Goal: Feedback & Contribution: Contribute content

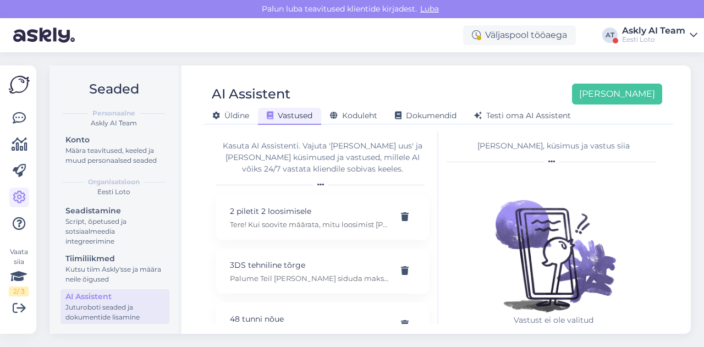
scroll to position [19, 0]
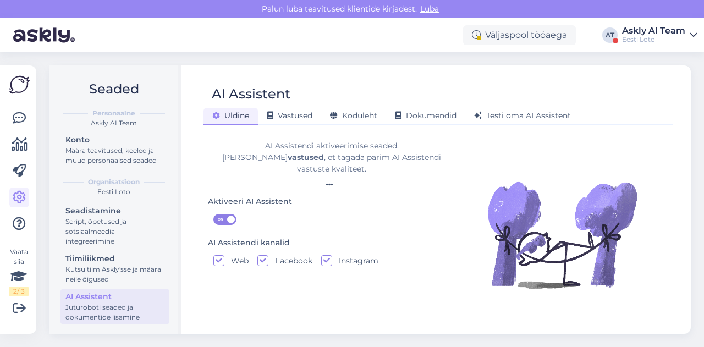
click at [631, 25] on div "Väljaspool tööaega AT Askly AI Team Eesti Loto" at bounding box center [352, 35] width 704 height 34
click at [636, 30] on div "Askly AI Team" at bounding box center [653, 30] width 63 height 9
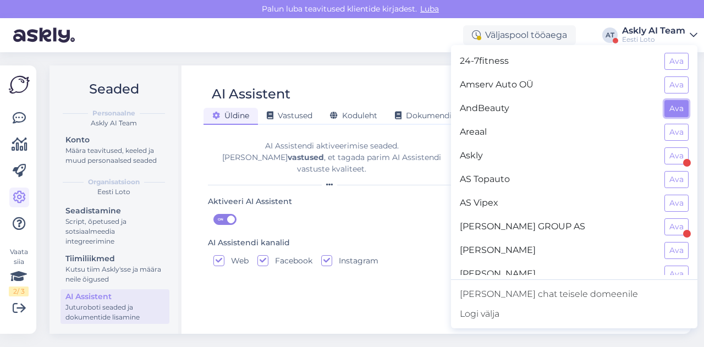
click at [665, 109] on button "Ava" at bounding box center [677, 108] width 24 height 17
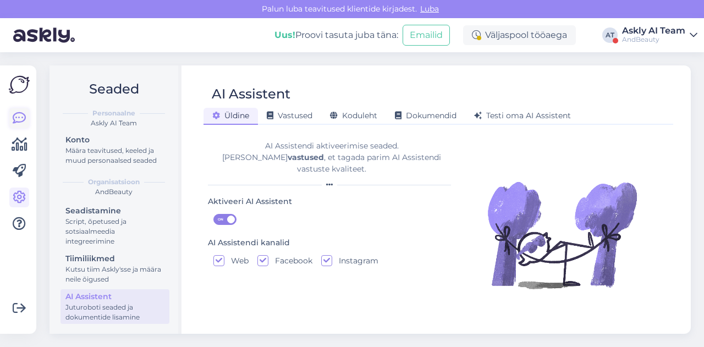
click at [15, 120] on icon at bounding box center [19, 118] width 13 height 13
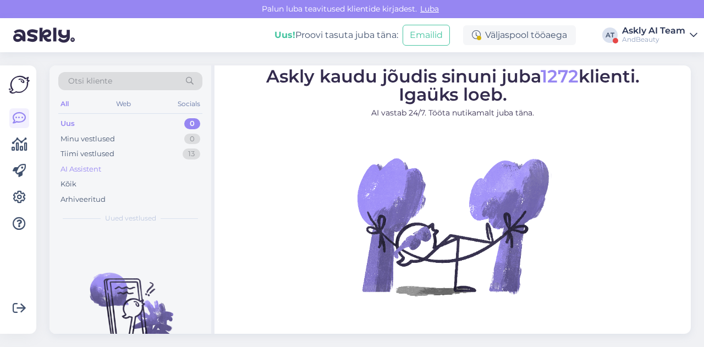
click at [91, 168] on div "AI Assistent" at bounding box center [81, 169] width 41 height 11
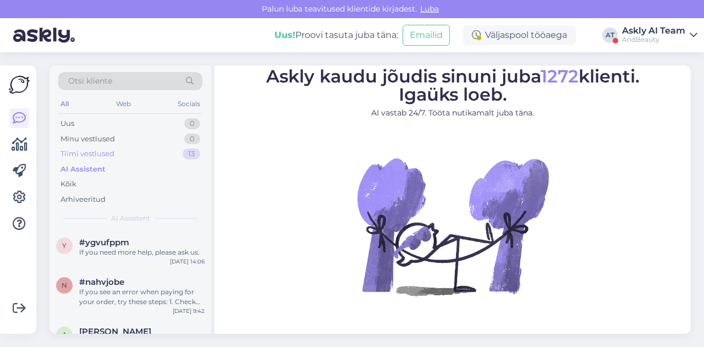
click at [90, 152] on div "Tiimi vestlused" at bounding box center [88, 154] width 54 height 11
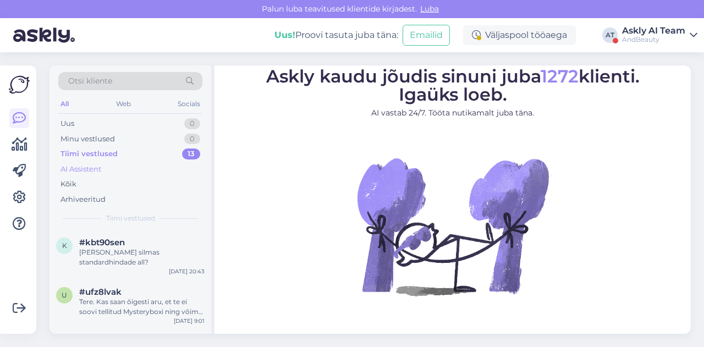
click at [91, 166] on div "AI Assistent" at bounding box center [81, 169] width 41 height 11
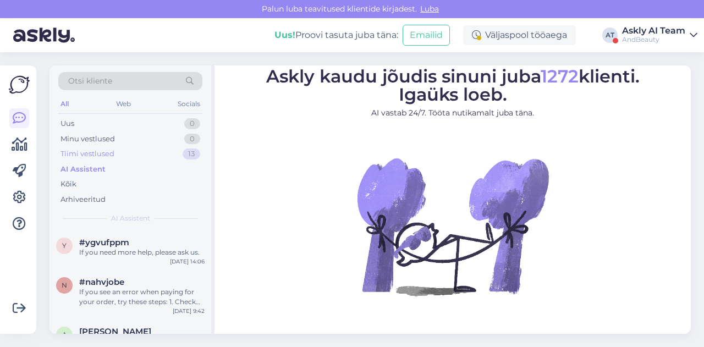
click at [88, 153] on div "Tiimi vestlused" at bounding box center [88, 154] width 54 height 11
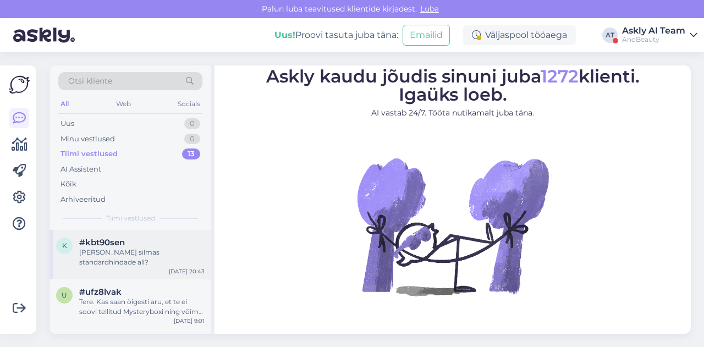
click at [126, 246] on div "#kbt90sen" at bounding box center [141, 243] width 125 height 10
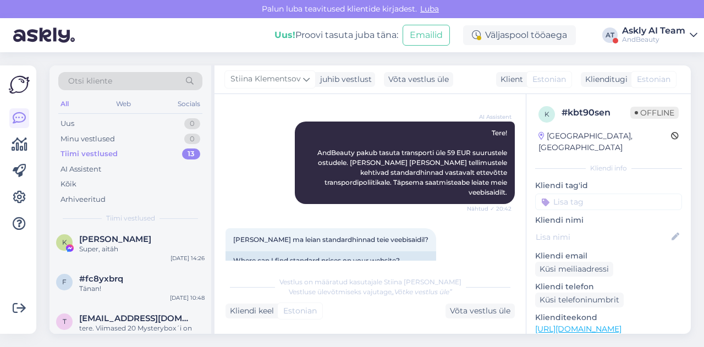
scroll to position [45, 0]
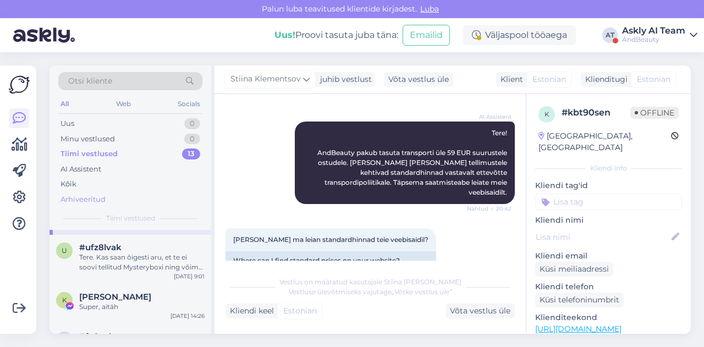
click at [85, 198] on div "Arhiveeritud" at bounding box center [83, 199] width 45 height 11
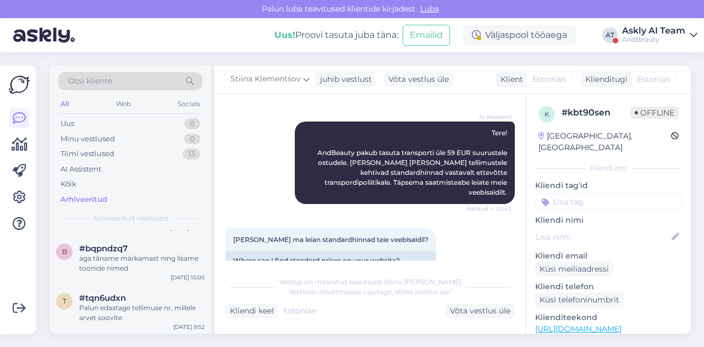
scroll to position [92, 0]
click at [623, 37] on div "AndBeauty" at bounding box center [653, 39] width 63 height 9
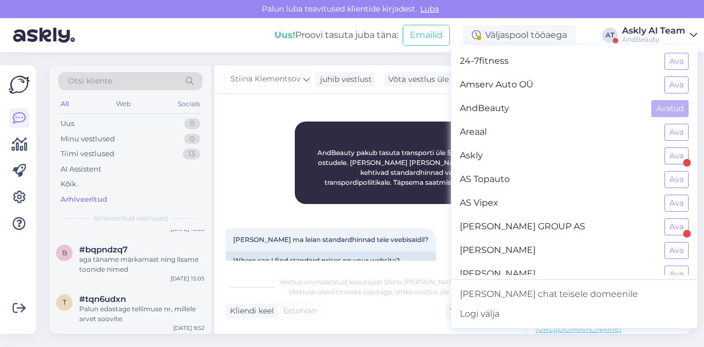
click at [623, 37] on div "AndBeauty" at bounding box center [653, 39] width 63 height 9
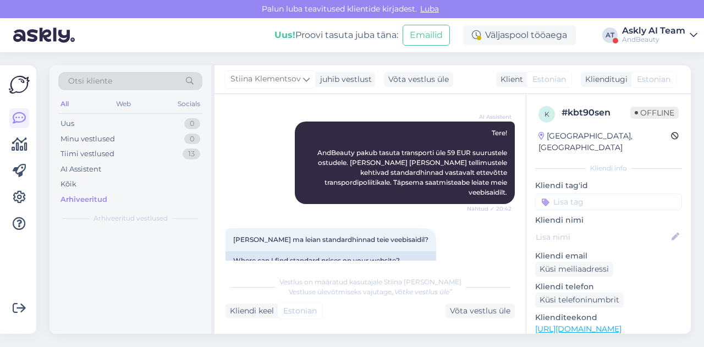
scroll to position [0, 0]
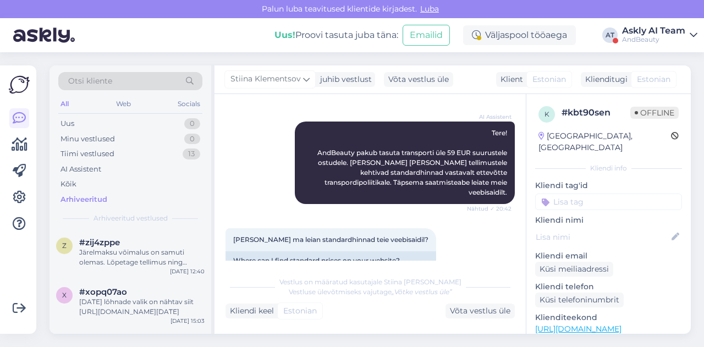
click at [646, 29] on div "Askly AI Team" at bounding box center [653, 30] width 63 height 9
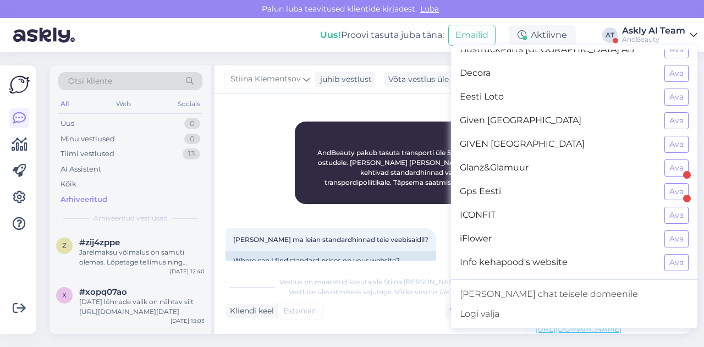
scroll to position [285, 0]
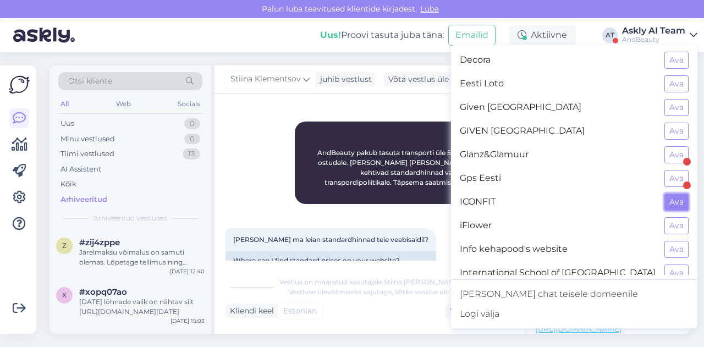
click at [669, 194] on button "Ava" at bounding box center [677, 202] width 24 height 17
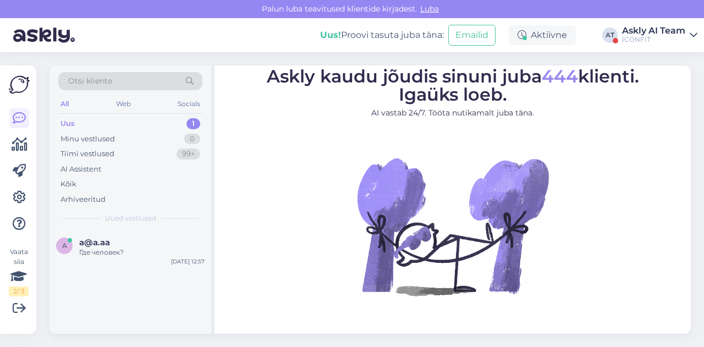
click at [124, 78] on div "Otsi kliente" at bounding box center [130, 81] width 144 height 18
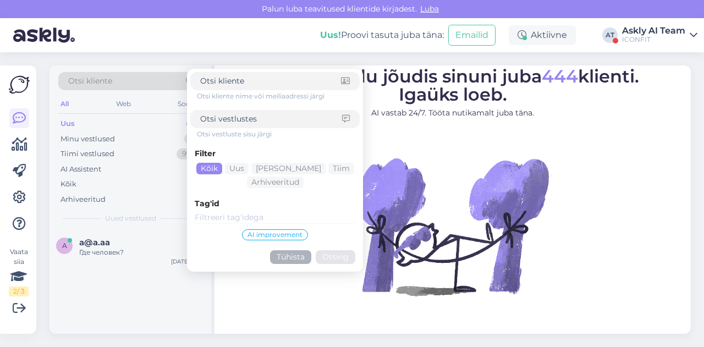
click at [251, 237] on span "AI improvement" at bounding box center [275, 235] width 55 height 7
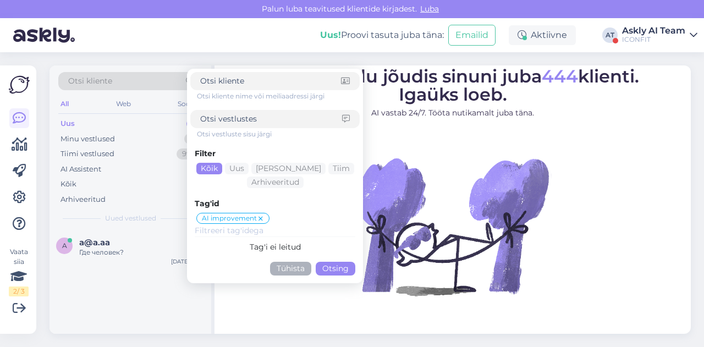
click at [324, 265] on button "Otsing" at bounding box center [336, 269] width 40 height 14
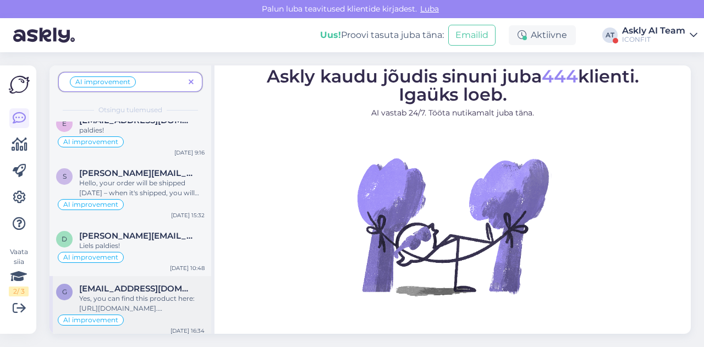
scroll to position [0, 0]
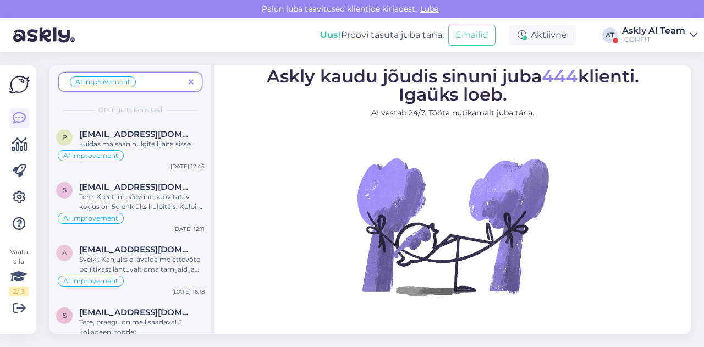
click at [191, 84] on icon at bounding box center [191, 83] width 5 height 8
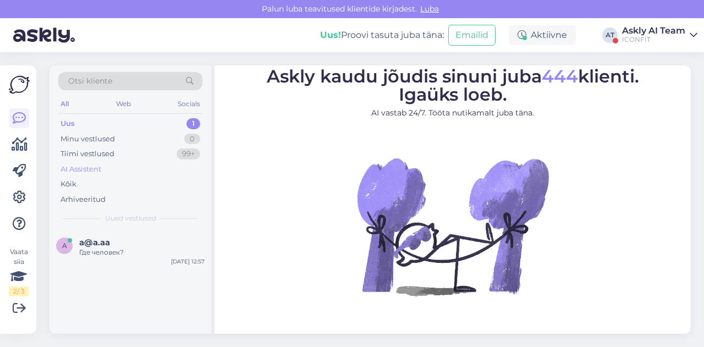
click at [93, 167] on div "AI Assistent" at bounding box center [81, 169] width 41 height 11
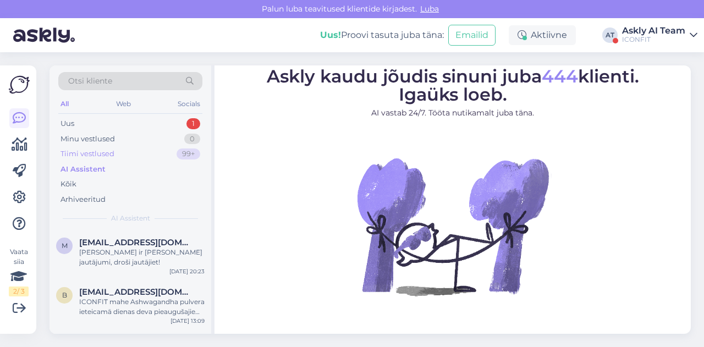
click at [94, 151] on div "Tiimi vestlused" at bounding box center [88, 154] width 54 height 11
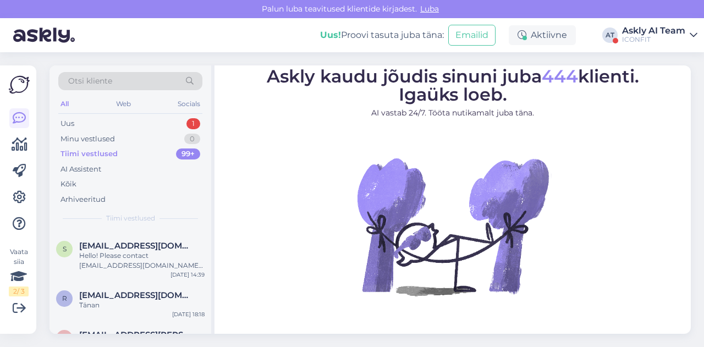
scroll to position [990, 0]
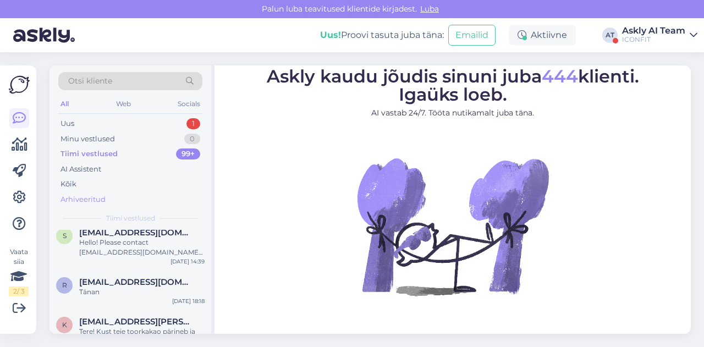
click at [92, 200] on div "Arhiveeritud" at bounding box center [83, 199] width 45 height 11
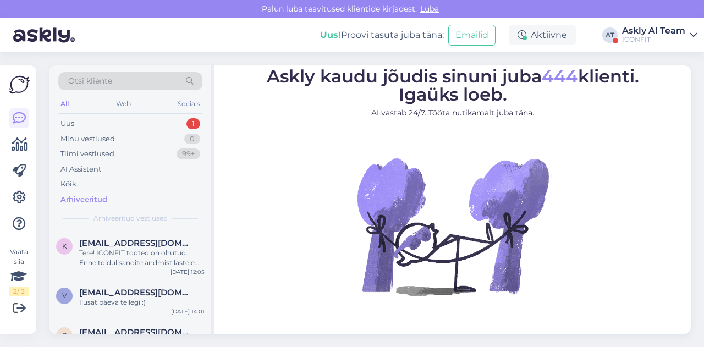
scroll to position [0, 0]
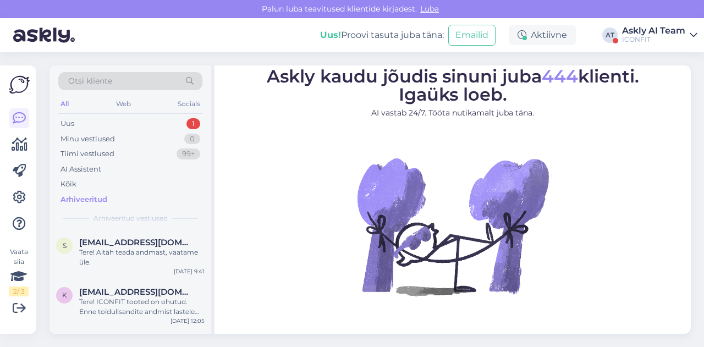
click at [654, 42] on div "ICONFIT" at bounding box center [653, 39] width 63 height 9
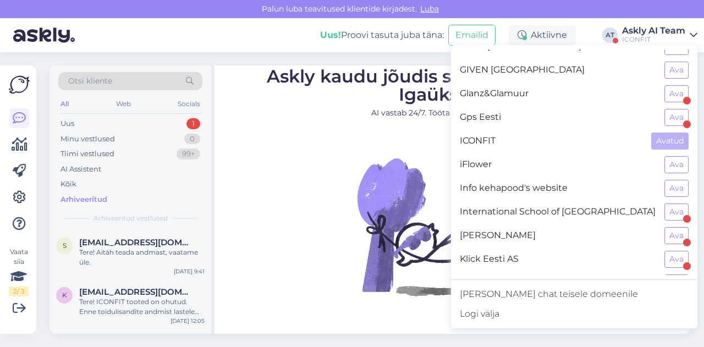
scroll to position [348, 0]
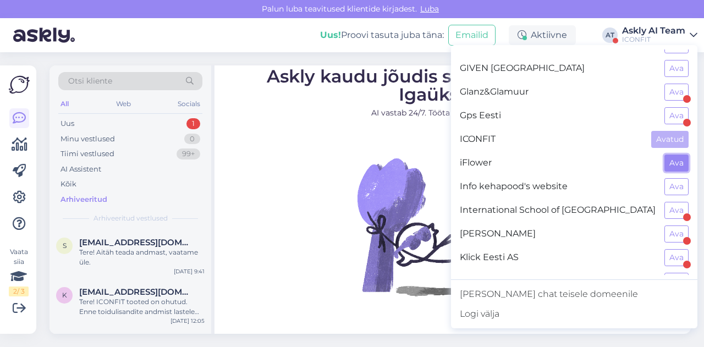
click at [672, 158] on button "Ava" at bounding box center [677, 163] width 24 height 17
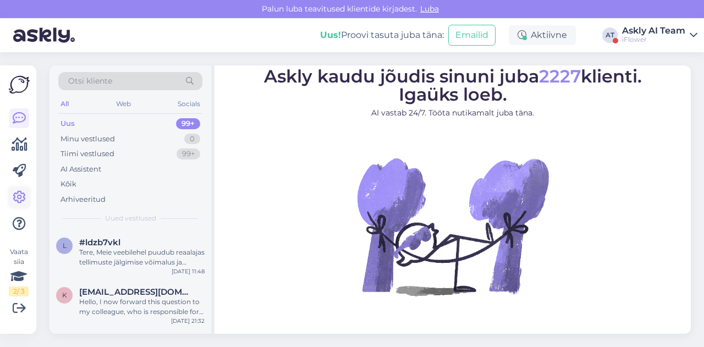
click at [23, 197] on icon at bounding box center [19, 197] width 13 height 13
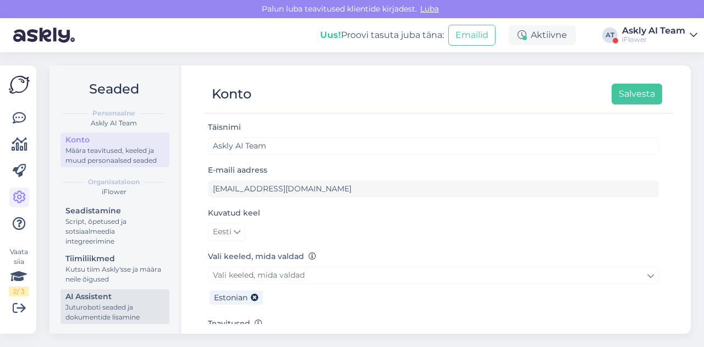
click at [117, 306] on div "Juturoboti seaded ja dokumentide lisamine" at bounding box center [114, 313] width 99 height 20
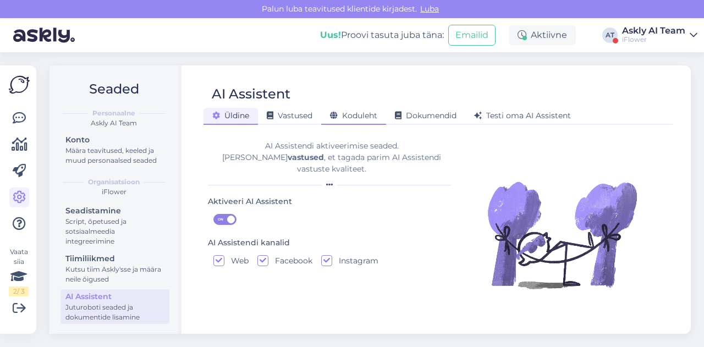
click at [359, 124] on div "Koduleht" at bounding box center [353, 116] width 65 height 17
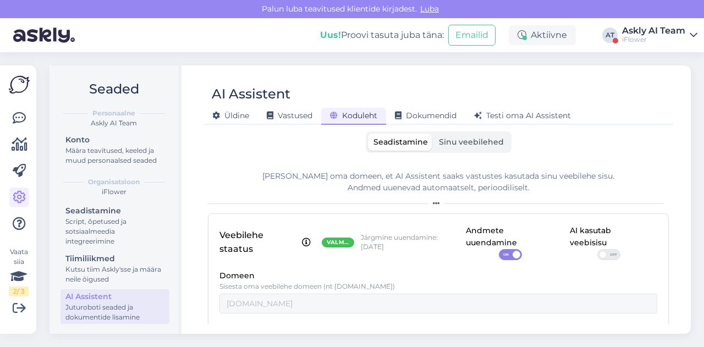
click at [469, 138] on span "Sinu veebilehed" at bounding box center [471, 142] width 65 height 10
click at [434, 134] on input "Sinu veebilehed" at bounding box center [434, 134] width 0 height 0
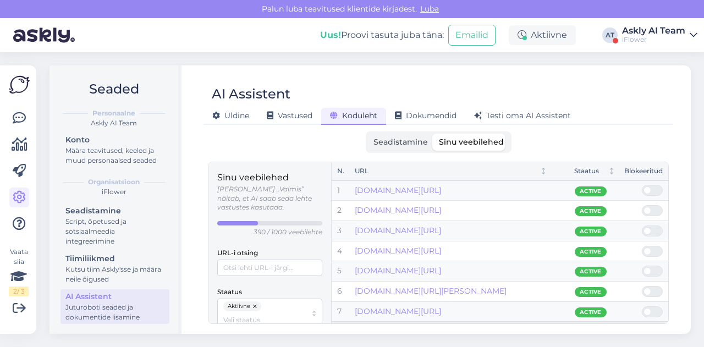
click at [407, 141] on span "Seadistamine" at bounding box center [401, 142] width 54 height 10
click at [368, 134] on input "Seadistamine" at bounding box center [368, 134] width 0 height 0
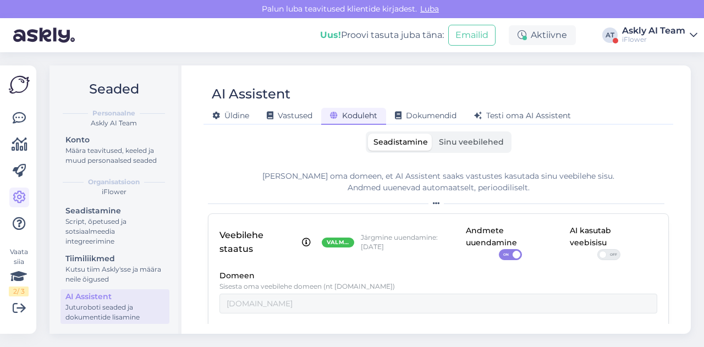
click at [598, 249] on label "OFF" at bounding box center [609, 254] width 23 height 11
click at [598, 249] on input "OFF" at bounding box center [598, 249] width 0 height 0
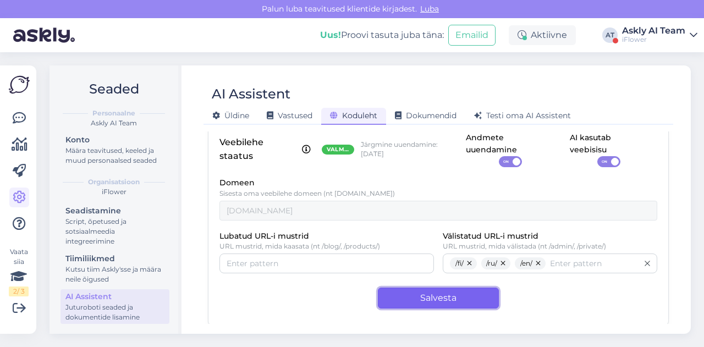
click at [448, 294] on button "Salvesta" at bounding box center [438, 298] width 121 height 21
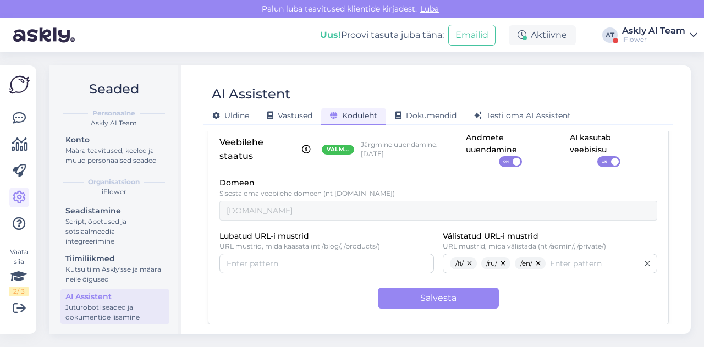
click at [657, 31] on div "Askly AI Team" at bounding box center [653, 30] width 63 height 9
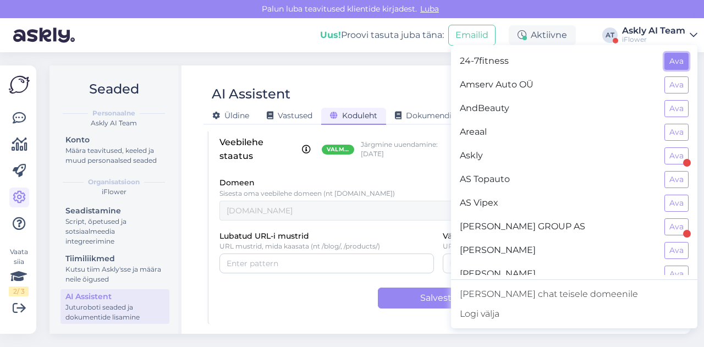
click at [665, 65] on button "Ava" at bounding box center [677, 61] width 24 height 17
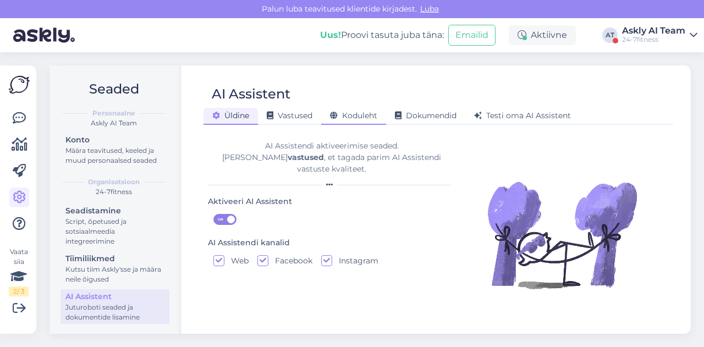
click at [348, 116] on span "Koduleht" at bounding box center [353, 116] width 47 height 10
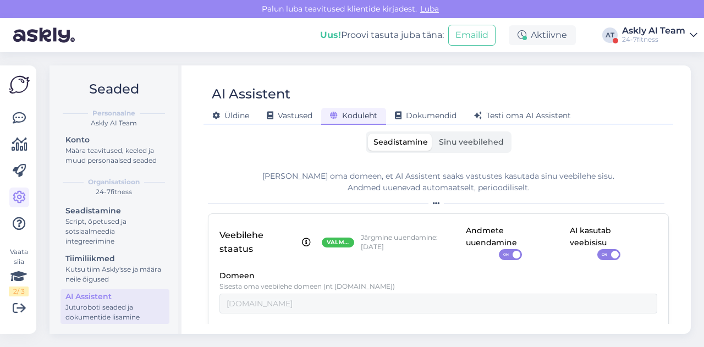
click at [449, 144] on span "Sinu veebilehed" at bounding box center [471, 142] width 65 height 10
click at [434, 134] on input "Sinu veebilehed" at bounding box center [434, 134] width 0 height 0
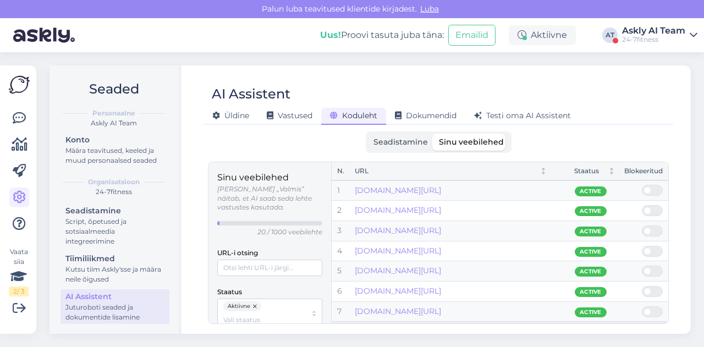
click at [648, 29] on div "Askly AI Team" at bounding box center [653, 30] width 63 height 9
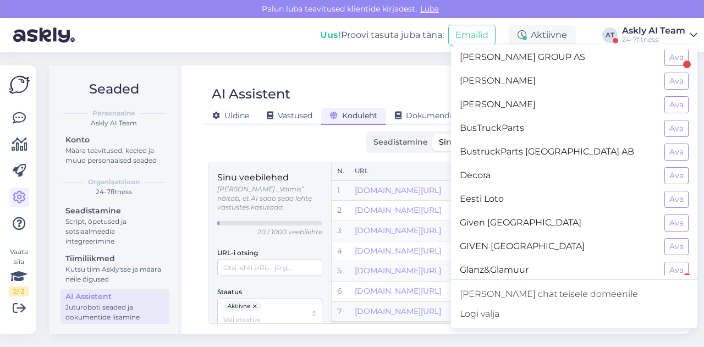
scroll to position [187, 0]
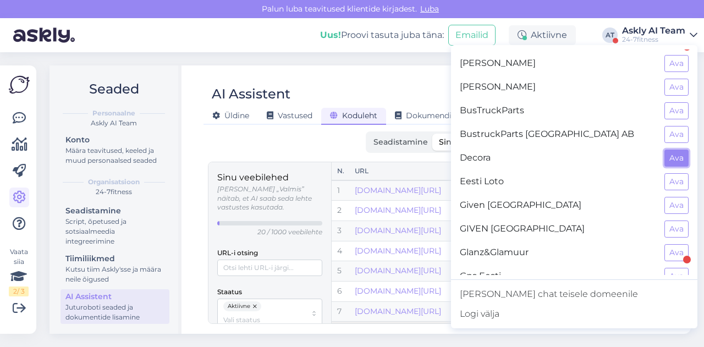
click at [665, 156] on button "Ava" at bounding box center [677, 158] width 24 height 17
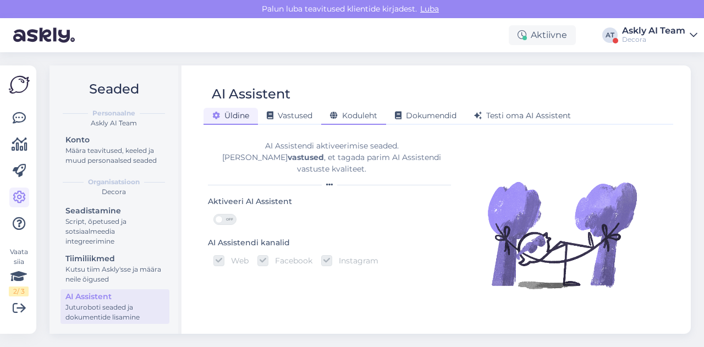
click at [363, 114] on span "Koduleht" at bounding box center [353, 116] width 47 height 10
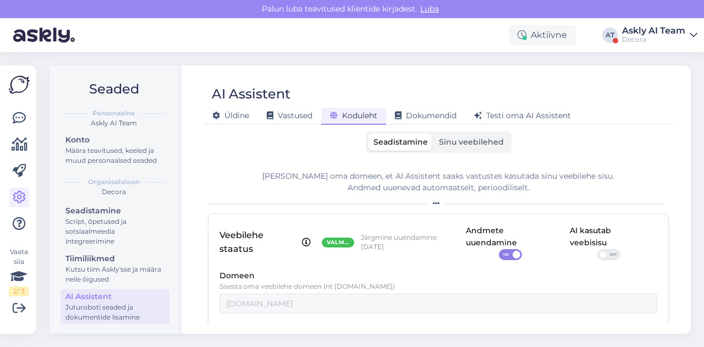
click at [462, 149] on label "Sinu veebilehed" at bounding box center [472, 142] width 76 height 17
click at [434, 134] on input "Sinu veebilehed" at bounding box center [434, 134] width 0 height 0
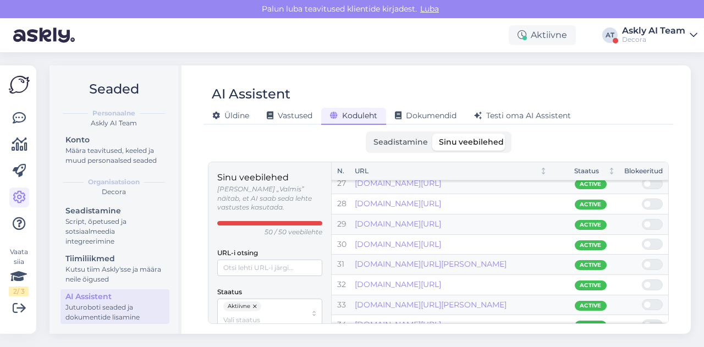
scroll to position [857, 0]
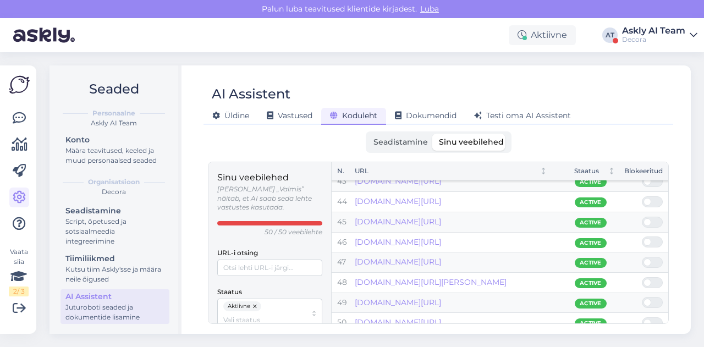
click at [404, 146] on span "Seadistamine" at bounding box center [401, 142] width 54 height 10
click at [368, 134] on input "Seadistamine" at bounding box center [368, 134] width 0 height 0
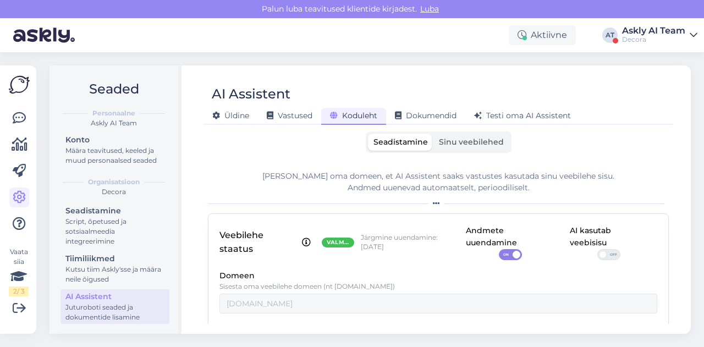
click at [672, 36] on div "Decora" at bounding box center [653, 39] width 63 height 9
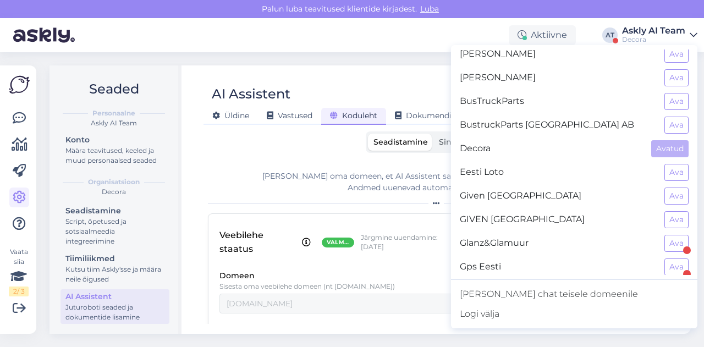
scroll to position [222, 0]
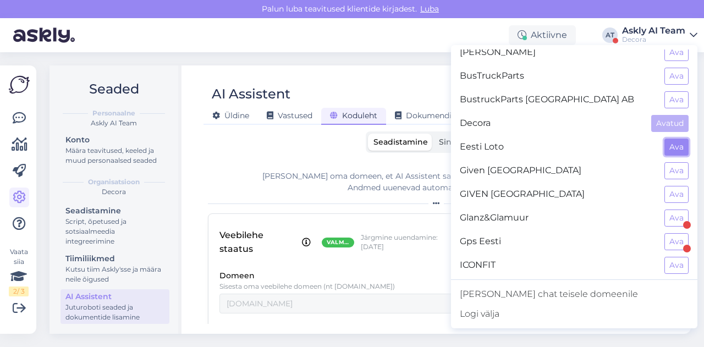
click at [665, 143] on button "Ava" at bounding box center [677, 147] width 24 height 17
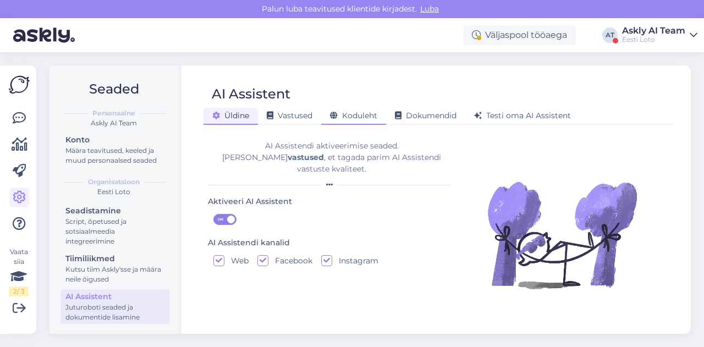
click at [351, 115] on span "Koduleht" at bounding box center [353, 116] width 47 height 10
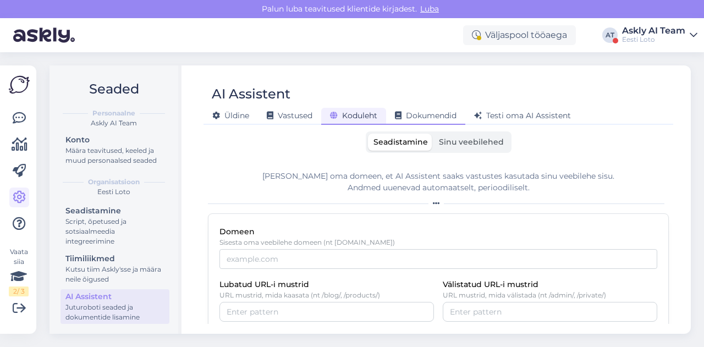
click at [415, 113] on span "Dokumendid" at bounding box center [426, 116] width 62 height 10
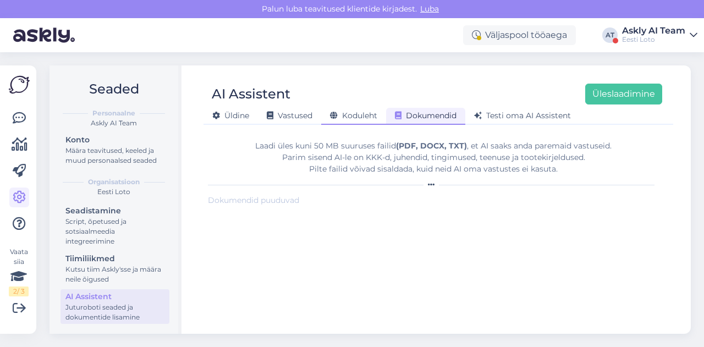
click at [354, 113] on span "Koduleht" at bounding box center [353, 116] width 47 height 10
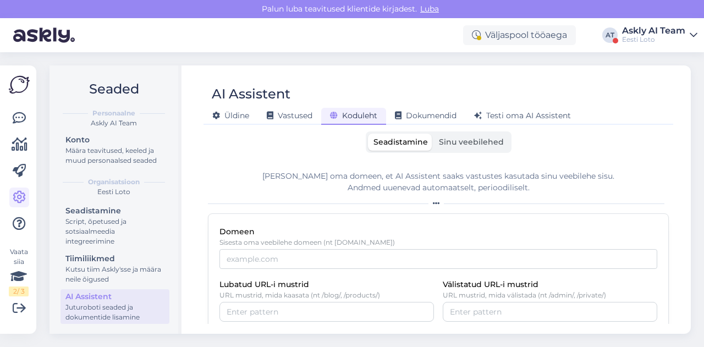
click at [660, 31] on div "Askly AI Team" at bounding box center [653, 30] width 63 height 9
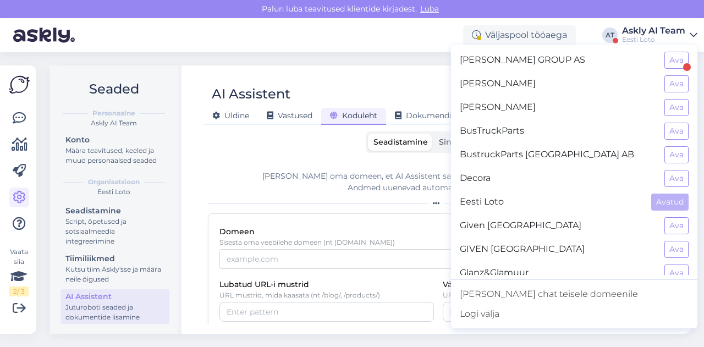
scroll to position [172, 0]
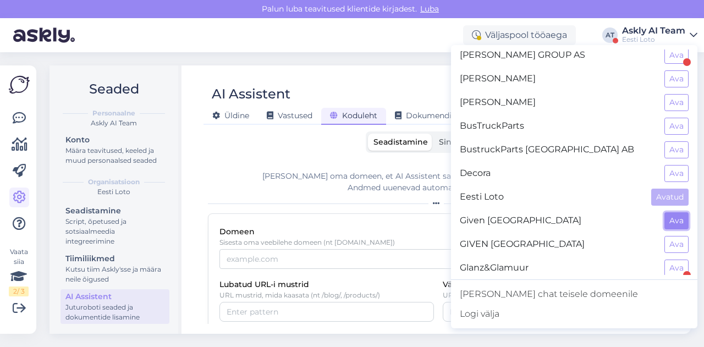
click at [674, 213] on button "Ava" at bounding box center [677, 220] width 24 height 17
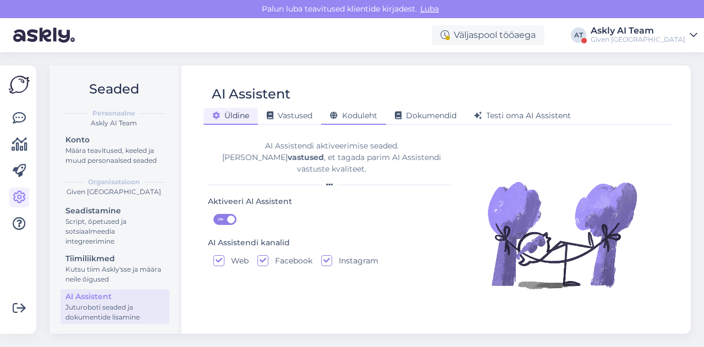
click at [354, 123] on div "Koduleht" at bounding box center [353, 116] width 65 height 17
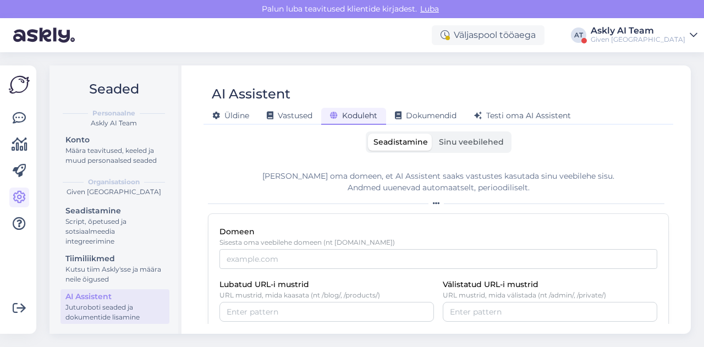
click at [448, 140] on span "Sinu veebilehed" at bounding box center [471, 142] width 65 height 10
click at [434, 134] on input "Sinu veebilehed" at bounding box center [434, 134] width 0 height 0
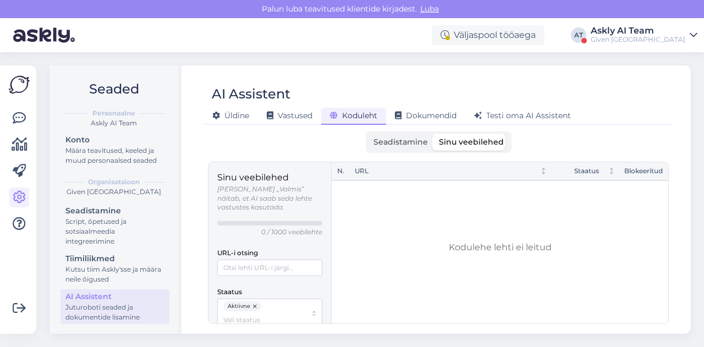
click at [662, 30] on div "Askly AI Team" at bounding box center [638, 30] width 95 height 9
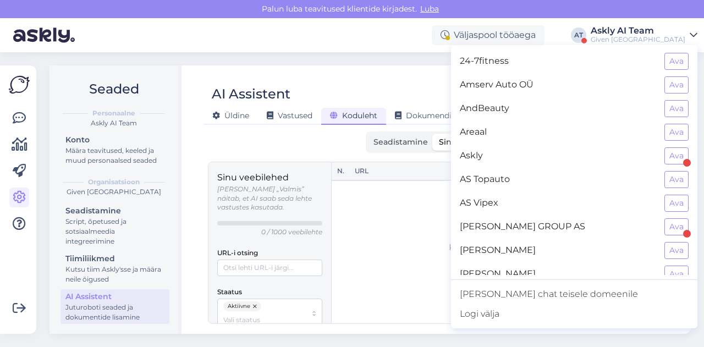
click at [440, 74] on div "AI Assistent [PERSON_NAME] Vastused Koduleht Dokumendid [PERSON_NAME] oma AI As…" at bounding box center [438, 199] width 505 height 269
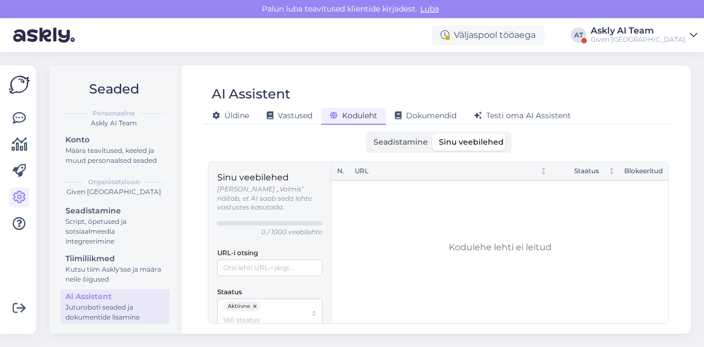
click at [396, 141] on span "Seadistamine" at bounding box center [401, 142] width 54 height 10
click at [368, 134] on input "Seadistamine" at bounding box center [368, 134] width 0 height 0
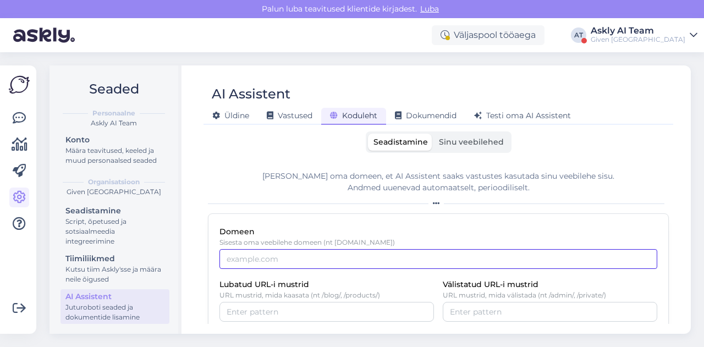
click at [342, 260] on input "Domeen" at bounding box center [439, 259] width 438 height 20
paste input "[DOMAIN_NAME]"
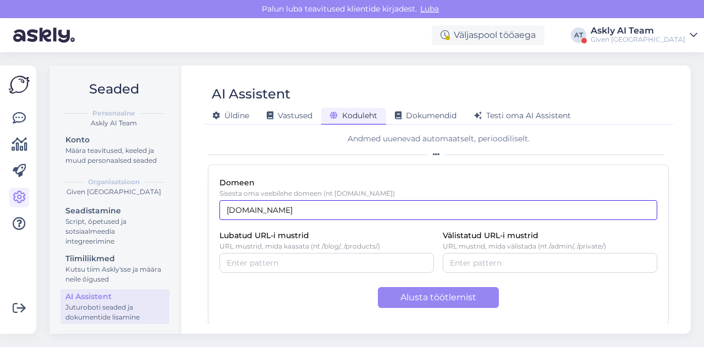
type input "[DOMAIN_NAME]"
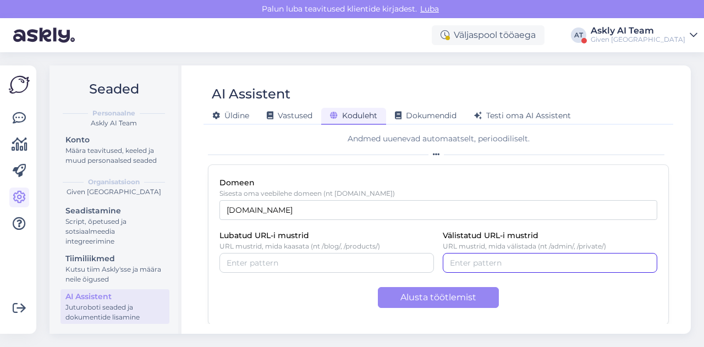
click at [494, 268] on input "Välistatud URL-i mustrid" at bounding box center [550, 263] width 200 height 12
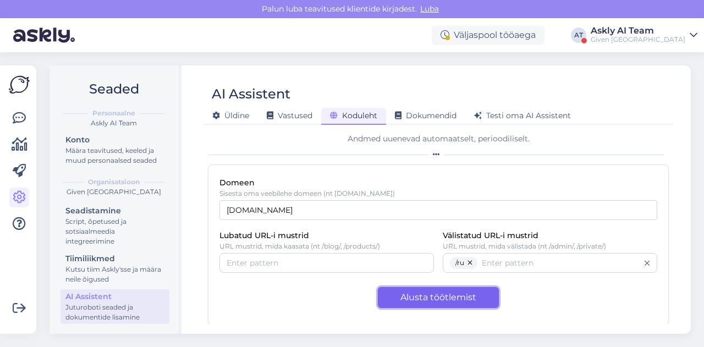
click at [462, 297] on button "Alusta töötlemist" at bounding box center [438, 297] width 121 height 21
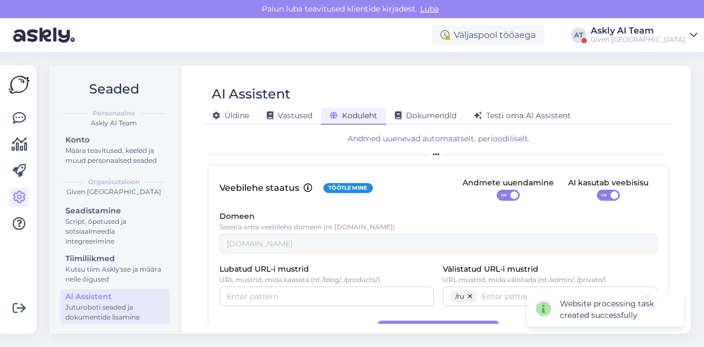
click at [611, 194] on span at bounding box center [615, 195] width 8 height 8
click at [597, 190] on input "ON" at bounding box center [597, 190] width 0 height 0
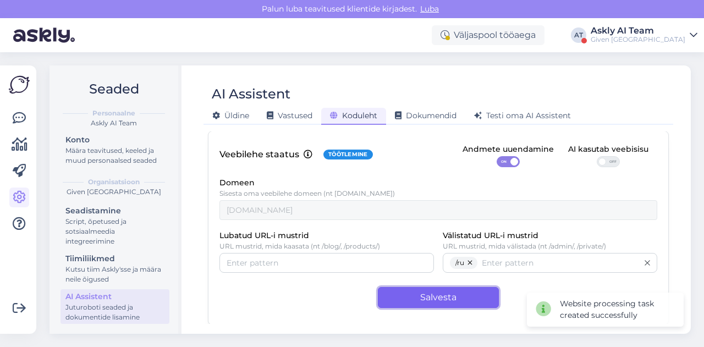
click at [421, 295] on button "Salvesta" at bounding box center [438, 297] width 121 height 21
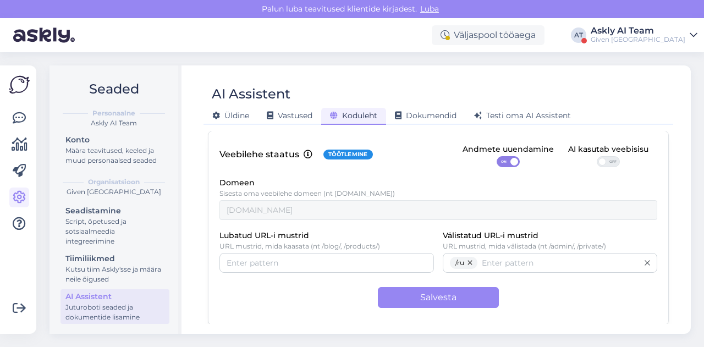
click at [650, 44] on div "Väljaspool tööaega AT Askly AI Team Given [GEOGRAPHIC_DATA] 24-7fitness Ava Ams…" at bounding box center [352, 35] width 704 height 34
click at [647, 41] on div "Given [GEOGRAPHIC_DATA]" at bounding box center [638, 39] width 95 height 9
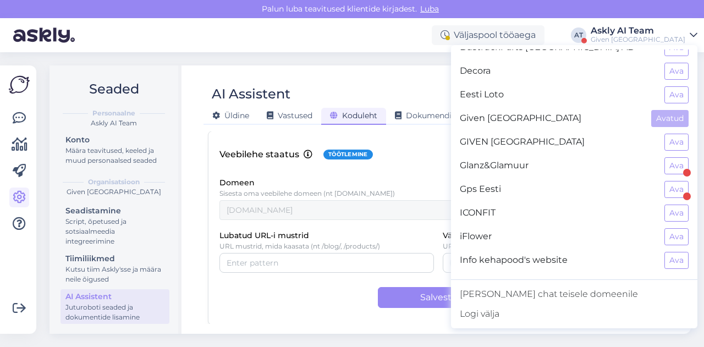
scroll to position [281, 0]
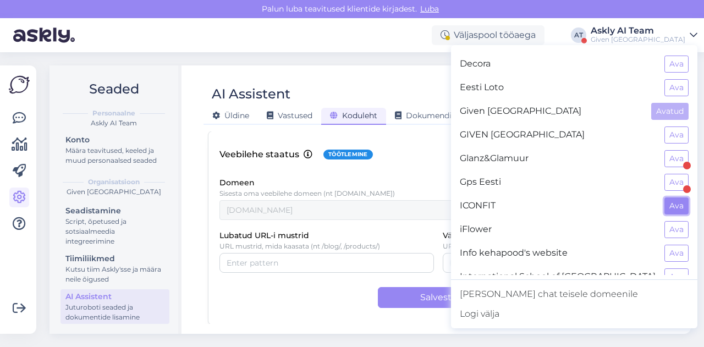
click at [670, 199] on button "Ava" at bounding box center [677, 206] width 24 height 17
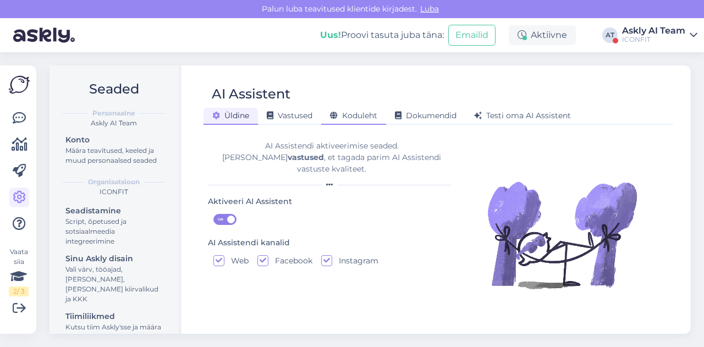
click at [355, 122] on div "Koduleht" at bounding box center [353, 116] width 65 height 17
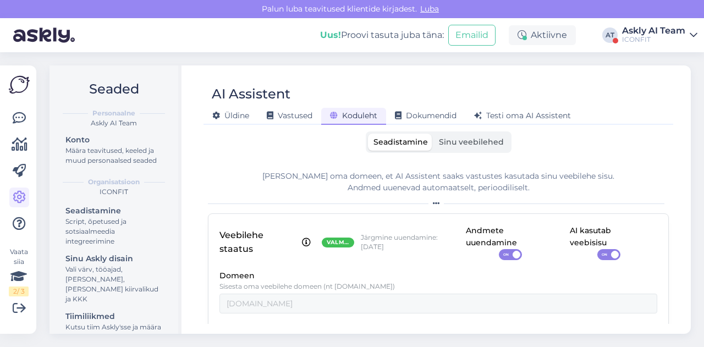
click at [447, 144] on span "Sinu veebilehed" at bounding box center [471, 142] width 65 height 10
click at [434, 134] on input "Sinu veebilehed" at bounding box center [434, 134] width 0 height 0
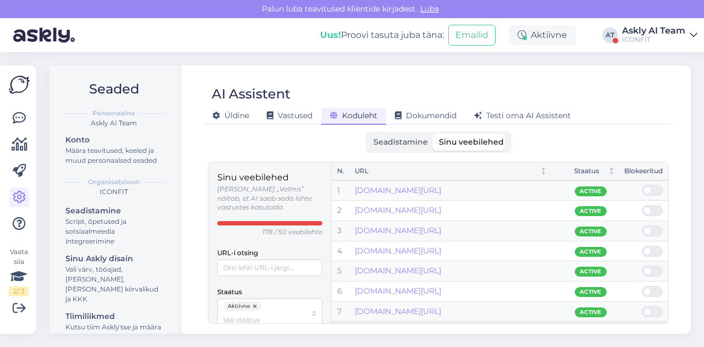
click at [657, 39] on div "ICONFIT" at bounding box center [653, 39] width 63 height 9
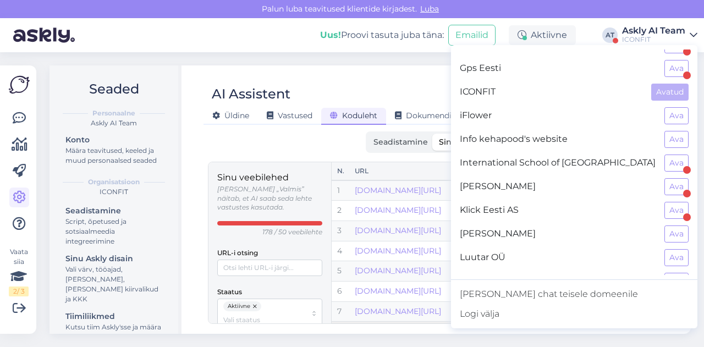
scroll to position [399, 0]
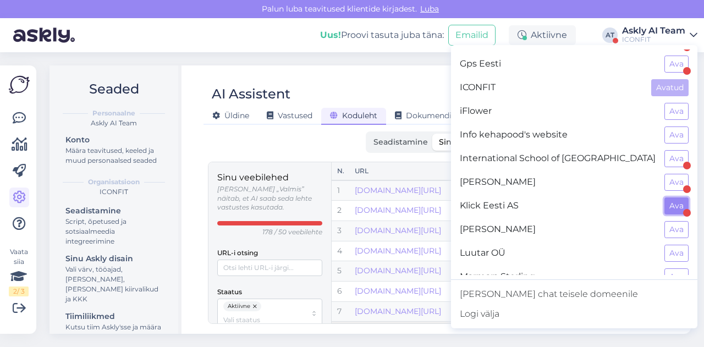
click at [665, 198] on button "Ava" at bounding box center [677, 206] width 24 height 17
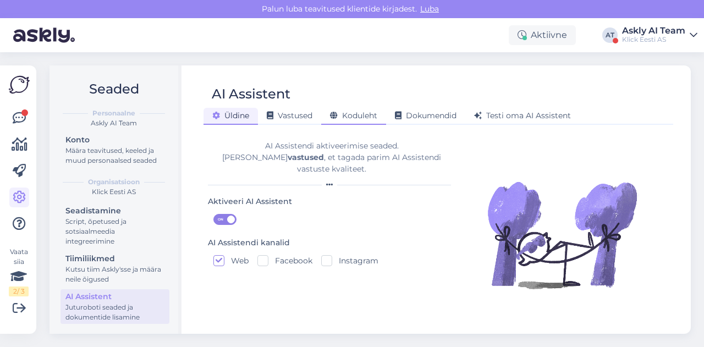
click at [351, 116] on span "Koduleht" at bounding box center [353, 116] width 47 height 10
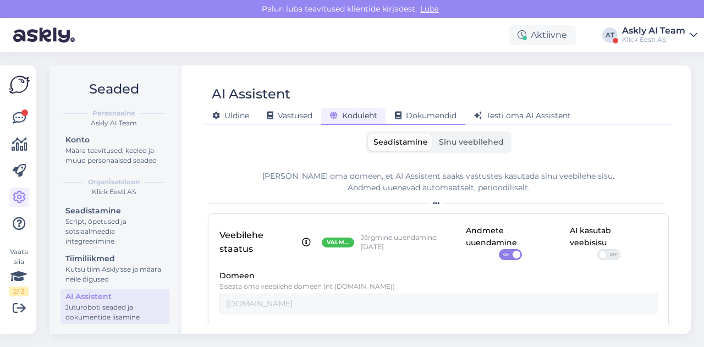
click at [404, 115] on span "Dokumendid" at bounding box center [426, 116] width 62 height 10
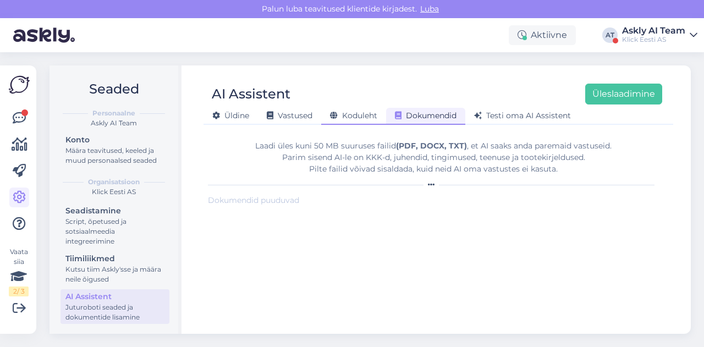
click at [361, 113] on span "Koduleht" at bounding box center [353, 116] width 47 height 10
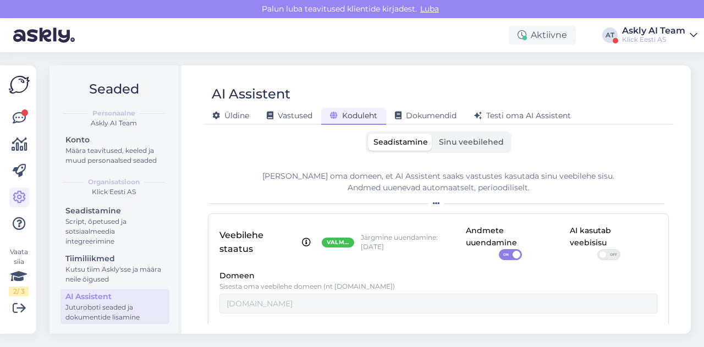
click at [470, 146] on span "Sinu veebilehed" at bounding box center [471, 142] width 65 height 10
click at [434, 134] on input "Sinu veebilehed" at bounding box center [434, 134] width 0 height 0
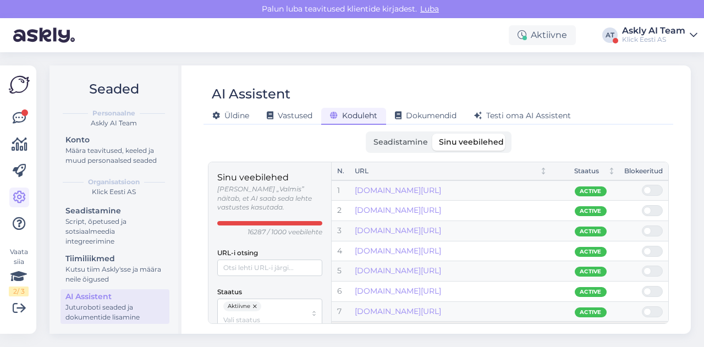
click at [407, 146] on span "Seadistamine" at bounding box center [401, 142] width 54 height 10
click at [368, 134] on input "Seadistamine" at bounding box center [368, 134] width 0 height 0
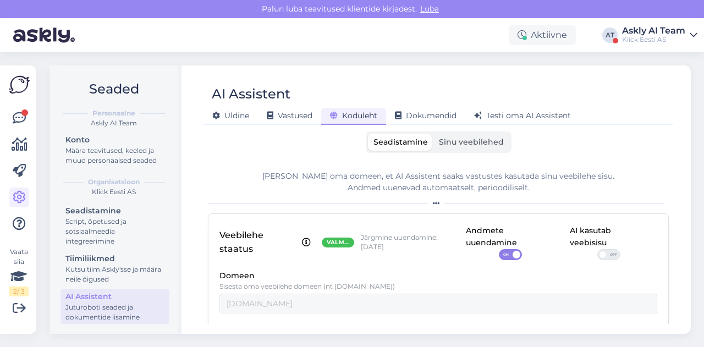
click at [607, 253] on span "OFF" at bounding box center [613, 255] width 13 height 10
click at [598, 249] on input "OFF" at bounding box center [598, 249] width 0 height 0
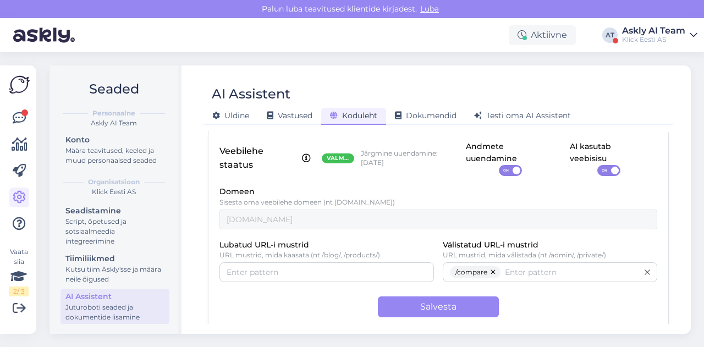
scroll to position [93, 0]
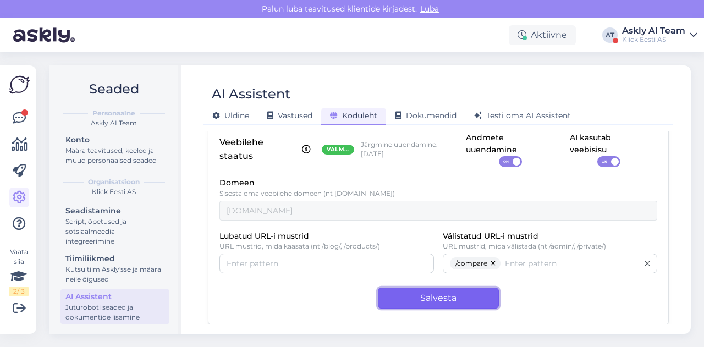
click at [446, 294] on button "Salvesta" at bounding box center [438, 298] width 121 height 21
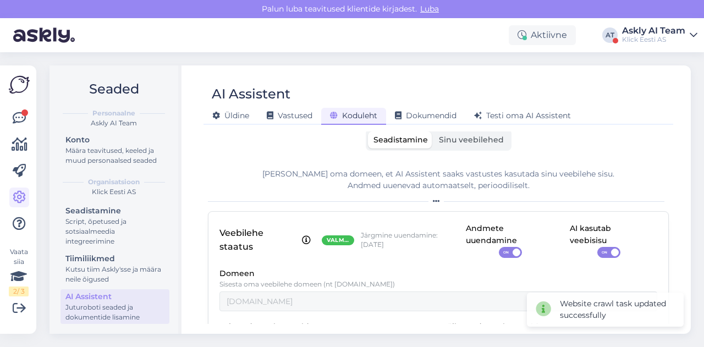
scroll to position [2, 0]
click at [643, 43] on div "Klick Eesti AS" at bounding box center [653, 39] width 63 height 9
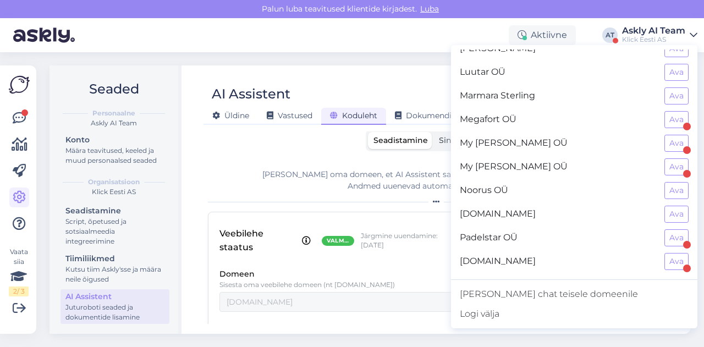
scroll to position [580, 0]
click at [668, 66] on button "Ava" at bounding box center [677, 72] width 24 height 17
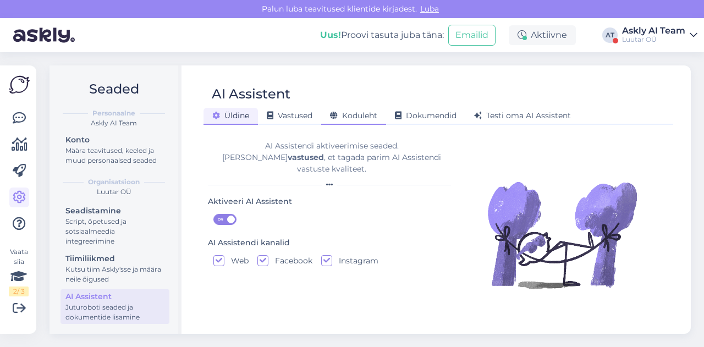
click at [350, 116] on span "Koduleht" at bounding box center [353, 116] width 47 height 10
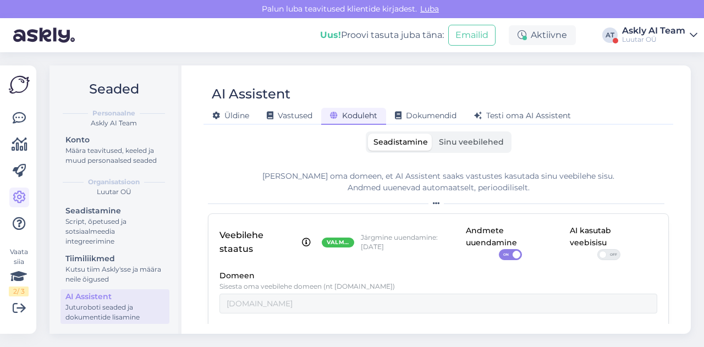
click at [441, 137] on span "Sinu veebilehed" at bounding box center [471, 142] width 65 height 10
click at [434, 134] on input "Sinu veebilehed" at bounding box center [434, 134] width 0 height 0
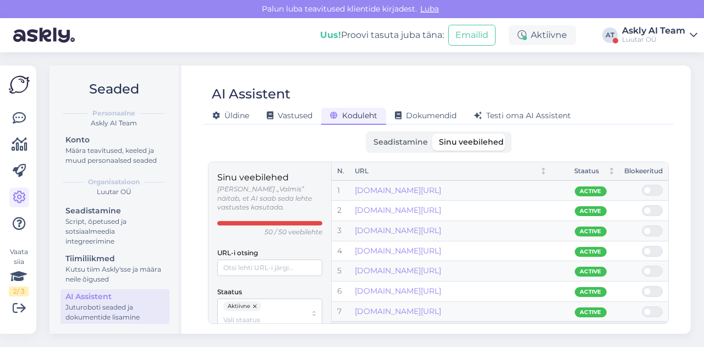
click at [415, 136] on label "Seadistamine" at bounding box center [400, 142] width 65 height 17
click at [368, 134] on input "Seadistamine" at bounding box center [368, 134] width 0 height 0
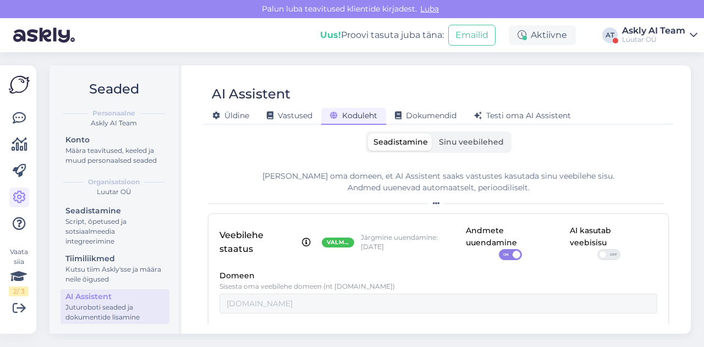
click at [607, 253] on span "OFF" at bounding box center [613, 255] width 13 height 10
click at [598, 249] on input "OFF" at bounding box center [598, 249] width 0 height 0
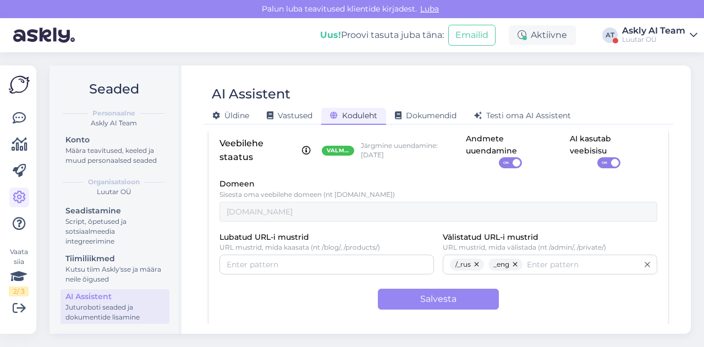
scroll to position [91, 0]
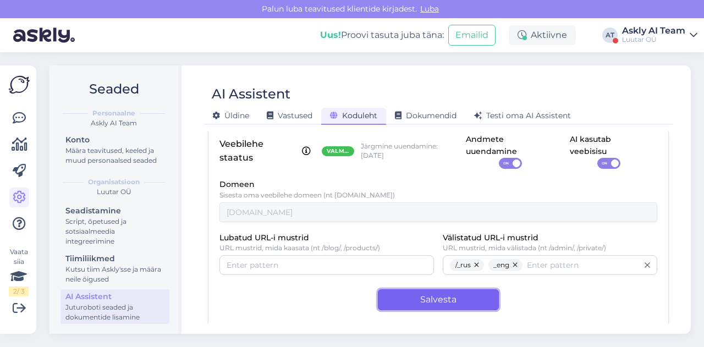
click at [439, 297] on button "Salvesta" at bounding box center [438, 299] width 121 height 21
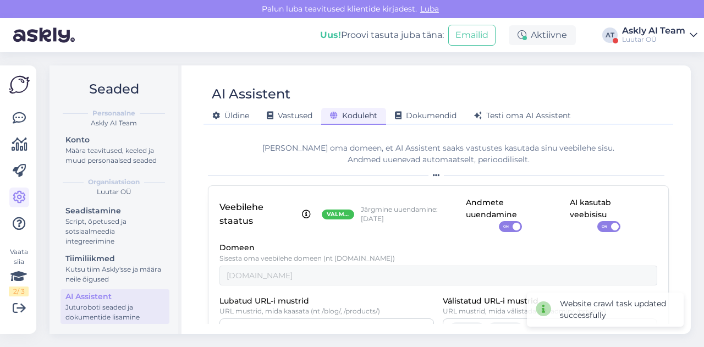
scroll to position [28, 0]
click at [680, 34] on div "Askly AI Team" at bounding box center [653, 30] width 63 height 9
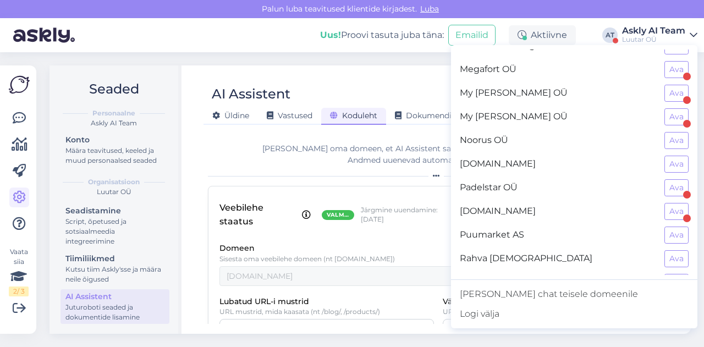
scroll to position [624, 0]
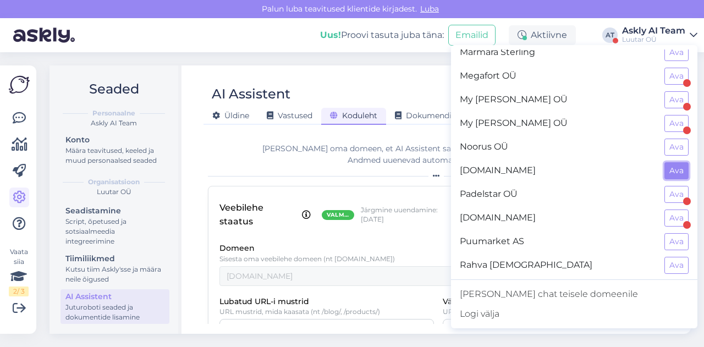
click at [671, 162] on button "Ava" at bounding box center [677, 170] width 24 height 17
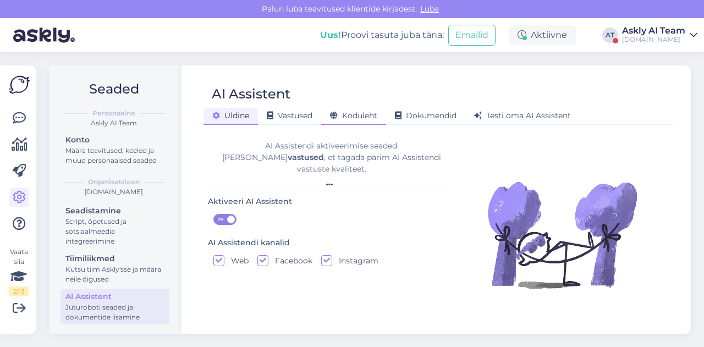
click at [337, 115] on icon at bounding box center [334, 116] width 8 height 8
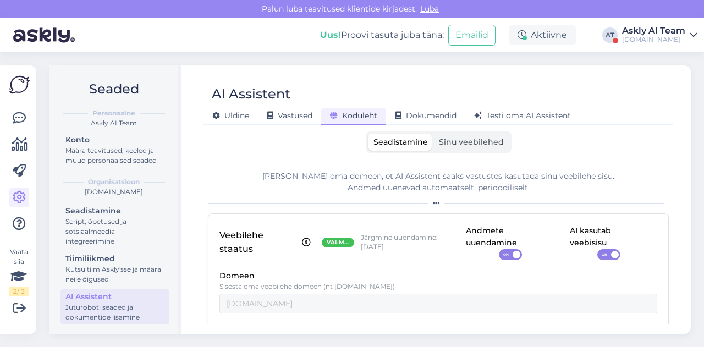
click at [452, 145] on span "Sinu veebilehed" at bounding box center [471, 142] width 65 height 10
click at [434, 134] on input "Sinu veebilehed" at bounding box center [434, 134] width 0 height 0
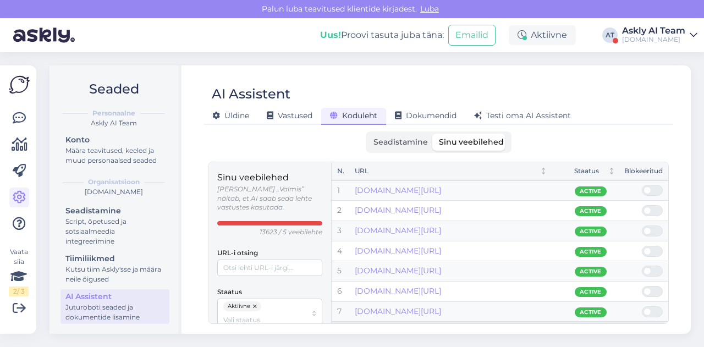
click at [662, 34] on div "Askly AI Team" at bounding box center [653, 30] width 63 height 9
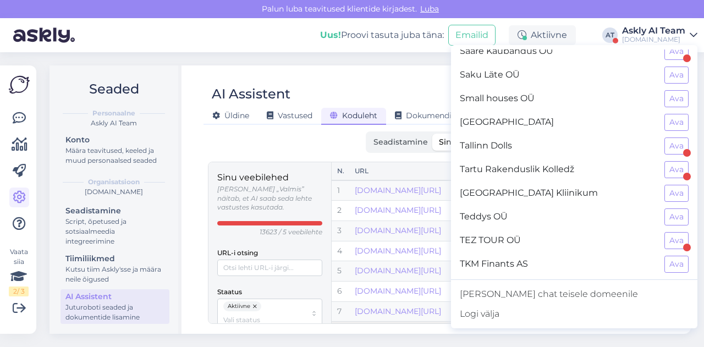
scroll to position [907, 0]
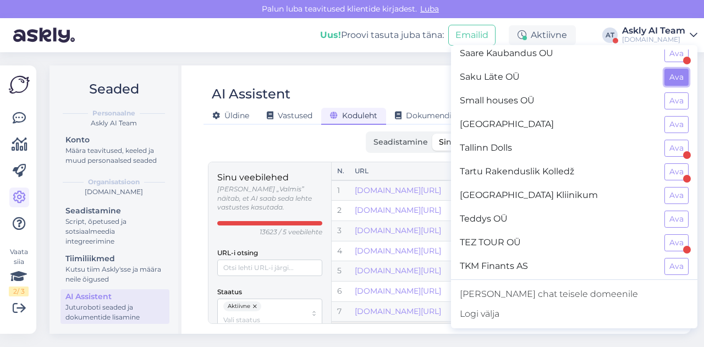
click at [672, 69] on button "Ava" at bounding box center [677, 77] width 24 height 17
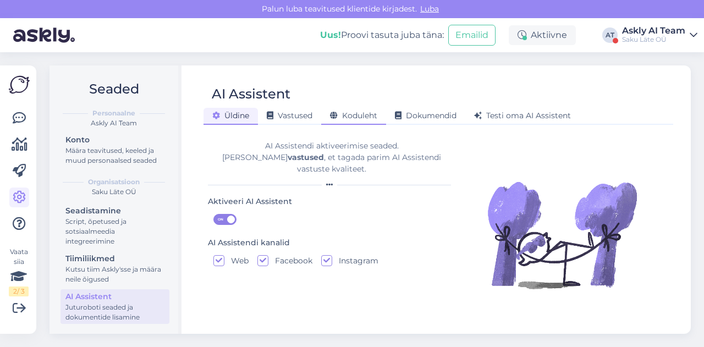
click at [363, 117] on span "Koduleht" at bounding box center [353, 116] width 47 height 10
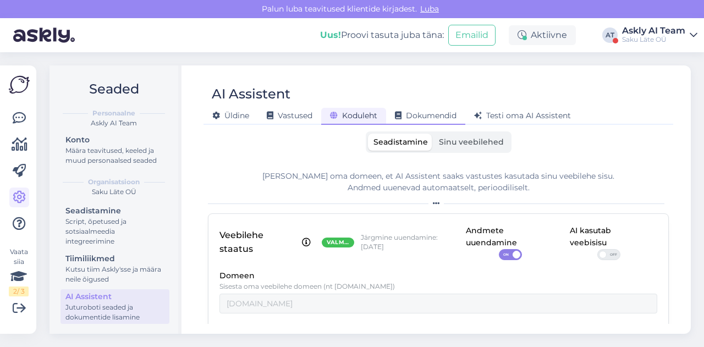
click at [447, 116] on span "Dokumendid" at bounding box center [426, 116] width 62 height 10
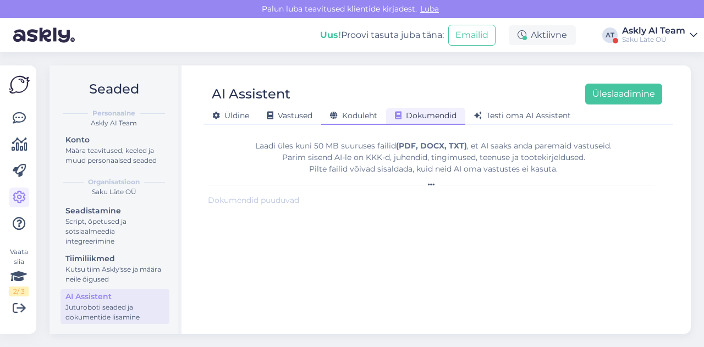
click at [360, 117] on span "Koduleht" at bounding box center [353, 116] width 47 height 10
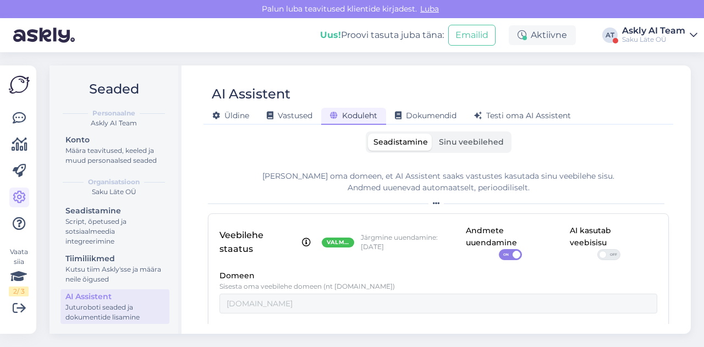
click at [444, 149] on label "Sinu veebilehed" at bounding box center [472, 142] width 76 height 17
click at [434, 134] on input "Sinu veebilehed" at bounding box center [434, 134] width 0 height 0
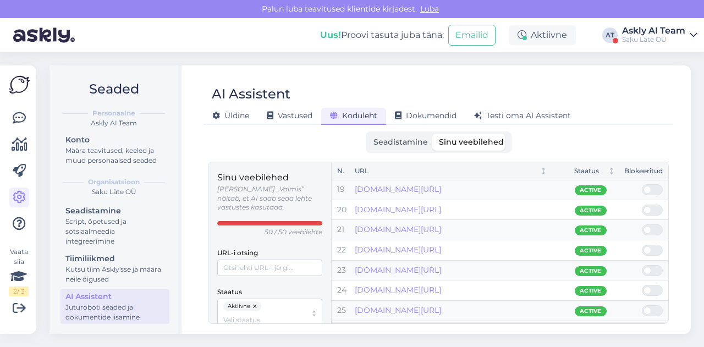
scroll to position [404, 0]
click at [387, 143] on span "Seadistamine" at bounding box center [401, 142] width 54 height 10
click at [368, 134] on input "Seadistamine" at bounding box center [368, 134] width 0 height 0
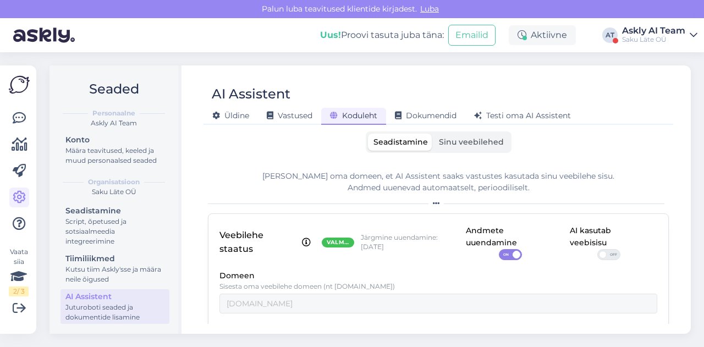
click at [607, 258] on span "OFF" at bounding box center [613, 255] width 13 height 10
click at [598, 249] on input "OFF" at bounding box center [598, 249] width 0 height 0
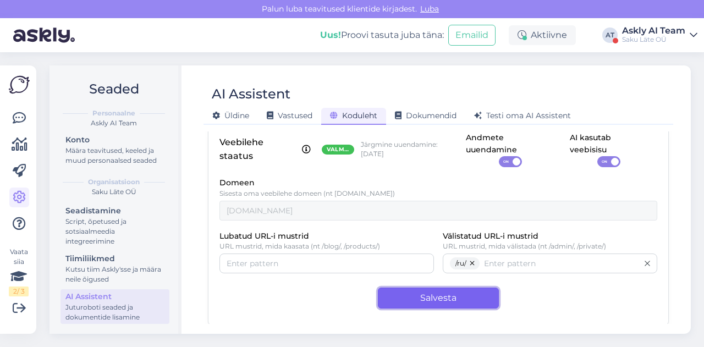
click at [414, 295] on button "Salvesta" at bounding box center [438, 298] width 121 height 21
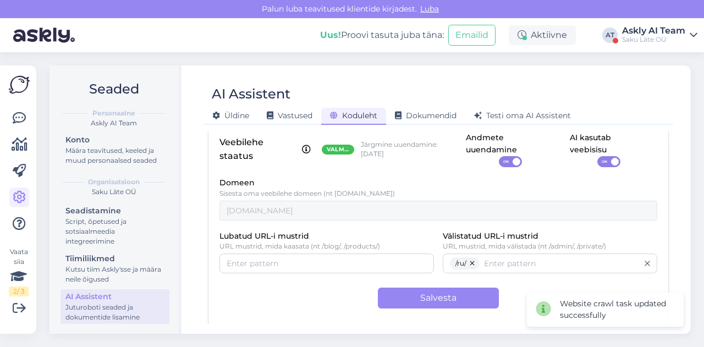
click at [646, 40] on div "Saku Läte OÜ" at bounding box center [653, 39] width 63 height 9
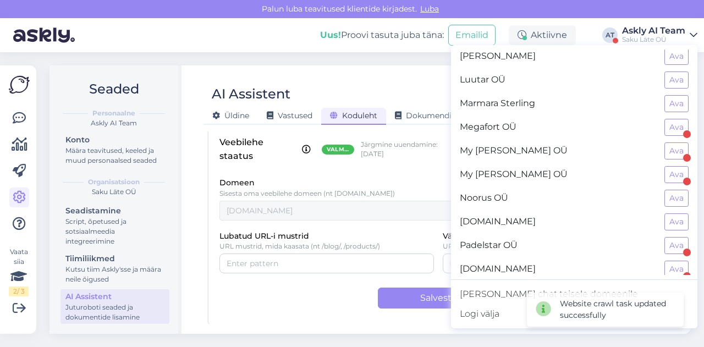
scroll to position [916, 0]
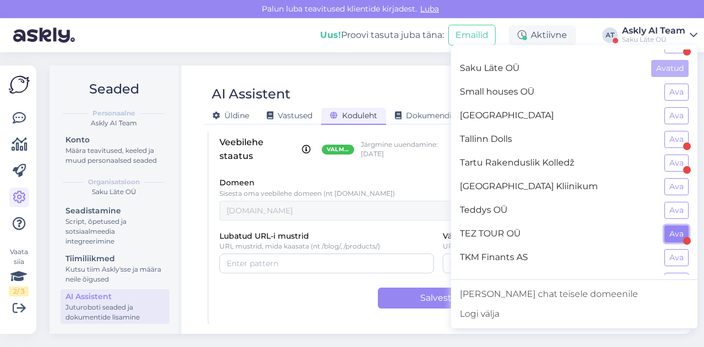
click at [668, 226] on button "Ava" at bounding box center [677, 234] width 24 height 17
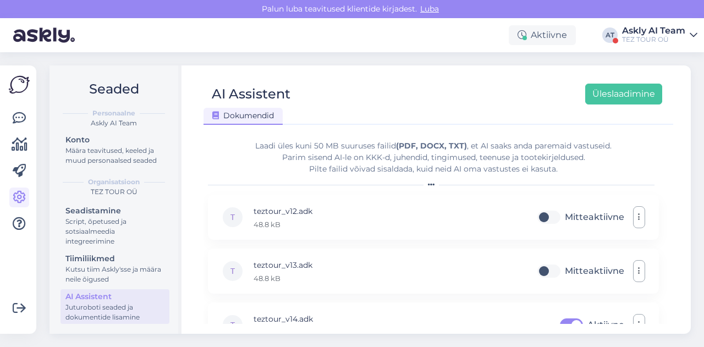
click at [653, 35] on div "Askly AI Team" at bounding box center [653, 30] width 63 height 9
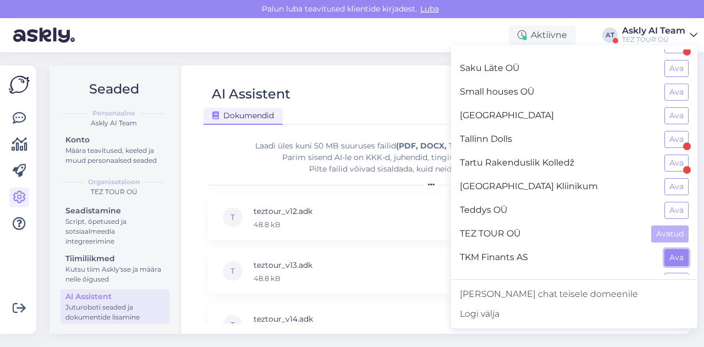
click at [666, 249] on button "Ava" at bounding box center [677, 257] width 24 height 17
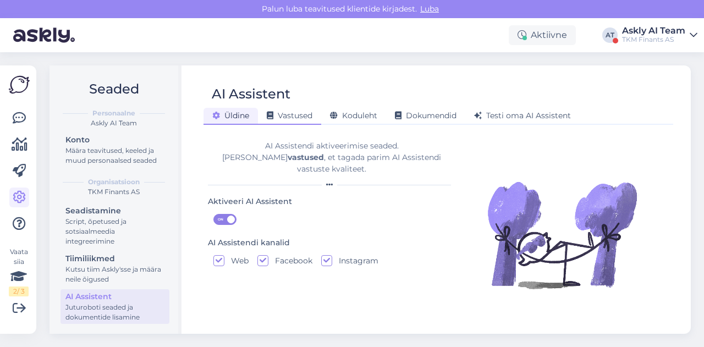
click at [292, 115] on span "Vastused" at bounding box center [290, 116] width 46 height 10
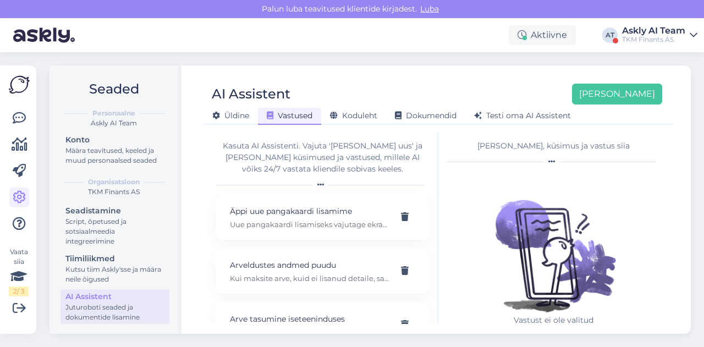
click at [647, 42] on div "TKM Finants AS" at bounding box center [653, 39] width 63 height 9
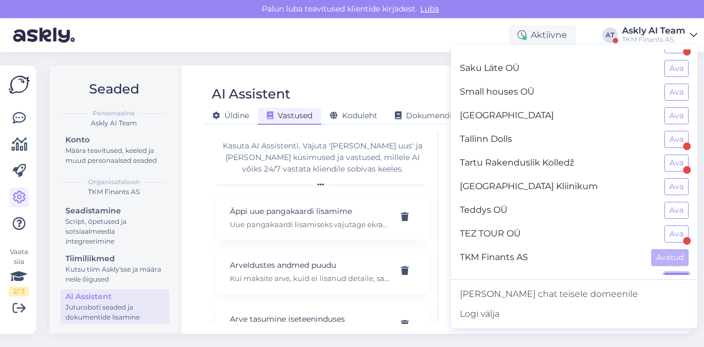
click at [672, 273] on button "Ava" at bounding box center [677, 281] width 24 height 17
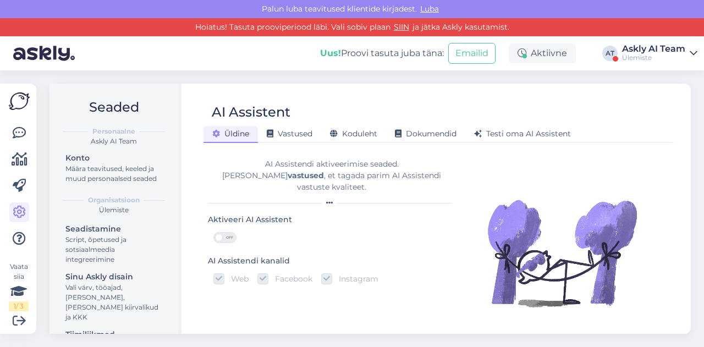
click at [648, 51] on div "Askly AI Team" at bounding box center [653, 49] width 63 height 9
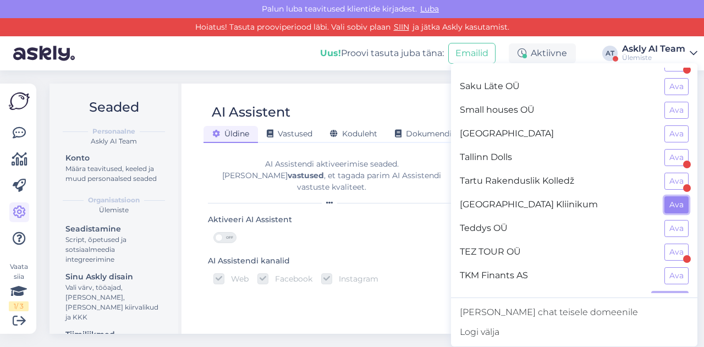
click at [675, 196] on button "Ava" at bounding box center [677, 204] width 24 height 17
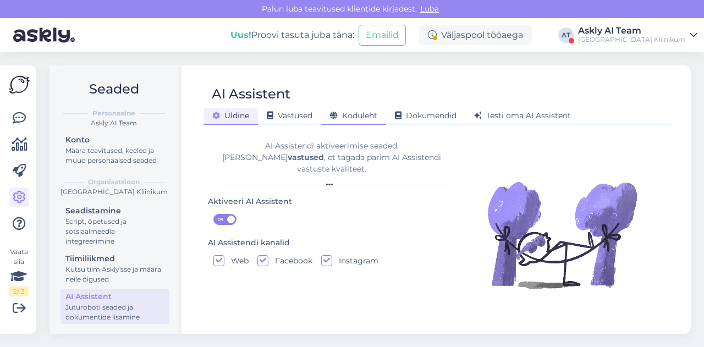
click at [357, 120] on div "Koduleht" at bounding box center [353, 116] width 65 height 17
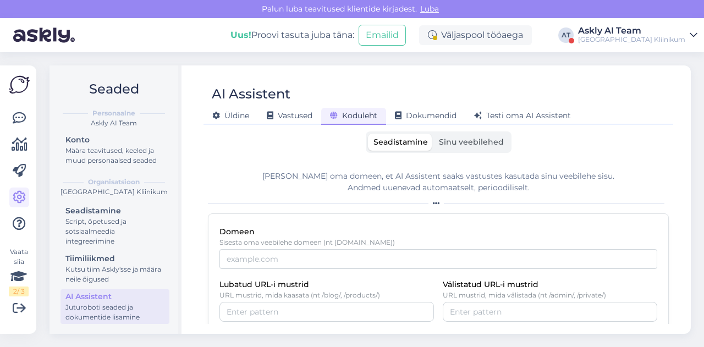
click at [648, 38] on div "[GEOGRAPHIC_DATA] Kliinikum" at bounding box center [631, 39] width 107 height 9
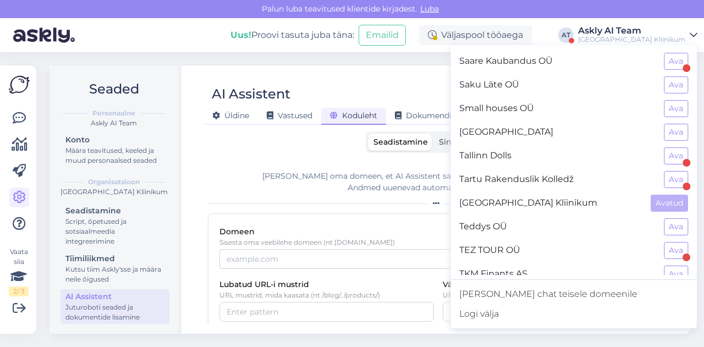
scroll to position [898, 0]
click at [670, 125] on button "Ava" at bounding box center [676, 133] width 24 height 17
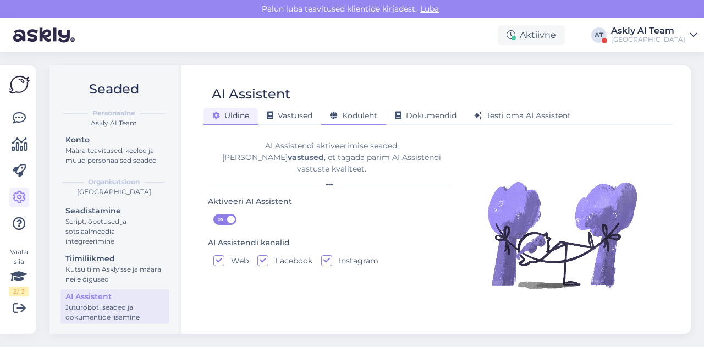
click at [342, 118] on span "Koduleht" at bounding box center [353, 116] width 47 height 10
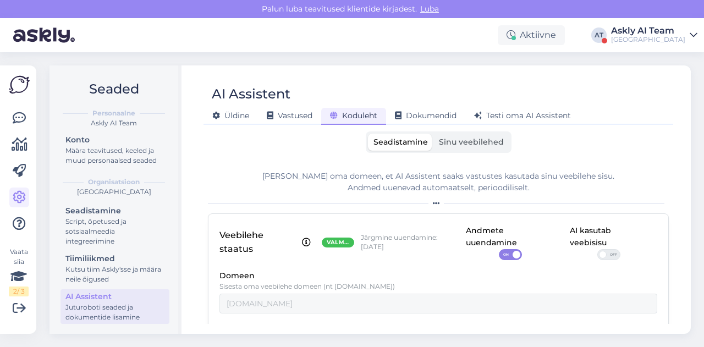
click at [461, 145] on span "Sinu veebilehed" at bounding box center [471, 142] width 65 height 10
click at [434, 134] on input "Sinu veebilehed" at bounding box center [434, 134] width 0 height 0
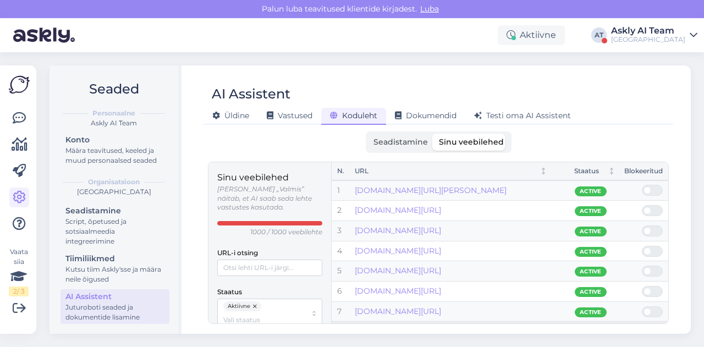
click at [402, 142] on span "Seadistamine" at bounding box center [401, 142] width 54 height 10
click at [368, 134] on input "Seadistamine" at bounding box center [368, 134] width 0 height 0
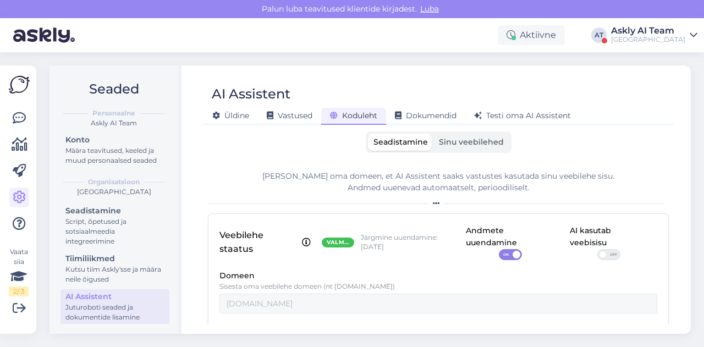
click at [607, 254] on span "OFF" at bounding box center [613, 255] width 13 height 10
click at [598, 249] on input "OFF" at bounding box center [598, 249] width 0 height 0
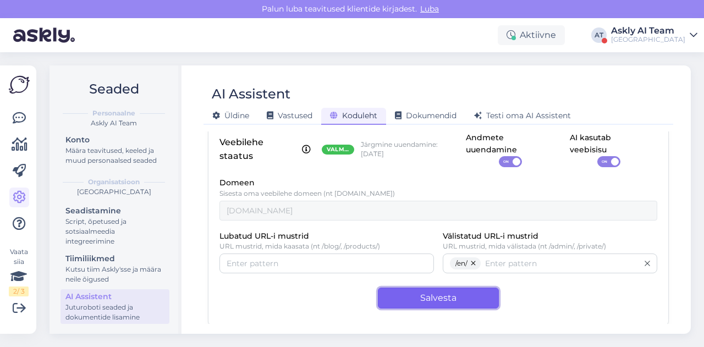
click at [408, 297] on button "Salvesta" at bounding box center [438, 298] width 121 height 21
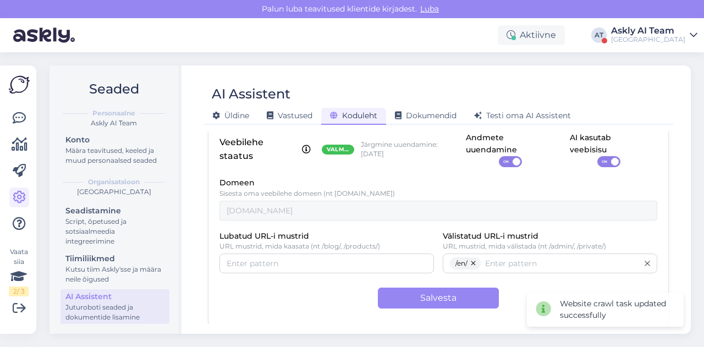
click at [649, 32] on div "Askly AI Team" at bounding box center [648, 30] width 74 height 9
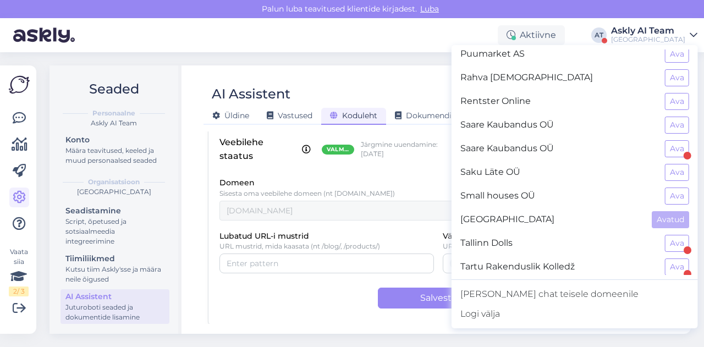
scroll to position [916, 0]
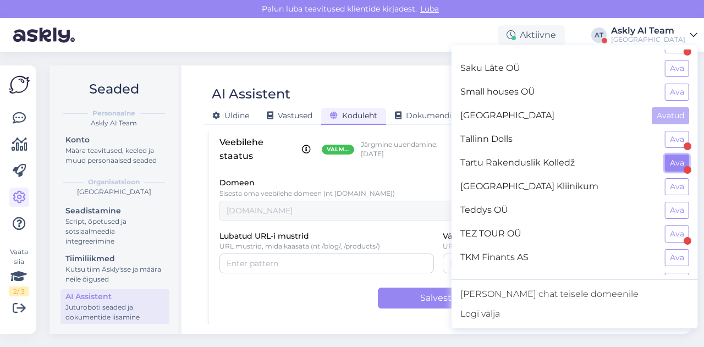
click at [673, 155] on button "Ava" at bounding box center [677, 163] width 24 height 17
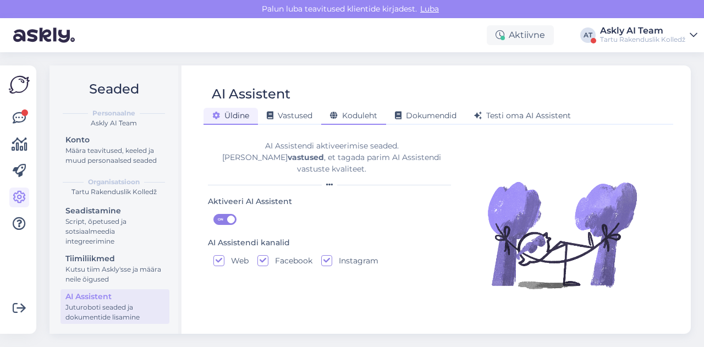
click at [354, 124] on div "Koduleht" at bounding box center [353, 116] width 65 height 17
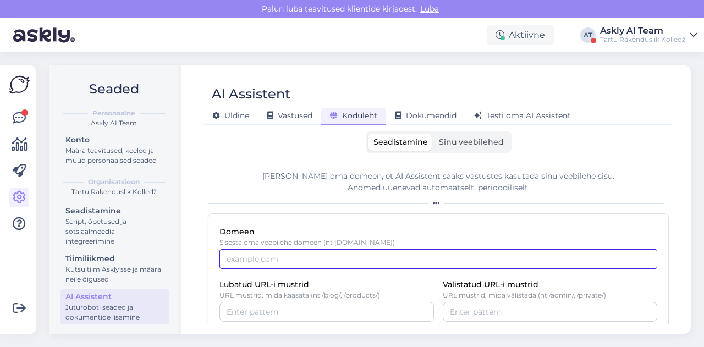
click at [308, 259] on input "Domeen" at bounding box center [439, 259] width 438 height 20
paste input "[DOMAIN_NAME]"
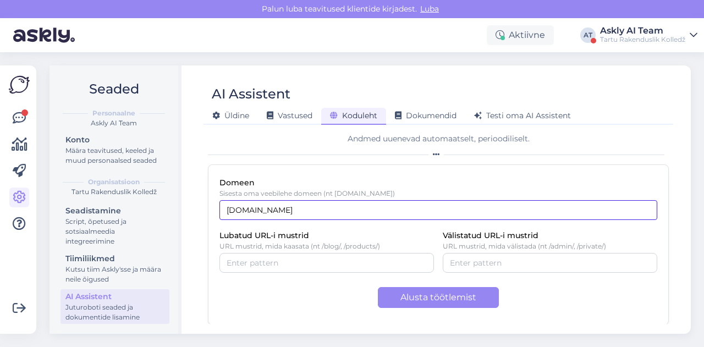
type input "[DOMAIN_NAME]"
click at [366, 165] on div "Domeen Sisesta oma veebilehe domeen (nt [DOMAIN_NAME]) [DOMAIN_NAME] Lubatud UR…" at bounding box center [438, 245] width 461 height 161
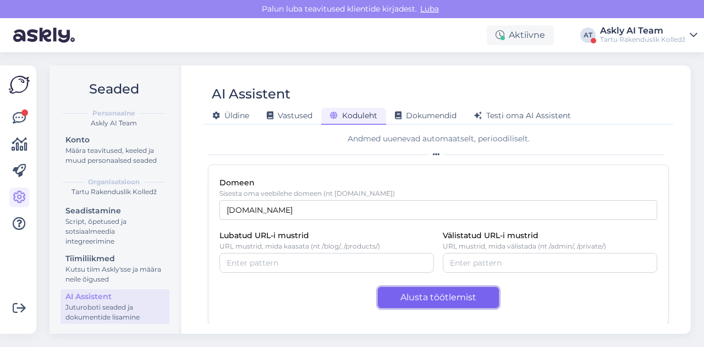
click at [415, 291] on button "Alusta töötlemist" at bounding box center [438, 297] width 121 height 21
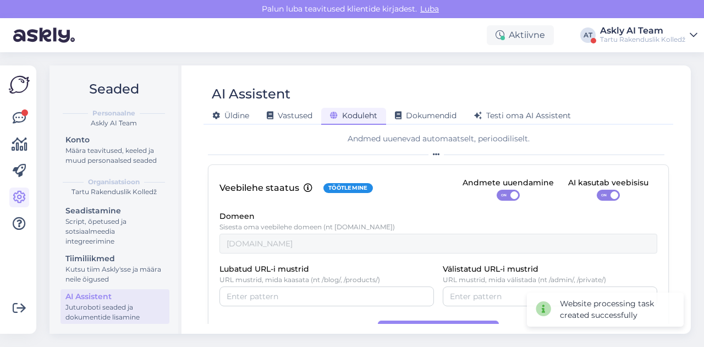
click at [598, 195] on span "ON" at bounding box center [604, 195] width 13 height 10
click at [597, 190] on input "ON" at bounding box center [597, 190] width 0 height 0
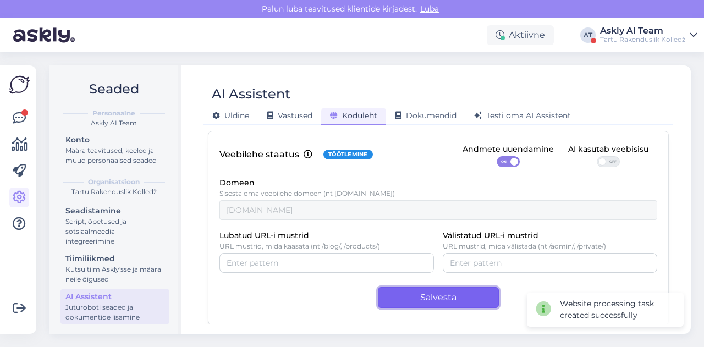
click at [426, 291] on button "Salvesta" at bounding box center [438, 297] width 121 height 21
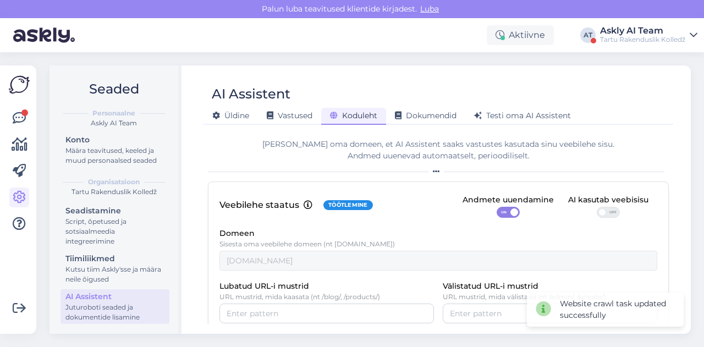
scroll to position [0, 0]
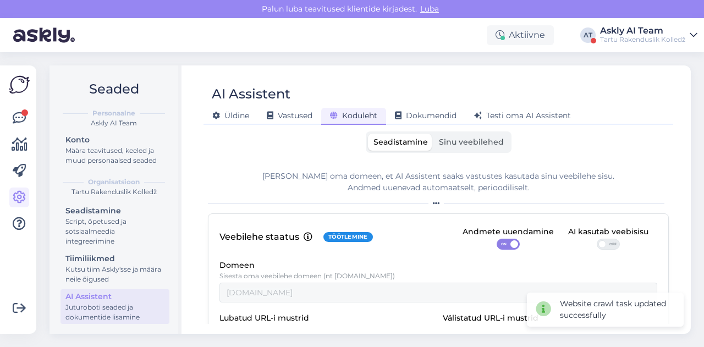
click at [479, 139] on span "Sinu veebilehed" at bounding box center [471, 142] width 65 height 10
click at [434, 134] on input "Sinu veebilehed" at bounding box center [434, 134] width 0 height 0
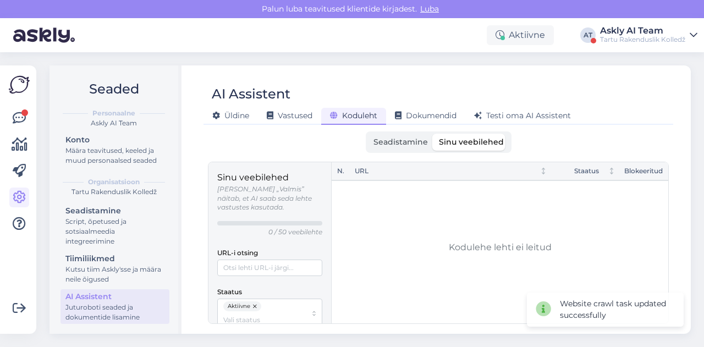
click at [415, 143] on span "Seadistamine" at bounding box center [401, 142] width 54 height 10
click at [368, 134] on input "Seadistamine" at bounding box center [368, 134] width 0 height 0
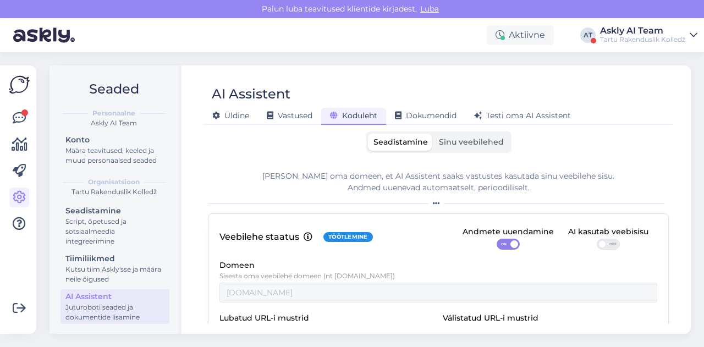
click at [645, 32] on div "Askly AI Team" at bounding box center [642, 30] width 85 height 9
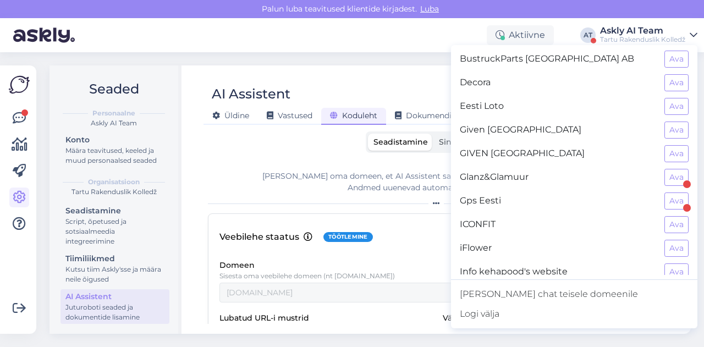
scroll to position [263, 0]
click at [669, 129] on button "Ava" at bounding box center [677, 129] width 24 height 17
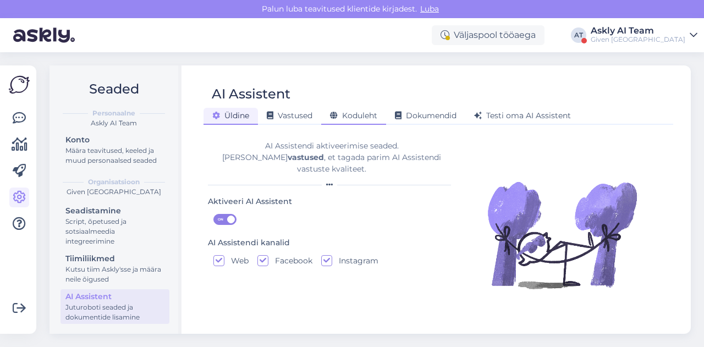
click at [344, 118] on span "Koduleht" at bounding box center [353, 116] width 47 height 10
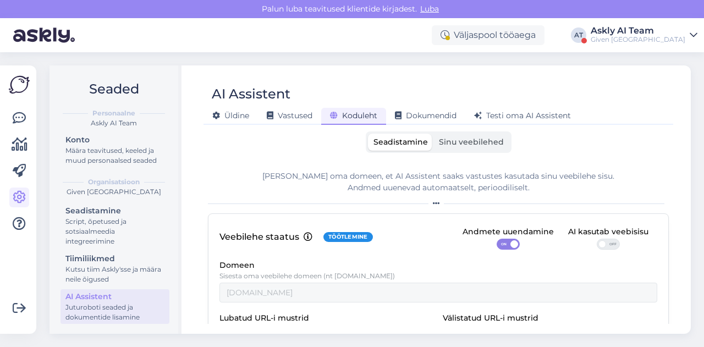
click at [464, 148] on label "Sinu veebilehed" at bounding box center [472, 142] width 76 height 17
click at [434, 134] on input "Sinu veebilehed" at bounding box center [434, 134] width 0 height 0
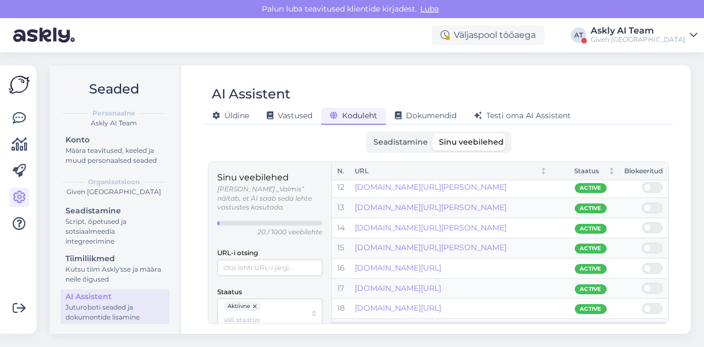
scroll to position [256, 0]
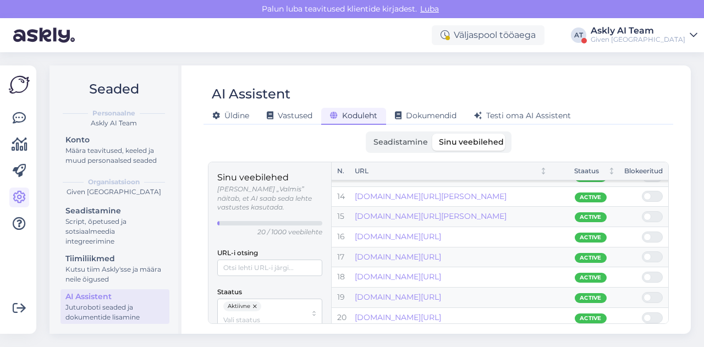
click at [653, 28] on div "Askly AI Team" at bounding box center [638, 30] width 95 height 9
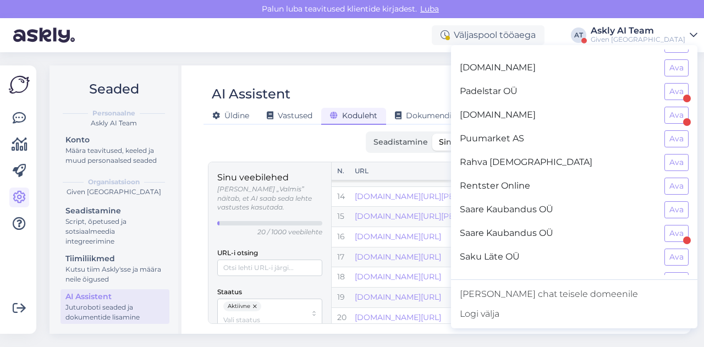
scroll to position [727, 0]
click at [673, 154] on button "Ava" at bounding box center [677, 162] width 24 height 17
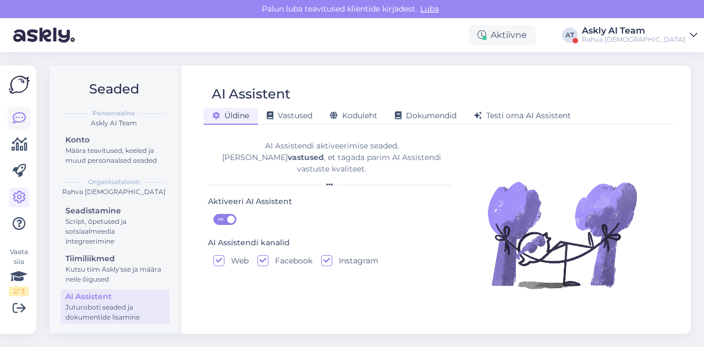
click at [26, 118] on link at bounding box center [19, 118] width 20 height 20
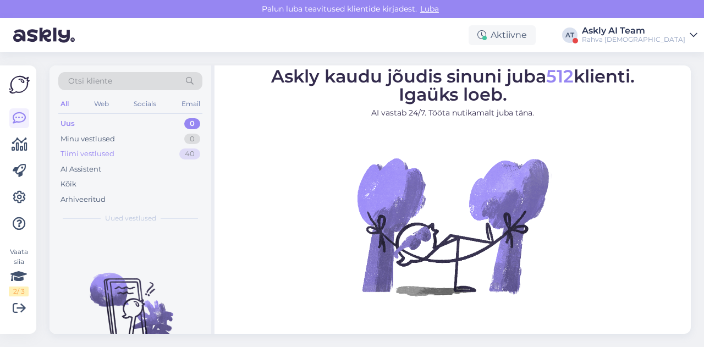
click at [99, 159] on div "Tiimi vestlused 40" at bounding box center [130, 153] width 144 height 15
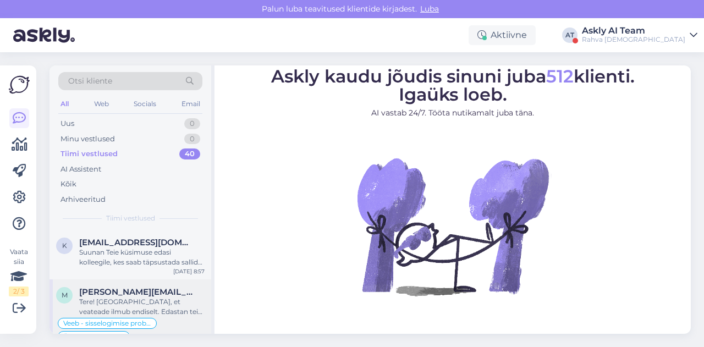
click at [117, 291] on span "[PERSON_NAME][EMAIL_ADDRESS][DOMAIN_NAME]" at bounding box center [136, 292] width 114 height 10
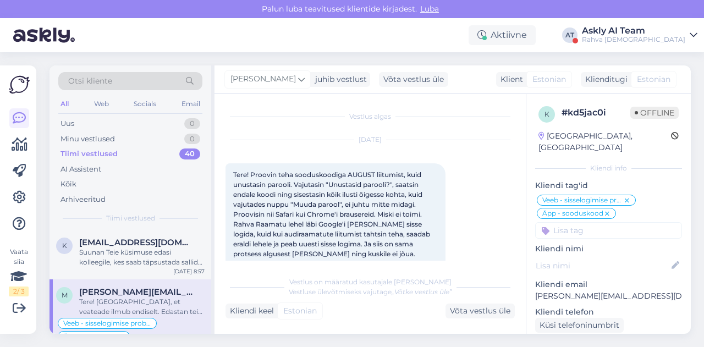
scroll to position [1174, 0]
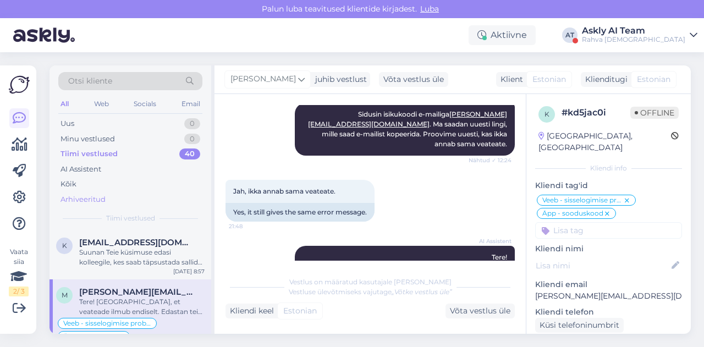
click at [119, 200] on div "Arhiveeritud" at bounding box center [130, 199] width 144 height 15
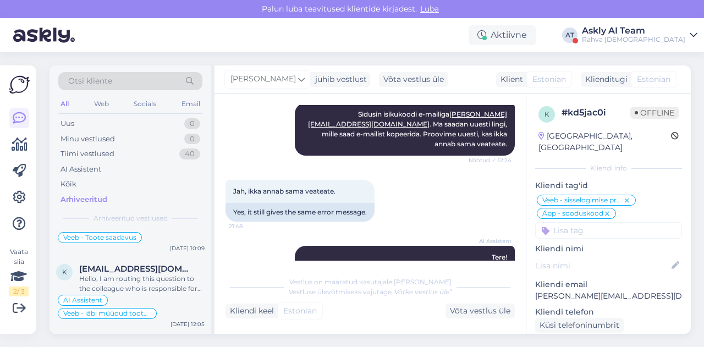
scroll to position [1832, 0]
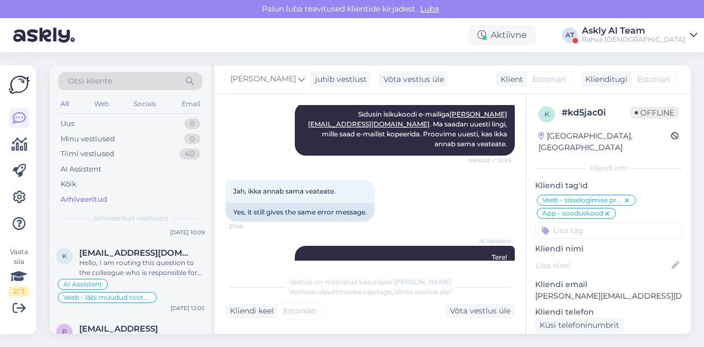
click at [681, 36] on div "Rahva [DEMOGRAPHIC_DATA]" at bounding box center [633, 39] width 103 height 9
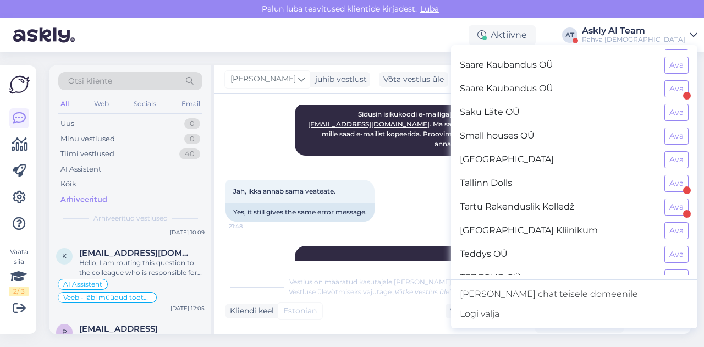
scroll to position [864, 0]
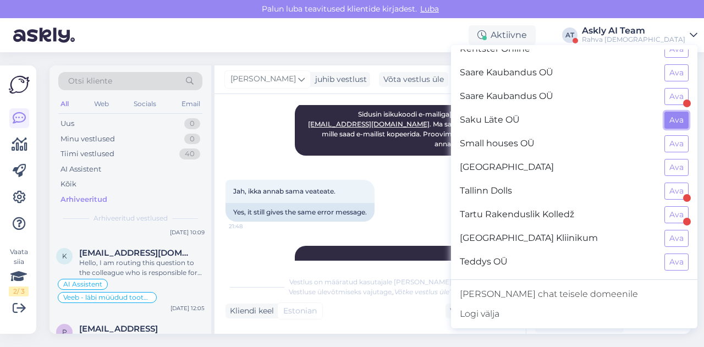
click at [665, 112] on button "Ava" at bounding box center [677, 120] width 24 height 17
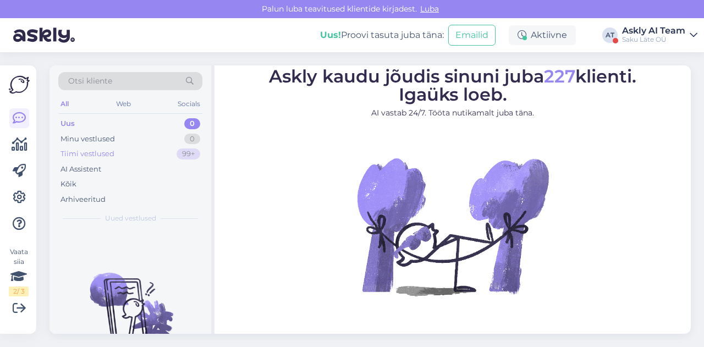
click at [101, 153] on div "Tiimi vestlused" at bounding box center [88, 154] width 54 height 11
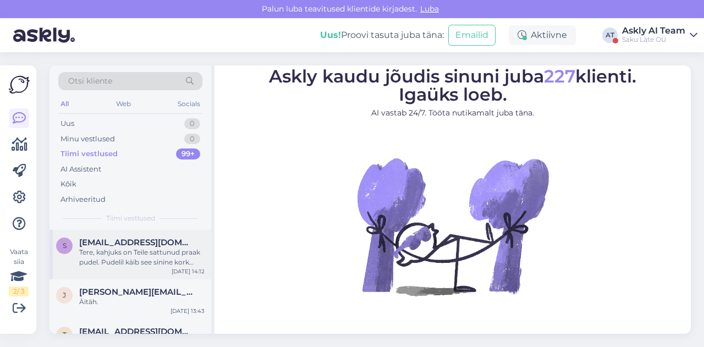
click at [133, 258] on div "Tere, kahjuks on Teile sattunud praak pudel. Pudelil käib see sinine kork pealt…" at bounding box center [141, 258] width 125 height 20
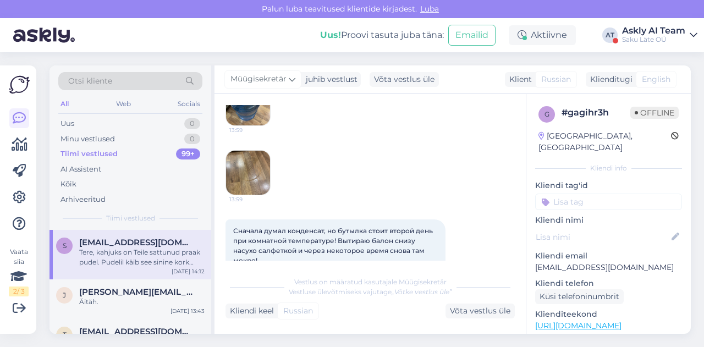
scroll to position [523, 0]
click at [255, 172] on img at bounding box center [248, 173] width 44 height 44
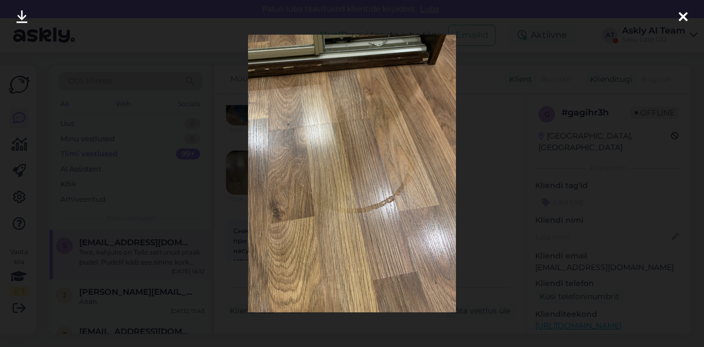
click at [501, 179] on div at bounding box center [352, 173] width 704 height 347
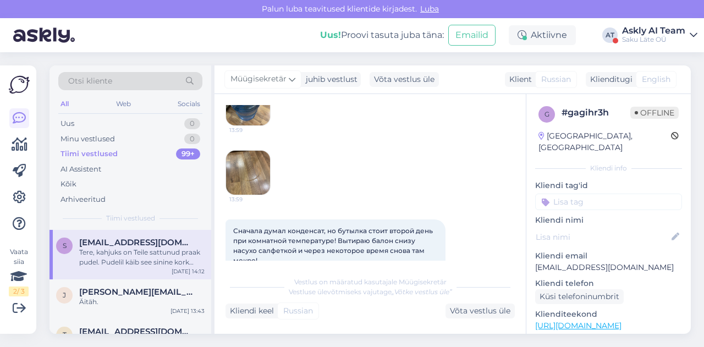
scroll to position [424, 0]
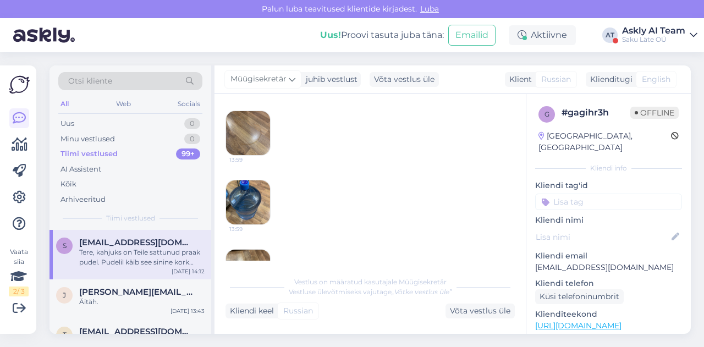
click at [245, 212] on img at bounding box center [248, 202] width 44 height 44
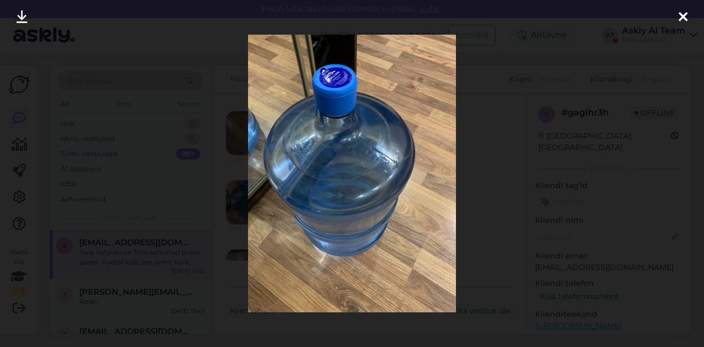
click at [463, 176] on div at bounding box center [352, 173] width 704 height 347
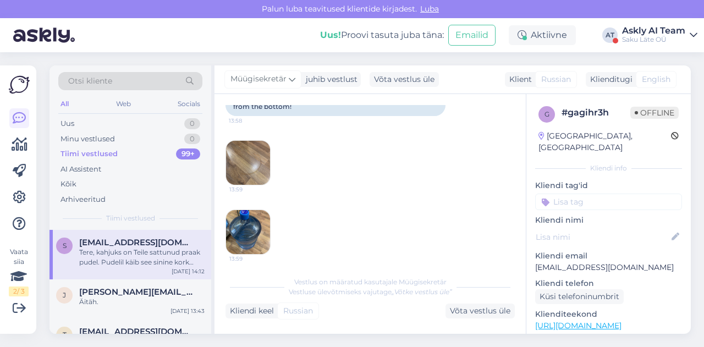
scroll to position [394, 0]
click at [249, 163] on img at bounding box center [248, 163] width 44 height 44
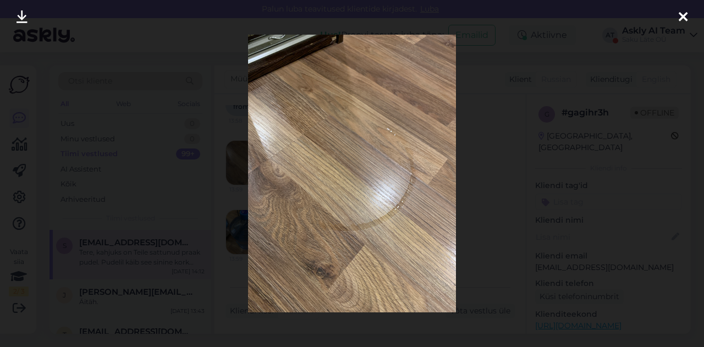
click at [486, 202] on div at bounding box center [352, 173] width 704 height 347
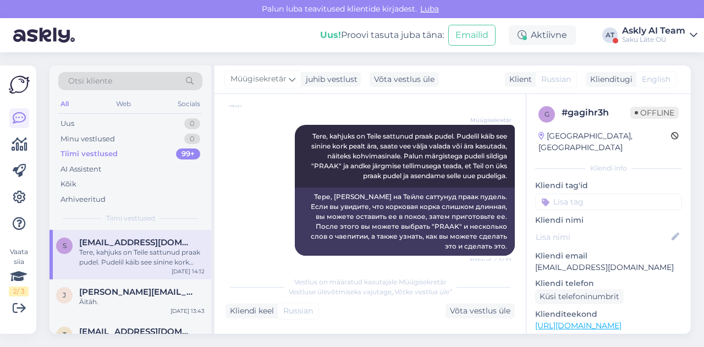
scroll to position [748, 0]
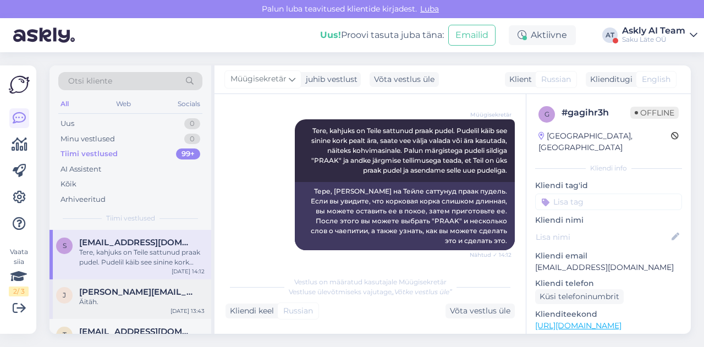
click at [109, 297] on div "Äitäh." at bounding box center [141, 302] width 125 height 10
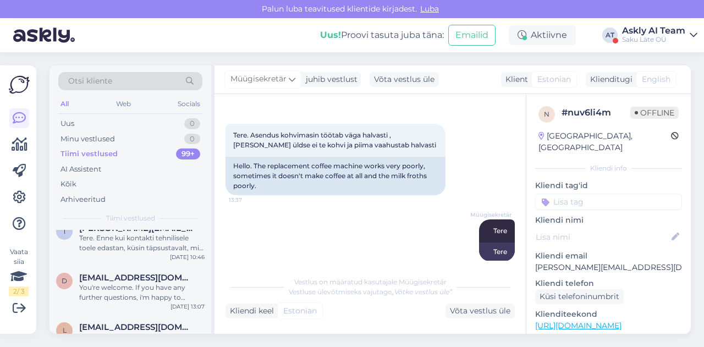
scroll to position [886, 0]
click at [115, 202] on div "Arhiveeritud" at bounding box center [130, 199] width 144 height 15
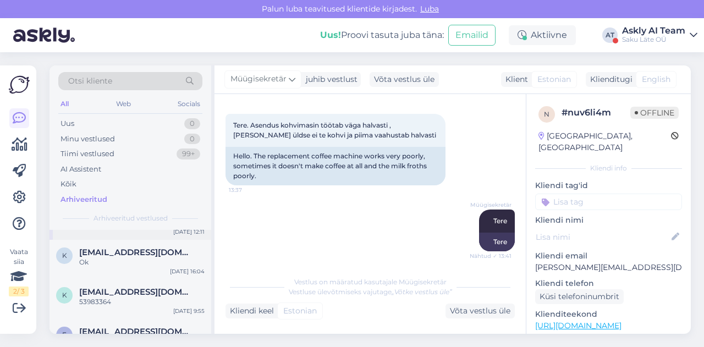
scroll to position [0, 0]
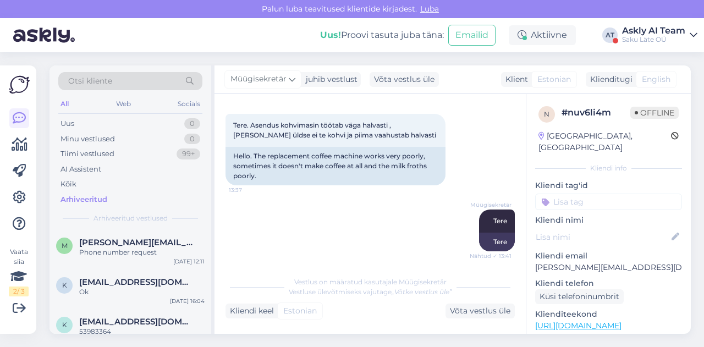
click at [667, 35] on div "Askly AI Team" at bounding box center [653, 30] width 63 height 9
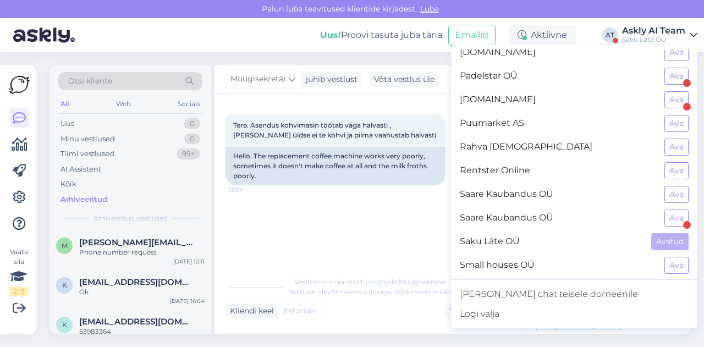
scroll to position [743, 0]
click at [673, 209] on button "Ava" at bounding box center [677, 217] width 24 height 17
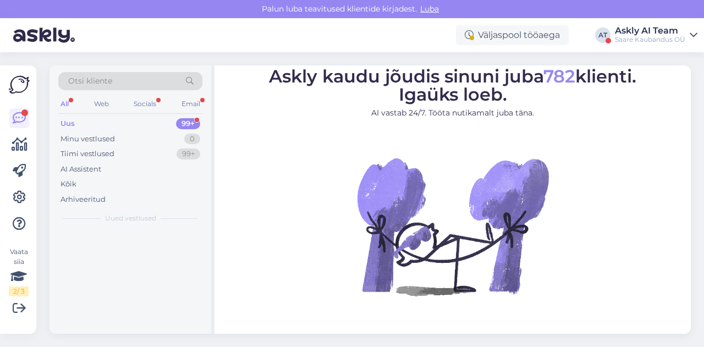
scroll to position [0, 0]
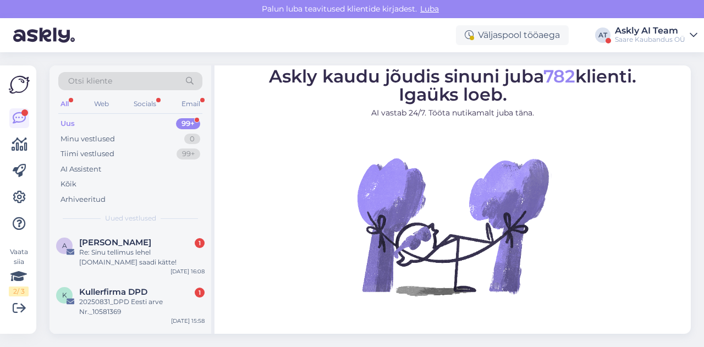
click at [643, 28] on div "Askly AI Team" at bounding box center [650, 30] width 70 height 9
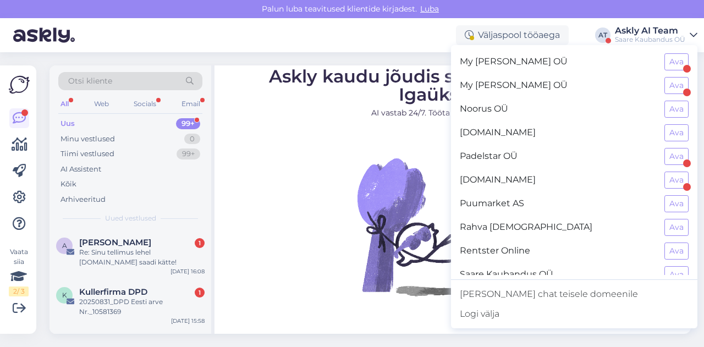
scroll to position [916, 0]
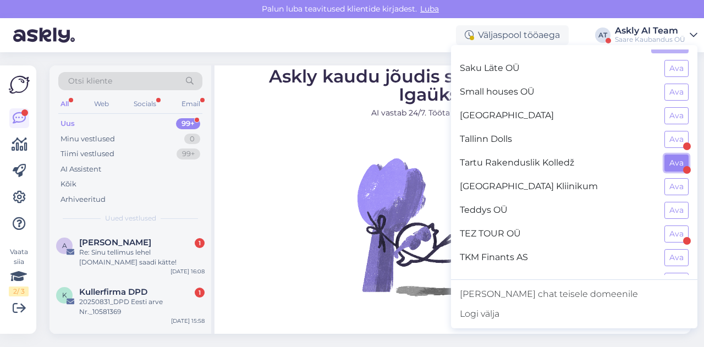
click at [667, 155] on button "Ava" at bounding box center [677, 163] width 24 height 17
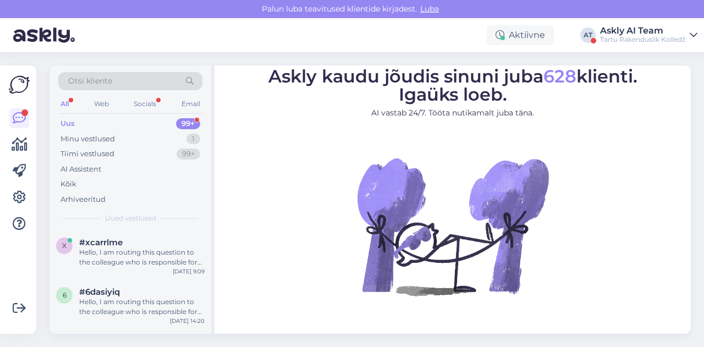
click at [231, 40] on div "Aktiivne AT Askly AI Team Tartu Rakenduslik Kolledž" at bounding box center [352, 35] width 704 height 34
click at [412, 32] on div "Aktiivne AT Askly AI Team Tartu Rakenduslik Kolledž" at bounding box center [352, 35] width 704 height 34
click at [99, 157] on div "Tiimi vestlused" at bounding box center [88, 154] width 54 height 11
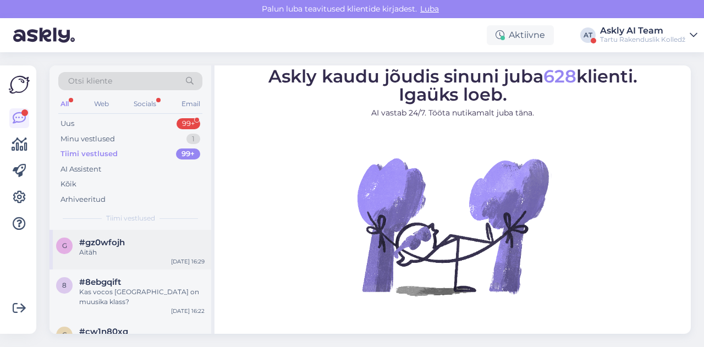
click at [135, 245] on div "#gz0wfojh" at bounding box center [141, 243] width 125 height 10
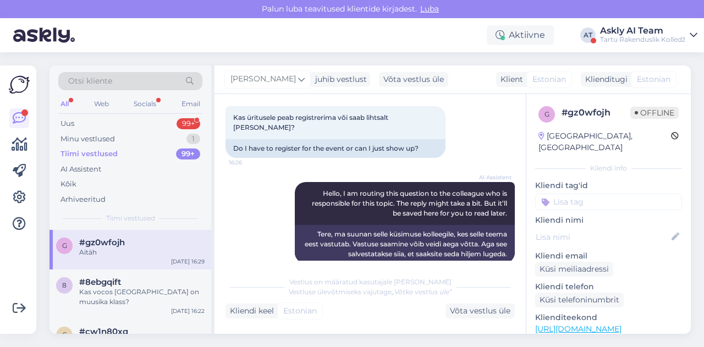
scroll to position [39, 0]
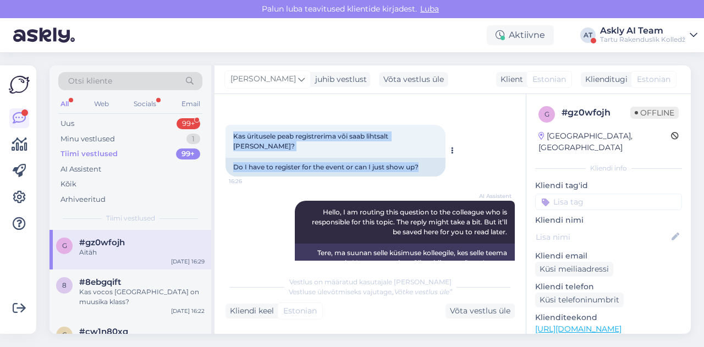
drag, startPoint x: 230, startPoint y: 140, endPoint x: 443, endPoint y: 140, distance: 212.9
click at [443, 140] on div "Kas üritusele peab registrerima või saab lihtsalt [PERSON_NAME]? 16:26 Do I hav…" at bounding box center [336, 151] width 220 height 52
click at [442, 140] on div "Kas üritusele peab registrerima või saab lihtsalt [PERSON_NAME]? 16:26" at bounding box center [336, 141] width 220 height 33
drag, startPoint x: 229, startPoint y: 138, endPoint x: 438, endPoint y: 134, distance: 208.6
click at [438, 134] on div "Kas üritusele peab registrerima või saab lihtsalt [PERSON_NAME]? 16:26" at bounding box center [336, 141] width 220 height 33
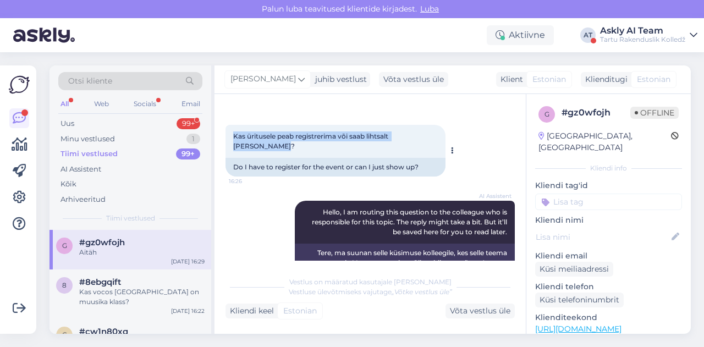
copy span "Kas üritusele peab registrerima või saab lihtsalt [PERSON_NAME]?"
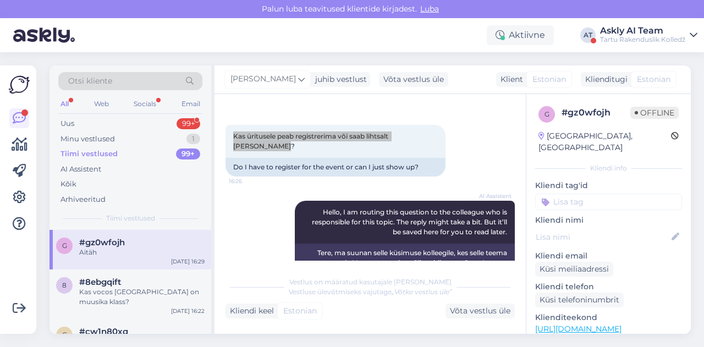
scroll to position [251, 0]
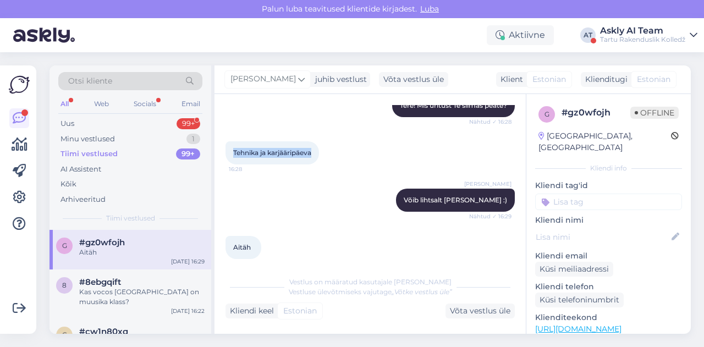
drag, startPoint x: 232, startPoint y: 143, endPoint x: 315, endPoint y: 144, distance: 82.5
click at [315, 144] on div "Tehnika ja karjääripäeva 16:28" at bounding box center [273, 152] width 94 height 23
copy span "Tehnika ja karjääripäeva"
drag, startPoint x: 412, startPoint y: 192, endPoint x: 499, endPoint y: 190, distance: 87.0
click at [499, 190] on div "[PERSON_NAME] Võib lihtsalt [PERSON_NAME] :) Nähtud ✓ 16:29" at bounding box center [455, 200] width 119 height 23
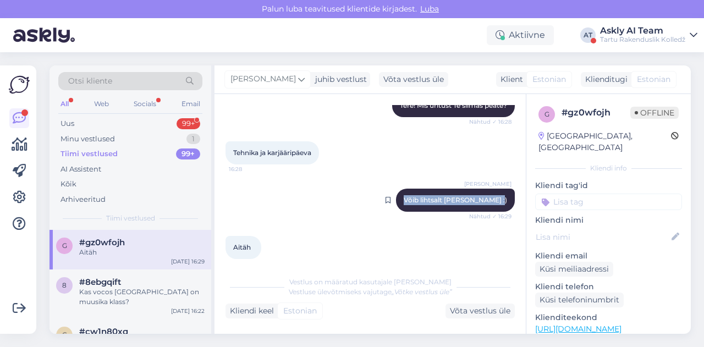
copy span "Võib lihtsalt [PERSON_NAME] :)"
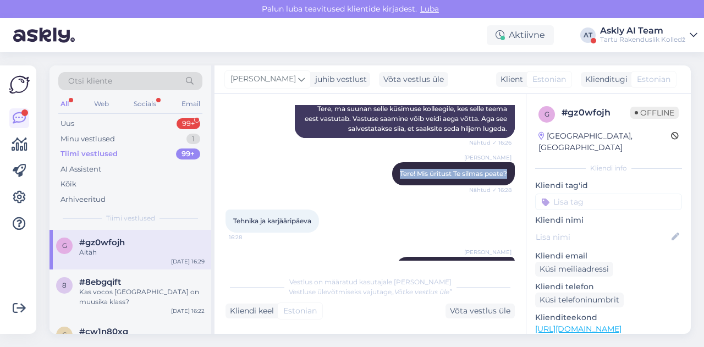
drag, startPoint x: 388, startPoint y: 163, endPoint x: 507, endPoint y: 163, distance: 119.4
click at [507, 163] on div "Vestlus algas [DATE] Kas üritusele peab registrerima või saab lihtsalt [PERSON_…" at bounding box center [375, 183] width 299 height 156
copy span "Tere! Mis üritust Te silmas peate?"
click at [136, 306] on div "8 #8ebgqift Kas vocos [GEOGRAPHIC_DATA] on muusika klass? [DATE] 16:22" at bounding box center [131, 295] width 162 height 50
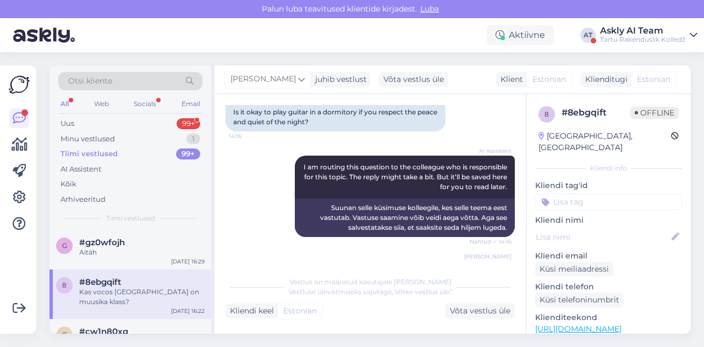
scroll to position [255, 0]
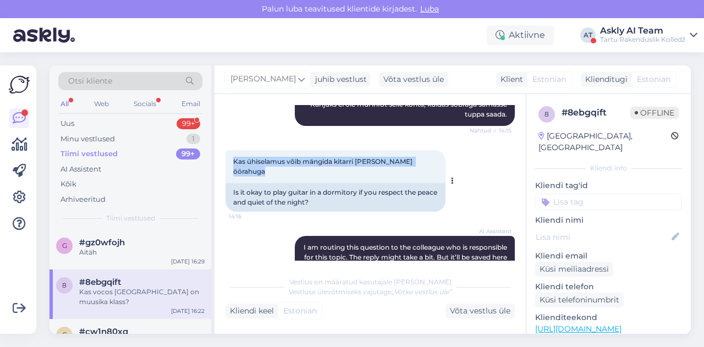
drag, startPoint x: 232, startPoint y: 154, endPoint x: 442, endPoint y: 161, distance: 209.8
click at [442, 161] on div "Kas ühiselamus võib mängida kitarri [PERSON_NAME] öörahuga 14:16" at bounding box center [336, 166] width 220 height 33
copy span "Kas ühiselamus võib mängida kitarri [PERSON_NAME] öörahuga"
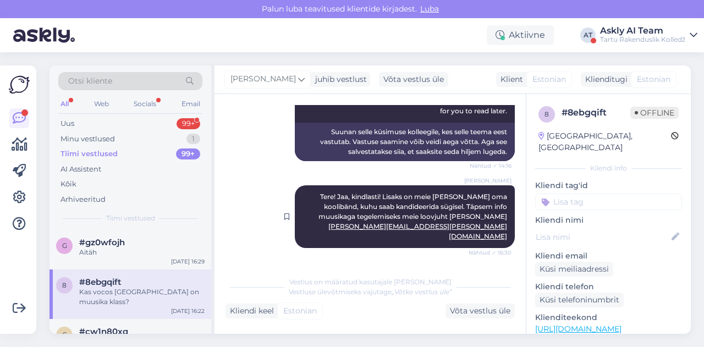
scroll to position [413, 0]
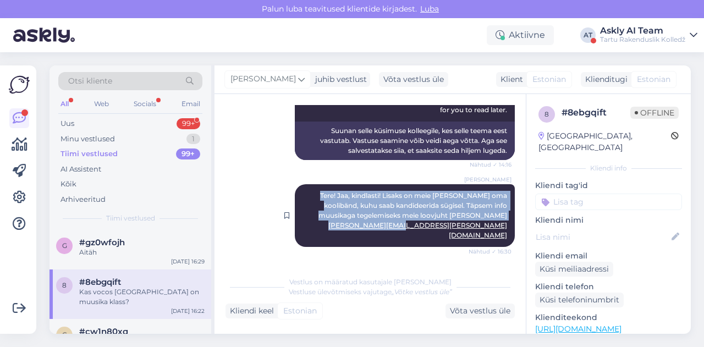
drag, startPoint x: 296, startPoint y: 174, endPoint x: 500, endPoint y: 195, distance: 205.2
click at [500, 195] on div "[PERSON_NAME] Tere! Jaa, kindlasti! Lisaks on meie [PERSON_NAME] oma koolibänd,…" at bounding box center [405, 215] width 220 height 63
copy span "Tere! Jaa, kindlasti! Lisaks on meie [PERSON_NAME] oma koolibänd, kuhu saab kan…"
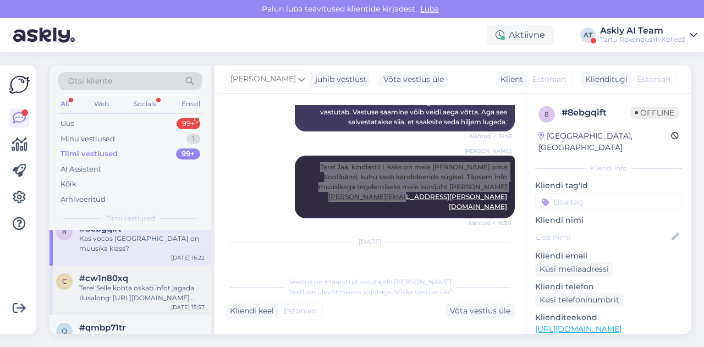
scroll to position [54, 0]
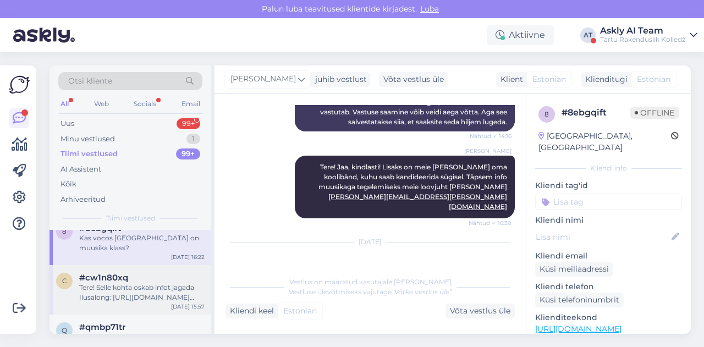
click at [111, 291] on div "Tere! Selle kohta oskab infot jagada Ilusalong: [URL][DOMAIN_NAME] [PERSON_NAME…" at bounding box center [141, 293] width 125 height 20
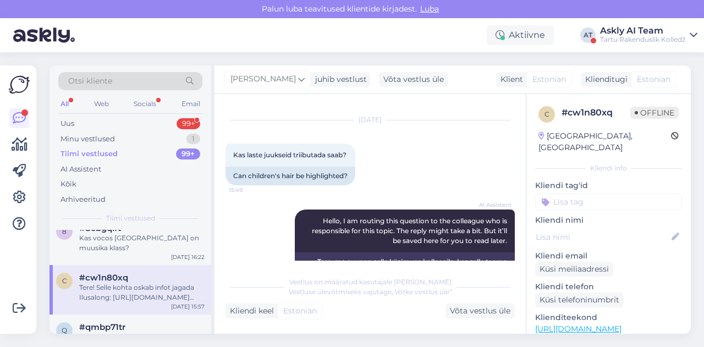
scroll to position [20, 0]
drag, startPoint x: 231, startPoint y: 158, endPoint x: 350, endPoint y: 155, distance: 119.5
click at [350, 155] on div "Kas laste juukseid triibutada saab? 15:49" at bounding box center [291, 155] width 130 height 23
copy span "Kas laste juukseid triibutada saab?"
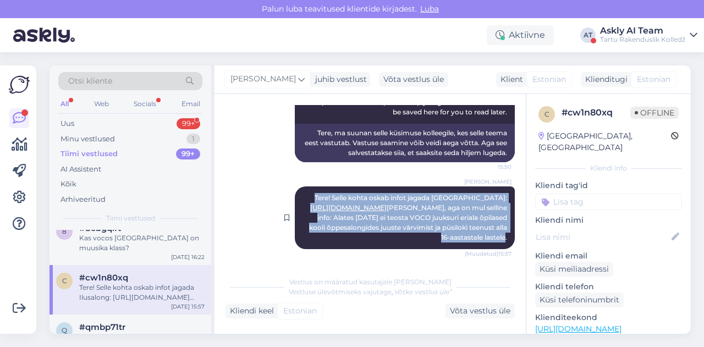
drag, startPoint x: 330, startPoint y: 194, endPoint x: 500, endPoint y: 240, distance: 176.2
click at [500, 240] on div "[PERSON_NAME] Tere! Selle kohta oskab infot jagada Ilusalong: [URL][DOMAIN_NAME…" at bounding box center [405, 218] width 220 height 63
copy span "Tere! Selle kohta oskab infot jagada Ilusalong: [URL][DOMAIN_NAME] [PERSON_NAME…"
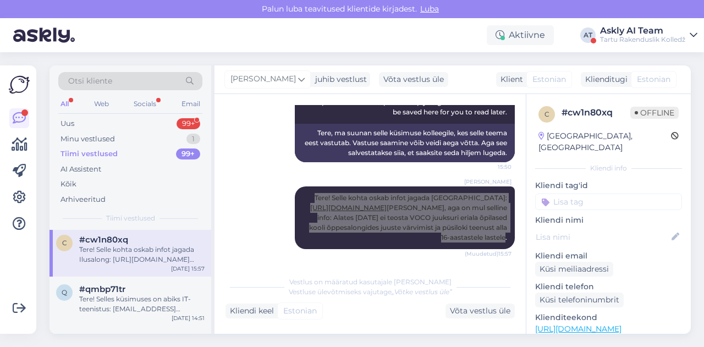
scroll to position [92, 0]
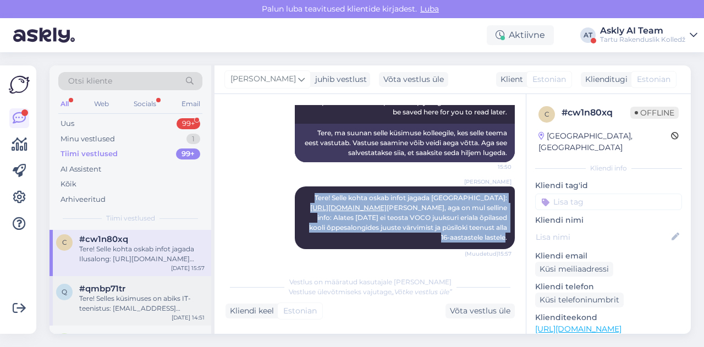
click at [118, 289] on span "#qmbp71tr" at bounding box center [102, 289] width 46 height 10
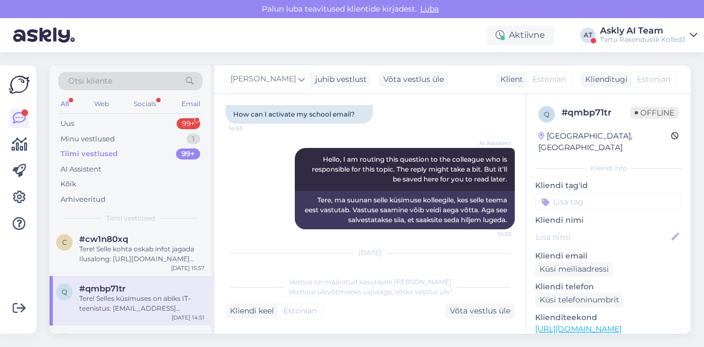
scroll to position [0, 0]
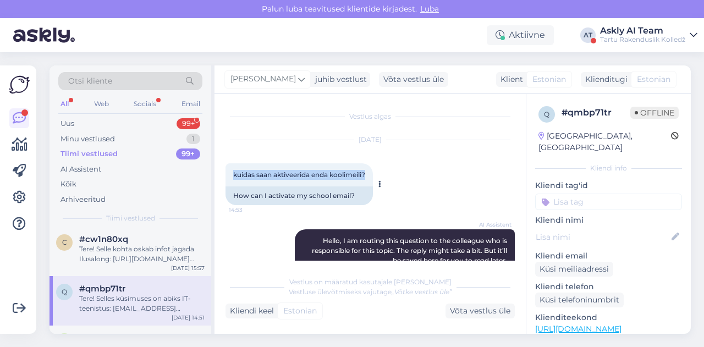
drag, startPoint x: 233, startPoint y: 174, endPoint x: 374, endPoint y: 178, distance: 140.9
click at [373, 178] on div "kuidas saan aktiveerida enda koolimeili? 14:53" at bounding box center [299, 174] width 147 height 23
copy span "kuidas saan aktiveerida enda koolimeili?"
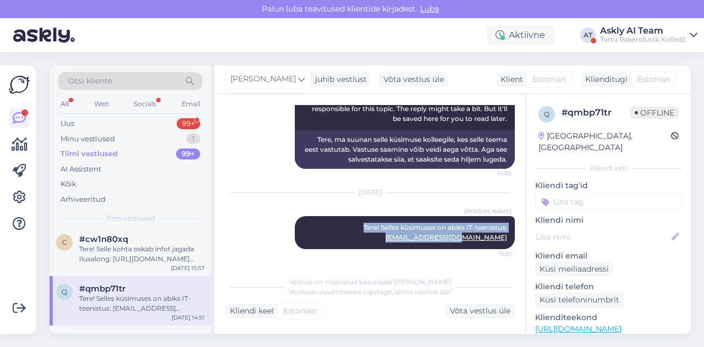
drag, startPoint x: 328, startPoint y: 227, endPoint x: 508, endPoint y: 236, distance: 180.1
click at [508, 236] on div "Vestlus algas [DATE] kuidas saan aktiveerida enda koolimeili? 14:53 How can I a…" at bounding box center [375, 183] width 299 height 156
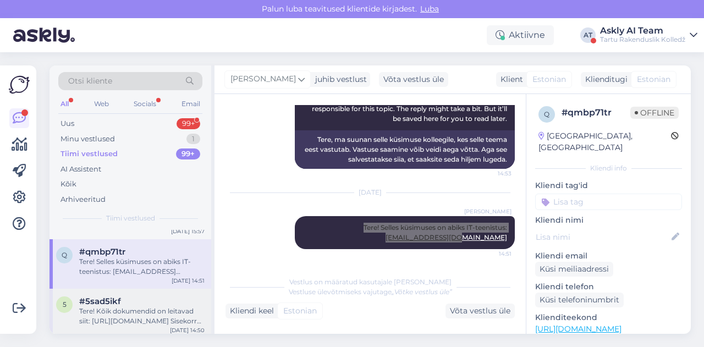
scroll to position [130, 0]
click at [154, 294] on div "5 #5sad5ikf Tere! Kõik dokumendid on leitavad siit: [URL][DOMAIN_NAME] Sisekorr…" at bounding box center [131, 313] width 162 height 50
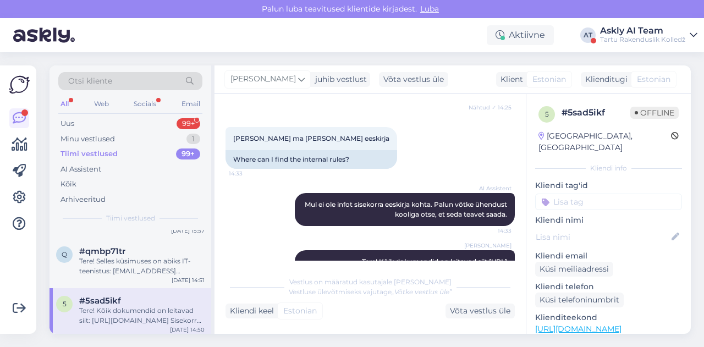
scroll to position [193, 0]
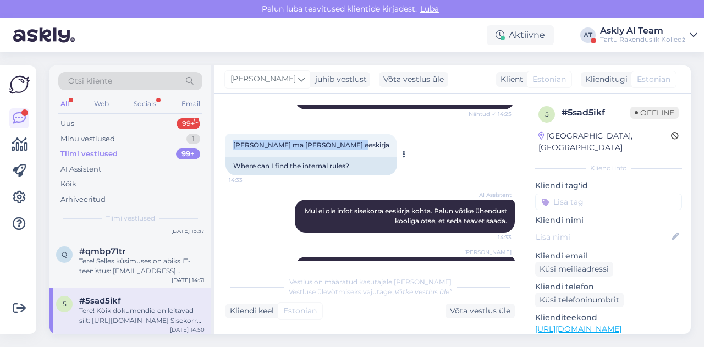
drag, startPoint x: 231, startPoint y: 152, endPoint x: 353, endPoint y: 156, distance: 122.8
click at [353, 156] on div "[PERSON_NAME] ma [PERSON_NAME] eeskirja 14:33" at bounding box center [312, 145] width 172 height 23
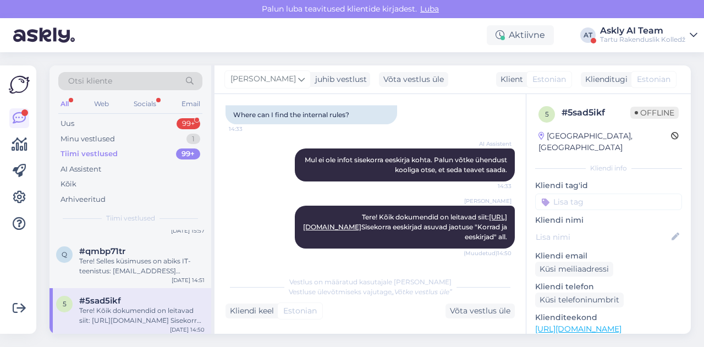
drag, startPoint x: 346, startPoint y: 217, endPoint x: 507, endPoint y: 236, distance: 162.8
click at [507, 236] on div "Vestlus algas [DATE] [PERSON_NAME] ma leian huvitegevused 14:25 Where can I fin…" at bounding box center [375, 183] width 299 height 156
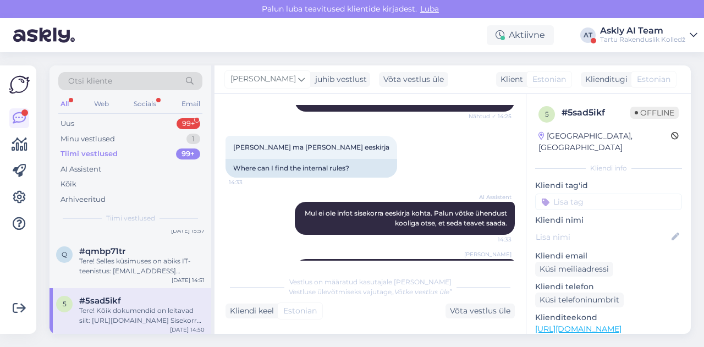
click at [398, 173] on div "[PERSON_NAME] ma [PERSON_NAME] eeskirja 14:33 Where can I find the internal rul…" at bounding box center [370, 157] width 289 height 66
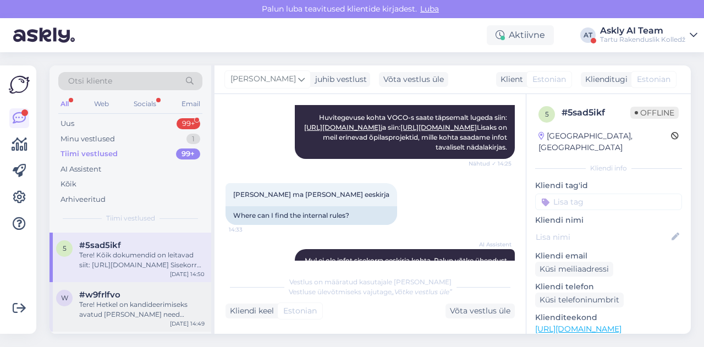
scroll to position [186, 0]
click at [118, 310] on div "Tere! Hetkel on kandideerimiseks avatud [PERSON_NAME] need erialad: [URL][DOMAI…" at bounding box center [141, 309] width 125 height 20
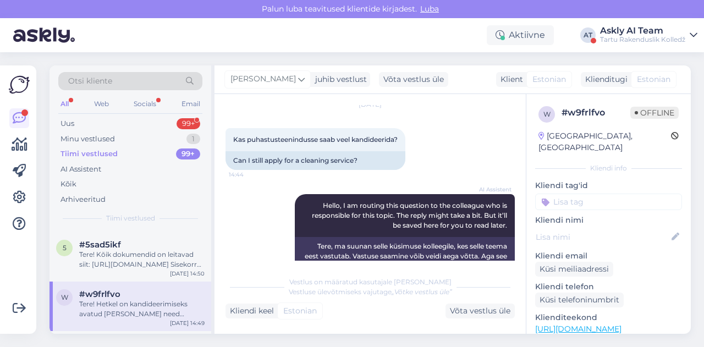
scroll to position [252, 0]
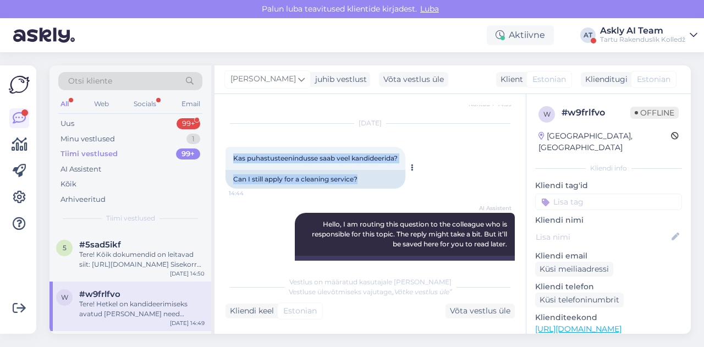
drag, startPoint x: 229, startPoint y: 158, endPoint x: 410, endPoint y: 155, distance: 181.1
click at [406, 155] on div "Kas puhastusteenindusse saab veel kandideerida? 14:44 Can I still apply for a c…" at bounding box center [316, 168] width 180 height 42
click at [332, 154] on span "Kas puhastusteenindusse saab veel kandideerida?" at bounding box center [315, 158] width 165 height 8
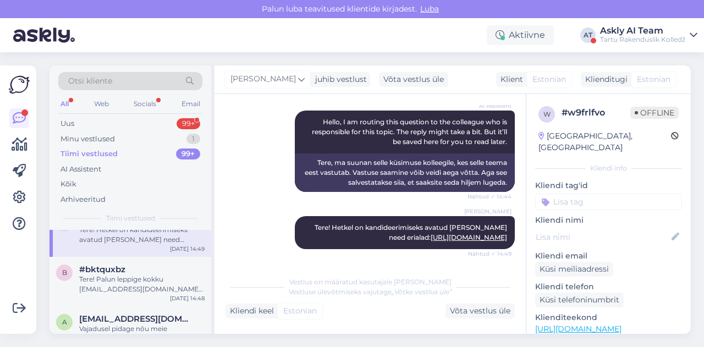
scroll to position [261, 0]
click at [132, 288] on div "Tere! Palun leppige kokku [EMAIL_ADDRESS][DOMAIN_NAME]. Tavaliselt on kantselei…" at bounding box center [141, 284] width 125 height 20
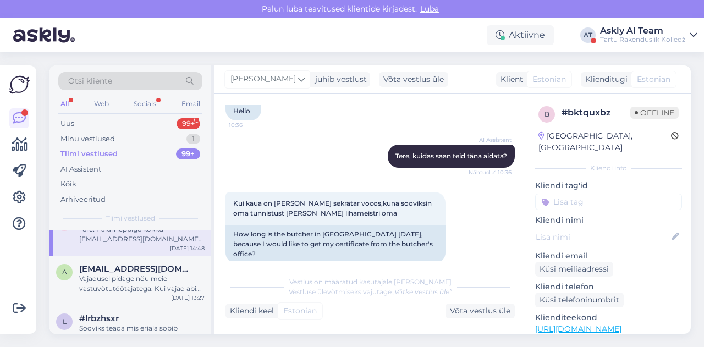
scroll to position [86, 0]
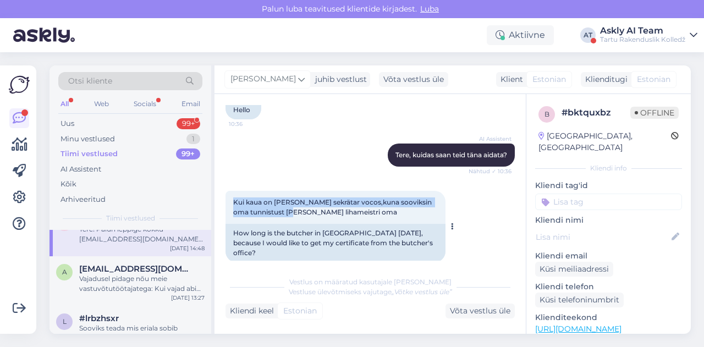
drag, startPoint x: 232, startPoint y: 200, endPoint x: 308, endPoint y: 220, distance: 78.3
click at [308, 220] on div "Kui kaua on [PERSON_NAME] sekrätar vocos,kuna sooviksin oma tunnistust [PERSON_…" at bounding box center [336, 207] width 220 height 33
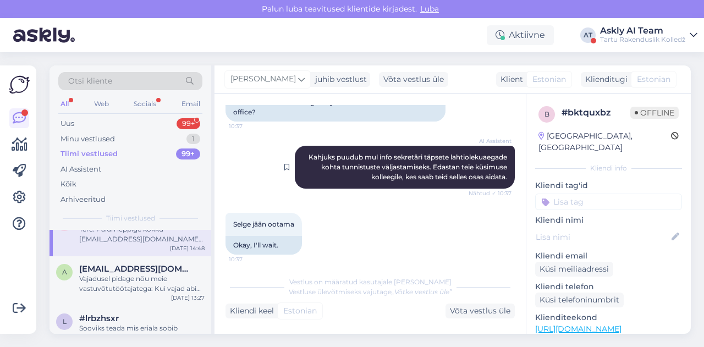
scroll to position [289, 0]
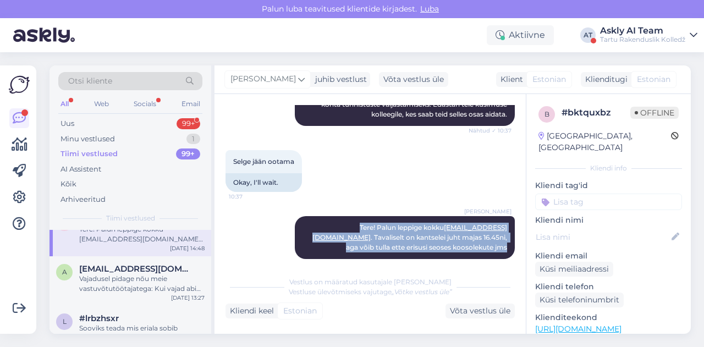
drag, startPoint x: 315, startPoint y: 218, endPoint x: 508, endPoint y: 235, distance: 194.4
click at [508, 235] on div "Vestlus algas [DATE] Tere 10:36 Hello AI Assistent [PERSON_NAME], kuidas saan t…" at bounding box center [375, 183] width 299 height 156
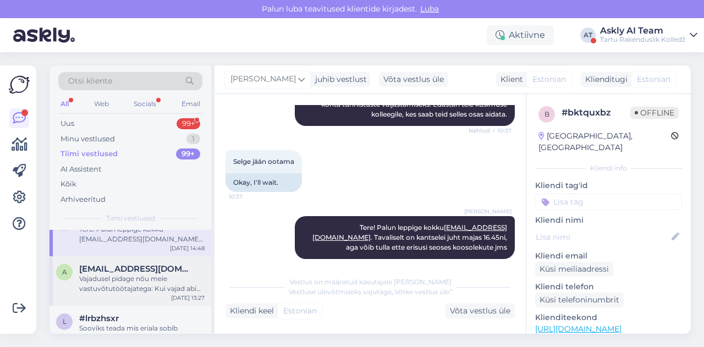
click at [116, 282] on div "Vajadusel pidage nõu meie vastuvõtutöötajatega: Kui vajad abi otsustamisel või …" at bounding box center [141, 284] width 125 height 20
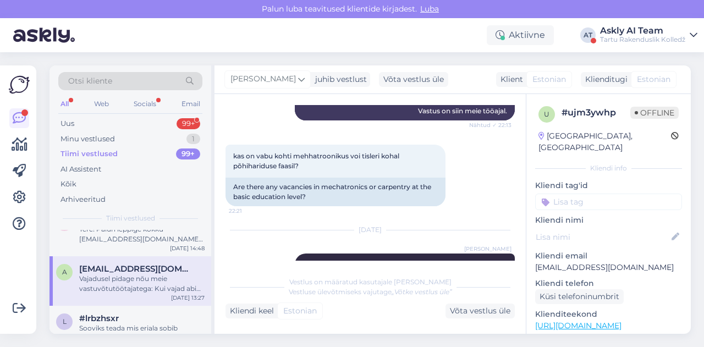
scroll to position [295, 0]
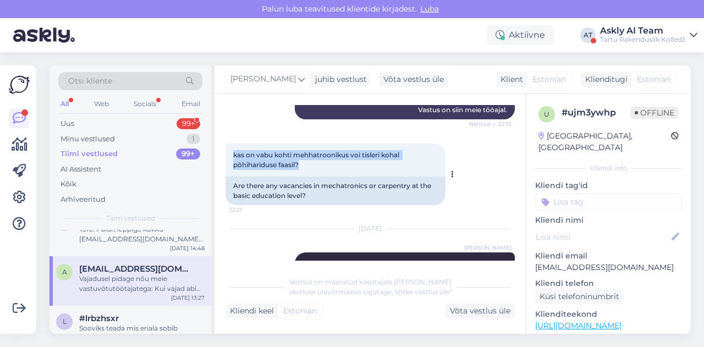
drag, startPoint x: 233, startPoint y: 156, endPoint x: 317, endPoint y: 166, distance: 85.3
click at [317, 166] on div "kas on vabu kohti mehhatroonikus voi tisleri kohal põhihariduse faasil? 22:21" at bounding box center [336, 160] width 220 height 33
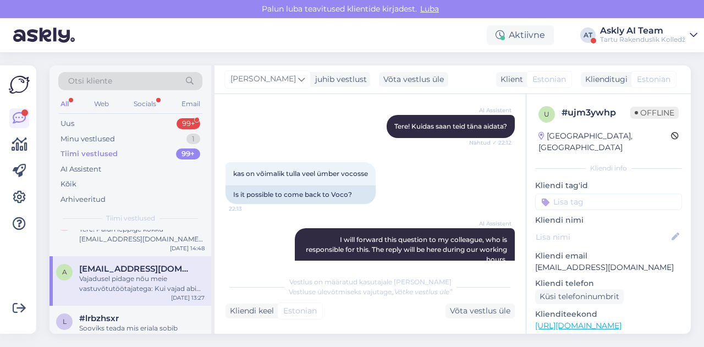
scroll to position [114, 0]
drag, startPoint x: 229, startPoint y: 174, endPoint x: 370, endPoint y: 177, distance: 140.3
click at [370, 177] on div "kas on võimalik tulla veel ümber vocosse 22:13" at bounding box center [301, 173] width 150 height 23
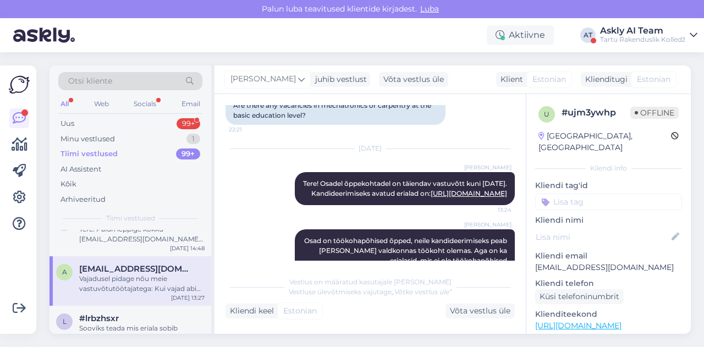
scroll to position [387, 0]
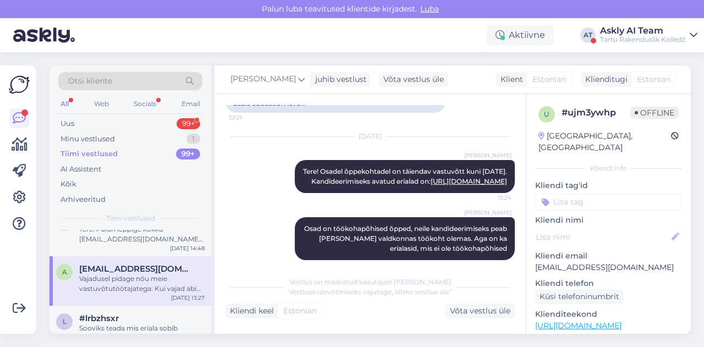
drag, startPoint x: 304, startPoint y: 172, endPoint x: 507, endPoint y: 190, distance: 203.8
click at [507, 190] on div "Vestlus algas [DATE] Tere! 22:12 Hello! AI Assistent Tere! Kuidas saan teid [PE…" at bounding box center [375, 183] width 299 height 156
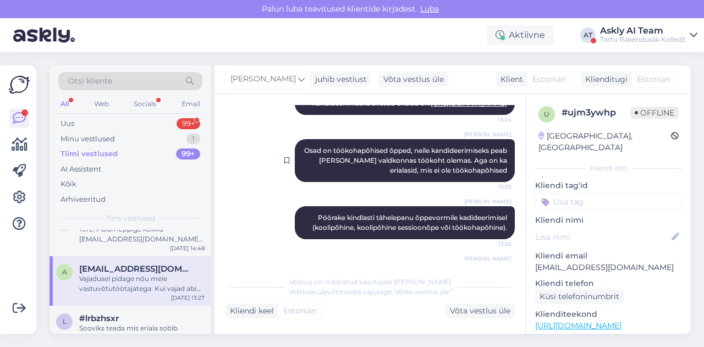
scroll to position [464, 0]
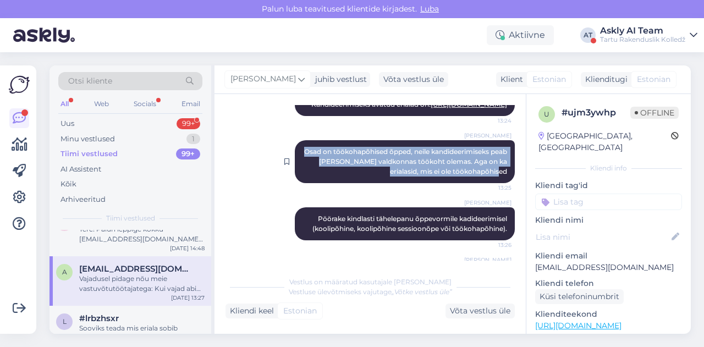
drag, startPoint x: 309, startPoint y: 156, endPoint x: 505, endPoint y: 180, distance: 197.3
click at [505, 180] on div "[PERSON_NAME] Osad on töökohapõhised õpped, neile kandideerimiseks peab [PERSON…" at bounding box center [405, 161] width 220 height 43
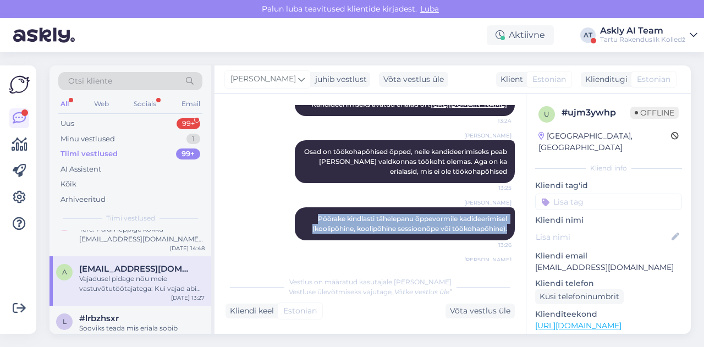
drag, startPoint x: 304, startPoint y: 225, endPoint x: 510, endPoint y: 240, distance: 206.3
click at [510, 240] on div "Vestlus algas [DATE] Tere! 22:12 Hello! AI Assistent Tere! Kuidas saan teid [PE…" at bounding box center [375, 183] width 299 height 156
click at [130, 319] on div "#lrbzhsxr" at bounding box center [141, 319] width 125 height 10
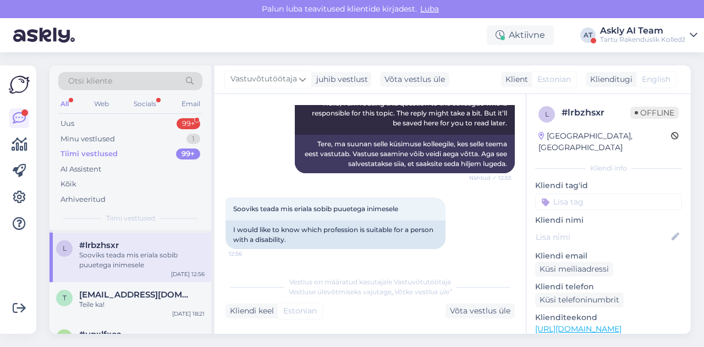
scroll to position [387, 0]
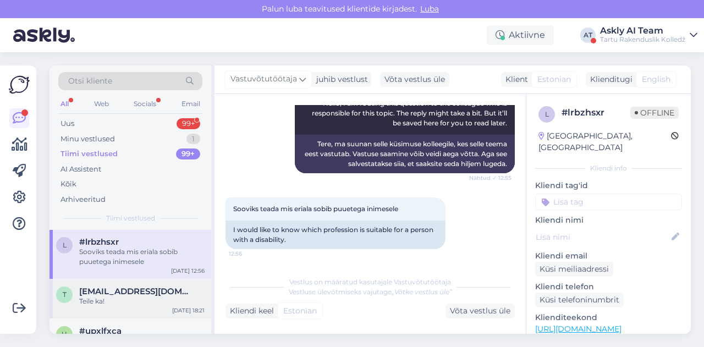
click at [127, 298] on div "Teile ka!" at bounding box center [141, 302] width 125 height 10
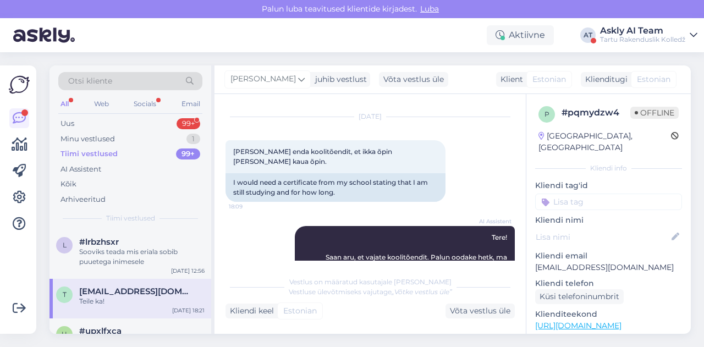
scroll to position [11, 0]
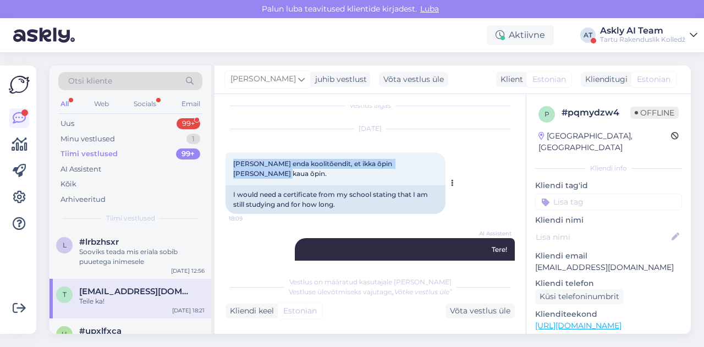
drag, startPoint x: 233, startPoint y: 162, endPoint x: 432, endPoint y: 166, distance: 199.2
click at [432, 166] on div "[PERSON_NAME] enda koolitõendit, et ikka õpin [PERSON_NAME] kaua õpin. 18:09" at bounding box center [336, 168] width 220 height 33
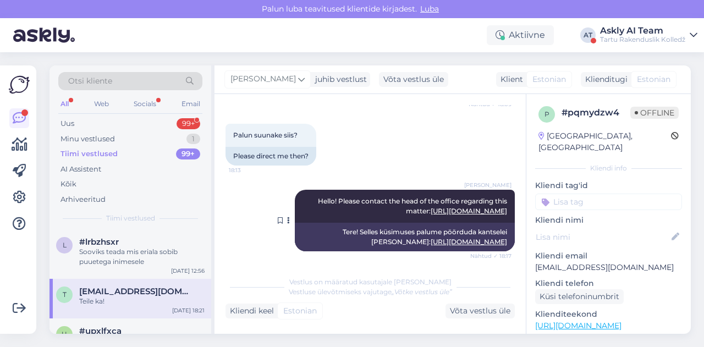
scroll to position [235, 0]
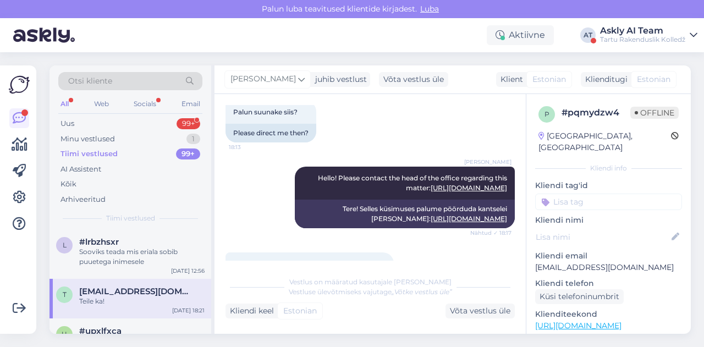
drag, startPoint x: 307, startPoint y: 199, endPoint x: 507, endPoint y: 206, distance: 200.4
click at [507, 206] on div "Vestlus algas [DATE] [PERSON_NAME] enda koolitõendit, et ikka õpin [PERSON_NAME…" at bounding box center [375, 183] width 299 height 156
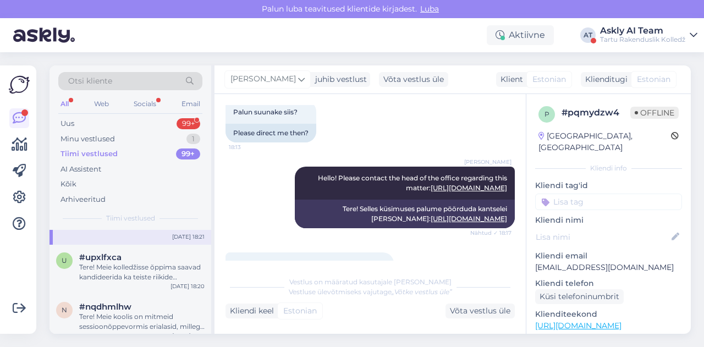
scroll to position [461, 0]
click at [129, 278] on div "Tere! Meie kolledžisse õppima saavad kandideerida ka teiste riikide kandidaadid…" at bounding box center [141, 272] width 125 height 20
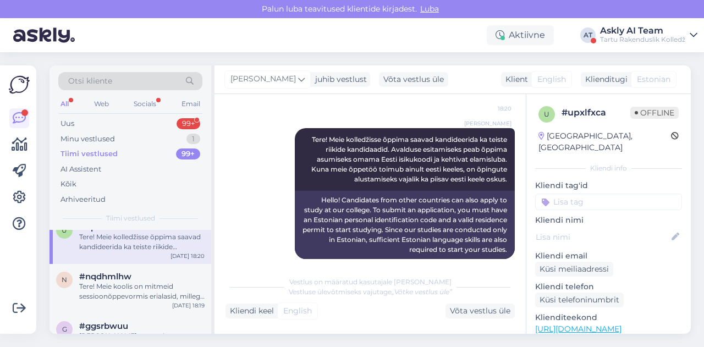
scroll to position [495, 0]
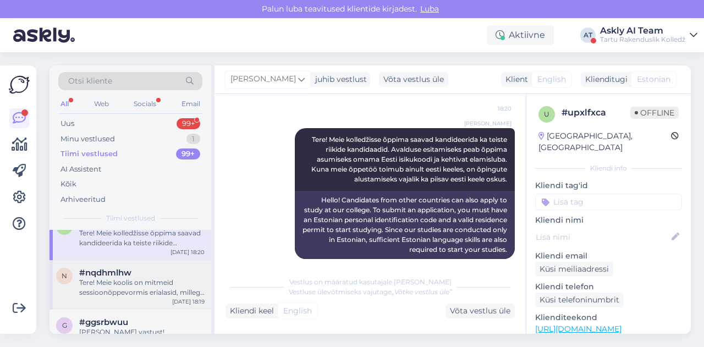
click at [118, 289] on div "Tere! Meie koolis on mitmeid sessioonõppevormis erialasid, millega saate tutvud…" at bounding box center [141, 288] width 125 height 20
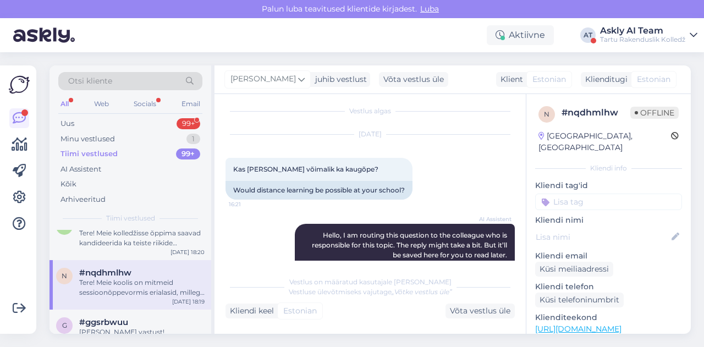
scroll to position [4, 0]
drag, startPoint x: 234, startPoint y: 170, endPoint x: 390, endPoint y: 172, distance: 155.2
click at [390, 172] on div "Kas [PERSON_NAME] võimalik ka kaugõpe? 16:21" at bounding box center [319, 170] width 187 height 23
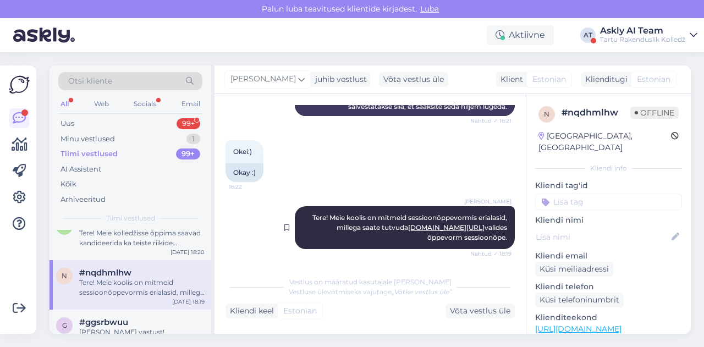
drag, startPoint x: 298, startPoint y: 215, endPoint x: 502, endPoint y: 239, distance: 206.2
click at [502, 239] on div "[PERSON_NAME] Tere! Meie koolis on mitmeid sessioonõppevormis erialasid, milleg…" at bounding box center [405, 227] width 220 height 43
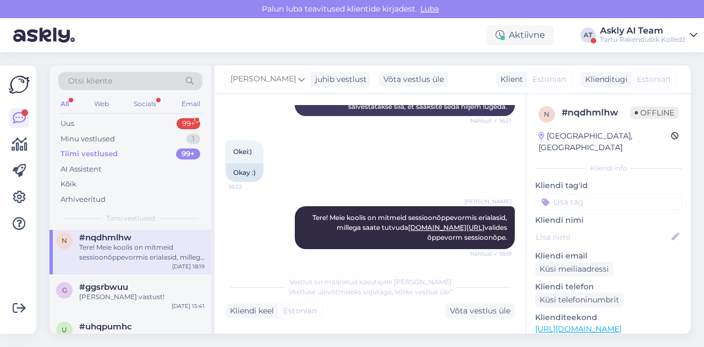
scroll to position [530, 0]
click at [147, 278] on div "g #ggsrbwuu Palun vastust! [DATE] 15:41" at bounding box center [131, 294] width 162 height 40
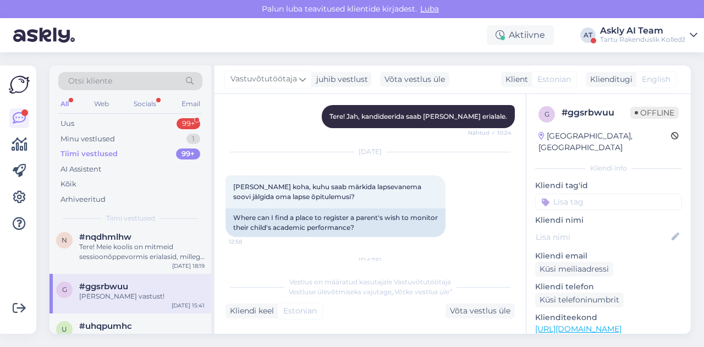
scroll to position [664, 0]
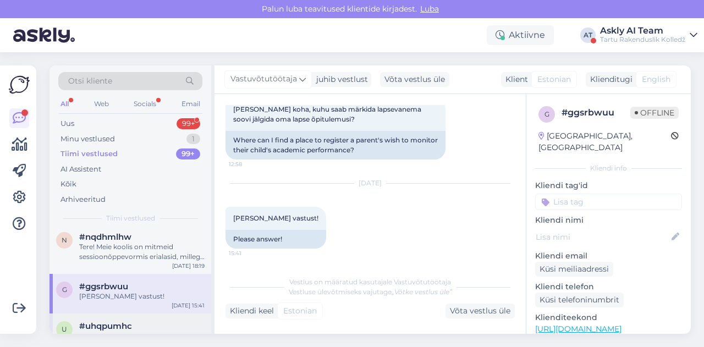
click at [122, 320] on div "u #uhqpumhc я очень жду ответ [DATE] 15:06" at bounding box center [131, 334] width 162 height 40
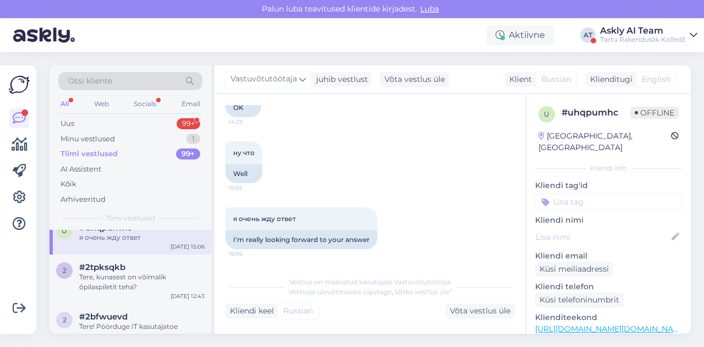
scroll to position [636, 0]
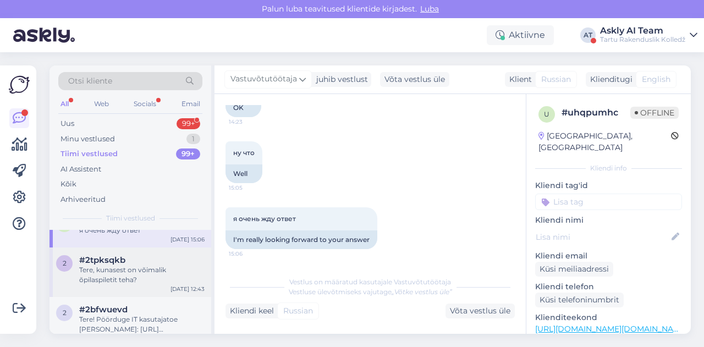
click at [130, 275] on div "Tere, kunasest on võimalik õpilaspiletit teha?" at bounding box center [141, 275] width 125 height 20
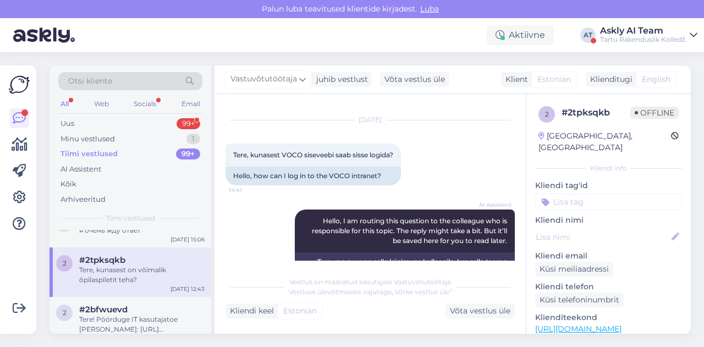
scroll to position [14, 0]
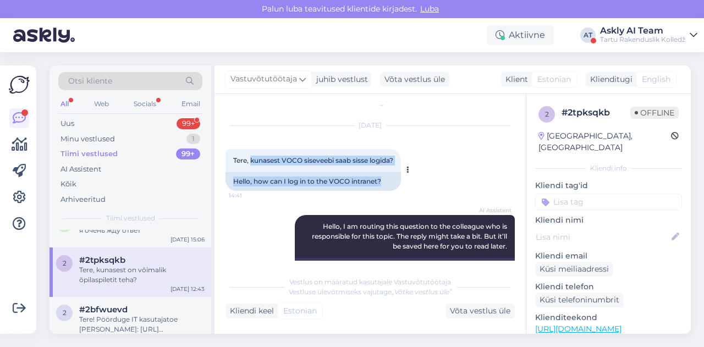
drag, startPoint x: 252, startPoint y: 159, endPoint x: 404, endPoint y: 160, distance: 151.9
click at [401, 160] on div "Tere, kunasest VOCO siseveebi saab sisse logida? 14:41 Hello, how can I log in …" at bounding box center [314, 170] width 176 height 42
click at [306, 167] on div "Tere, kunasest VOCO siseveebi saab sisse logida? 14:41" at bounding box center [314, 160] width 176 height 23
drag, startPoint x: 253, startPoint y: 157, endPoint x: 400, endPoint y: 158, distance: 147.5
click at [400, 158] on div "Tere, kunasest VOCO siseveebi saab sisse logida? 14:41" at bounding box center [314, 160] width 176 height 23
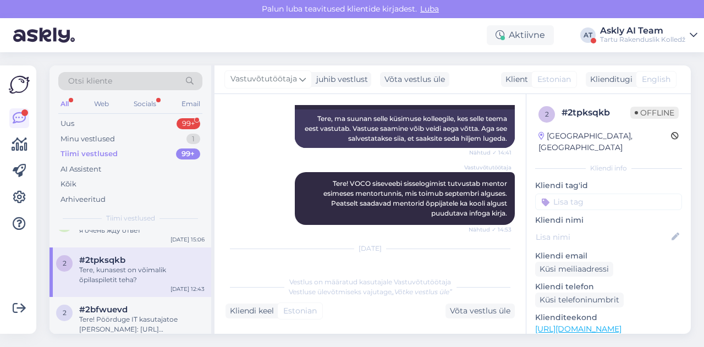
scroll to position [164, 0]
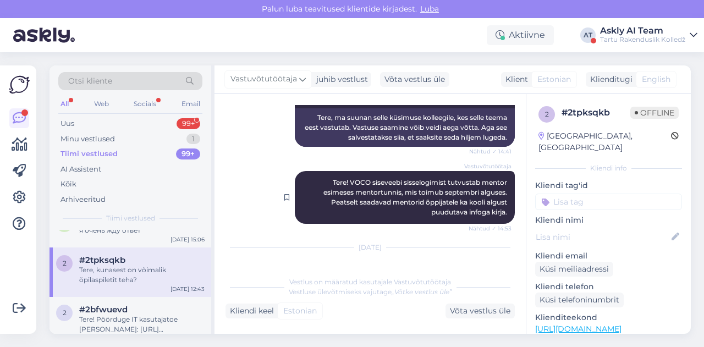
drag, startPoint x: 314, startPoint y: 181, endPoint x: 504, endPoint y: 217, distance: 193.2
click at [504, 217] on div "Vastuvõtutöötaja Tere! VOCO siseveebi sisselogimist tutvustab mentor esimeses m…" at bounding box center [405, 197] width 220 height 53
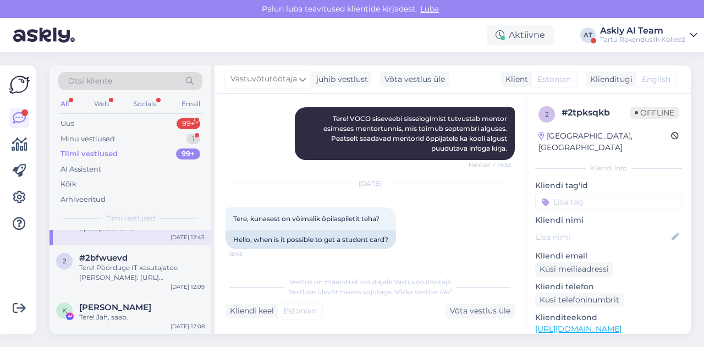
scroll to position [689, 0]
click at [138, 273] on div "Tere! Pöörduge IT kasutajatoe [PERSON_NAME]: [URL][DOMAIN_NAME][DOMAIN_NAME]" at bounding box center [141, 272] width 125 height 20
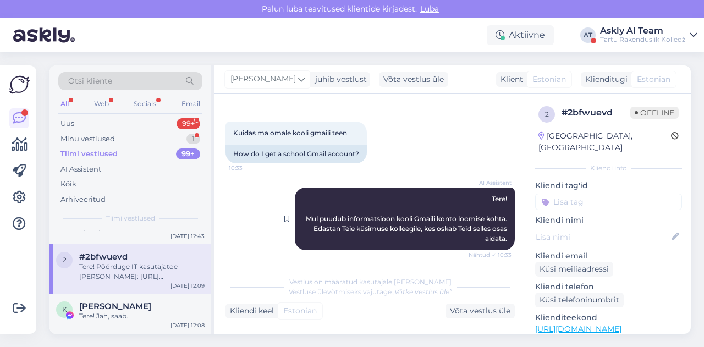
scroll to position [39, 0]
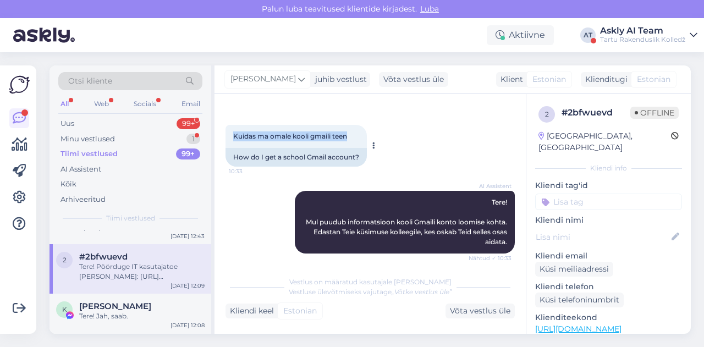
drag, startPoint x: 229, startPoint y: 134, endPoint x: 352, endPoint y: 140, distance: 122.9
click at [352, 140] on div "Kuidas ma omale kooli gmaili teen 10:33" at bounding box center [296, 136] width 141 height 23
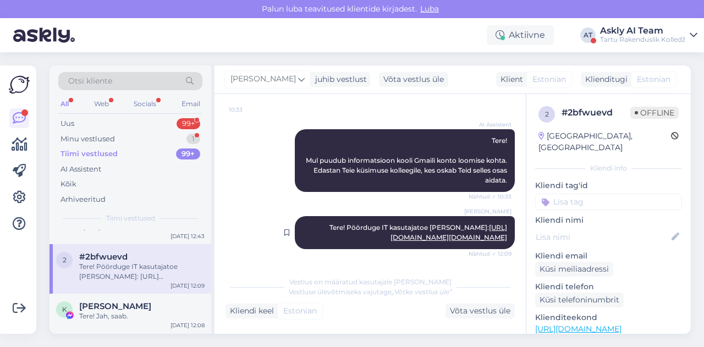
drag, startPoint x: 360, startPoint y: 224, endPoint x: 506, endPoint y: 239, distance: 146.6
click at [506, 239] on div "[PERSON_NAME] Tere! Pöörduge IT kasutajatoe [PERSON_NAME]: [URL][DOMAIN_NAME][D…" at bounding box center [405, 232] width 220 height 33
click at [158, 305] on div "[PERSON_NAME]" at bounding box center [141, 307] width 125 height 10
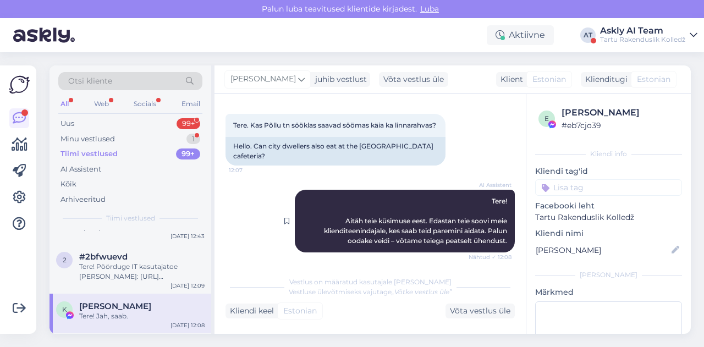
scroll to position [50, 0]
drag, startPoint x: 252, startPoint y: 125, endPoint x: 287, endPoint y: 140, distance: 38.2
click at [287, 137] on div "Tere. Kas Põllu tn sööklas saavad söömas käia ka linnarahvas? 12:07" at bounding box center [336, 125] width 220 height 23
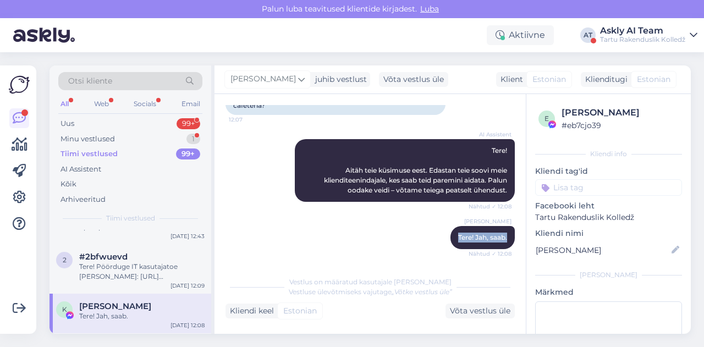
drag, startPoint x: 454, startPoint y: 236, endPoint x: 515, endPoint y: 240, distance: 60.7
click at [515, 240] on div "Vestlus algas [DATE] Tere. Kas Põllu tn sööklas saavad söömas käia ka linnarahv…" at bounding box center [375, 183] width 299 height 156
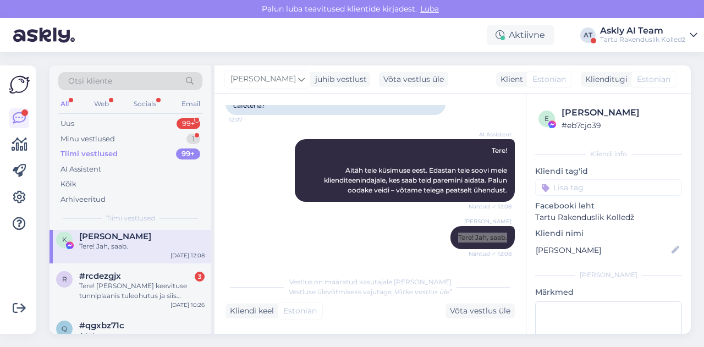
scroll to position [758, 0]
click at [126, 320] on div "q #qgxbz71c Aitäh [DATE] 10:06" at bounding box center [131, 334] width 162 height 40
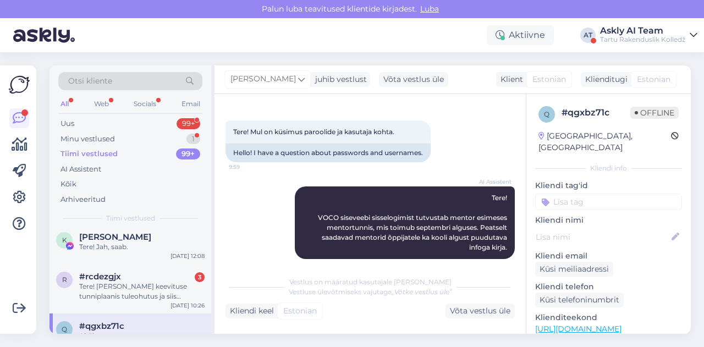
scroll to position [42, 0]
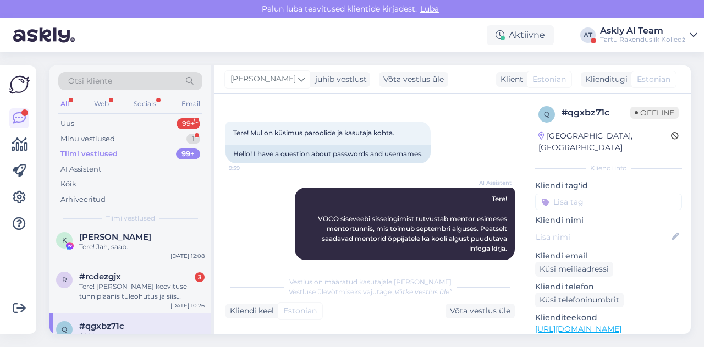
click at [392, 190] on div "AI Assistent Tere! VOCO siseveebi sisselogimist tutvustab mentor esimeses mento…" at bounding box center [405, 224] width 220 height 73
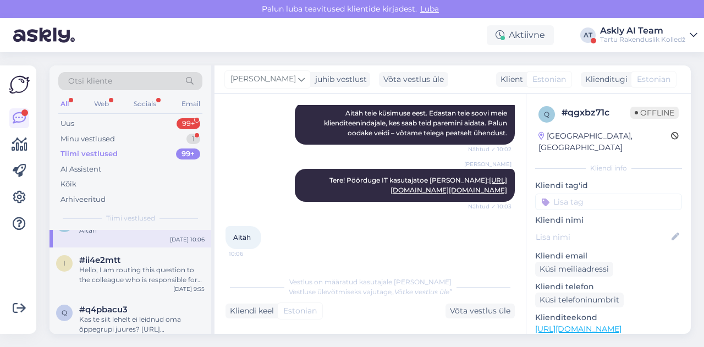
scroll to position [865, 0]
click at [133, 275] on div "Hello, I am routing this question to the colleague who is responsible for this …" at bounding box center [141, 274] width 125 height 20
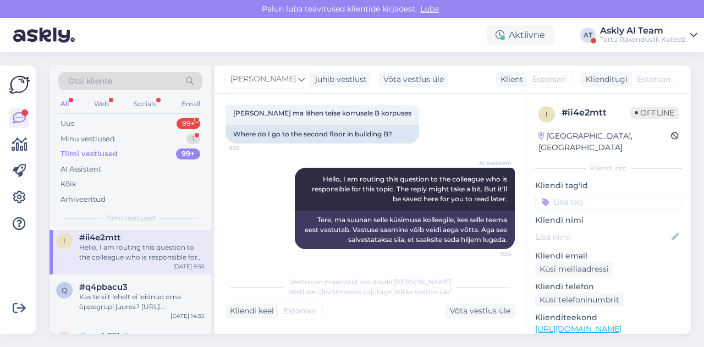
scroll to position [901, 0]
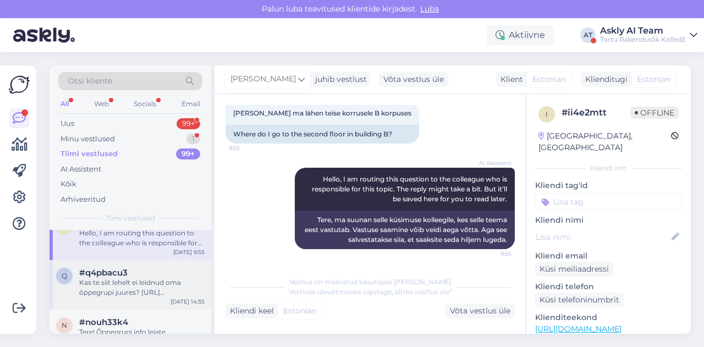
click at [133, 278] on div "Kas te siit lehelt ei leidnud oma õppegrupi juures? [URL][DOMAIN_NAME]" at bounding box center [141, 288] width 125 height 20
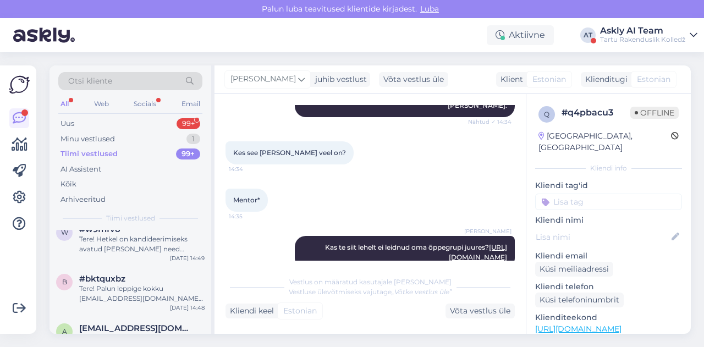
scroll to position [292, 0]
click at [449, 243] on link "[URL][DOMAIN_NAME]" at bounding box center [478, 252] width 58 height 18
drag, startPoint x: 232, startPoint y: 129, endPoint x: 341, endPoint y: 130, distance: 108.9
click at [341, 141] on div "Kes see [PERSON_NAME] veel on? 14:34" at bounding box center [290, 152] width 128 height 23
drag, startPoint x: 314, startPoint y: 228, endPoint x: 510, endPoint y: 240, distance: 195.7
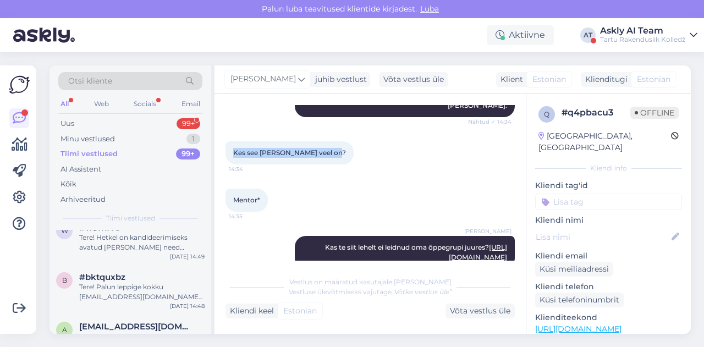
click at [510, 240] on div "Vestlus algas [DATE] Tere. 14:31 Hello. AI Assistent Tere! Kuidas saan teid [PE…" at bounding box center [375, 183] width 299 height 156
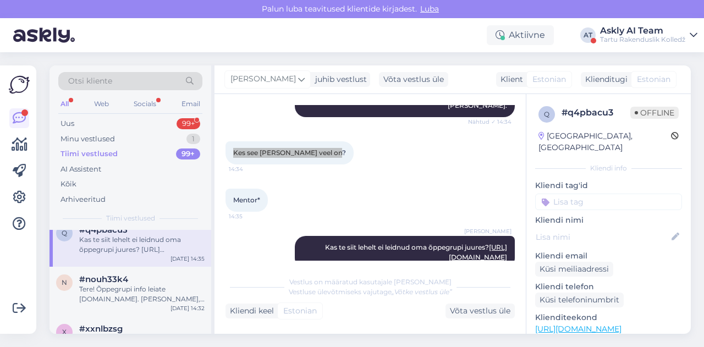
scroll to position [984, 0]
click at [143, 287] on div "Tere! Õppegrupi info leiate [DOMAIN_NAME]. [PERSON_NAME], esimene mentortund on…" at bounding box center [141, 294] width 125 height 20
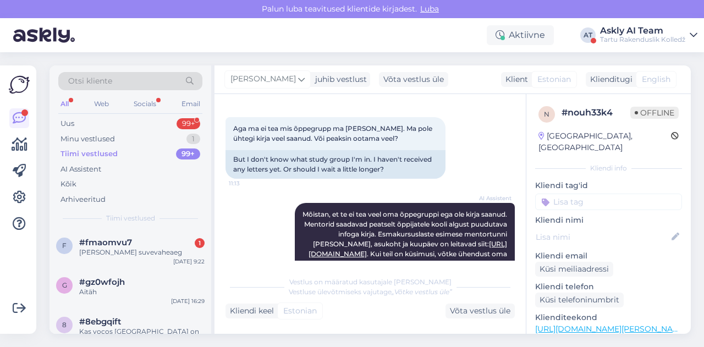
scroll to position [371, 0]
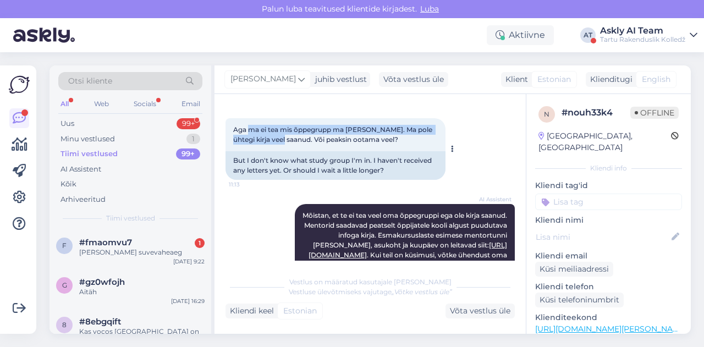
drag, startPoint x: 248, startPoint y: 139, endPoint x: 277, endPoint y: 150, distance: 31.2
click at [277, 144] on span "Aga ma ei tea mis õppegrupp ma [PERSON_NAME]. Ma pole ühtegi kirja veel saanud.…" at bounding box center [333, 134] width 201 height 18
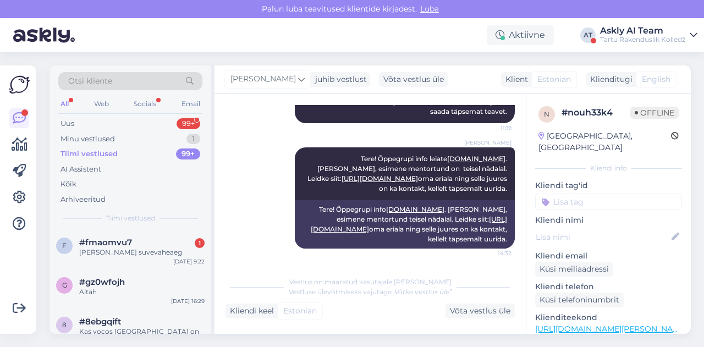
scroll to position [687, 0]
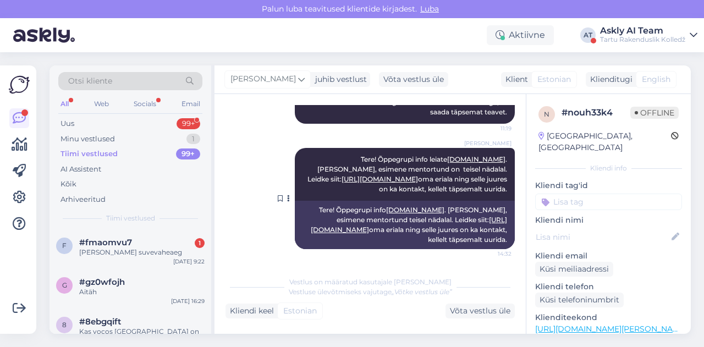
drag, startPoint x: 294, startPoint y: 169, endPoint x: 503, endPoint y: 204, distance: 212.4
click at [503, 201] on div "[PERSON_NAME] Tere! Õppegrupi info leiate [DOMAIN_NAME] . [PERSON_NAME], esimen…" at bounding box center [405, 174] width 220 height 53
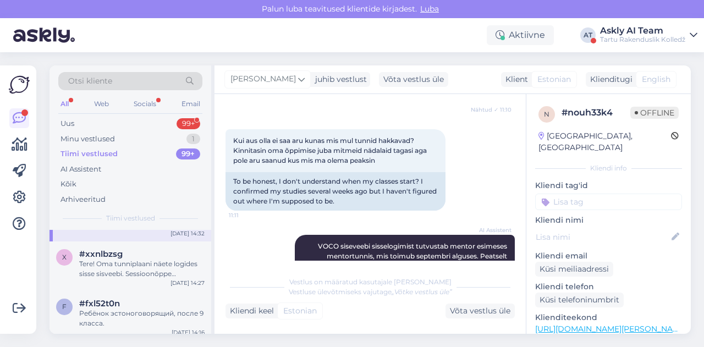
scroll to position [1061, 0]
click at [123, 270] on div "Tere! Oma tunniplaani näete logides sisse sisveebi. Sessioonõppe [PERSON_NAME] …" at bounding box center [141, 266] width 125 height 20
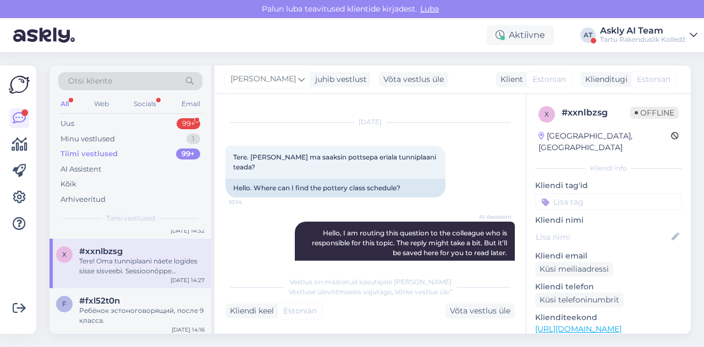
scroll to position [17, 0]
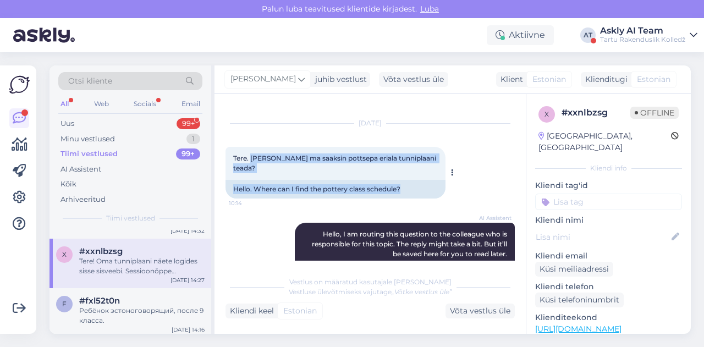
drag, startPoint x: 253, startPoint y: 155, endPoint x: 435, endPoint y: 151, distance: 182.2
click at [435, 151] on div "Tere. [PERSON_NAME] ma saaksin pottsepa eriala tunniplaani teada? 10:14 Hello. …" at bounding box center [336, 173] width 220 height 52
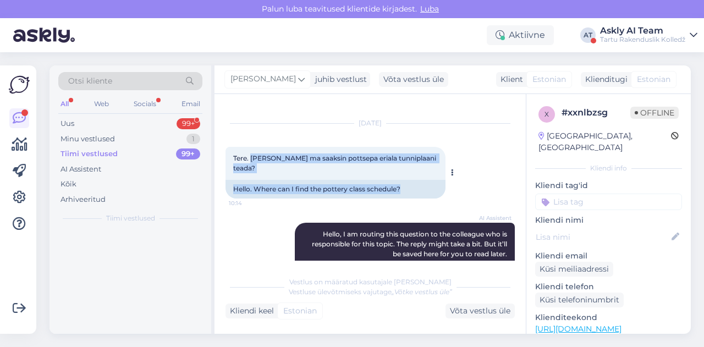
scroll to position [0, 0]
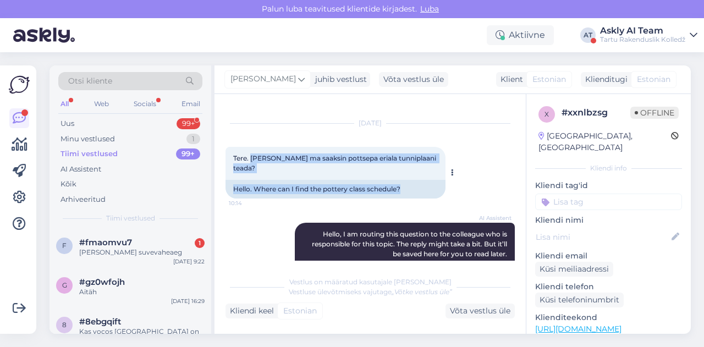
click at [338, 162] on span "Tere. [PERSON_NAME] ma saaksin pottsepa eriala tunniplaani teada?" at bounding box center [335, 163] width 205 height 18
drag, startPoint x: 252, startPoint y: 158, endPoint x: 420, endPoint y: 158, distance: 168.4
click at [420, 158] on span "Tere. [PERSON_NAME] ma saaksin pottsepa eriala tunniplaani teada?" at bounding box center [335, 163] width 205 height 18
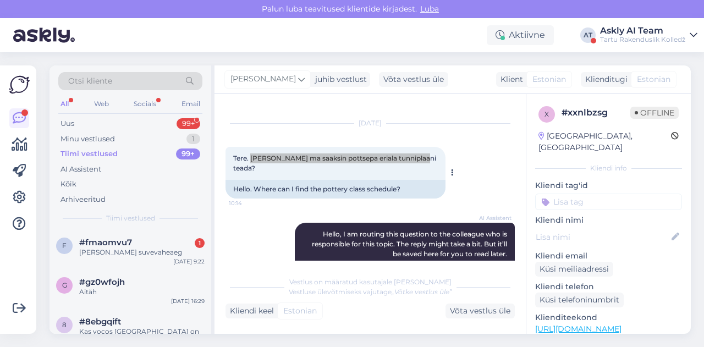
scroll to position [129, 0]
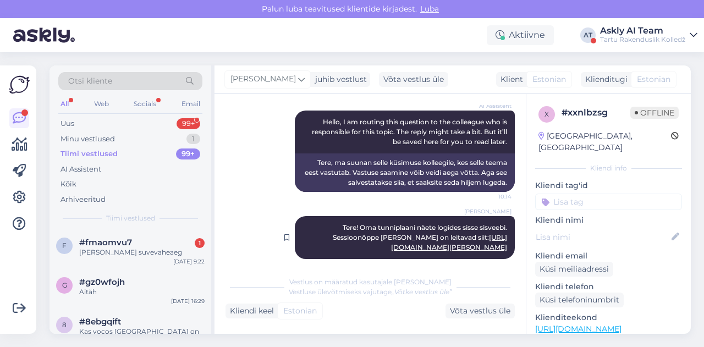
drag, startPoint x: 322, startPoint y: 212, endPoint x: 506, endPoint y: 238, distance: 185.1
click at [506, 238] on div "[PERSON_NAME] Tere! Oma tunniplaani näete logides sisse sisveebi. Sessioonõppe …" at bounding box center [405, 237] width 220 height 43
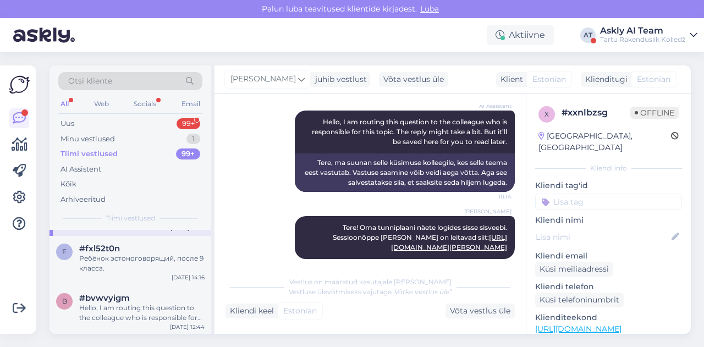
scroll to position [1109, 0]
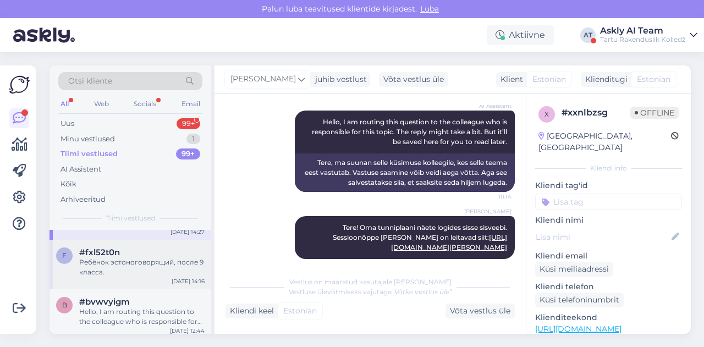
click at [129, 265] on div "Ребёнок эстоноговорящий, после 9 класса." at bounding box center [141, 268] width 125 height 20
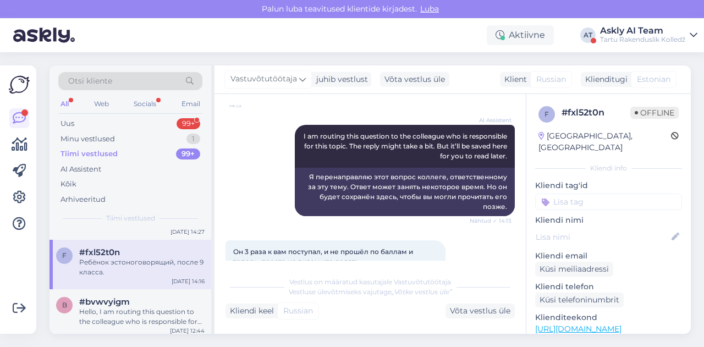
scroll to position [691, 0]
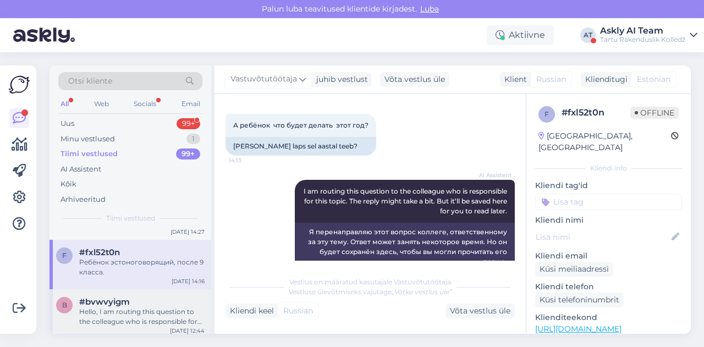
click at [144, 304] on div "#bvwvyigm" at bounding box center [141, 302] width 125 height 10
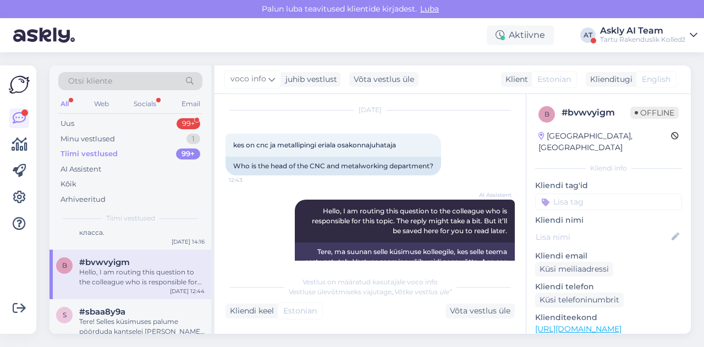
scroll to position [1160, 0]
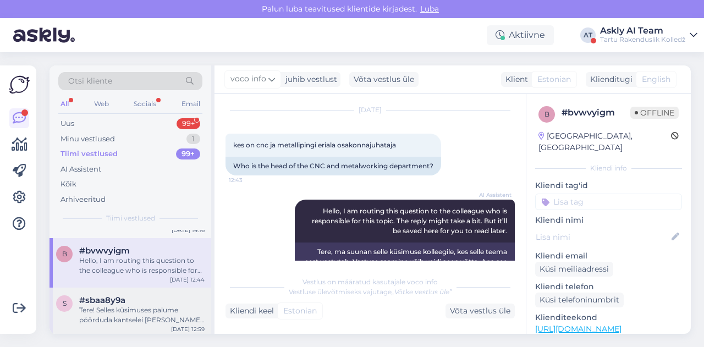
click at [123, 299] on span "#sbaa8y9a" at bounding box center [102, 300] width 46 height 10
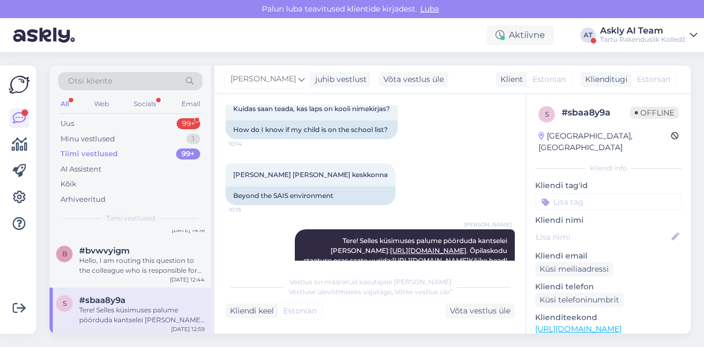
scroll to position [647, 0]
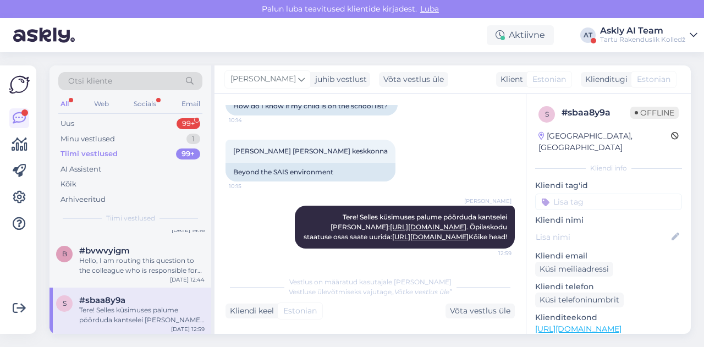
click at [420, 149] on div "[PERSON_NAME] [PERSON_NAME] keskkonna 10:15 Beyond the SAIS environment" at bounding box center [370, 161] width 289 height 66
drag, startPoint x: 371, startPoint y: 225, endPoint x: 509, endPoint y: 235, distance: 138.5
click at [509, 235] on div "Vestlus algas [DATE] Minu laps, [PERSON_NAME] kinnitas SAISi keskonnas kooli si…" at bounding box center [375, 183] width 299 height 156
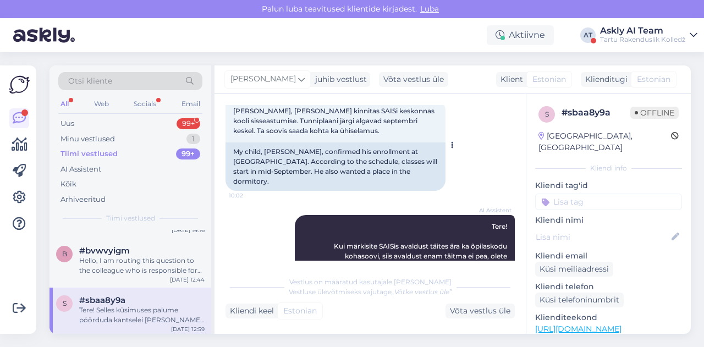
scroll to position [53, 0]
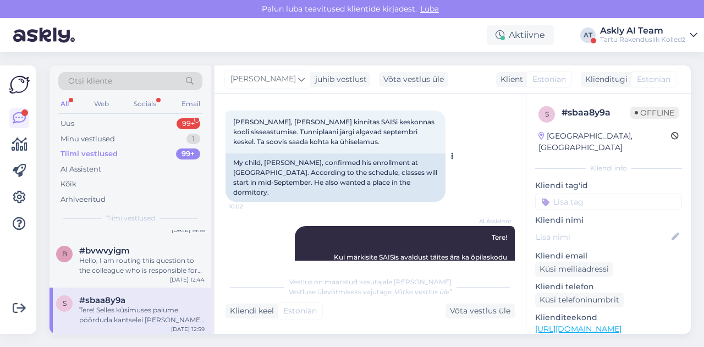
drag, startPoint x: 346, startPoint y: 141, endPoint x: 421, endPoint y: 145, distance: 76.0
click at [421, 145] on div "[PERSON_NAME], [PERSON_NAME] kinnitas SAISi keskonnas kooli sisseastumise. Tunn…" at bounding box center [336, 132] width 220 height 43
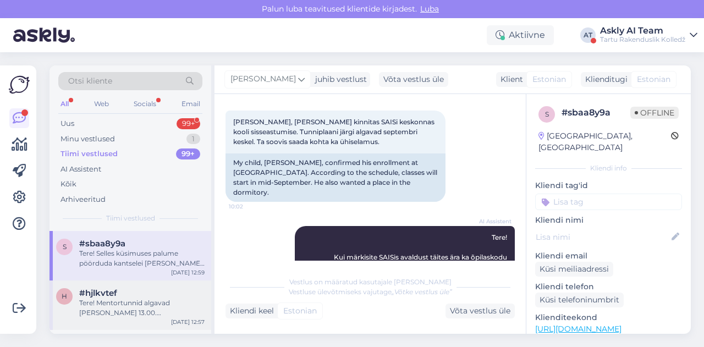
scroll to position [1218, 0]
click at [126, 304] on div "Tere! Mentortunnid algavad [PERSON_NAME] 13.00. [PERSON_NAME] siseveebi tunnipl…" at bounding box center [141, 308] width 125 height 20
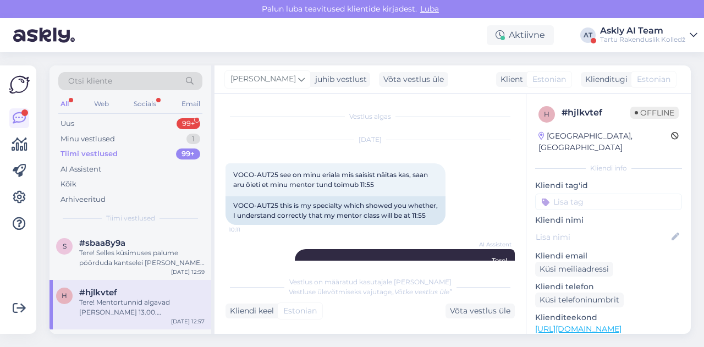
scroll to position [362, 0]
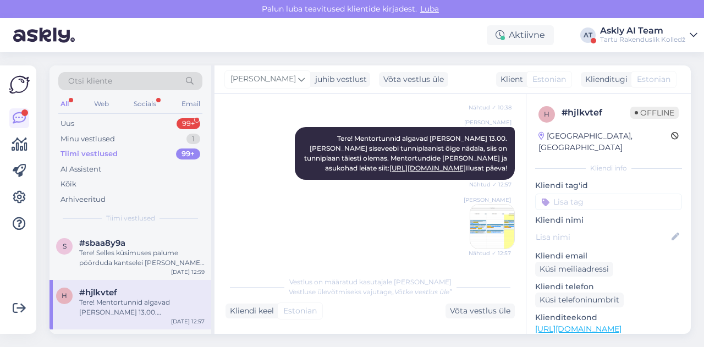
click at [477, 223] on img at bounding box center [492, 227] width 44 height 44
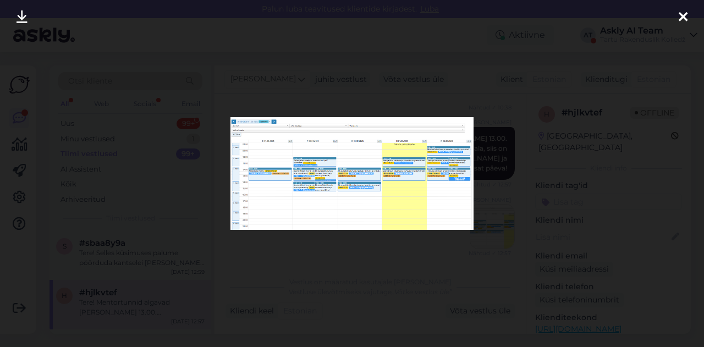
click at [370, 258] on div at bounding box center [352, 173] width 704 height 347
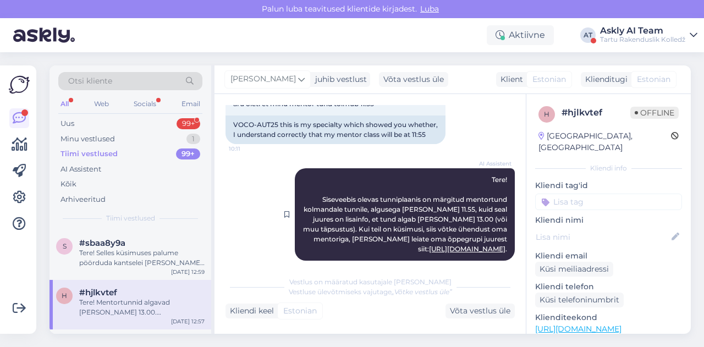
scroll to position [80, 0]
click at [380, 161] on div "AI Assistent Tere! Siseveebis olevas tunniplaanis on märgitud mentortund kolman…" at bounding box center [370, 215] width 289 height 117
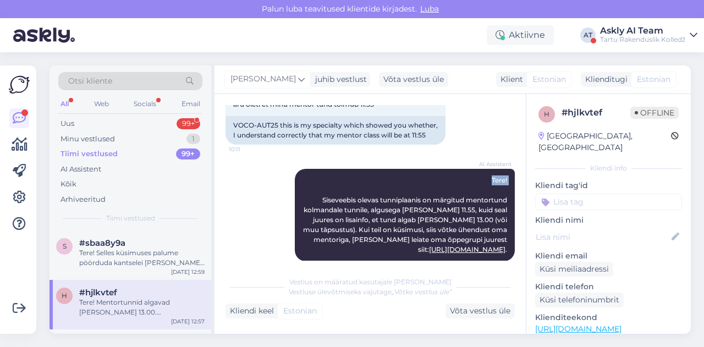
click at [380, 161] on div "AI Assistent Tere! Siseveebis olevas tunniplaanis on märgitud mentortund kolman…" at bounding box center [370, 215] width 289 height 117
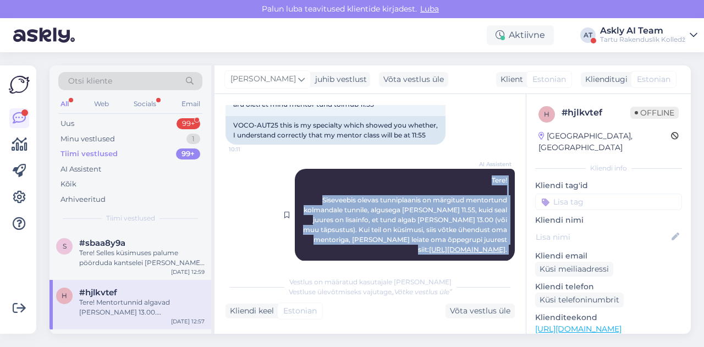
drag, startPoint x: 380, startPoint y: 161, endPoint x: 375, endPoint y: 215, distance: 54.1
click at [375, 215] on div "AI Assistent Tere! Siseveebis olevas tunniplaanis on märgitud mentortund kolman…" at bounding box center [370, 215] width 289 height 117
click at [453, 174] on div "AI Assistent Tere! Siseveebis olevas tunniplaanis on märgitud mentortund kolman…" at bounding box center [405, 215] width 220 height 92
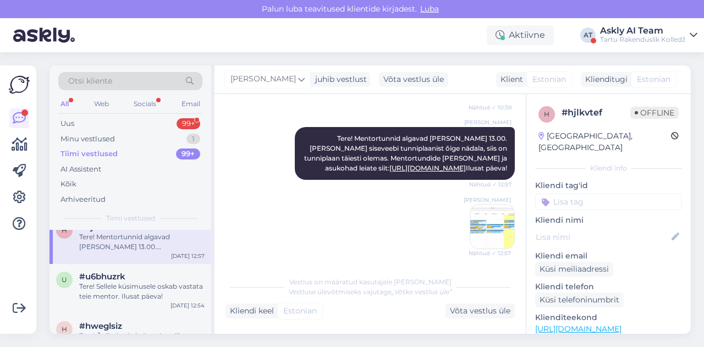
scroll to position [1284, 0]
click at [106, 295] on div "Tere! Sellele küsimusele oskab vastata teie mentor. Ilusat päeva!" at bounding box center [141, 291] width 125 height 20
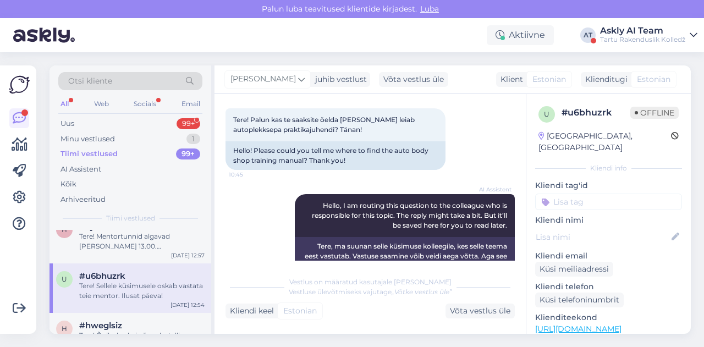
scroll to position [41, 0]
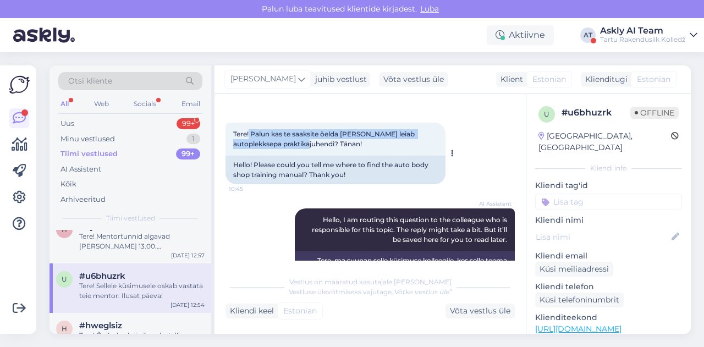
drag, startPoint x: 250, startPoint y: 133, endPoint x: 292, endPoint y: 144, distance: 43.2
click at [292, 144] on span "Tere! Palun kas te saaksite öelda [PERSON_NAME] leiab autoplekksepa praktikajuh…" at bounding box center [324, 139] width 183 height 18
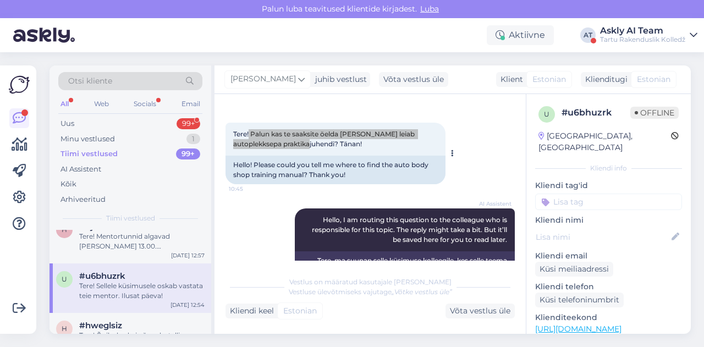
scroll to position [139, 0]
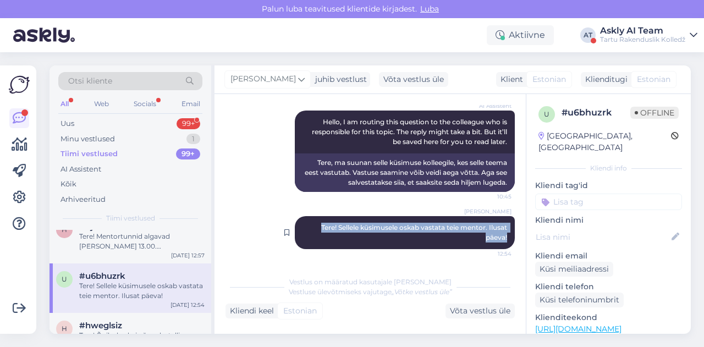
drag, startPoint x: 299, startPoint y: 228, endPoint x: 505, endPoint y: 239, distance: 206.1
click at [505, 239] on div "[PERSON_NAME] Tere! Sellele küsimusele oskab vastata teie mentor. Ilusat päeva!…" at bounding box center [405, 232] width 220 height 33
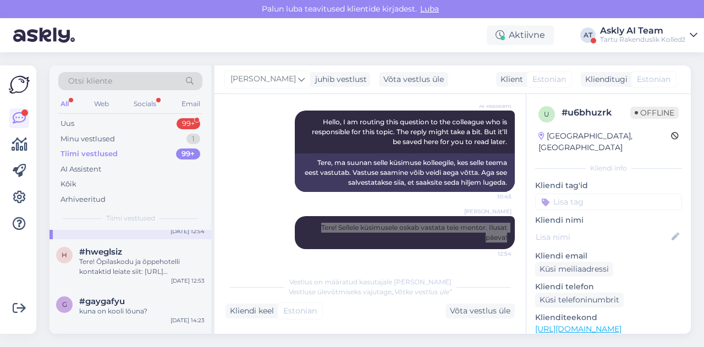
scroll to position [1349, 0]
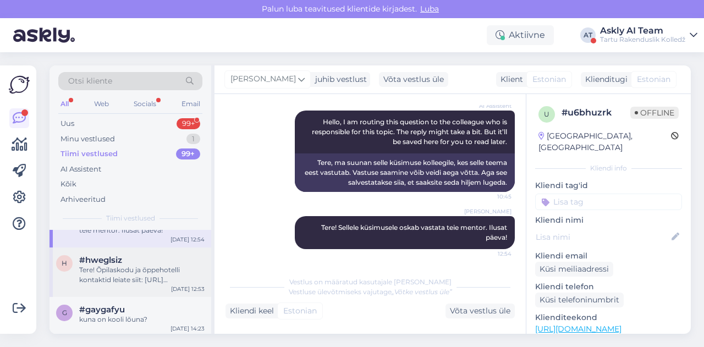
click at [123, 283] on div "Tere! Õpilaskodu ja õppehotelli kontaktid leiate siit: [URL][DOMAIN_NAME]. Nema…" at bounding box center [141, 275] width 125 height 20
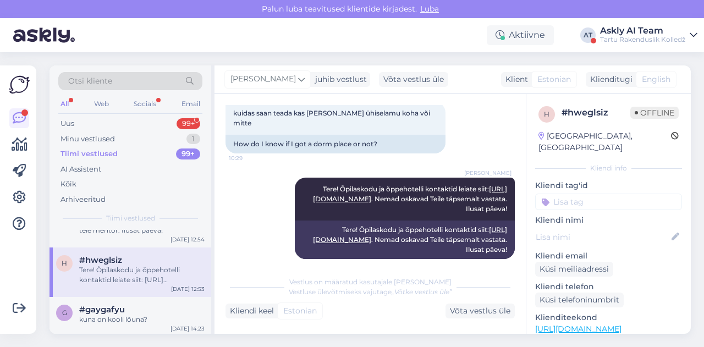
scroll to position [183, 0]
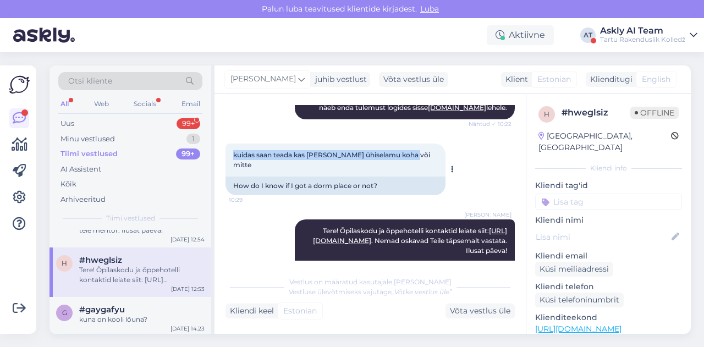
drag, startPoint x: 231, startPoint y: 154, endPoint x: 414, endPoint y: 158, distance: 182.7
click at [414, 158] on div "kuidas saan teada kas [PERSON_NAME] ühiselamu koha või mitte 10:29" at bounding box center [336, 160] width 220 height 33
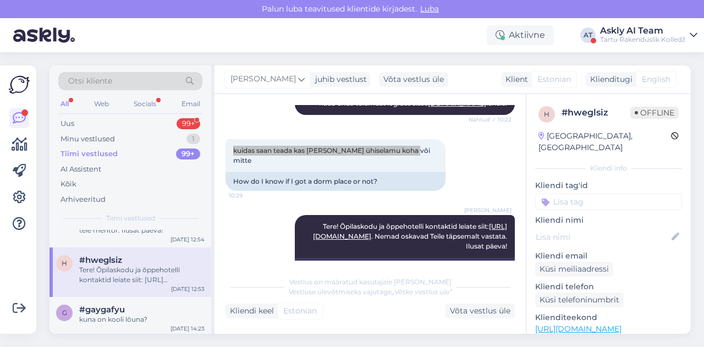
scroll to position [224, 0]
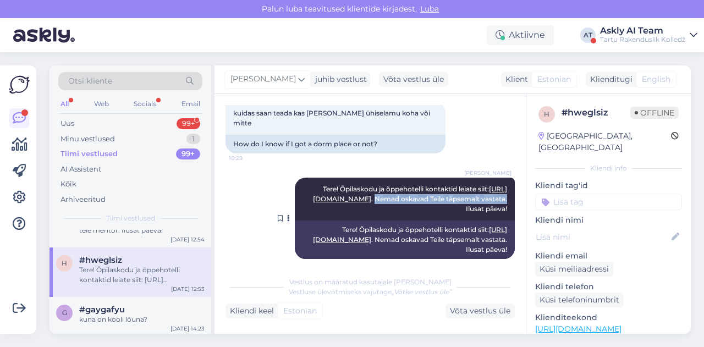
drag, startPoint x: 428, startPoint y: 187, endPoint x: 456, endPoint y: 199, distance: 30.8
click at [456, 199] on span "Tere! Õpilaskodu ja õppehotelli kontaktid leiate siit: [URL][DOMAIN_NAME] . Nem…" at bounding box center [411, 199] width 196 height 28
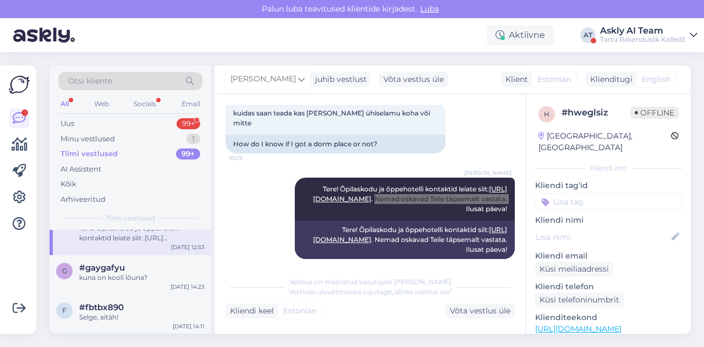
scroll to position [1387, 0]
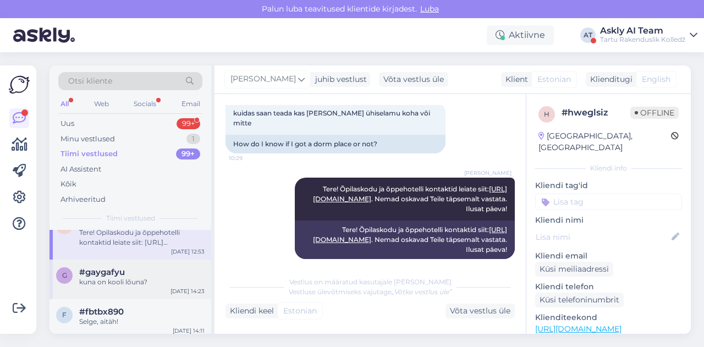
click at [119, 281] on div "kuna on kooli lõuna?" at bounding box center [141, 282] width 125 height 10
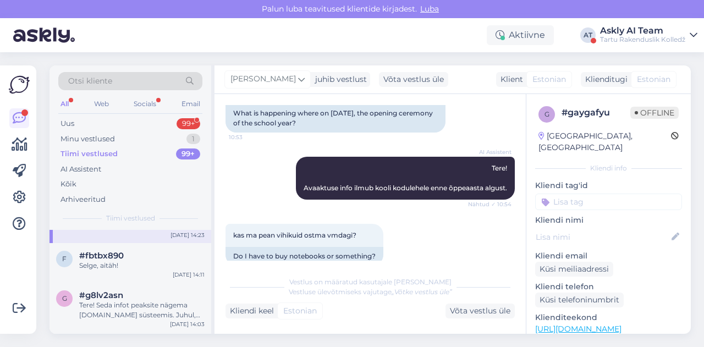
scroll to position [1442, 0]
click at [156, 271] on div "f #fbtbx890 Selge, aitäh! [DATE] 14:11" at bounding box center [131, 264] width 162 height 40
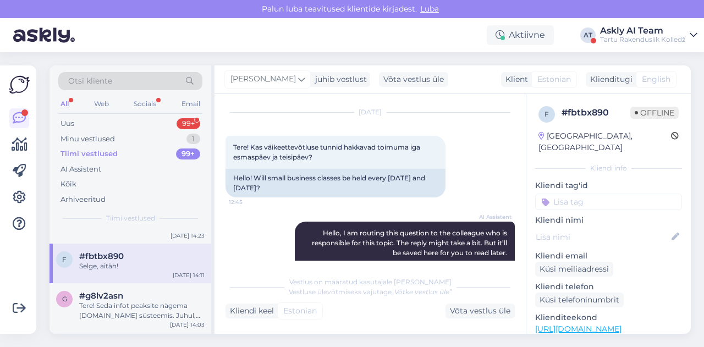
scroll to position [25, 0]
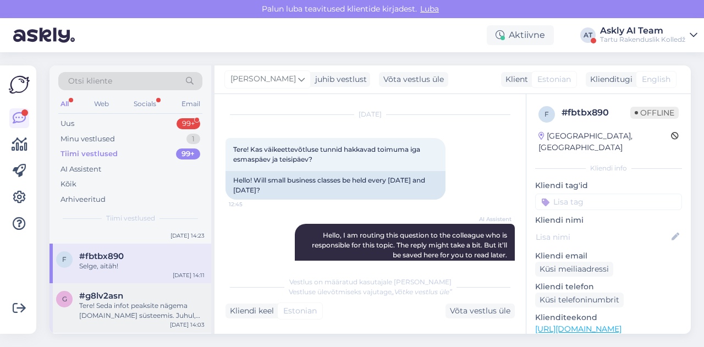
click at [138, 305] on div "Tere! Seda infot peaksite nägema [DOMAIN_NAME] süsteemis. Juhul, kui tekib küsi…" at bounding box center [141, 311] width 125 height 20
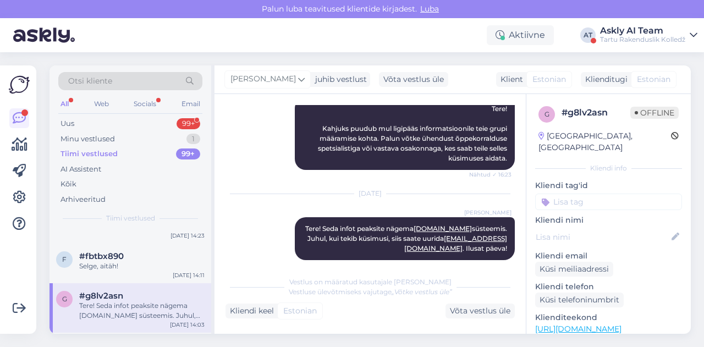
scroll to position [0, 0]
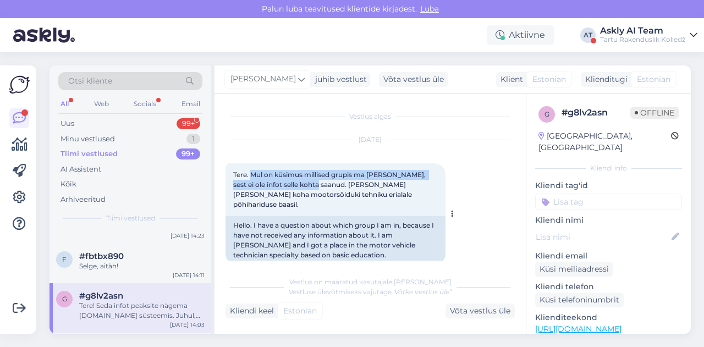
drag, startPoint x: 251, startPoint y: 172, endPoint x: 298, endPoint y: 185, distance: 48.6
click at [298, 185] on span "Tere. Mul on küsimus millised grupis ma [PERSON_NAME], sest ei ole infot selle …" at bounding box center [330, 190] width 194 height 38
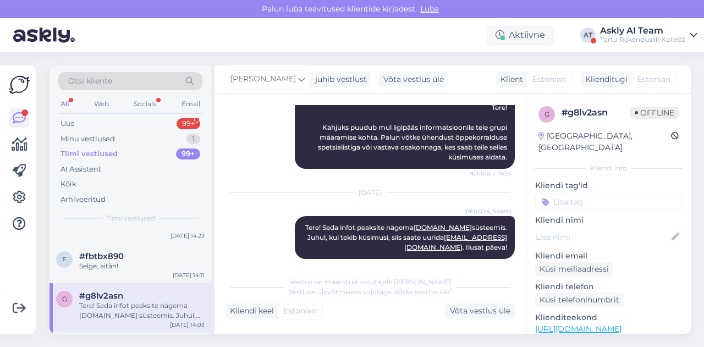
scroll to position [193, 0]
click at [322, 223] on span "Tere! Seda infot peaksite nägema [DOMAIN_NAME] süsteemis. Juhul, kui tekib küsi…" at bounding box center [407, 237] width 204 height 28
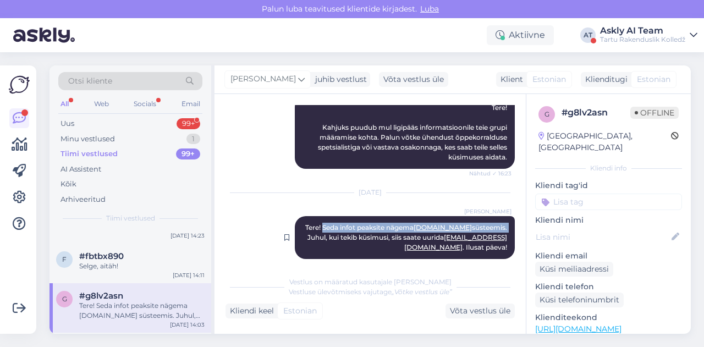
drag, startPoint x: 322, startPoint y: 215, endPoint x: 476, endPoint y: 216, distance: 154.1
click at [476, 223] on span "Tere! Seda infot peaksite nägema [DOMAIN_NAME] süsteemis. Juhul, kui tekib küsi…" at bounding box center [407, 237] width 204 height 28
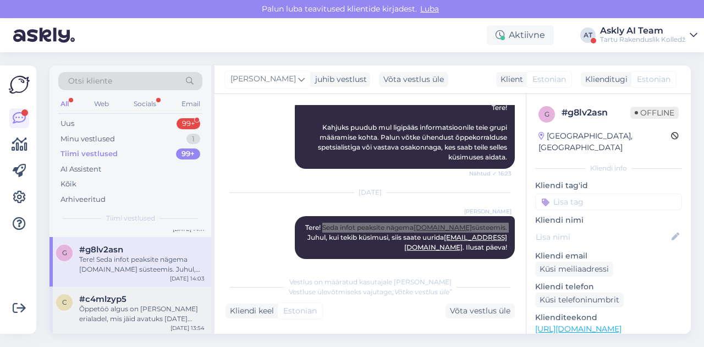
scroll to position [1487, 0]
click at [109, 304] on span "#c4mlzyp5" at bounding box center [102, 300] width 47 height 10
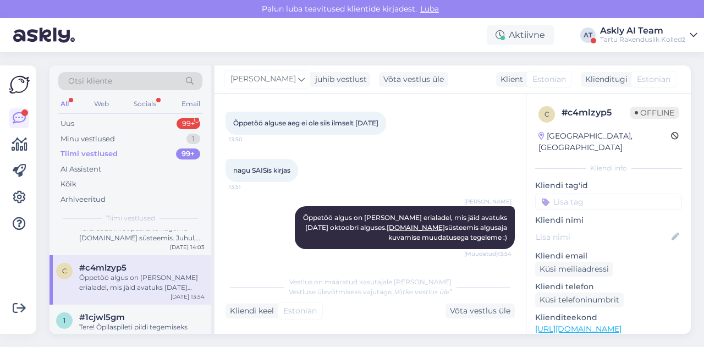
scroll to position [1521, 0]
click at [143, 316] on div "#1cjwl5gm" at bounding box center [141, 316] width 125 height 10
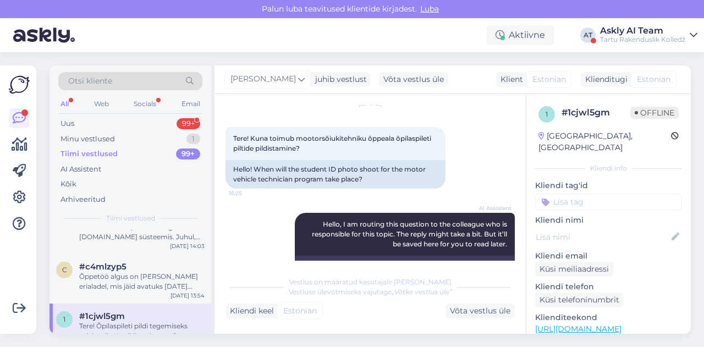
scroll to position [33, 0]
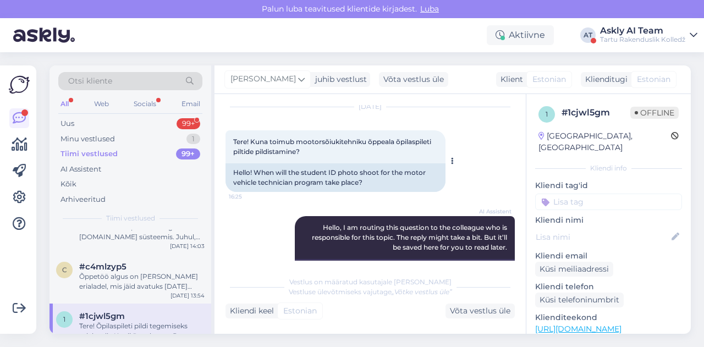
drag, startPoint x: 252, startPoint y: 139, endPoint x: 312, endPoint y: 156, distance: 62.2
click at [312, 156] on div "Tere! Kuna toimub mootorsõiukitehniku õppeala õpilaspileti piltide pildistamine…" at bounding box center [336, 146] width 220 height 33
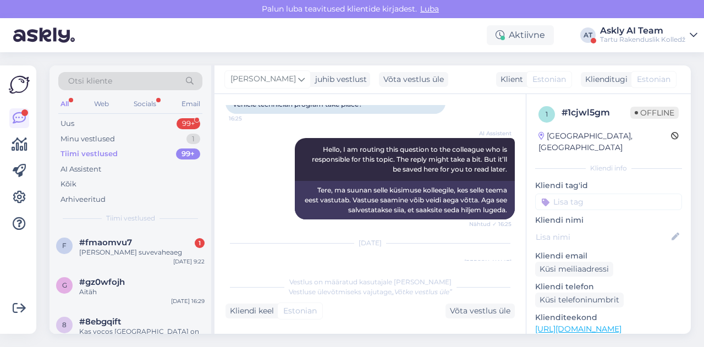
scroll to position [172, 0]
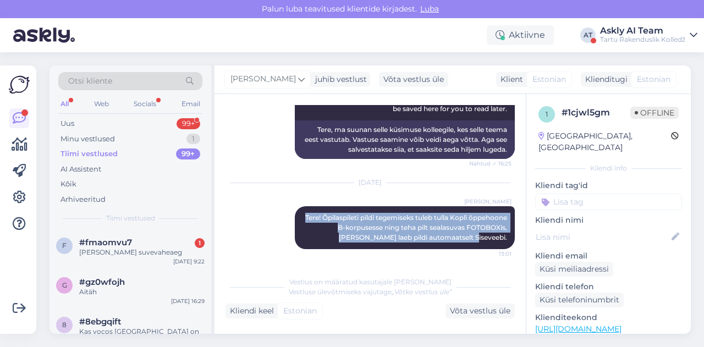
drag, startPoint x: 328, startPoint y: 216, endPoint x: 513, endPoint y: 237, distance: 186.0
click at [513, 237] on div "Vestlus algas [DATE] Tere! Kuna toimub mootorsõiukitehniku õppeala õpilaspileti…" at bounding box center [375, 183] width 299 height 156
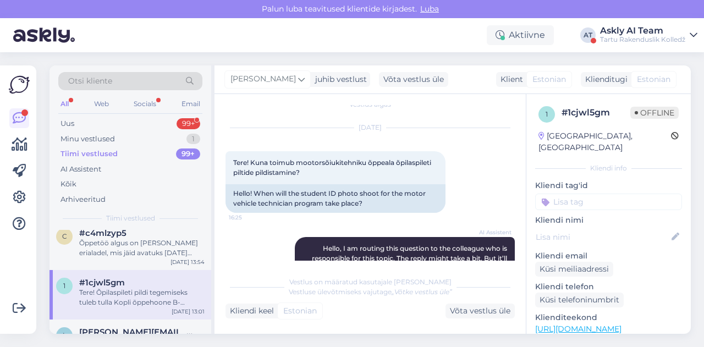
scroll to position [1602, 0]
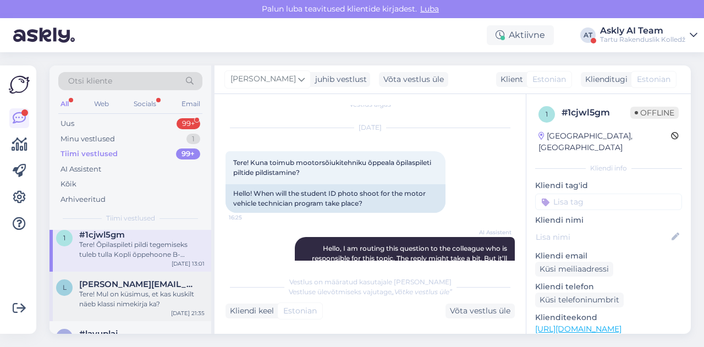
click at [133, 294] on div "Tere! Mul on küsimus, et kas kuskilt näeb klassi nimekirja ka?" at bounding box center [141, 299] width 125 height 20
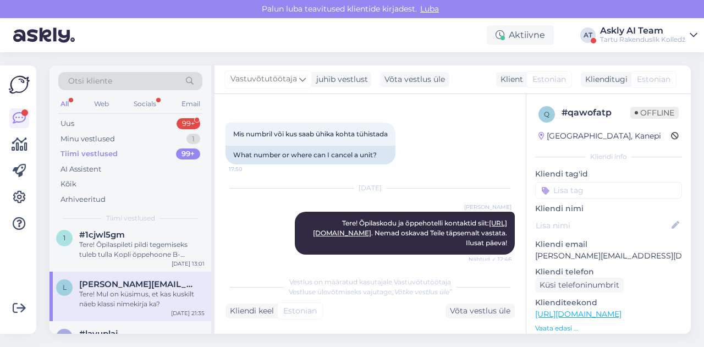
scroll to position [633, 0]
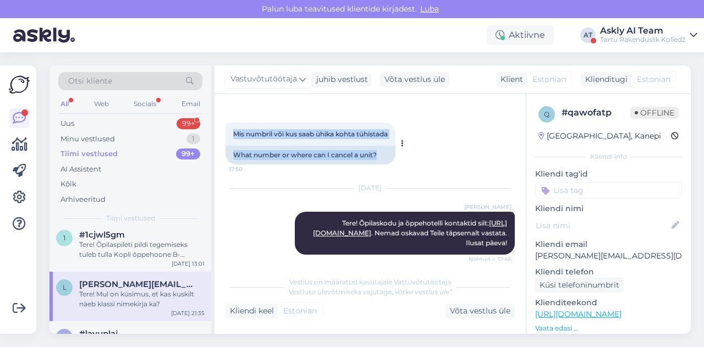
drag, startPoint x: 230, startPoint y: 145, endPoint x: 398, endPoint y: 151, distance: 168.5
click at [396, 151] on div "Mis numbril või kus saab ühika kohta tühistada 17:50 What number or where can I…" at bounding box center [311, 144] width 170 height 42
click at [271, 138] on div "Mis numbril või kus saab ühika kohta tühistada 17:50" at bounding box center [311, 134] width 170 height 23
drag, startPoint x: 235, startPoint y: 142, endPoint x: 393, endPoint y: 149, distance: 158.1
click at [393, 146] on div "Mis numbril või kus saab ühika kohta tühistada 17:50" at bounding box center [311, 134] width 170 height 23
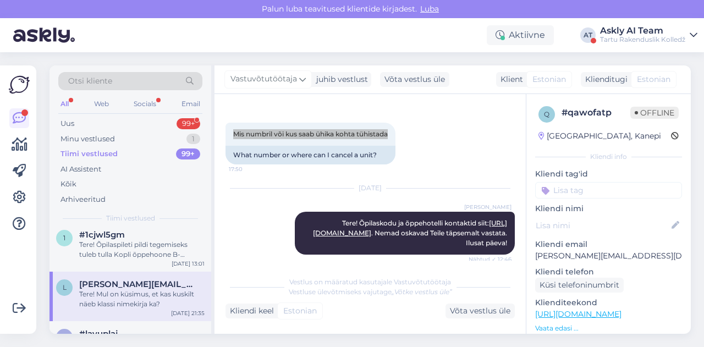
scroll to position [0, 0]
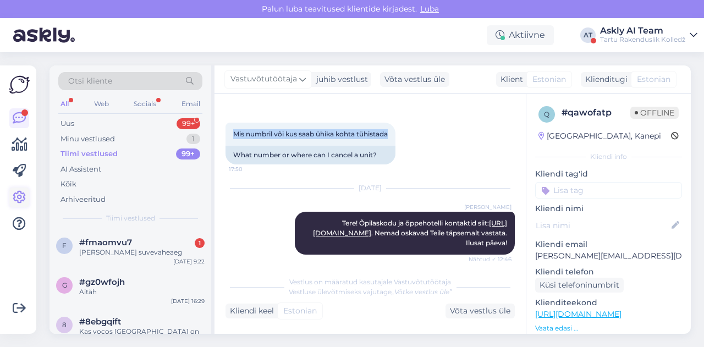
click at [25, 199] on icon at bounding box center [19, 197] width 13 height 13
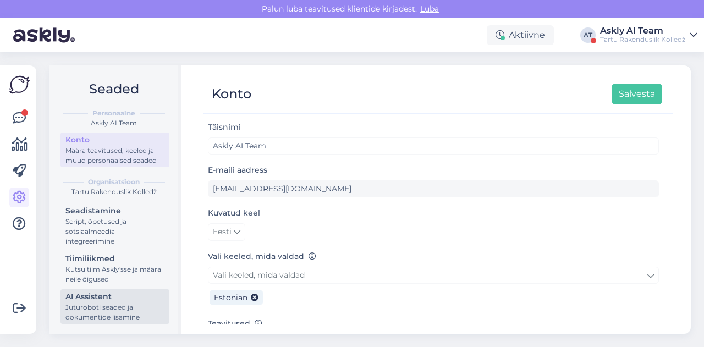
click at [116, 304] on div "Juturoboti seaded ja dokumentide lisamine" at bounding box center [114, 313] width 99 height 20
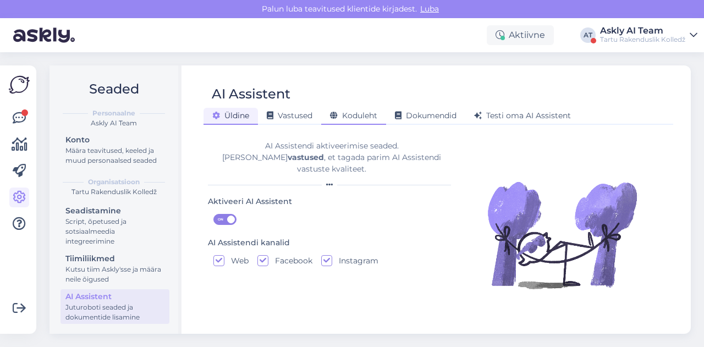
click at [363, 117] on span "Koduleht" at bounding box center [353, 116] width 47 height 10
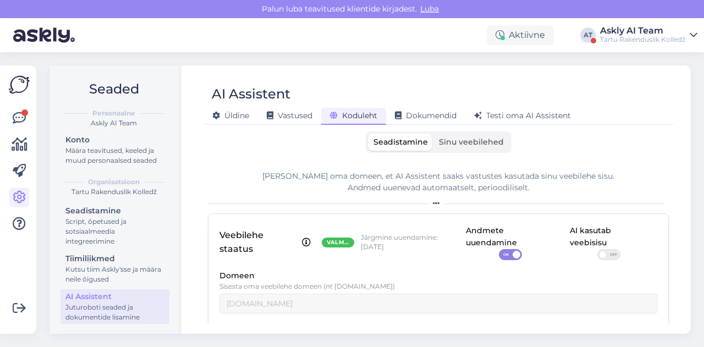
click at [455, 145] on span "Sinu veebilehed" at bounding box center [471, 142] width 65 height 10
click at [434, 134] on input "Sinu veebilehed" at bounding box center [434, 134] width 0 height 0
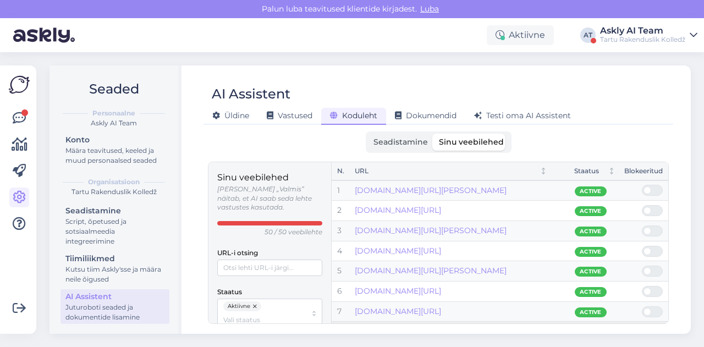
click at [403, 139] on span "Seadistamine" at bounding box center [401, 142] width 54 height 10
click at [368, 134] on input "Seadistamine" at bounding box center [368, 134] width 0 height 0
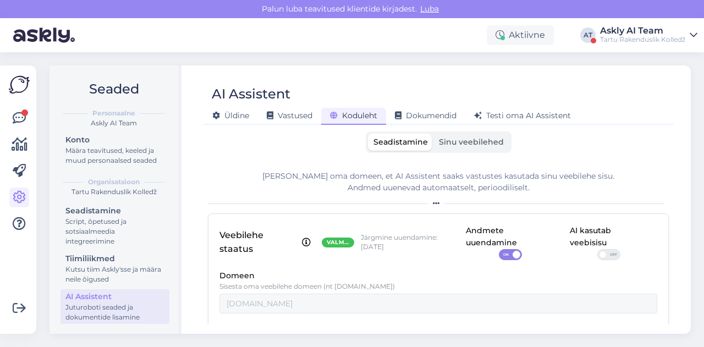
click at [607, 256] on span "OFF" at bounding box center [613, 255] width 13 height 10
click at [598, 249] on input "OFF" at bounding box center [598, 249] width 0 height 0
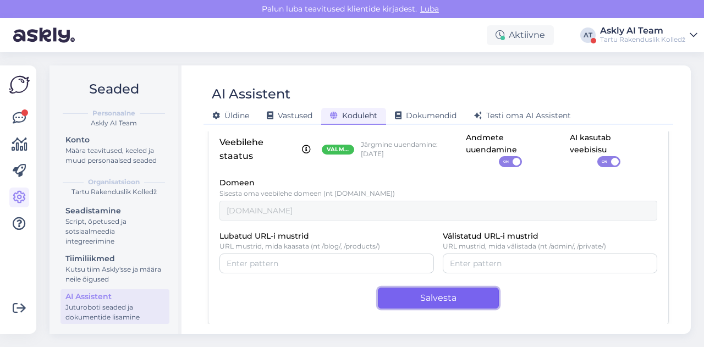
click at [439, 294] on button "Salvesta" at bounding box center [438, 298] width 121 height 21
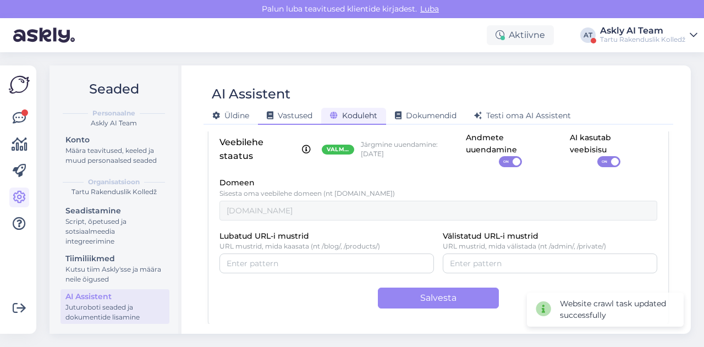
click at [292, 120] on span "Vastused" at bounding box center [290, 116] width 46 height 10
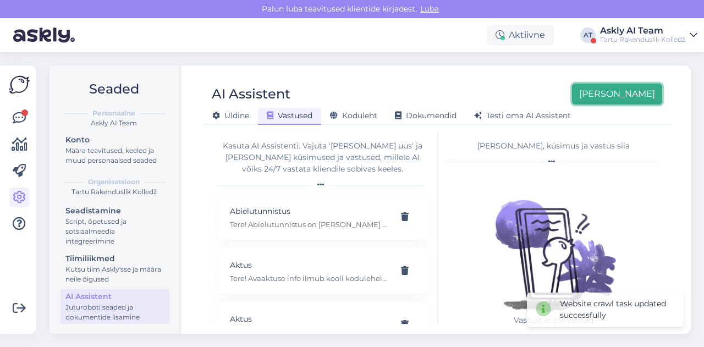
click at [625, 102] on button "[PERSON_NAME]" at bounding box center [617, 94] width 90 height 21
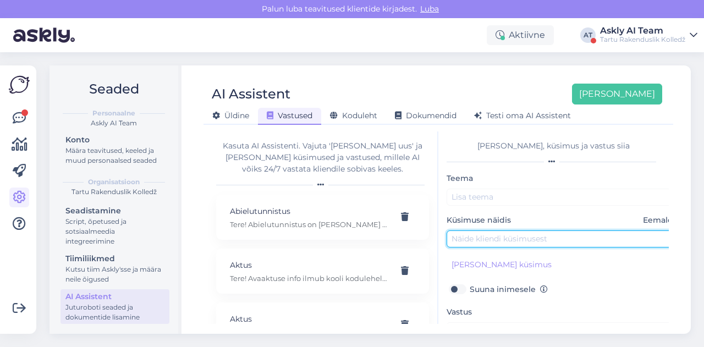
click at [514, 242] on input "text" at bounding box center [562, 239] width 231 height 17
paste input "kas ma [PERSON_NAME] koha õpilaselamus?"
type input "kas ma [PERSON_NAME] koha õpilaselamus?"
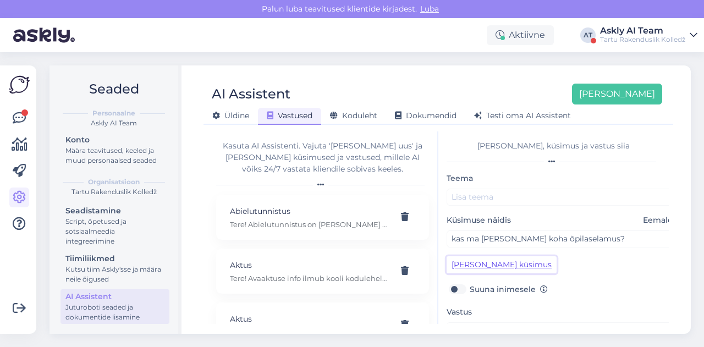
click at [512, 259] on button "[PERSON_NAME] küsimus" at bounding box center [502, 264] width 110 height 17
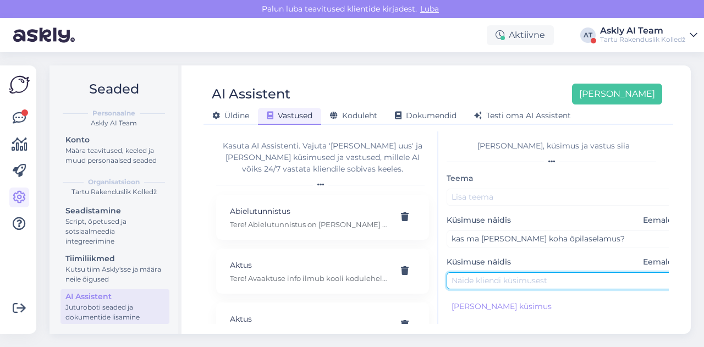
click at [486, 276] on input "text" at bounding box center [562, 280] width 231 height 17
paste input "soovisin kohta ka ühiselamus."
type input "soovisin kohta ka ühiselamus."
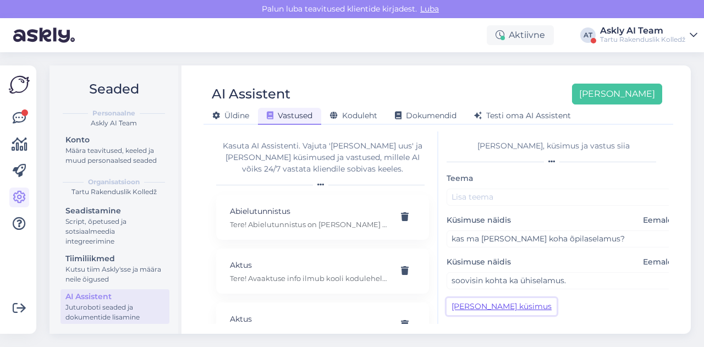
click at [487, 305] on button "[PERSON_NAME] küsimus" at bounding box center [502, 306] width 110 height 17
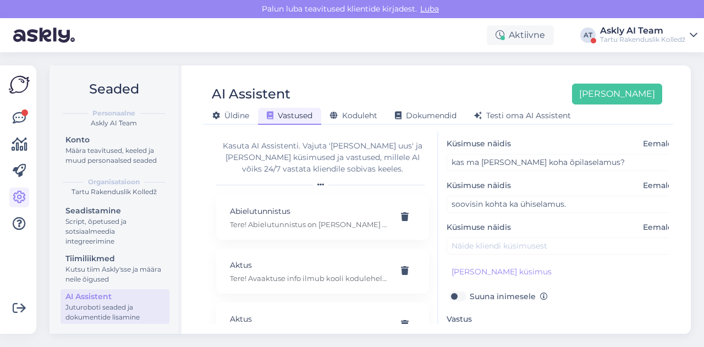
scroll to position [96, 0]
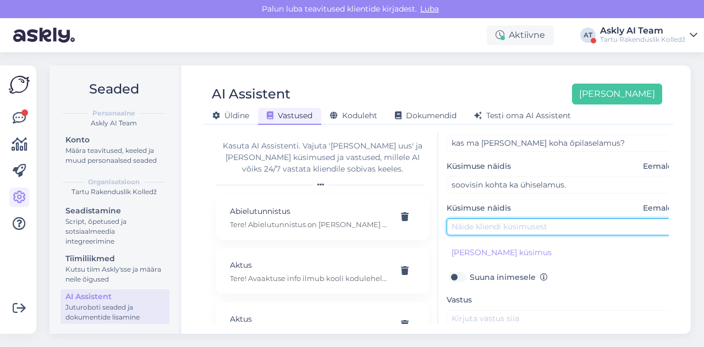
click at [483, 226] on input "text" at bounding box center [562, 226] width 231 height 17
paste input "Mis numbril või kus saab ühika kohta tühistada"
type input "Mis numbril või kus saab ühika kohta tühistada"
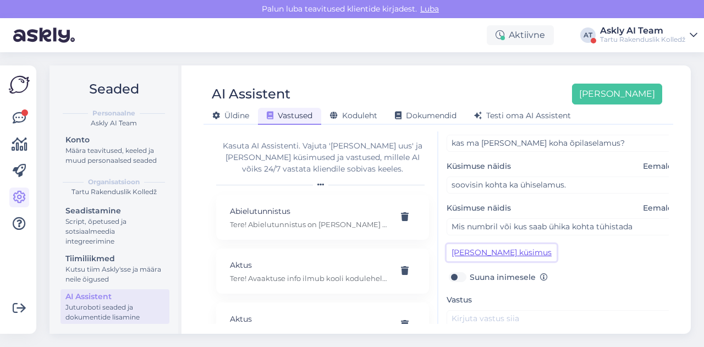
click at [487, 247] on button "[PERSON_NAME] küsimus" at bounding box center [502, 252] width 110 height 17
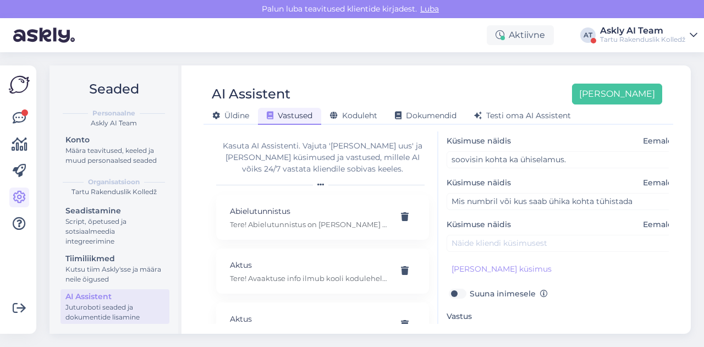
scroll to position [125, 0]
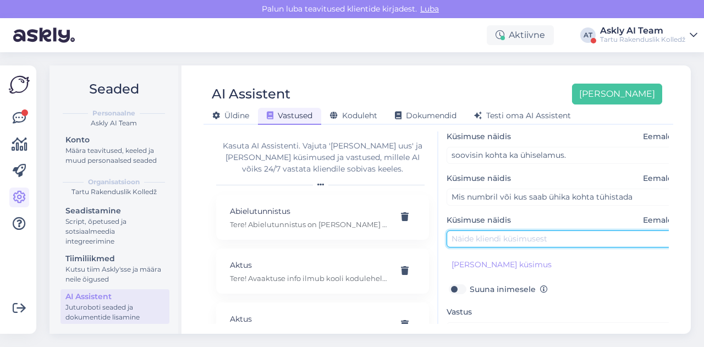
click at [515, 242] on input "text" at bounding box center [562, 239] width 231 height 17
paste input "kuidas saan teada kas [PERSON_NAME] ühiselamu koha või mitte"
type input "kuidas saan teada kas [PERSON_NAME] ühiselamu koha või mitte"
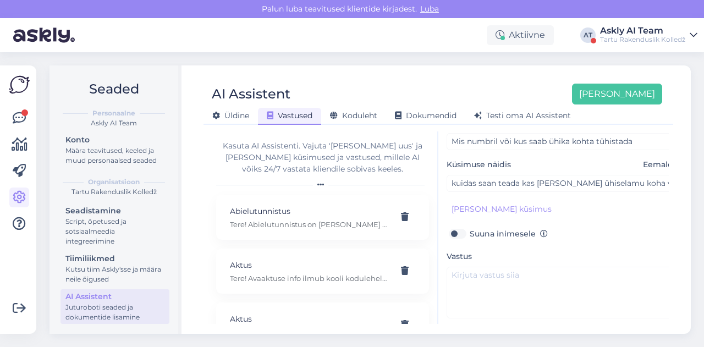
scroll to position [183, 0]
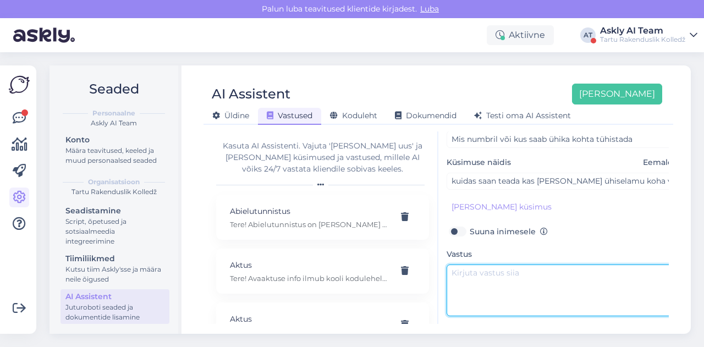
click at [491, 272] on textarea at bounding box center [562, 291] width 231 height 52
paste textarea "Õpilaskodu staatuse osas saate uurida: [URL][DOMAIN_NAME] Nemad oskavad Teile t…"
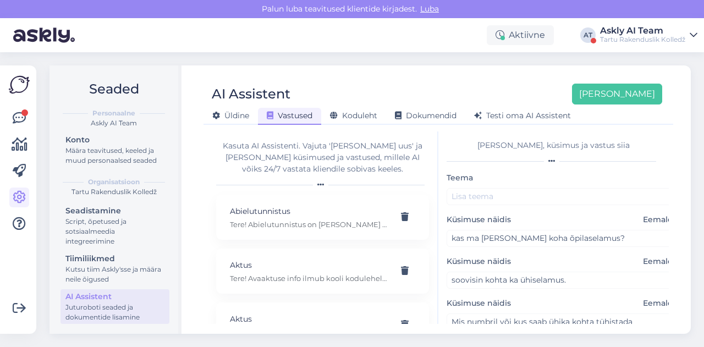
scroll to position [0, 0]
type textarea "Tere. Õpilaskodu staatuse osas saate uurida: [URL][DOMAIN_NAME] Nemad oskavad T…"
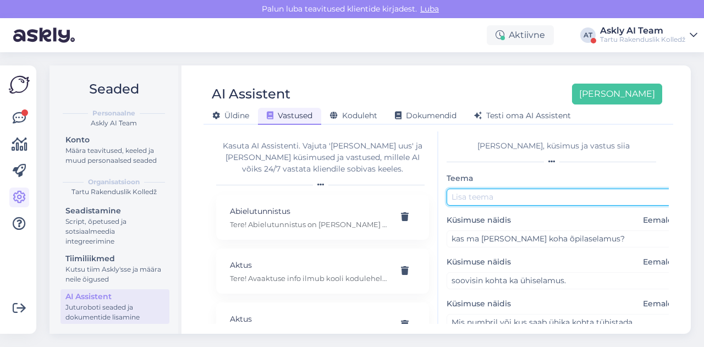
click at [462, 204] on input "text" at bounding box center [562, 197] width 231 height 17
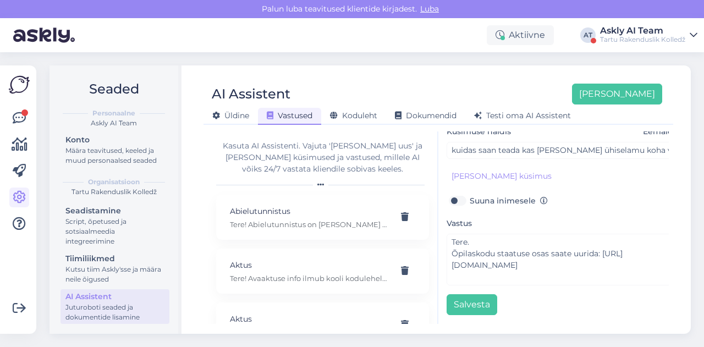
type input "Õpilaskodu"
click at [483, 282] on div "Teema Õpilaskodu Küsimuse näidis Eemalda kas ma [PERSON_NAME] koha õpilaselamus…" at bounding box center [562, 137] width 231 height 358
click at [475, 294] on button "Salvesta" at bounding box center [472, 304] width 51 height 21
click at [387, 80] on div "AI Assistent [PERSON_NAME] [PERSON_NAME] Vastused Koduleht Dokumendid [PERSON_N…" at bounding box center [439, 100] width 470 height 50
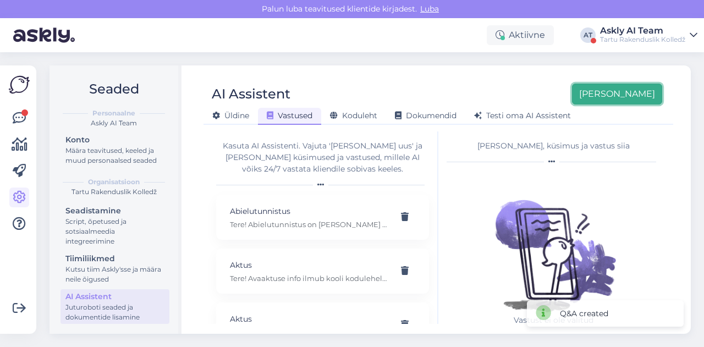
click at [619, 92] on button "[PERSON_NAME]" at bounding box center [617, 94] width 90 height 21
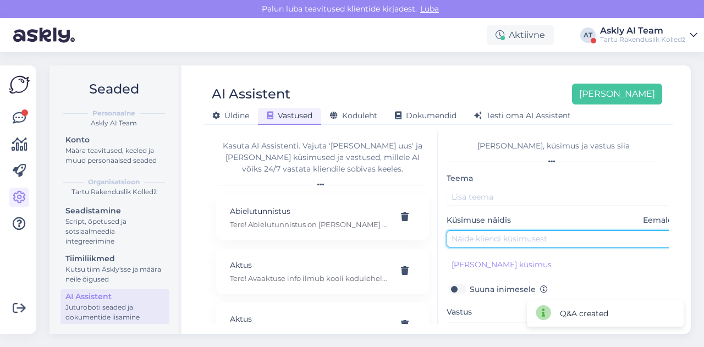
click at [471, 231] on input "text" at bounding box center [562, 239] width 231 height 17
paste input "Kuna toimub õpilaspileti piltide pildistamine?"
type input "Kuna toimub õpilaspileti piltide pildistamine?"
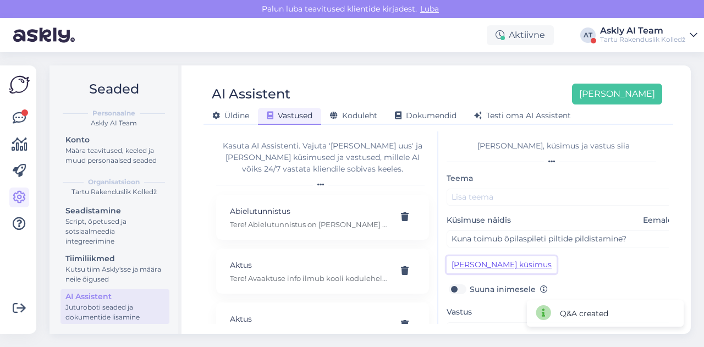
click at [485, 268] on button "[PERSON_NAME] küsimus" at bounding box center [502, 264] width 110 height 17
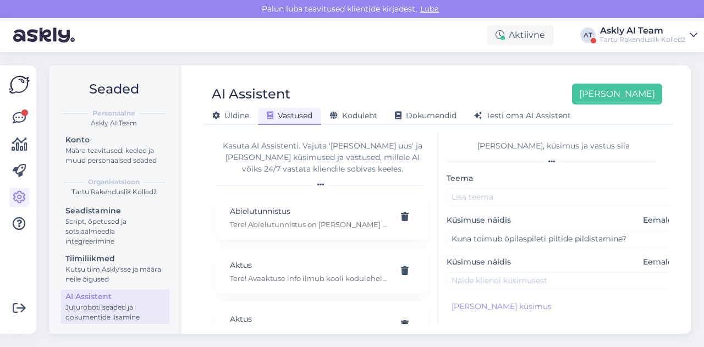
click at [534, 288] on div "Teema Küsimuse näidis Eemalda Kuna toimub õpilaspileti piltide pildistamine? Kü…" at bounding box center [562, 309] width 231 height 274
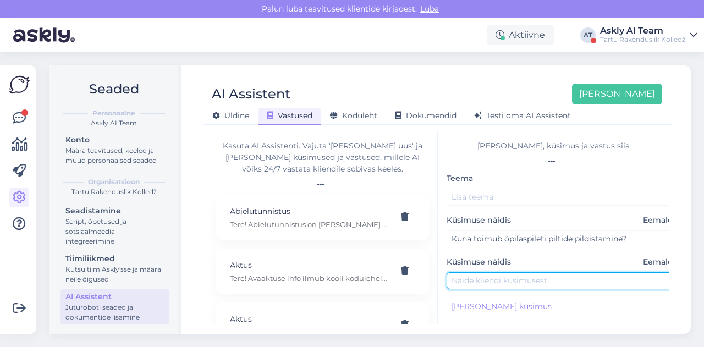
click at [528, 283] on input "text" at bounding box center [562, 280] width 231 height 17
paste input "millal toimub õpilaspileti piltide pildistamine?"
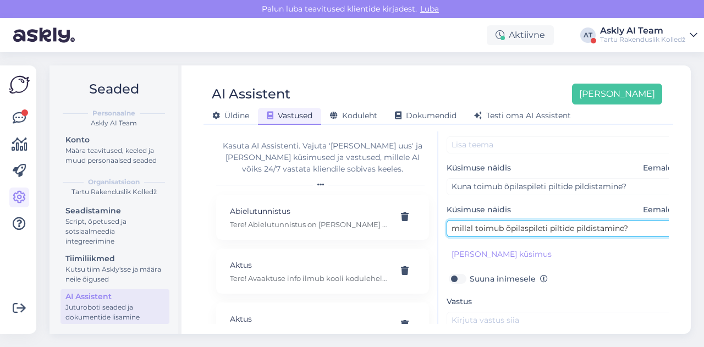
scroll to position [56, 0]
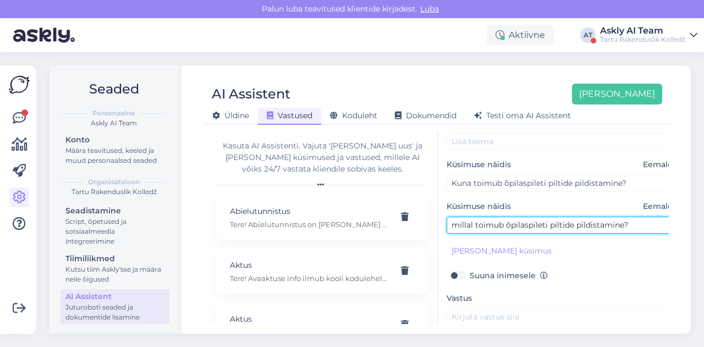
type input "millal toimub õpilaspileti piltide pildistamine?"
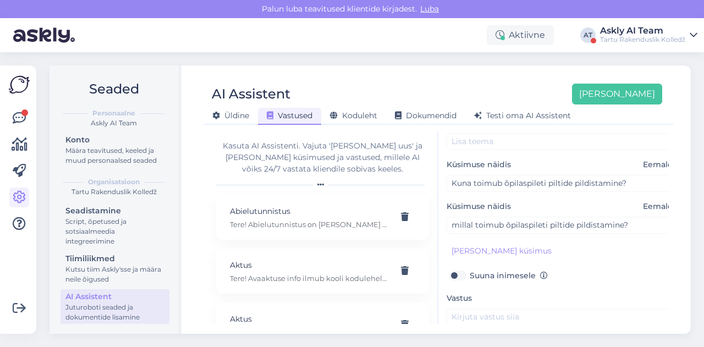
scroll to position [136, 0]
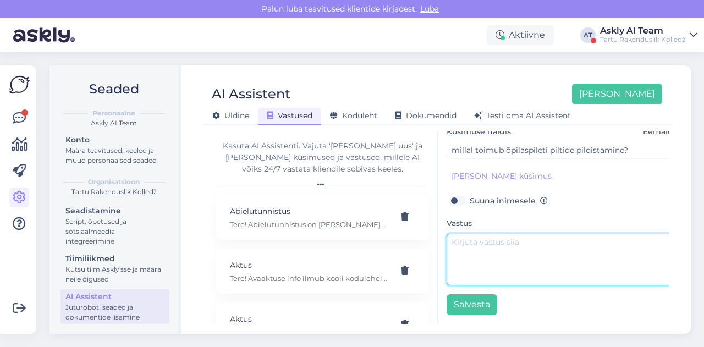
click at [498, 260] on textarea at bounding box center [562, 260] width 231 height 52
paste textarea "Tere! Õpilaspileti pildi tegemiseks tuleb tulla Kopli õppehoone B-korpusesse ni…"
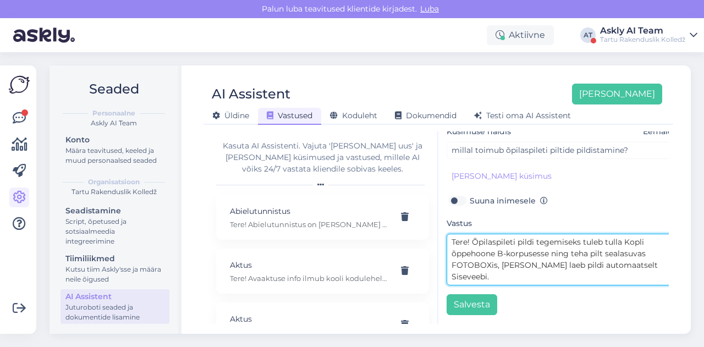
click at [474, 234] on textarea "Tere! Õpilaspileti pildi tegemiseks tuleb tulla Kopli õppehoone B-korpusesse ni…" at bounding box center [562, 260] width 231 height 52
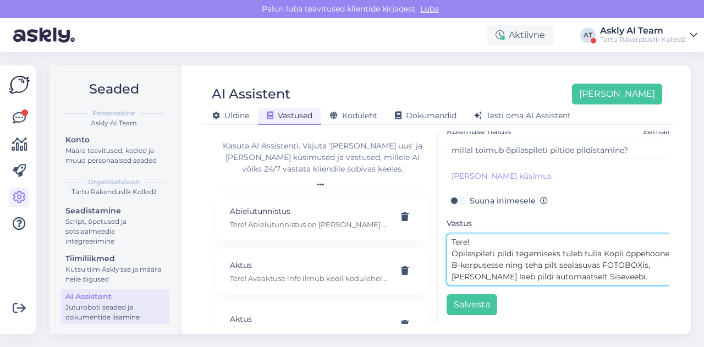
drag, startPoint x: 454, startPoint y: 247, endPoint x: 514, endPoint y: 245, distance: 59.4
click at [514, 245] on textarea "Tere! Õpilaspileti pildi tegemiseks tuleb tulla Kopli õppehoone B-korpusesse ni…" at bounding box center [562, 260] width 231 height 52
type textarea "Tere! Õpilaspileti pildi tegemiseks tuleb tulla Kopli õppehoone B-korpusesse ni…"
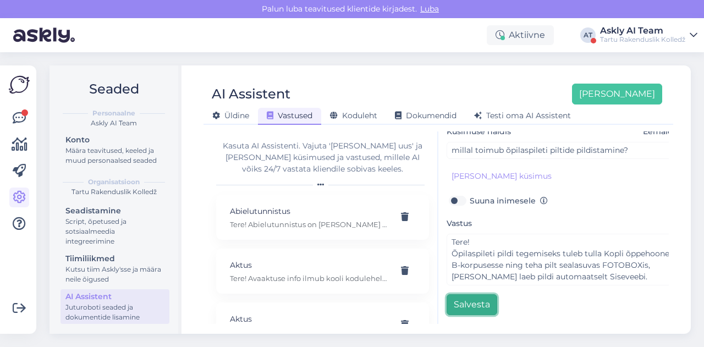
click at [486, 295] on button "Salvesta" at bounding box center [472, 304] width 51 height 21
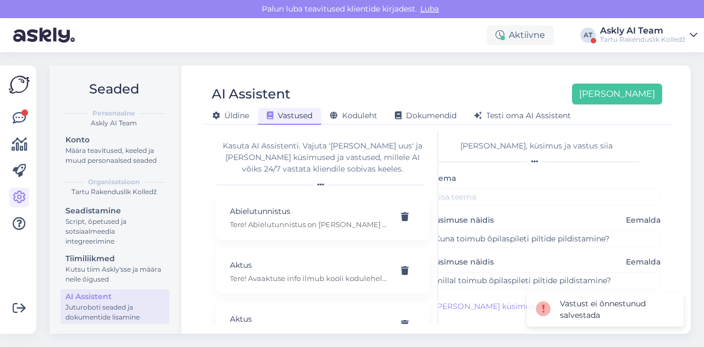
scroll to position [0, 0]
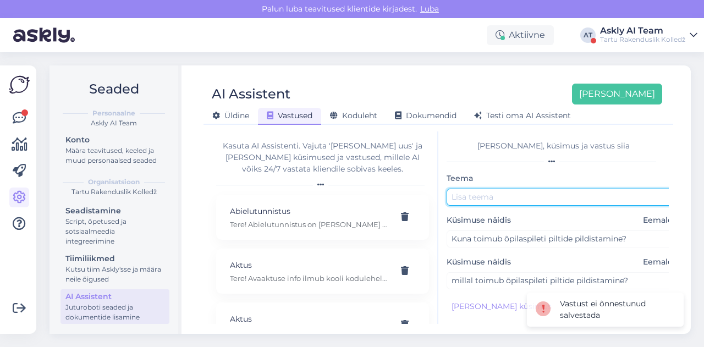
click at [472, 200] on input "text" at bounding box center [562, 197] width 231 height 17
paste input "Õpilaspileti pildi"
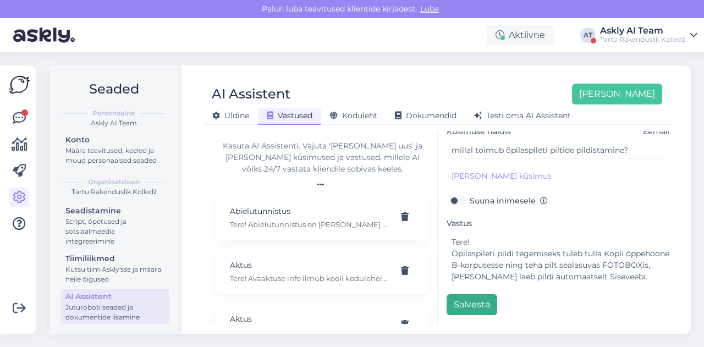
type input "Õpilaspileti pilt"
click at [474, 294] on button "Salvesta" at bounding box center [472, 304] width 51 height 21
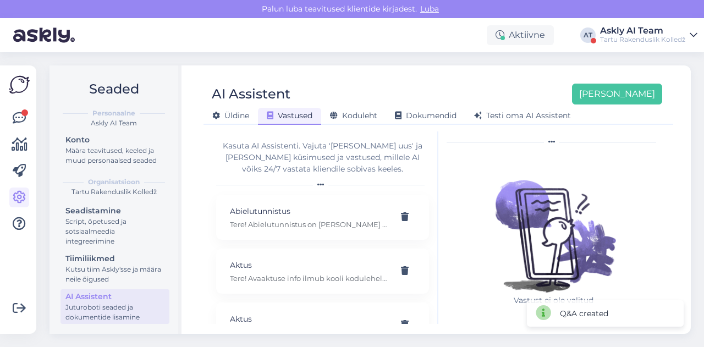
scroll to position [19, 0]
drag, startPoint x: 454, startPoint y: 65, endPoint x: 462, endPoint y: 69, distance: 8.6
click at [454, 65] on div "AI Assistent [PERSON_NAME] [PERSON_NAME] Vastused Koduleht Dokumendid [PERSON_N…" at bounding box center [438, 199] width 505 height 269
click at [627, 97] on button "[PERSON_NAME]" at bounding box center [617, 94] width 90 height 21
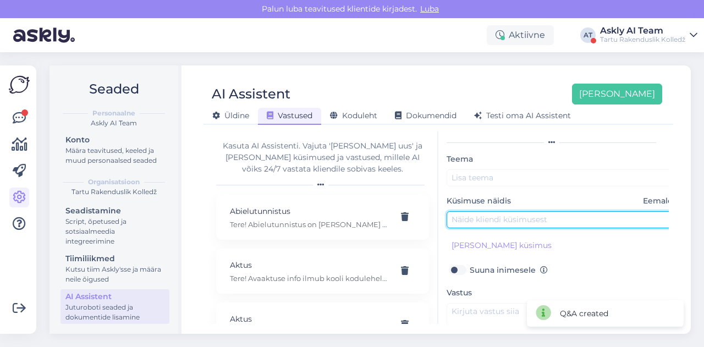
click at [497, 218] on input "text" at bounding box center [562, 219] width 231 height 17
paste input "ma ei tea mis õppegrupp ma [PERSON_NAME]."
type input "ma ei tea mis õppegrupp ma [PERSON_NAME]."
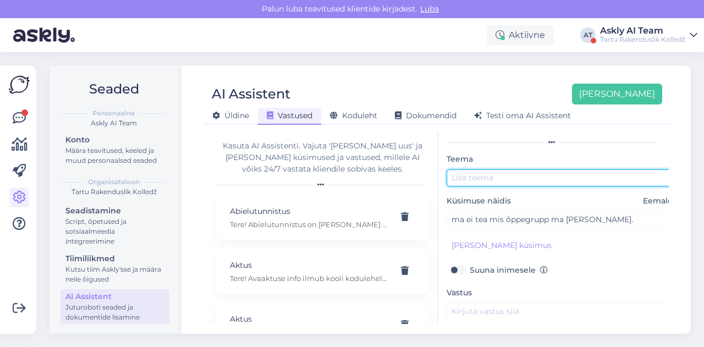
click at [465, 169] on input "text" at bounding box center [562, 177] width 231 height 17
type input "Õppegrupp"
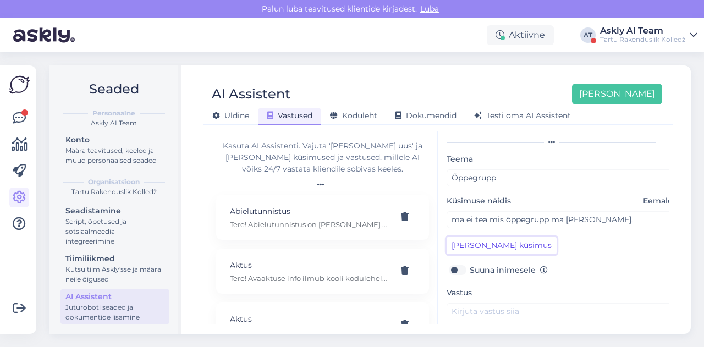
click at [484, 248] on button "[PERSON_NAME] küsimus" at bounding box center [502, 245] width 110 height 17
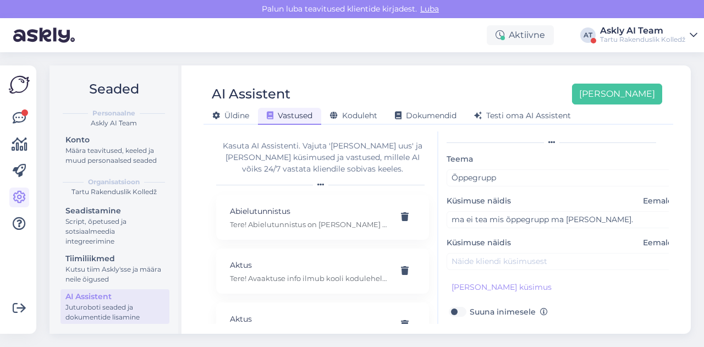
scroll to position [36, 0]
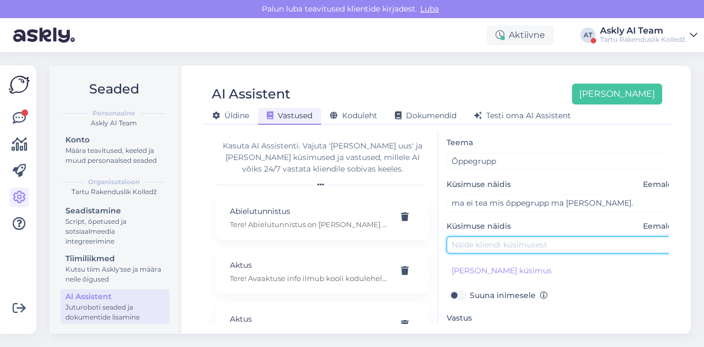
click at [477, 238] on input "text" at bounding box center [562, 245] width 231 height 17
paste input "Mul on küsimus millised grupis ma [PERSON_NAME], sest ei ole infot selle kohta …"
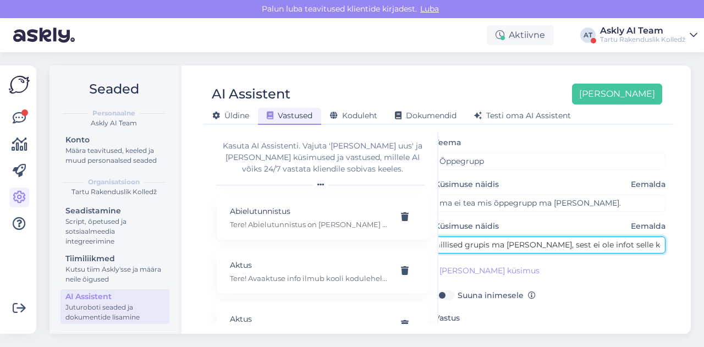
type input "Mul on küsimus millised grupis ma [PERSON_NAME], sest ei ole infot selle kohta …"
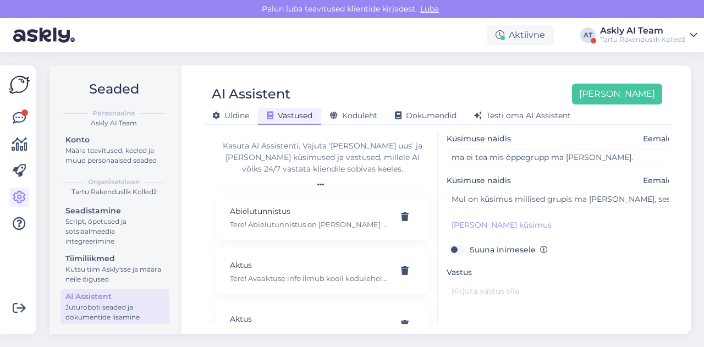
scroll to position [83, 0]
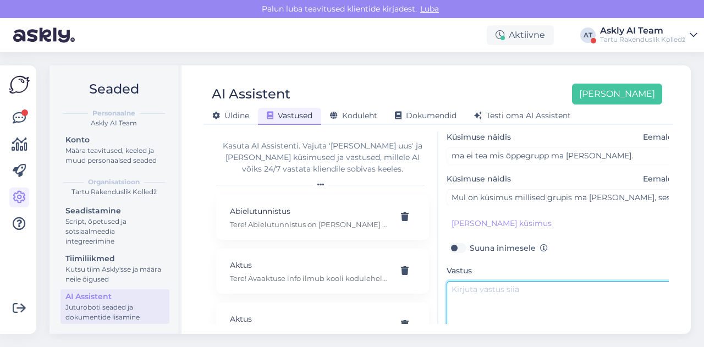
click at [482, 292] on textarea at bounding box center [562, 307] width 231 height 52
paste textarea "Tere! Õppegrupi info leiate [DOMAIN_NAME] süsteemis. Leidke siit: [URL][DOMAIN_…"
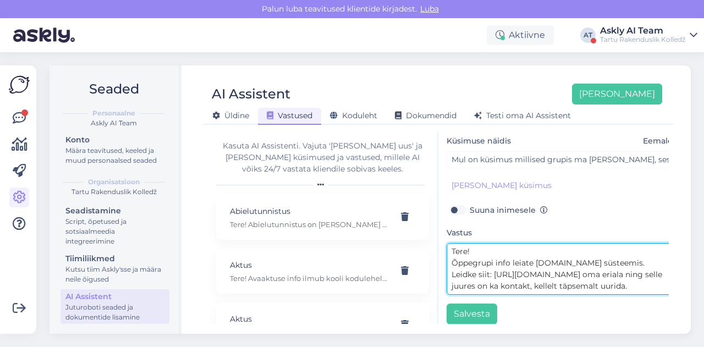
scroll to position [136, 0]
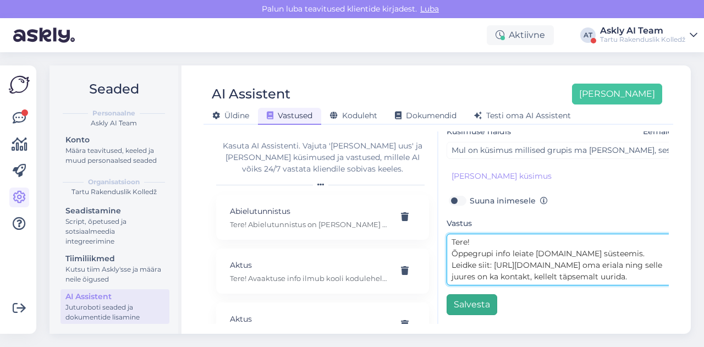
type textarea "Tere! Õppegrupi info leiate [DOMAIN_NAME] süsteemis. Leidke siit: [URL][DOMAIN_…"
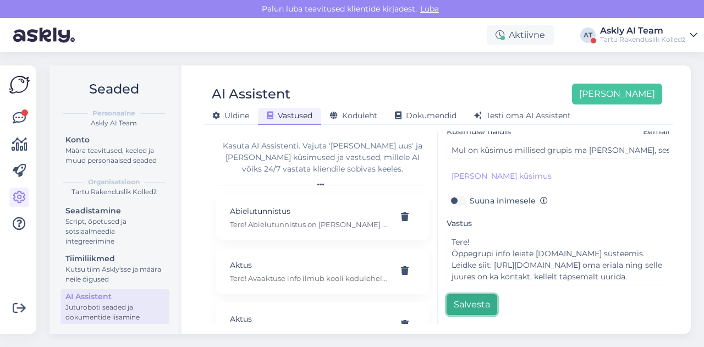
click at [469, 296] on button "Salvesta" at bounding box center [472, 304] width 51 height 21
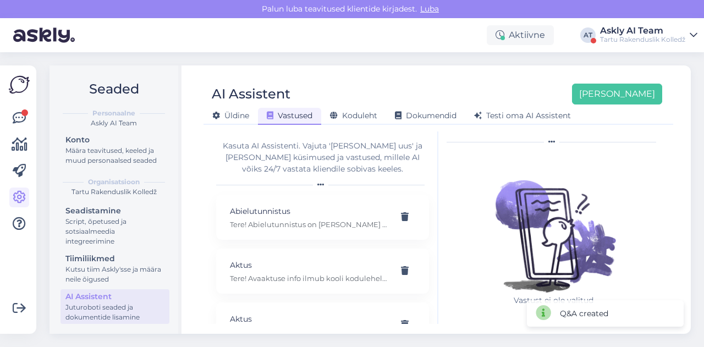
scroll to position [19, 0]
click at [398, 75] on div "AI Assistent [PERSON_NAME] [PERSON_NAME] Vastused Koduleht Dokumendid [PERSON_N…" at bounding box center [439, 100] width 470 height 50
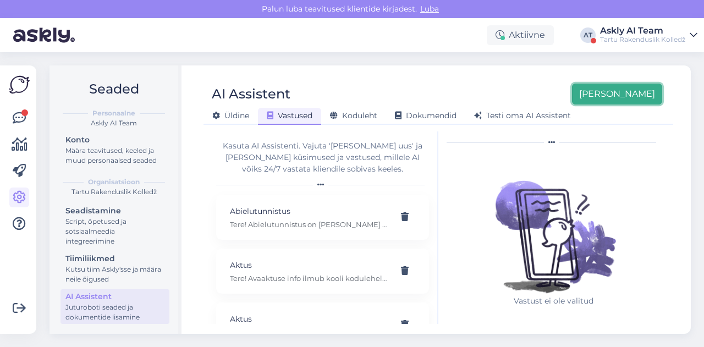
click at [642, 89] on button "[PERSON_NAME]" at bounding box center [617, 94] width 90 height 21
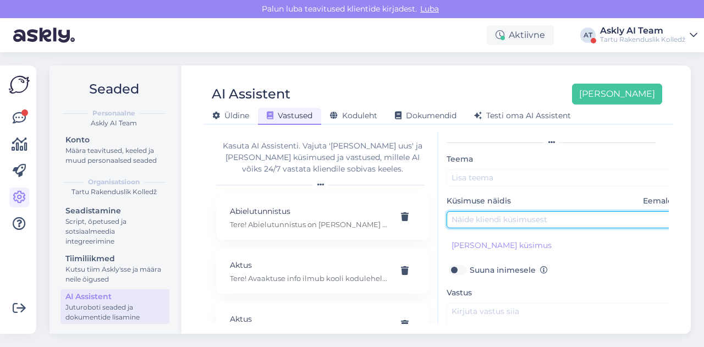
click at [495, 218] on input "text" at bounding box center [562, 219] width 231 height 17
paste input "millal VOCO siseveebi saab sisse logida?"
type input "millal VOCO siseveebi saab sisse logida?"
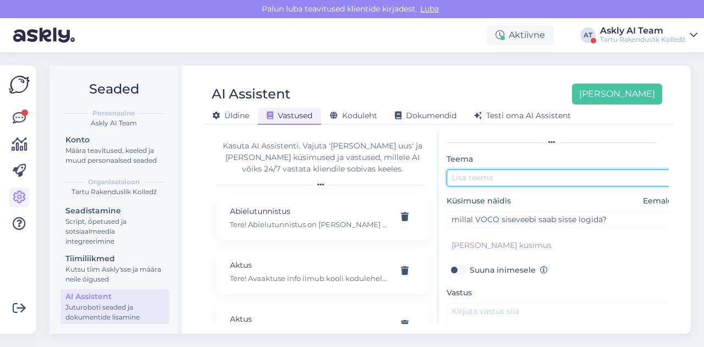
click at [475, 173] on input "text" at bounding box center [562, 177] width 231 height 17
type input "Siseveeb"
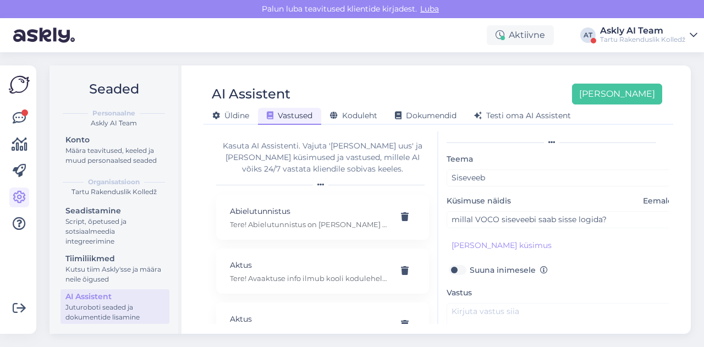
scroll to position [95, 0]
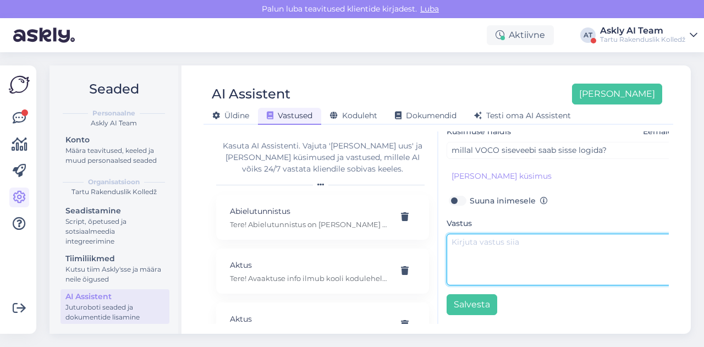
click at [495, 261] on textarea at bounding box center [562, 260] width 231 height 52
paste textarea "Tere! VOCO siseveebi sisselogimist tutvustab mentor esimeses mentortunnis, mis …"
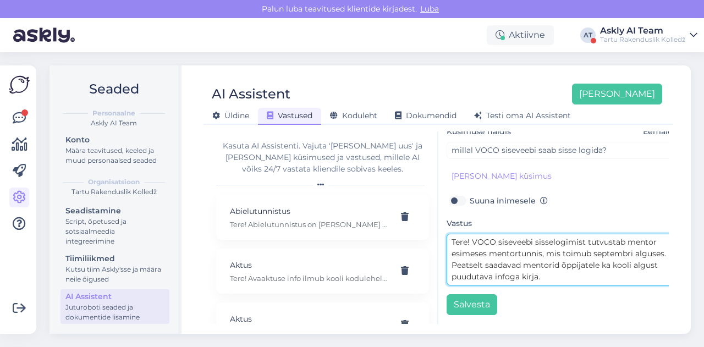
scroll to position [8, 0]
type textarea "Tere! VOCO siseveebi sisselogimist tutvustab mentor esimeses mentortunnis, mis …"
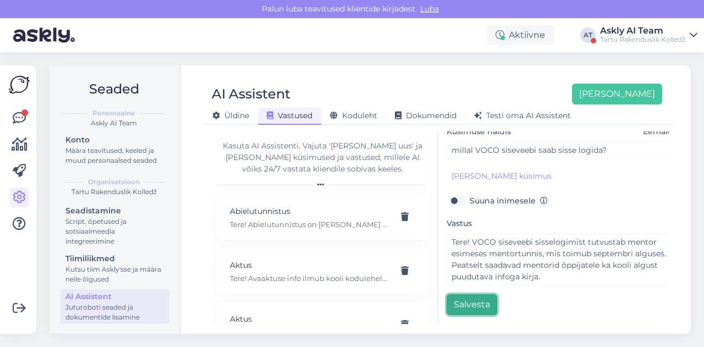
click at [476, 295] on button "Salvesta" at bounding box center [472, 304] width 51 height 21
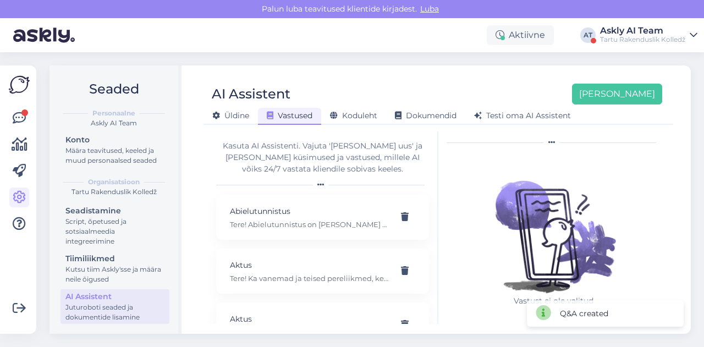
click at [393, 70] on div "AI Assistent [PERSON_NAME] [PERSON_NAME] Vastused Koduleht Dokumendid [PERSON_N…" at bounding box center [438, 199] width 505 height 269
click at [644, 100] on button "[PERSON_NAME]" at bounding box center [617, 94] width 90 height 21
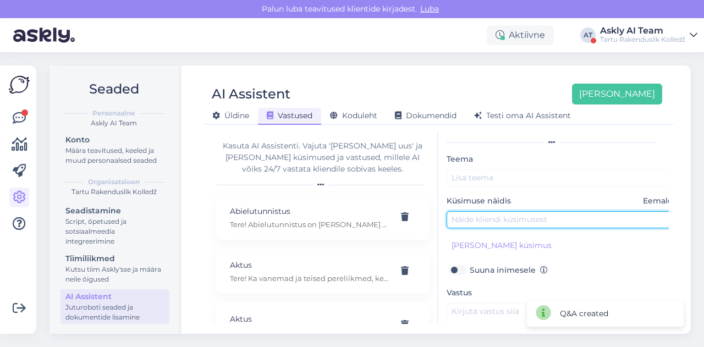
click at [518, 211] on input "text" at bounding box center [562, 219] width 231 height 17
paste input "Kuidas ma omale kooli gmaili teen"
type input "Kuidas ma omale kooli gmaili teen"
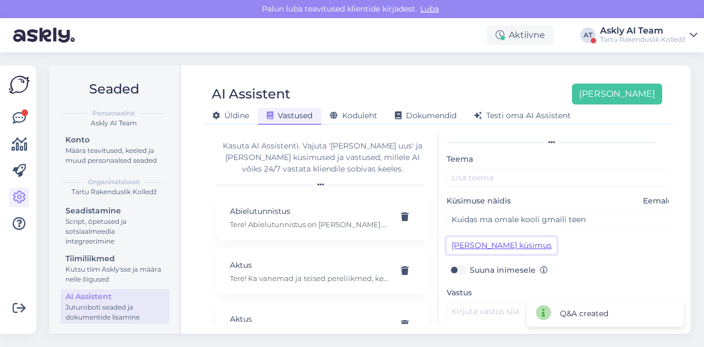
click at [495, 247] on button "[PERSON_NAME] küsimus" at bounding box center [502, 245] width 110 height 17
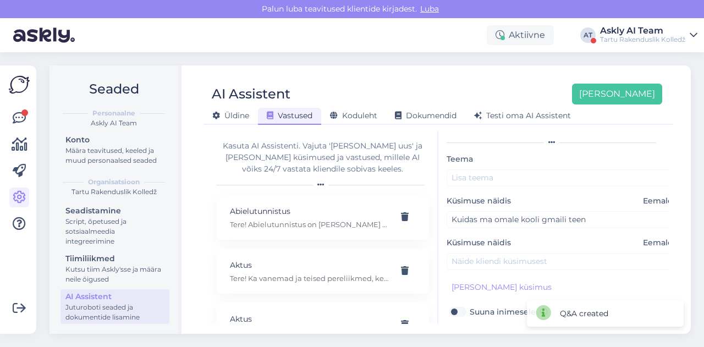
click at [484, 273] on div "Teema Küsimuse näidis Eemalda Kuidas ma omale kooli gmaili teen Küsimuse näidis…" at bounding box center [562, 289] width 231 height 274
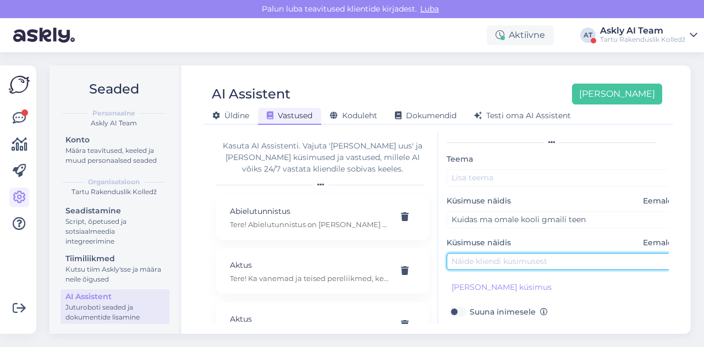
click at [479, 263] on input "text" at bounding box center [562, 261] width 231 height 17
paste input "Kuidas ma omale kooli gmaili teen"
click at [517, 261] on input "Kuidas ma omale kooli gmaili teen" at bounding box center [562, 261] width 231 height 17
click at [523, 261] on input "Kuidas ma kooli gmaili teen" at bounding box center [562, 261] width 231 height 17
click at [526, 264] on input "Kuidas ma kooli maili teen" at bounding box center [562, 261] width 231 height 17
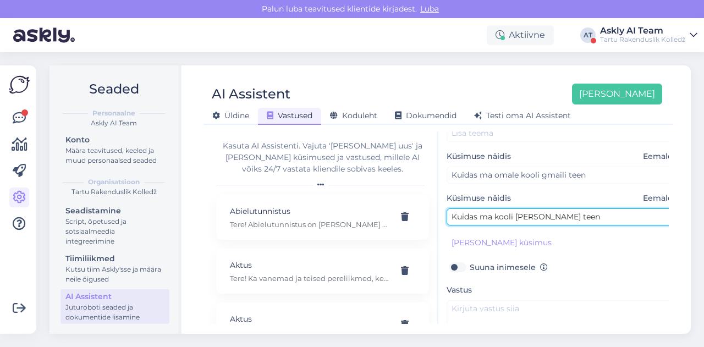
scroll to position [64, 0]
type input "Kuidas ma kooli [PERSON_NAME] teen"
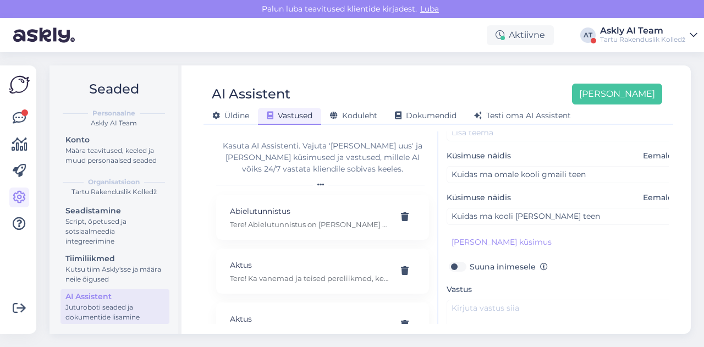
scroll to position [125, 0]
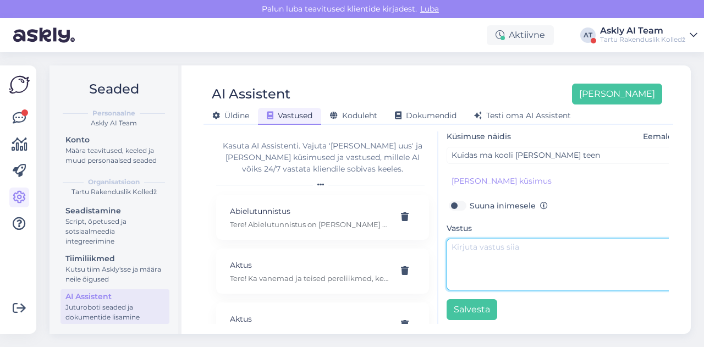
click at [487, 245] on textarea at bounding box center [562, 265] width 231 height 52
paste textarea "Tere! Pöörduge IT kasutajatoe [PERSON_NAME]: [URL][DOMAIN_NAME][DOMAIN_NAME]"
click at [473, 242] on textarea "Tere! Pöörduge IT kasutajatoe [PERSON_NAME]: [URL][DOMAIN_NAME][DOMAIN_NAME]" at bounding box center [562, 265] width 231 height 52
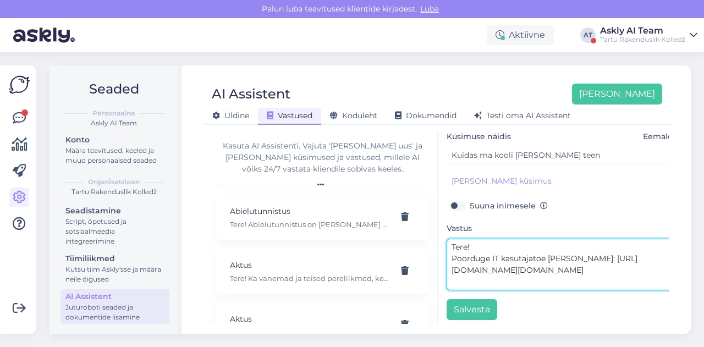
scroll to position [0, 0]
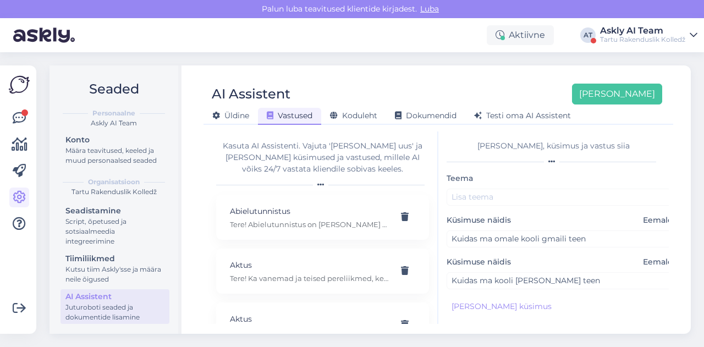
type textarea "Tere! Pöörduge IT kasutajatoe [PERSON_NAME]: [URL][DOMAIN_NAME][DOMAIN_NAME]"
click at [516, 205] on div "Teema Küsimuse näidis Eemalda Kuidas ma omale kooli gmaili teen Küsimuse näidis…" at bounding box center [562, 309] width 231 height 274
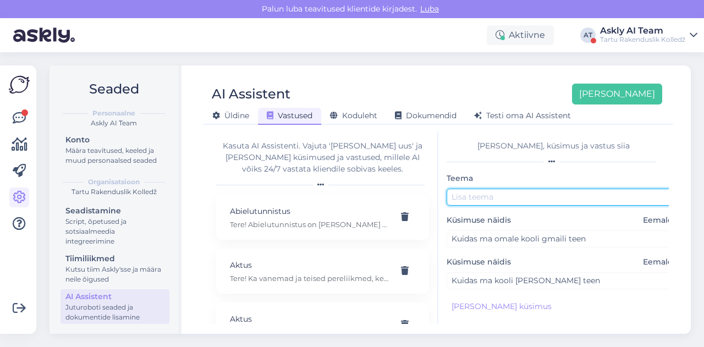
click at [511, 203] on input "text" at bounding box center [562, 197] width 231 height 17
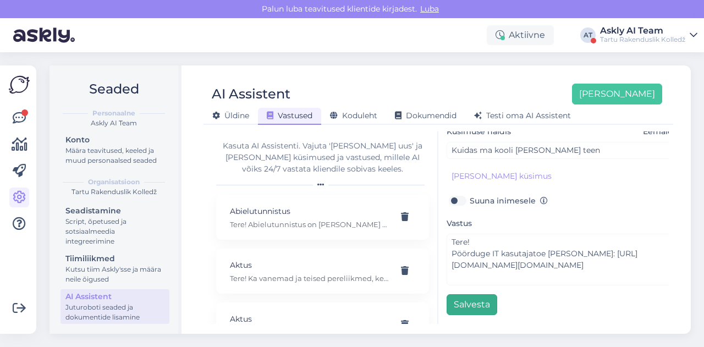
type input "Kooli meiliaadress"
click at [458, 299] on button "Salvesta" at bounding box center [472, 304] width 51 height 21
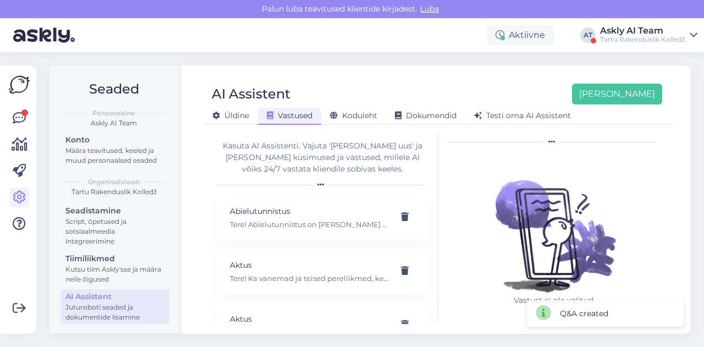
scroll to position [19, 0]
click at [442, 67] on div "AI Assistent [PERSON_NAME] [PERSON_NAME] Vastused Koduleht Dokumendid [PERSON_N…" at bounding box center [438, 199] width 505 height 269
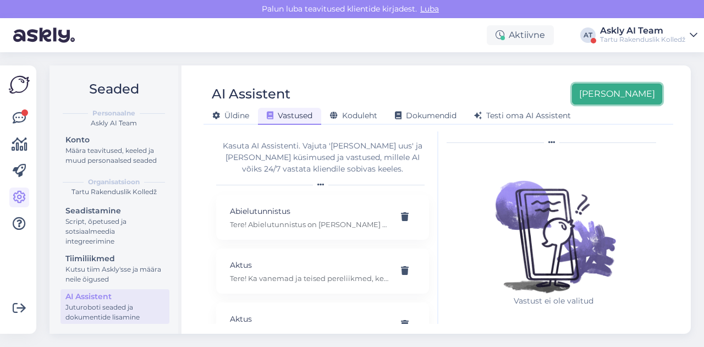
click at [637, 90] on button "[PERSON_NAME]" at bounding box center [617, 94] width 90 height 21
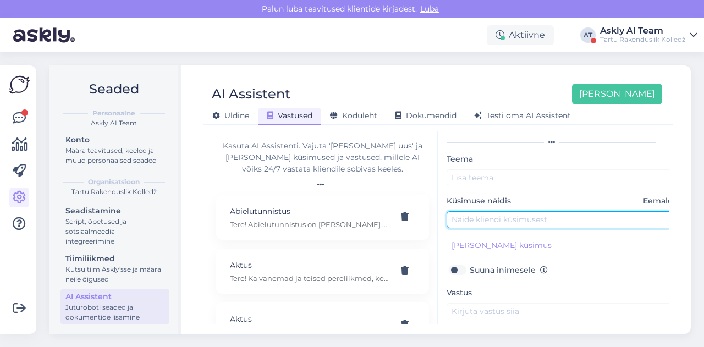
click at [523, 217] on input "text" at bounding box center [562, 219] width 231 height 17
paste input "kas on vabu kohti põhihariduse baasil?"
type input "kas on vabu kohti põhihariduse baasil?"
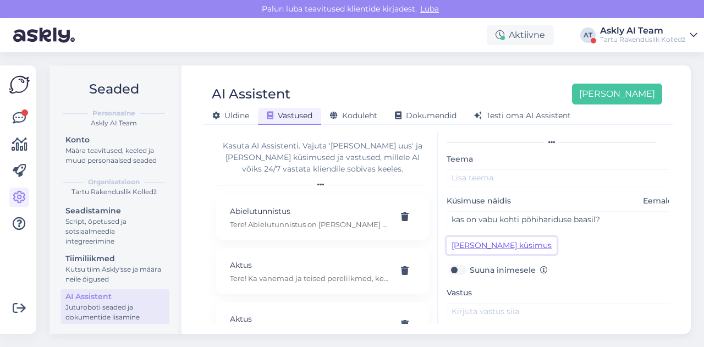
click at [511, 237] on button "[PERSON_NAME] küsimus" at bounding box center [502, 245] width 110 height 17
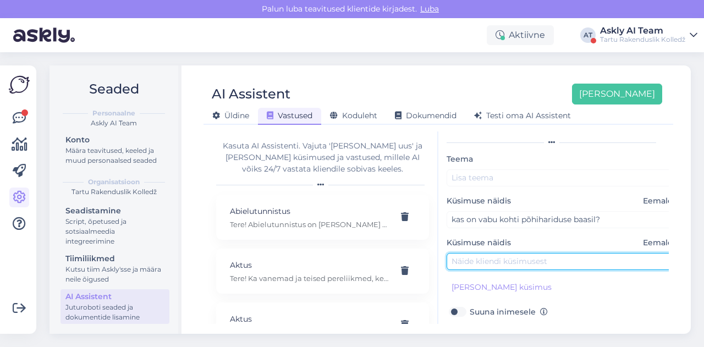
click at [554, 265] on input "text" at bounding box center [562, 261] width 231 height 17
paste input "kas on võimalik tulla veel ümber vocosse"
type input "kas on võimalik tulla veel ümber vocosse"
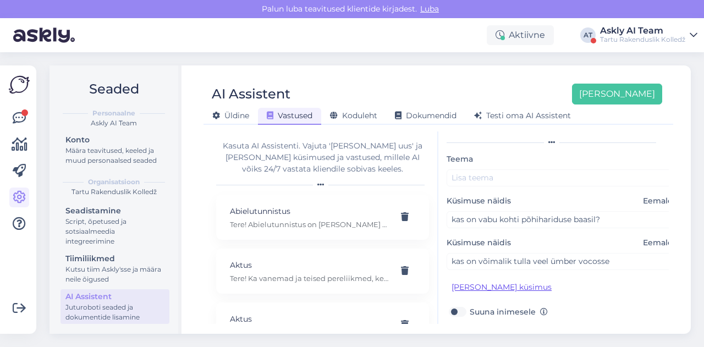
scroll to position [71, 0]
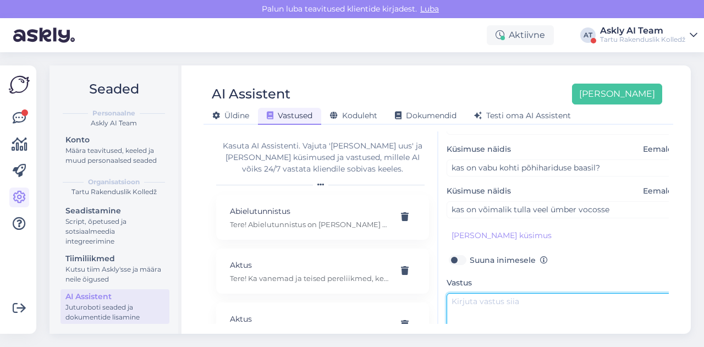
click at [458, 306] on textarea at bounding box center [562, 319] width 231 height 52
paste textarea "Tere! Osadel õppekohtadel on täiendav vastuvõtt kuni [DATE]. Kandideerimiseks a…"
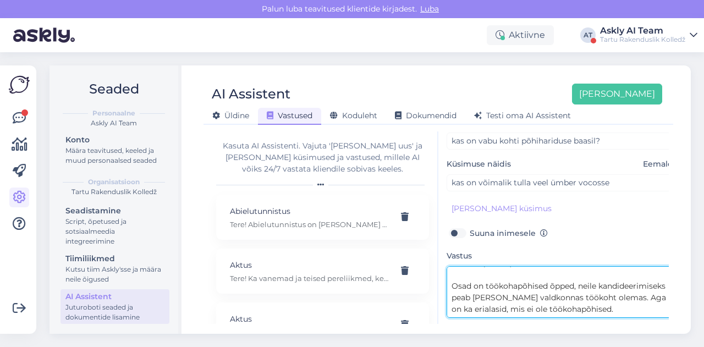
scroll to position [0, 0]
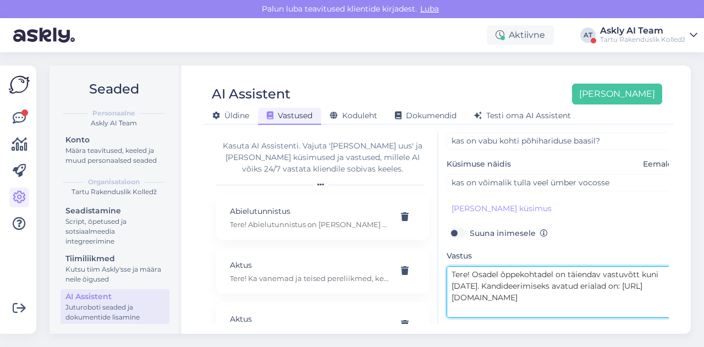
click at [473, 276] on textarea "Tere! Osadel õppekohtadel on täiendav vastuvõtt kuni [DATE]. Kandideerimiseks a…" at bounding box center [562, 292] width 231 height 52
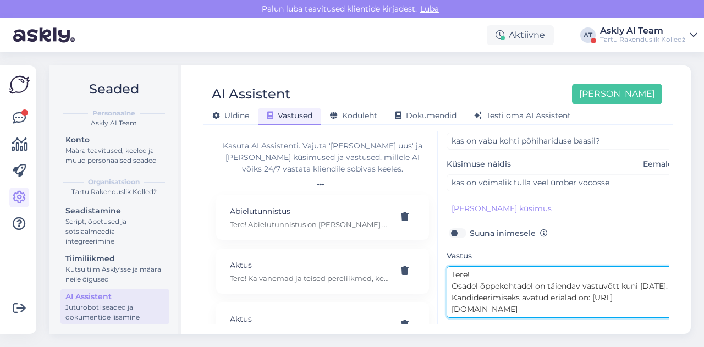
drag, startPoint x: 549, startPoint y: 282, endPoint x: 619, endPoint y: 284, distance: 69.9
click at [619, 284] on textarea "Tere! Osadel õppekohtadel on täiendav vastuvõtt kuni [DATE]. Kandideerimiseks a…" at bounding box center [562, 292] width 231 height 52
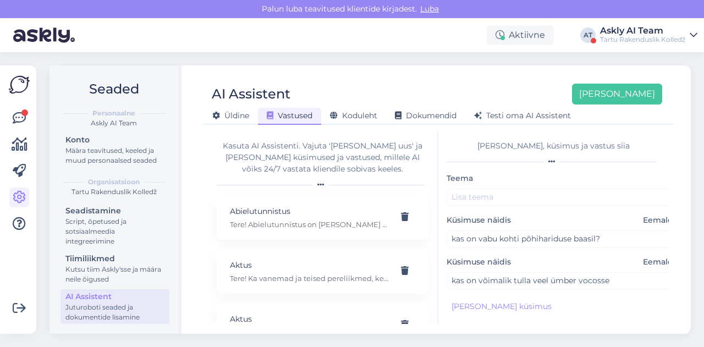
type textarea "Tere! Osadel õppekohtadel on täiendav vastuvõtt kuni [DATE]. Kandideerimiseks a…"
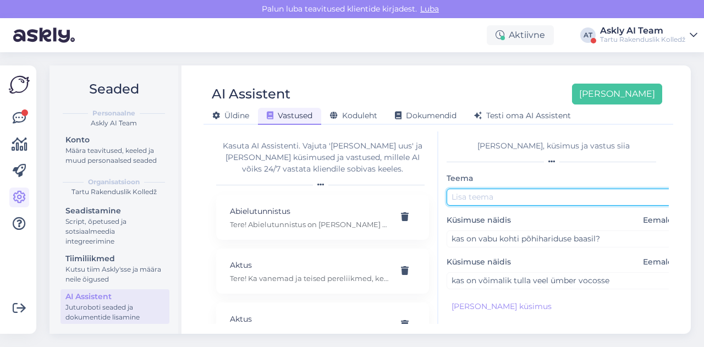
click at [490, 201] on input "text" at bounding box center [562, 197] width 231 height 17
paste input "täiendav vastuvõtt"
click at [457, 199] on input "täiendav vastuvõtt" at bounding box center [562, 197] width 231 height 17
click at [454, 198] on input "täiendav vastuvõtt" at bounding box center [562, 197] width 231 height 17
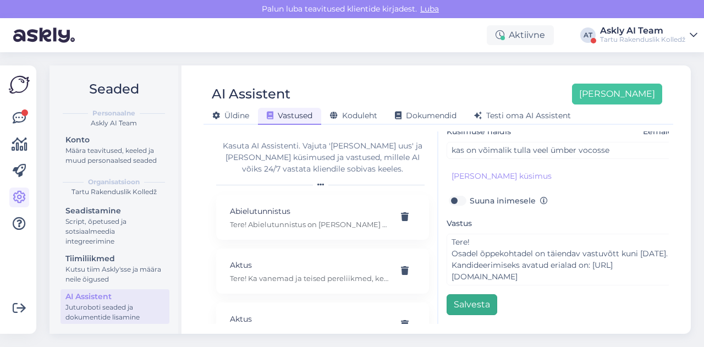
type input "[PERSON_NAME] vastuvõtt"
click at [478, 295] on button "Salvesta" at bounding box center [472, 304] width 51 height 21
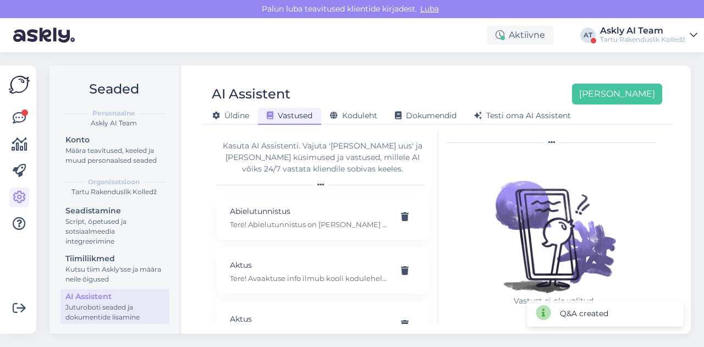
click at [430, 75] on div "AI Assistent [PERSON_NAME] [PERSON_NAME] Vastused Koduleht Dokumendid [PERSON_N…" at bounding box center [439, 100] width 470 height 50
click at [642, 86] on button "[PERSON_NAME]" at bounding box center [617, 94] width 90 height 21
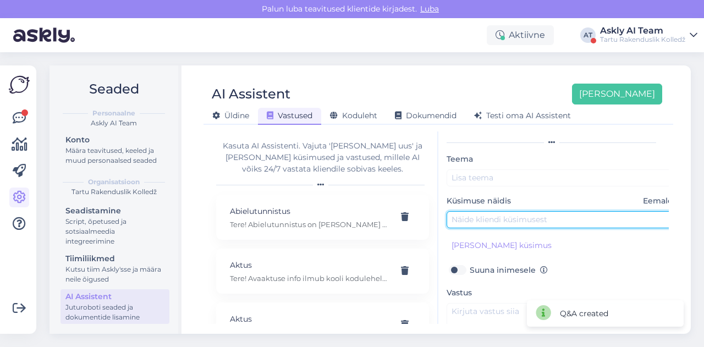
click at [503, 217] on input "text" at bounding box center [562, 219] width 231 height 17
paste input "[PERSON_NAME] ma [PERSON_NAME] eeskirja"
type input "[PERSON_NAME] ma [PERSON_NAME] eeskirja"
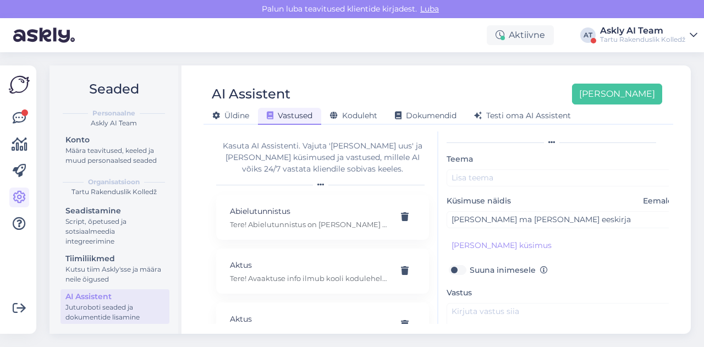
click at [412, 79] on div "AI Assistent [PERSON_NAME] [PERSON_NAME] Vastused Koduleht Dokumendid [PERSON_N…" at bounding box center [439, 100] width 470 height 50
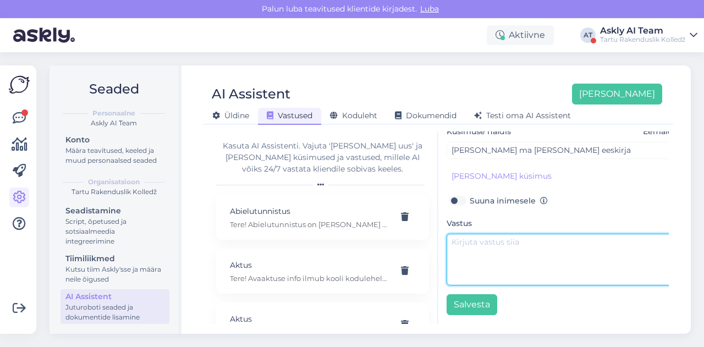
click at [496, 239] on textarea at bounding box center [562, 260] width 231 height 52
paste textarea "Tere! Kõik dokumendid on leitavad siit: [URL][DOMAIN_NAME] Sisekorra eeskirjad …"
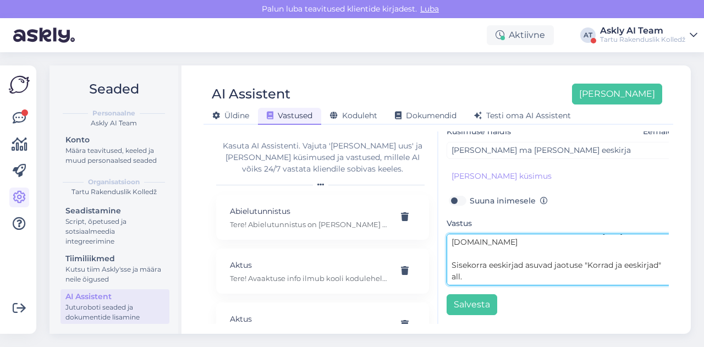
scroll to position [0, 0]
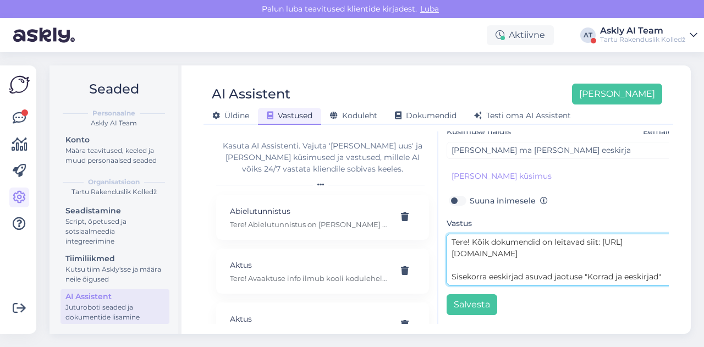
click at [475, 237] on textarea "Tere! Kõik dokumendid on leitavad siit: [URL][DOMAIN_NAME] Sisekorra eeskirjad …" at bounding box center [562, 260] width 231 height 52
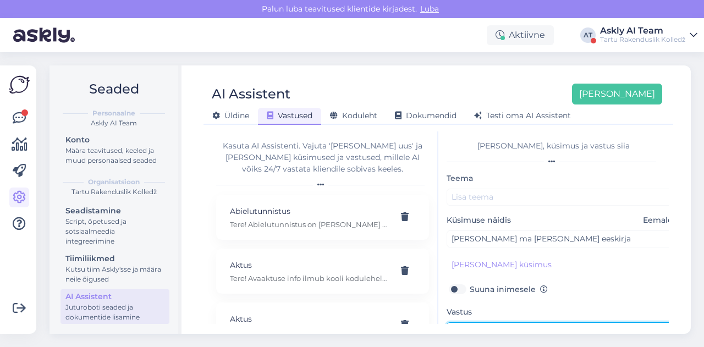
type textarea "Tere! Kõik dokumendid on leitavad siit: [URL][DOMAIN_NAME] Sisekorra eeskirjad …"
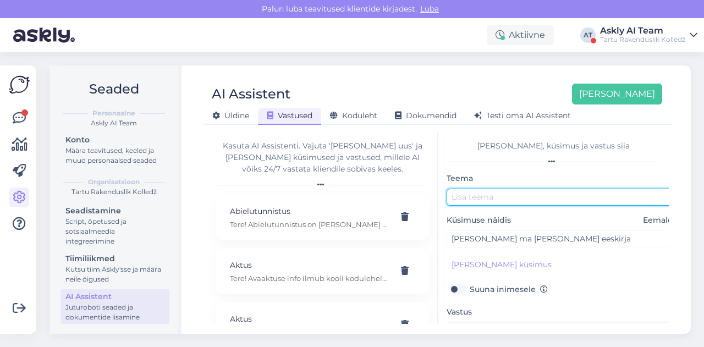
click at [537, 201] on input "text" at bounding box center [562, 197] width 231 height 17
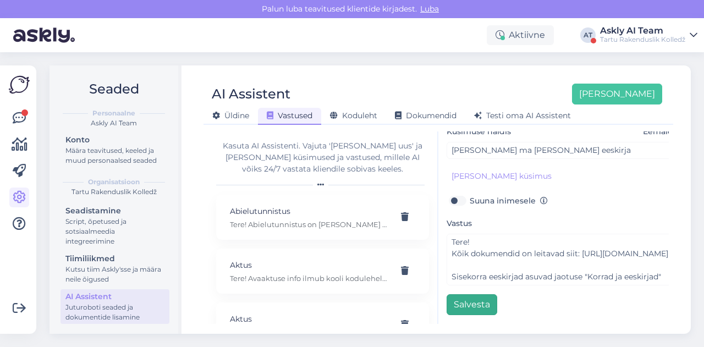
type input "Dokumendid"
click at [478, 294] on button "Salvesta" at bounding box center [472, 304] width 51 height 21
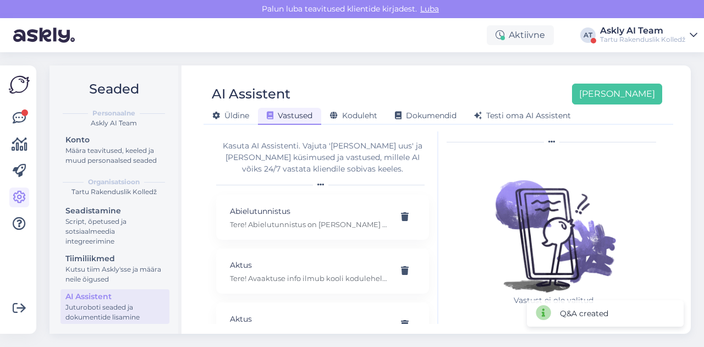
scroll to position [19, 0]
click at [430, 61] on div "Seaded Personaalne Askly AI Team Konto Määra teavitused, keeled ja muud persona…" at bounding box center [373, 199] width 661 height 295
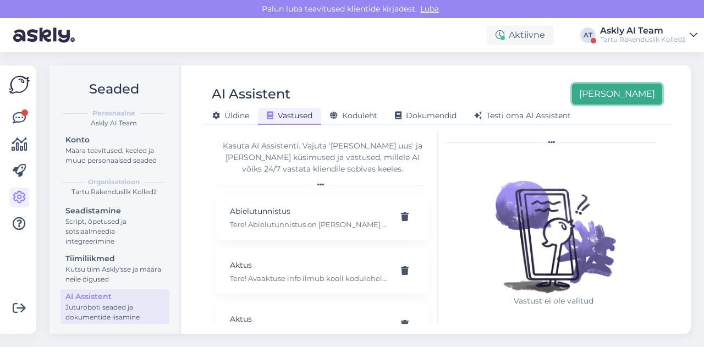
click at [628, 86] on button "[PERSON_NAME]" at bounding box center [617, 94] width 90 height 21
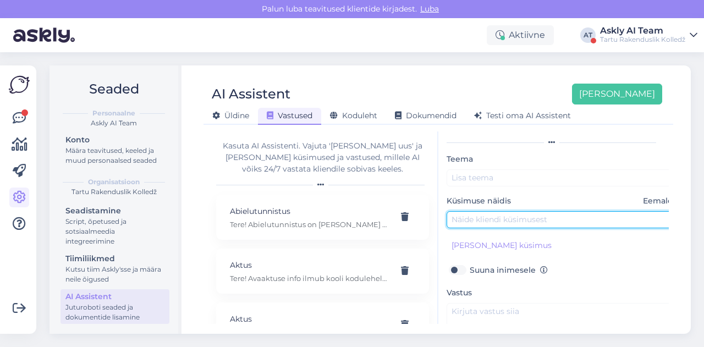
click at [480, 223] on input "text" at bounding box center [562, 219] width 231 height 17
paste input "kuidas saan aktiveerida enda koolimeili?"
type input "kuidas saan aktiveerida enda koolimeili?"
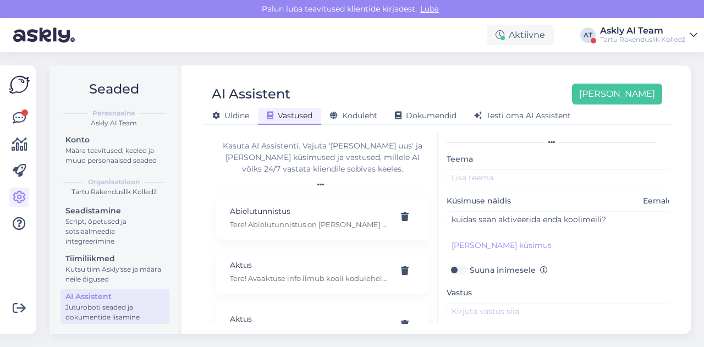
scroll to position [61, 0]
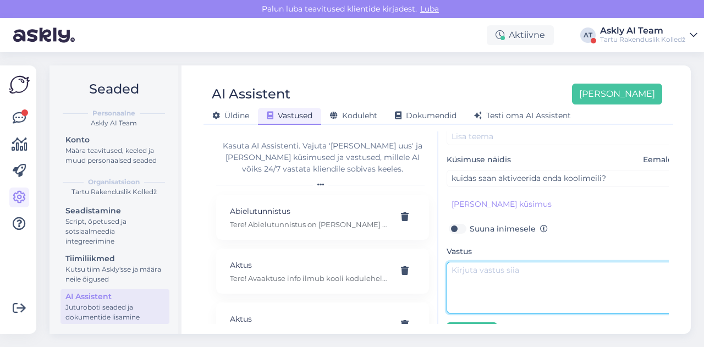
click at [470, 278] on textarea at bounding box center [562, 288] width 231 height 52
paste textarea "Tere! Selles küsimuses on abiks IT-teenistus: [EMAIL_ADDRESS][DOMAIN_NAME]"
click at [474, 267] on textarea "Tere! Selles küsimuses on abiks IT-teenistus: [EMAIL_ADDRESS][DOMAIN_NAME]" at bounding box center [562, 288] width 231 height 52
click at [473, 268] on textarea "Tere! Selles küsimuses on abiks IT-teenistus: [EMAIL_ADDRESS][DOMAIN_NAME]" at bounding box center [562, 288] width 231 height 52
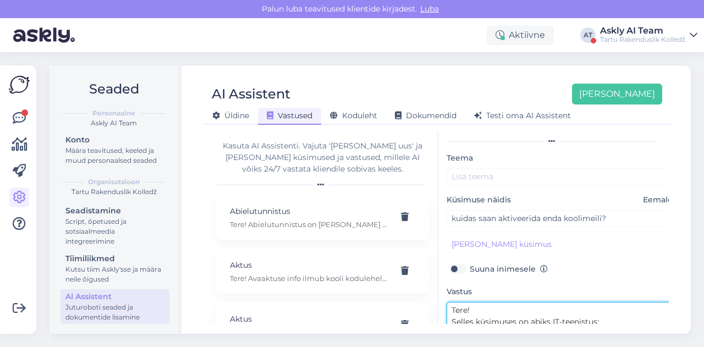
scroll to position [20, 0]
type textarea "Tere! Selles küsimuses on abiks IT-teenistus: [EMAIL_ADDRESS][DOMAIN_NAME]"
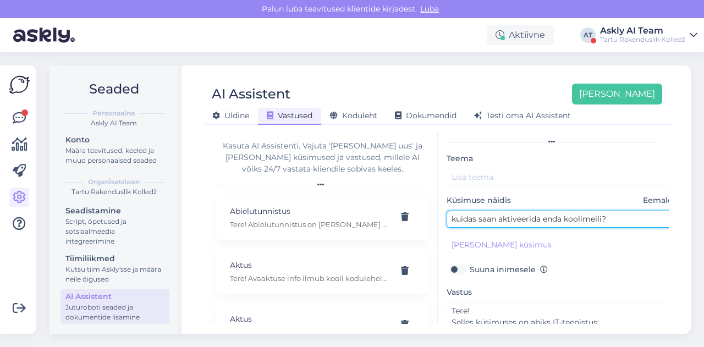
drag, startPoint x: 565, startPoint y: 217, endPoint x: 610, endPoint y: 218, distance: 45.1
click at [610, 218] on input "kuidas saan aktiveerida enda koolimeili?" at bounding box center [562, 219] width 231 height 17
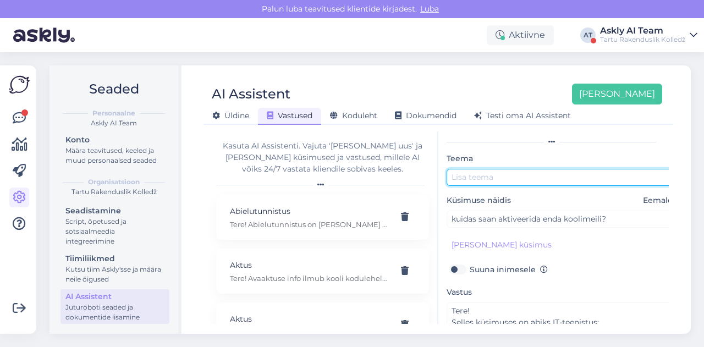
click at [535, 169] on input "text" at bounding box center [562, 177] width 231 height 17
paste input "koolimeili?"
click at [456, 173] on input "koolimeil" at bounding box center [562, 177] width 231 height 17
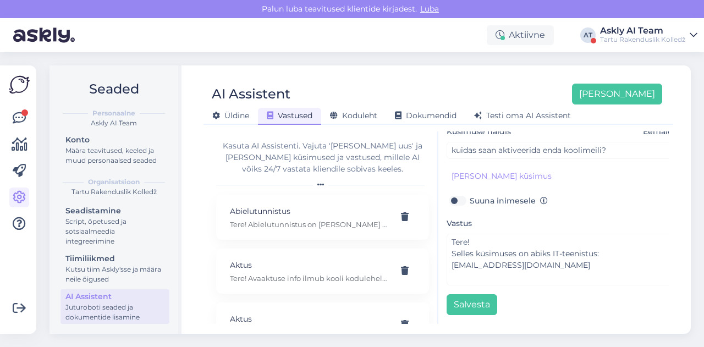
type input "Koolimeil"
click at [460, 308] on div "[PERSON_NAME], küsimus ja vastus siia Teema Koolimeil Küsimuse näidis Eemalda k…" at bounding box center [554, 228] width 231 height 193
click at [462, 294] on button "Salvesta" at bounding box center [472, 304] width 51 height 21
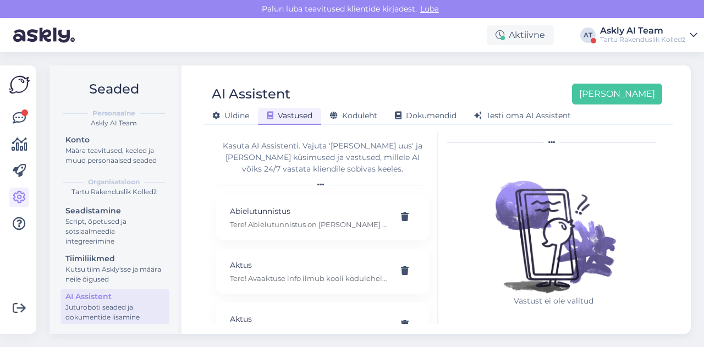
click at [412, 79] on div "AI Assistent [PERSON_NAME] [PERSON_NAME] Vastused Koduleht Dokumendid [PERSON_N…" at bounding box center [439, 100] width 470 height 50
click at [639, 90] on button "[PERSON_NAME]" at bounding box center [617, 94] width 90 height 21
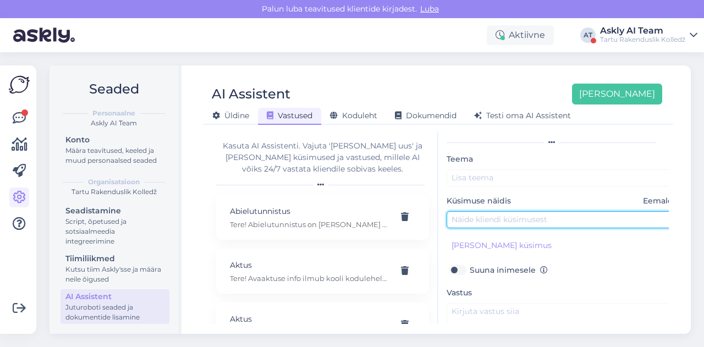
click at [508, 223] on input "text" at bounding box center [562, 219] width 231 height 17
paste input "Kas laste juukseid triibutada saab?"
click at [456, 217] on input "Kas laste juukseid triibutada saab?" at bounding box center [562, 219] width 231 height 17
type input "Kas laste juukseid triibutada saab?"
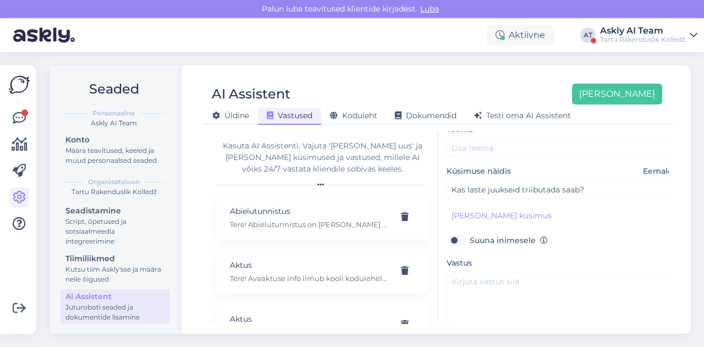
scroll to position [50, 0]
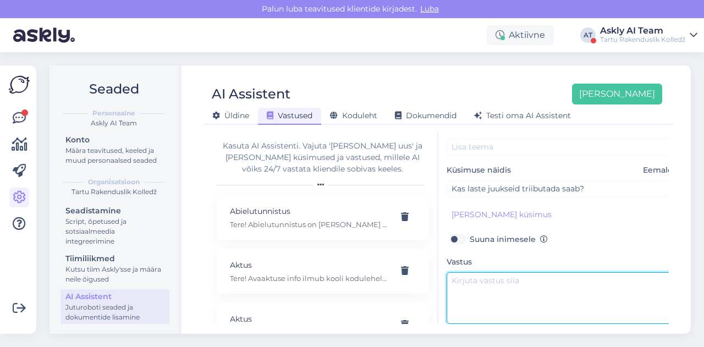
click at [483, 281] on textarea at bounding box center [562, 298] width 231 height 52
paste textarea "Tere! Selle kohta oskab infot jagada Ilusalong: [URL][DOMAIN_NAME] [PERSON_NAME…"
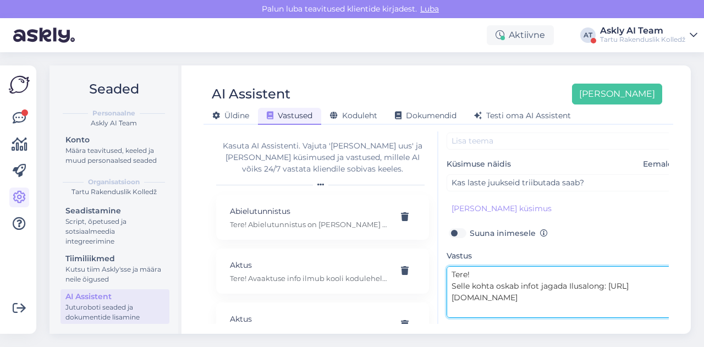
scroll to position [0, 0]
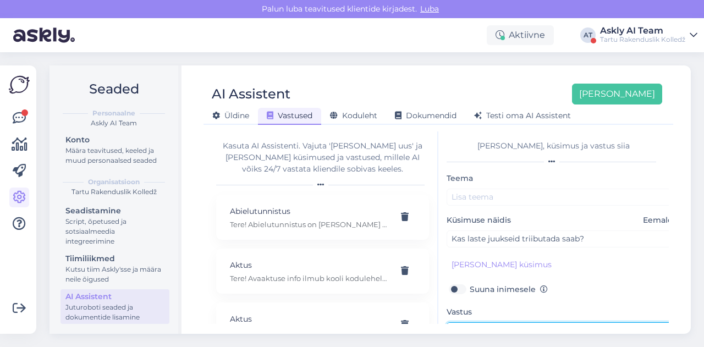
type textarea "Tere! Selle kohta oskab infot jagada Ilusalong: [URL][DOMAIN_NAME] [PERSON_NAME…"
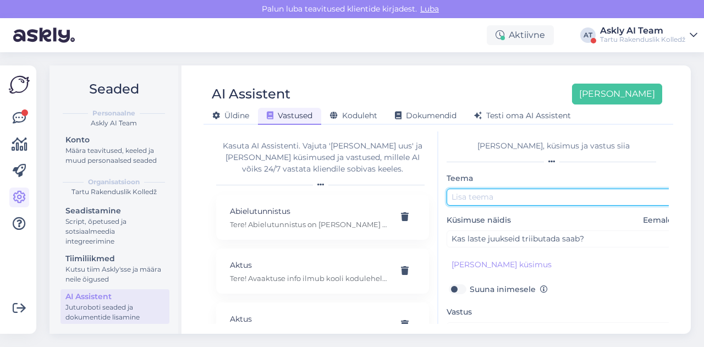
click at [489, 195] on input "text" at bounding box center [562, 197] width 231 height 17
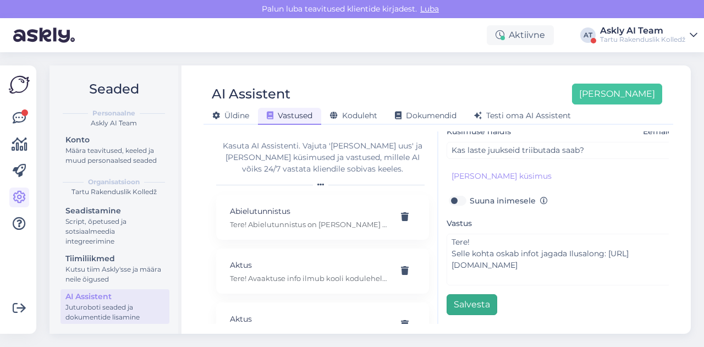
type input "Juuksur lastele"
click at [473, 303] on button "Salvesta" at bounding box center [472, 304] width 51 height 21
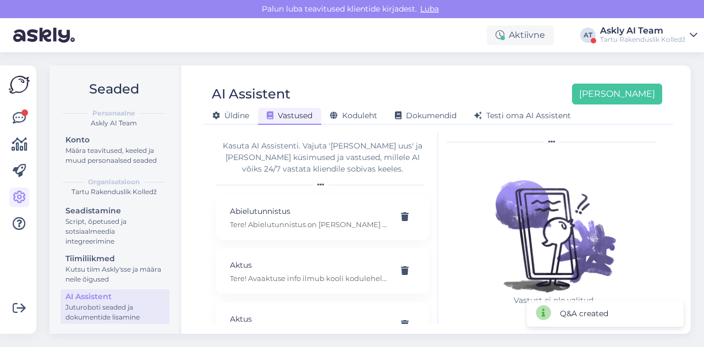
scroll to position [19, 0]
drag, startPoint x: 437, startPoint y: 82, endPoint x: 464, endPoint y: 87, distance: 27.5
click at [437, 82] on div "AI Assistent [PERSON_NAME] [PERSON_NAME] Vastused Koduleht Dokumendid [PERSON_N…" at bounding box center [439, 100] width 470 height 50
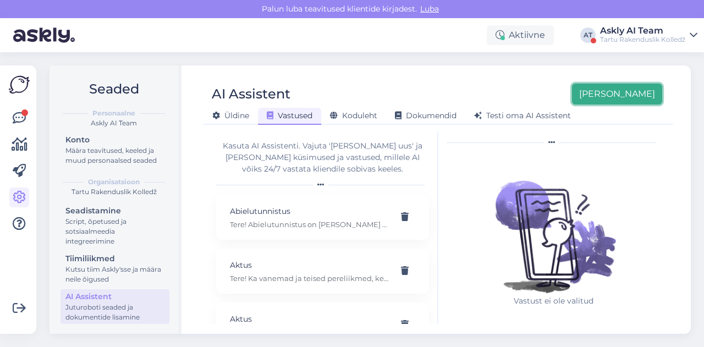
click at [655, 102] on button "[PERSON_NAME]" at bounding box center [617, 94] width 90 height 21
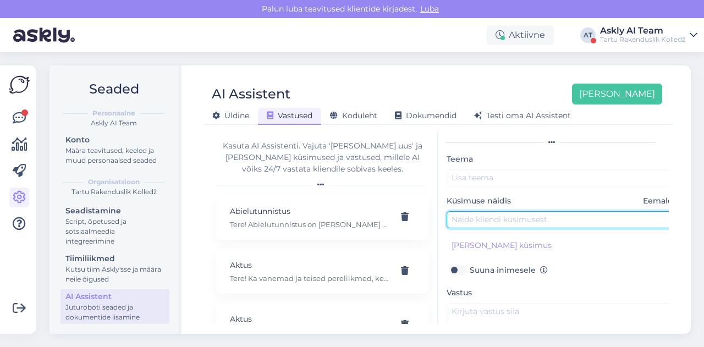
click at [492, 220] on input "text" at bounding box center [562, 219] width 231 height 17
paste input "Kas üritusele peab registrerima või saab lihtsalt [PERSON_NAME]?"
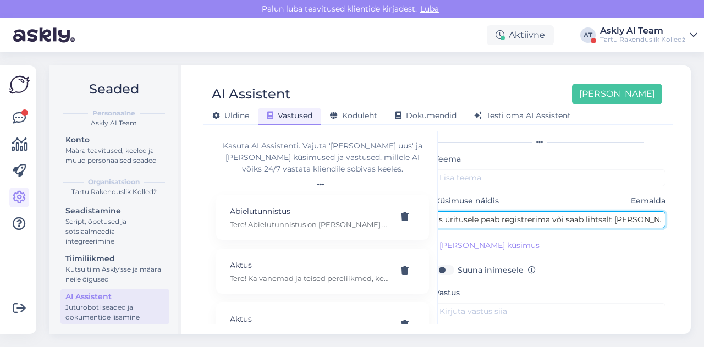
type input "Kas üritusele peab registrerima või saab lihtsalt [PERSON_NAME]?"
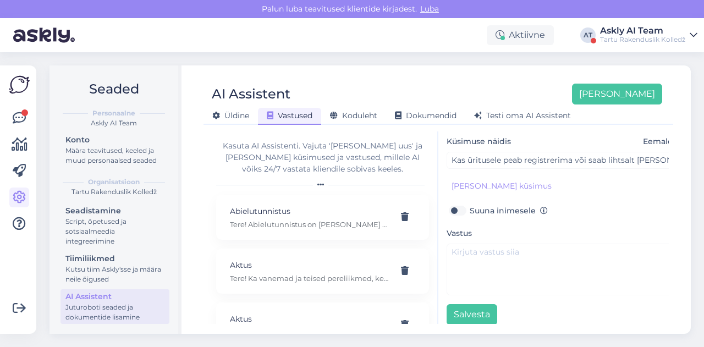
scroll to position [80, 0]
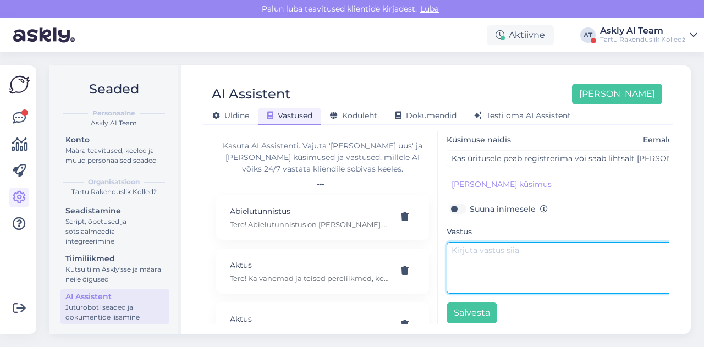
click at [497, 262] on textarea at bounding box center [562, 268] width 231 height 52
paste textarea "Tere! Mis üritust Te silmas peate?"
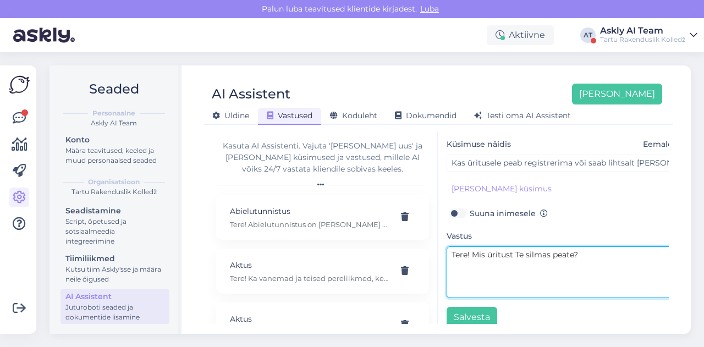
scroll to position [95, 0]
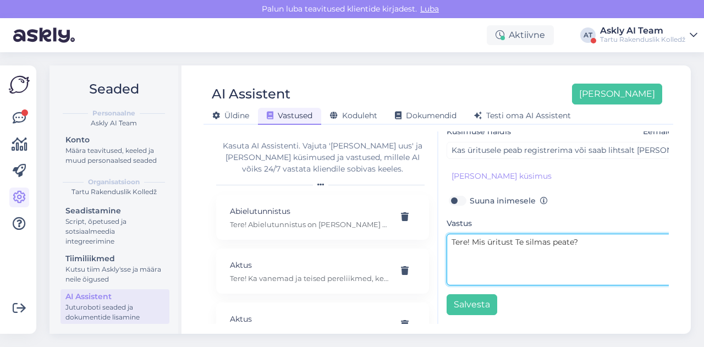
click at [473, 237] on textarea "Tere! Mis üritust Te silmas peate?" at bounding box center [562, 260] width 231 height 52
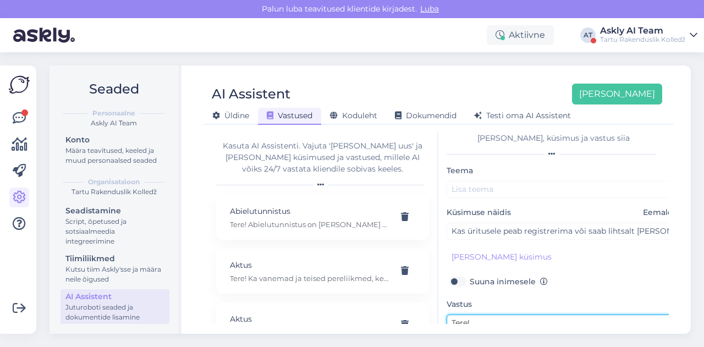
scroll to position [0, 0]
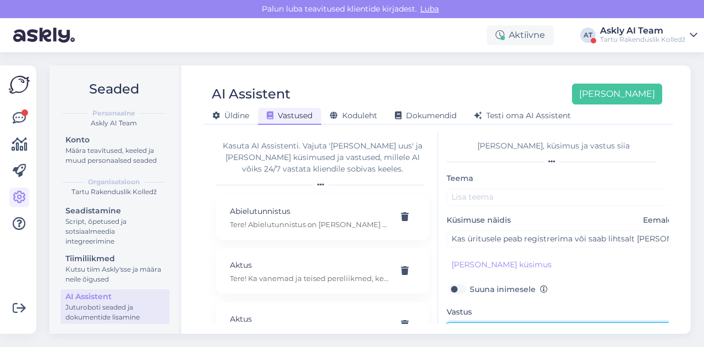
type textarea "Tere! Mis üritust Te silmas peate?"
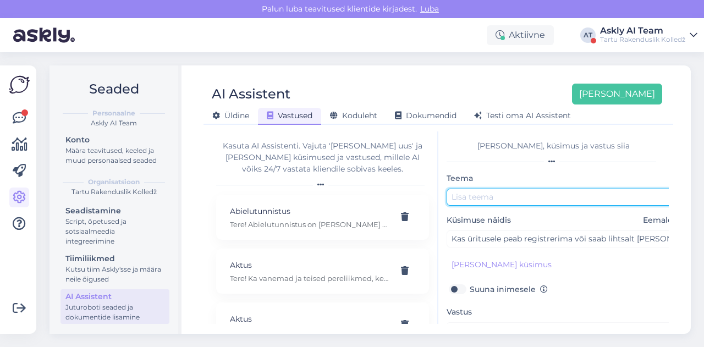
click at [482, 196] on input "text" at bounding box center [562, 197] width 231 height 17
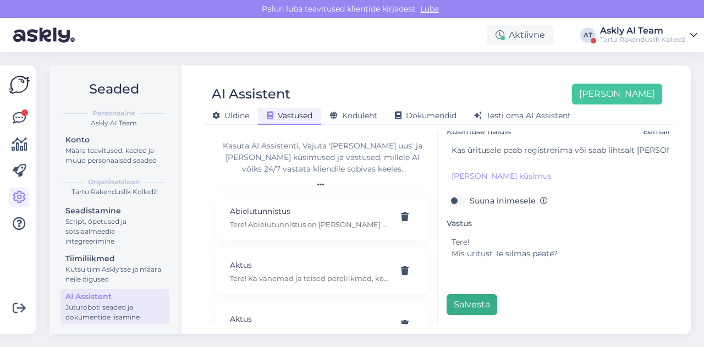
type input "Üritus"
click at [462, 294] on button "Salvesta" at bounding box center [472, 304] width 51 height 21
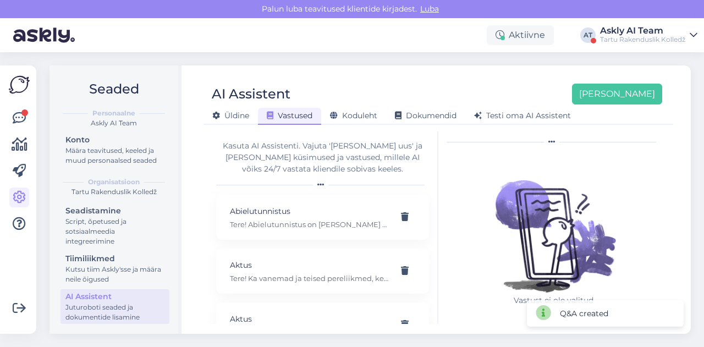
scroll to position [19, 0]
click at [461, 74] on div "AI Assistent [PERSON_NAME] [PERSON_NAME] Vastused Koduleht Dokumendid [PERSON_N…" at bounding box center [438, 199] width 505 height 269
click at [623, 102] on button "[PERSON_NAME]" at bounding box center [617, 94] width 90 height 21
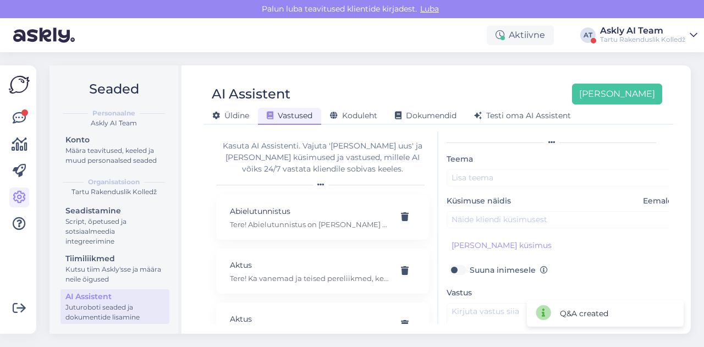
click at [497, 209] on div "Küsimuse näidis Eemalda" at bounding box center [562, 211] width 231 height 33
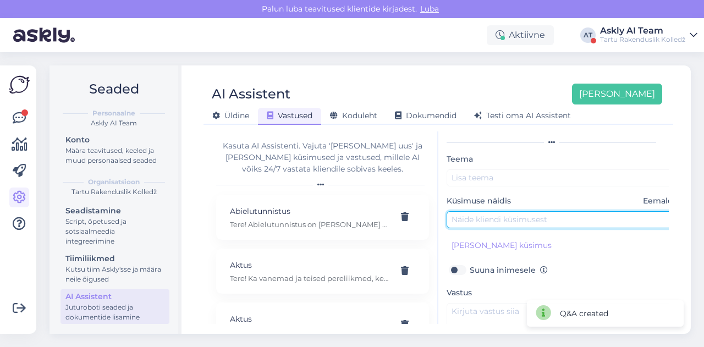
click at [489, 220] on input "text" at bounding box center [562, 219] width 231 height 17
paste input "Kas Tehnika ja karjääripäevale peab registrerima või saab lihtsalt [PERSON_NAME…"
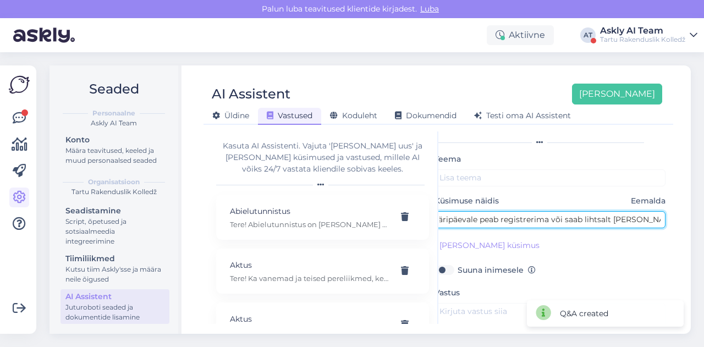
scroll to position [0, 0]
drag, startPoint x: 455, startPoint y: 216, endPoint x: 543, endPoint y: 215, distance: 88.0
click at [543, 215] on input "Kas Tehnika ja karjääripäevale peab registrerima või saab lihtsalt [PERSON_NAME…" at bounding box center [550, 219] width 231 height 17
type input "Kas Tehnika ja karjääripäevale peab registrerima või saab lihtsalt [PERSON_NAME…"
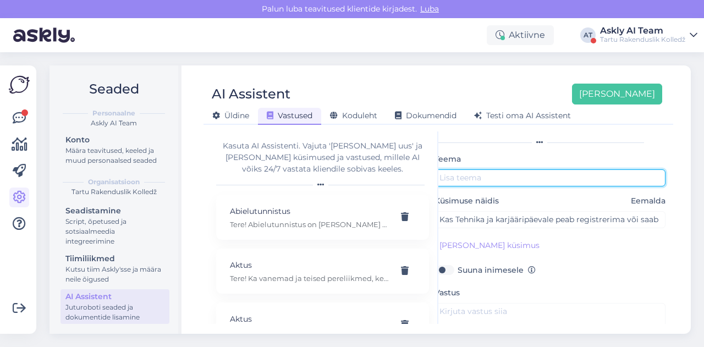
click at [525, 180] on input "text" at bounding box center [550, 177] width 231 height 17
paste input "Tehnika ja karjääripäev"
type input "Tehnika ja karjääripäev"
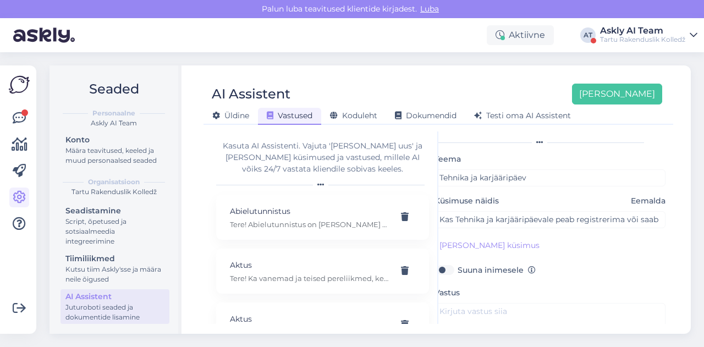
scroll to position [95, 0]
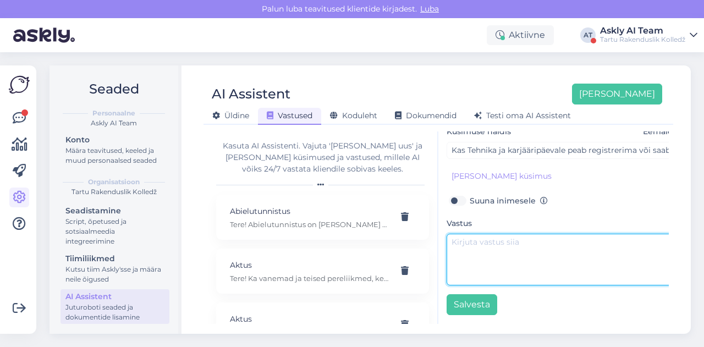
click at [492, 256] on textarea at bounding box center [562, 260] width 231 height 52
paste textarea "Tere. Võib lihtsalt [PERSON_NAME]."
type textarea "Tere. Võib lihtsalt [PERSON_NAME]."
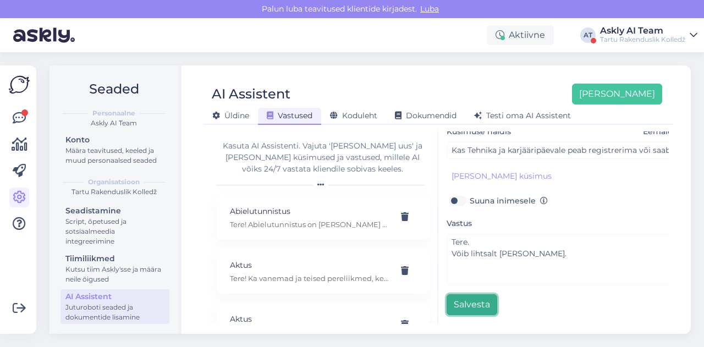
click at [460, 294] on button "Salvesta" at bounding box center [472, 304] width 51 height 21
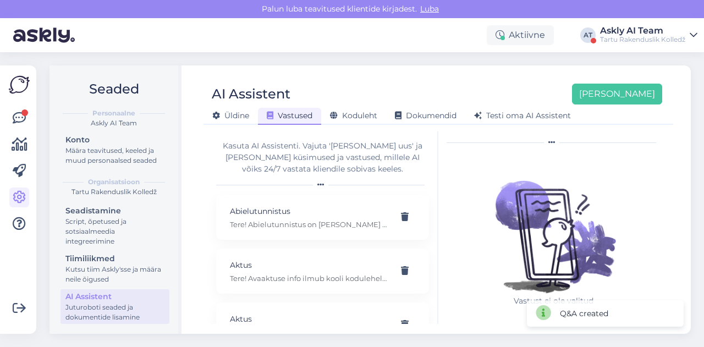
click at [460, 93] on div "AI Assistent [PERSON_NAME]" at bounding box center [433, 94] width 459 height 21
click at [627, 98] on button "[PERSON_NAME]" at bounding box center [617, 94] width 90 height 21
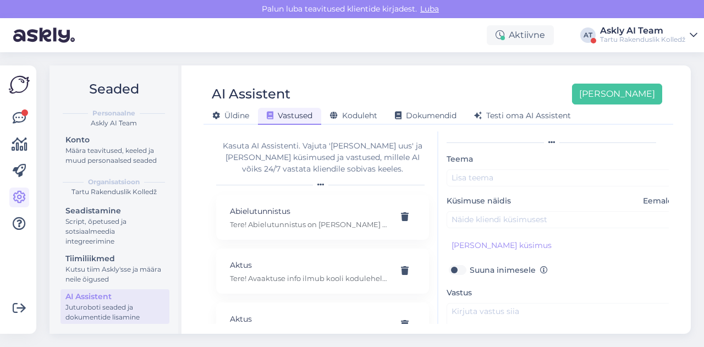
click at [484, 228] on div "Teema Küsimuse näidis Eemalda [PERSON_NAME] kliendi küsimus Suuna inimesele Vas…" at bounding box center [562, 268] width 231 height 232
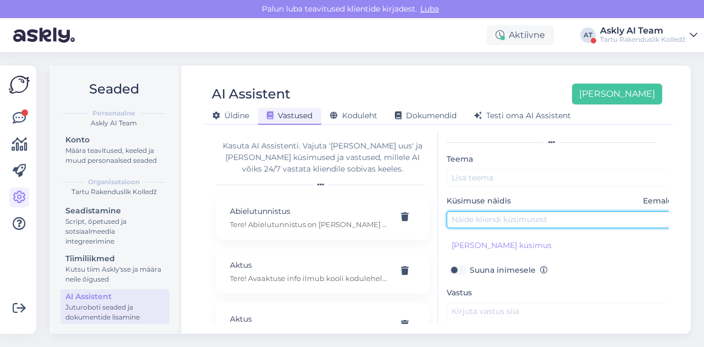
click at [482, 224] on input "text" at bounding box center [562, 219] width 231 height 17
paste input "Kas ühiselamus võib mängida kitarri [PERSON_NAME] öörahuga"
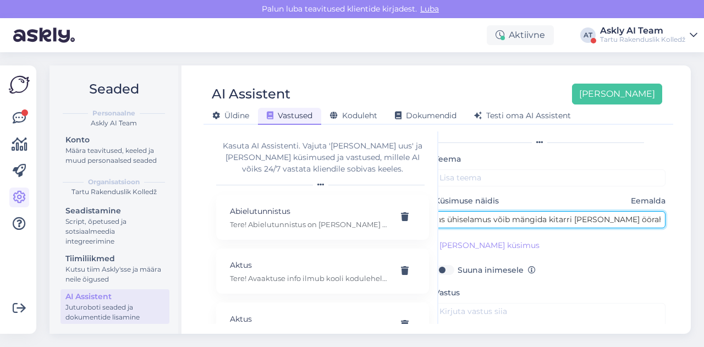
type input "Kas ühiselamus võib mängida kitarri [PERSON_NAME] öörahuga"
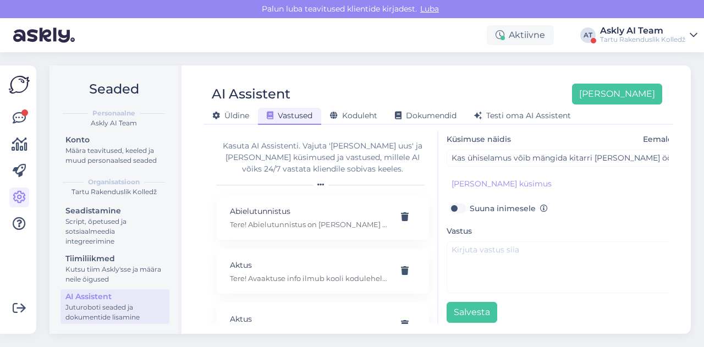
scroll to position [95, 0]
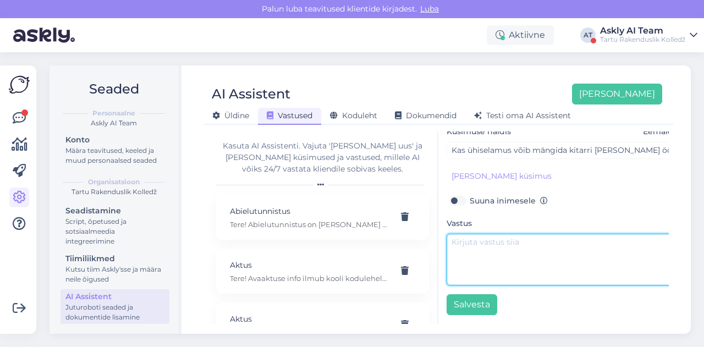
click at [503, 234] on textarea at bounding box center [562, 260] width 231 height 52
paste textarea "Tere. Jaa, kindlasti! Lisaks on meie [PERSON_NAME] oma koolibänd, kuhu saab kan…"
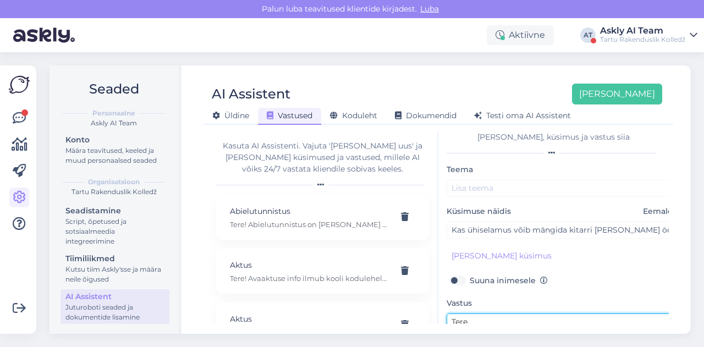
scroll to position [0, 0]
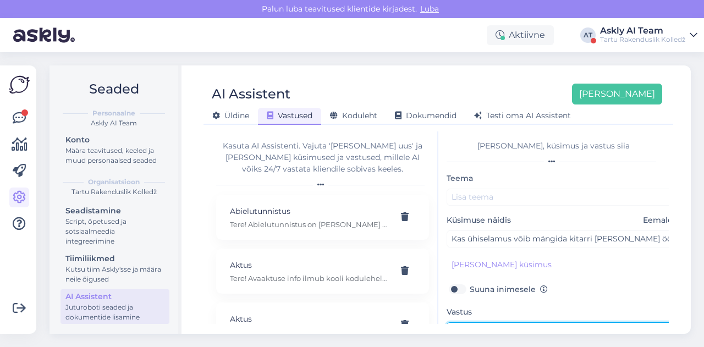
type textarea "Tere. Jaa, kindlasti! Lisaks on meie [PERSON_NAME] oma koolibänd, kuhu saab kan…"
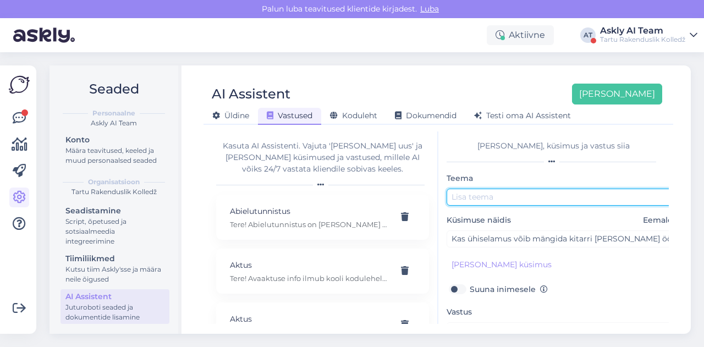
click at [524, 193] on input "text" at bounding box center [562, 197] width 231 height 17
type input "K"
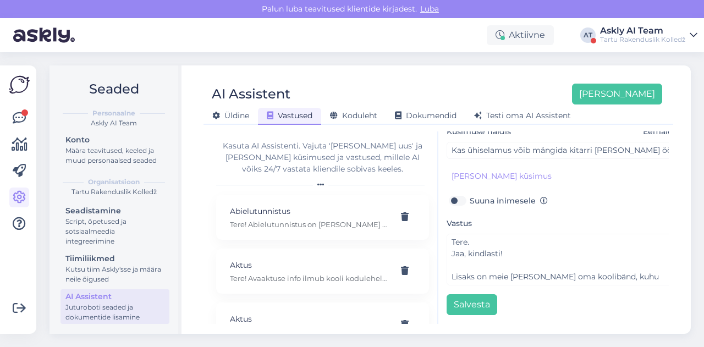
type input "Muusika/bänd"
click at [478, 286] on div "Teema Muusika/bänd Küsimuse näidis Eemalda Kas ühiselamus võib mängida kitarri …" at bounding box center [562, 199] width 231 height 232
click at [474, 294] on button "Salvesta" at bounding box center [472, 304] width 51 height 21
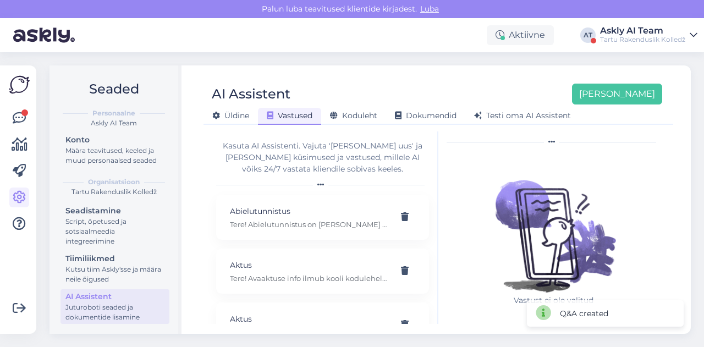
scroll to position [19, 0]
click at [421, 83] on div "AI Assistent [PERSON_NAME] [PERSON_NAME] Vastused Koduleht Dokumendid [PERSON_N…" at bounding box center [439, 100] width 470 height 50
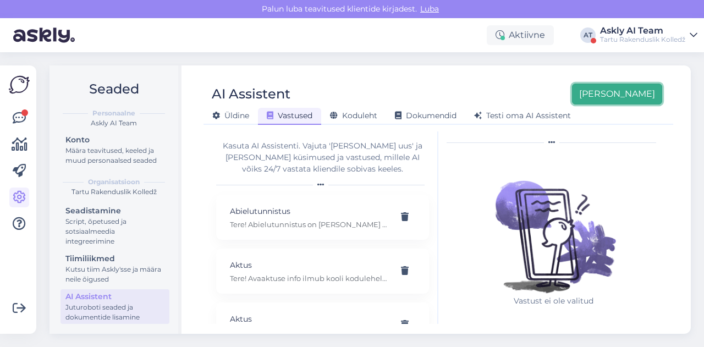
click at [627, 98] on button "[PERSON_NAME]" at bounding box center [617, 94] width 90 height 21
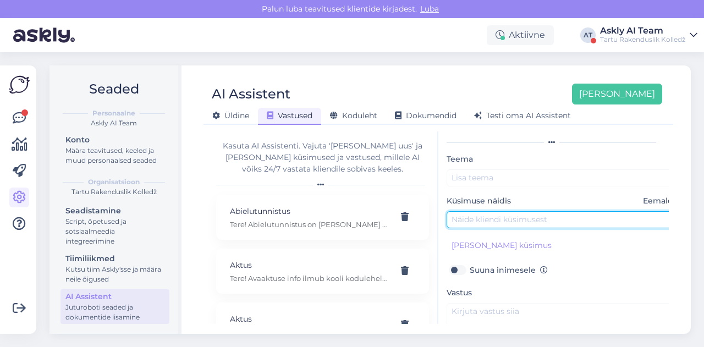
click at [490, 221] on input "text" at bounding box center [562, 219] width 231 height 17
paste input "[PERSON_NAME] enda koolitõendit, et ikka õpin [PERSON_NAME] kaua õpin."
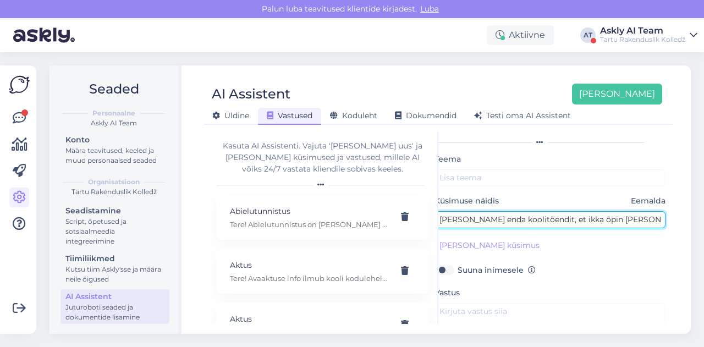
type input "[PERSON_NAME] enda koolitõendit, et ikka õpin [PERSON_NAME] kaua õpin."
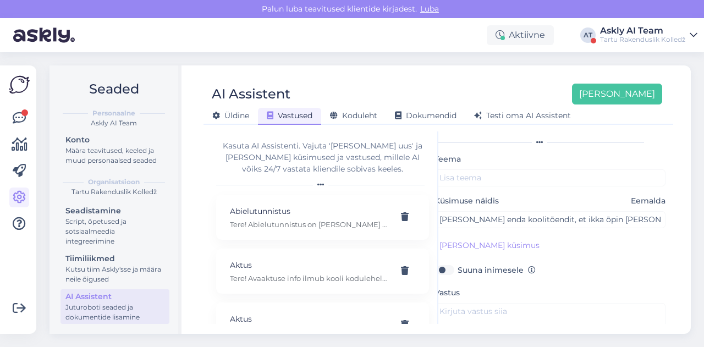
scroll to position [62, 0]
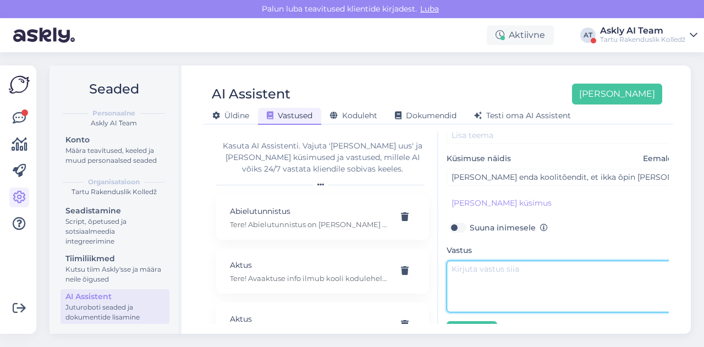
click at [476, 288] on textarea at bounding box center [562, 287] width 231 height 52
paste textarea "Tere! Selles küsimuses palume pöörduda kantselei [PERSON_NAME]: [URL][DOMAIN_NA…"
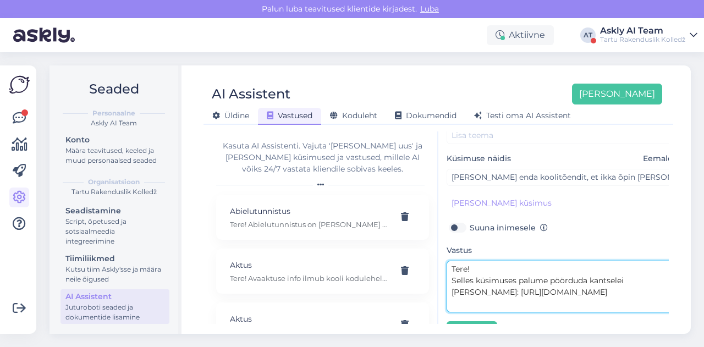
scroll to position [0, 0]
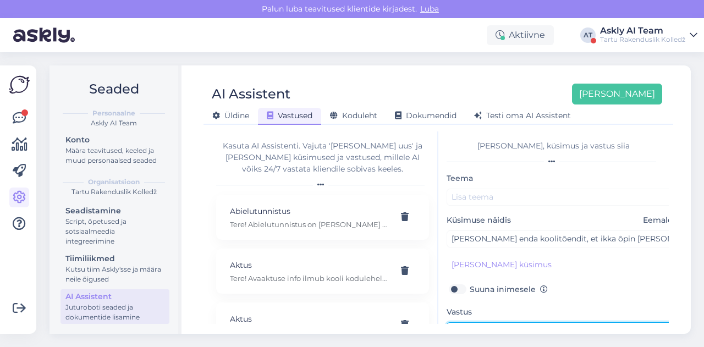
type textarea "Tere! Selles küsimuses palume pöörduda kantselei [PERSON_NAME]: [URL][DOMAIN_NA…"
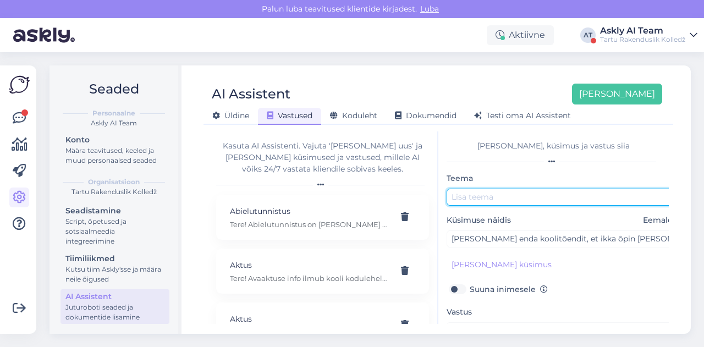
click at [490, 194] on input "text" at bounding box center [562, 197] width 231 height 17
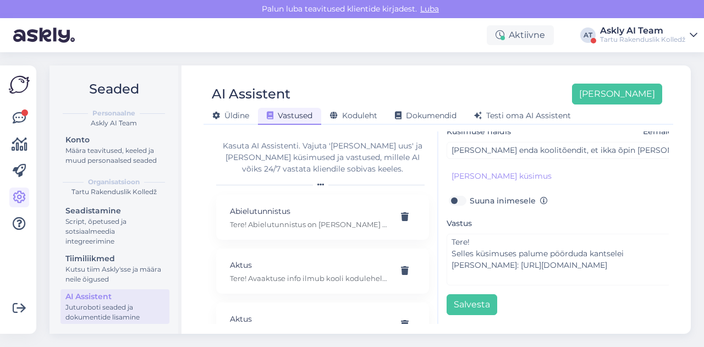
scroll to position [95, 0]
type input "Koolitõend"
click at [453, 298] on button "Salvesta" at bounding box center [472, 304] width 51 height 21
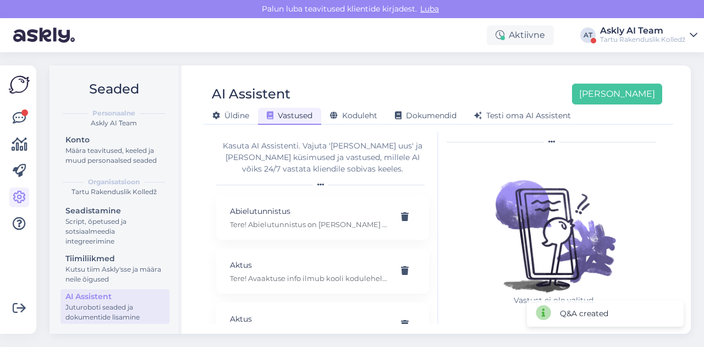
scroll to position [19, 0]
click at [407, 93] on div "AI Assistent [PERSON_NAME]" at bounding box center [433, 94] width 459 height 21
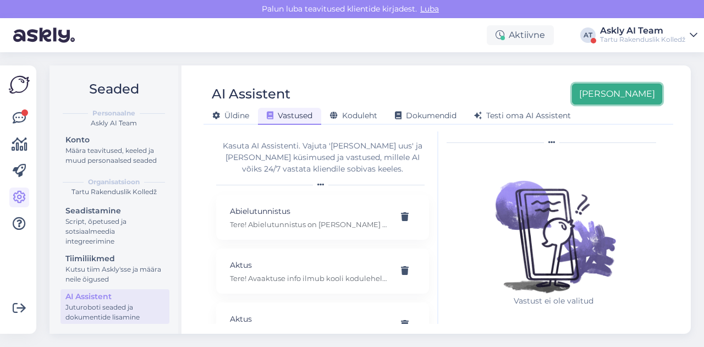
click at [647, 100] on button "[PERSON_NAME]" at bounding box center [617, 94] width 90 height 21
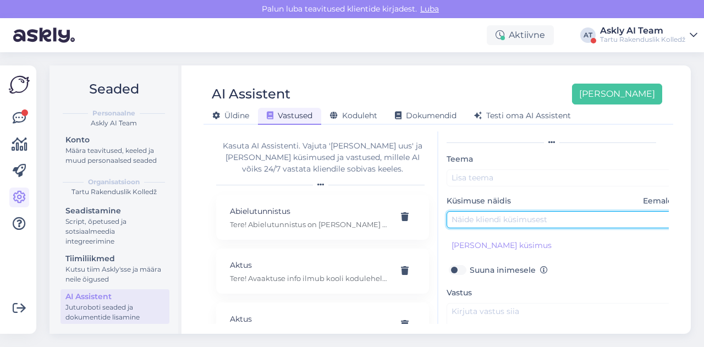
click at [493, 214] on input "text" at bounding box center [562, 219] width 231 height 17
paste input "Kas [PERSON_NAME] võimalik ka kaugõpe?"
type input "Kas [PERSON_NAME] võimalik ka kaugõpe?"
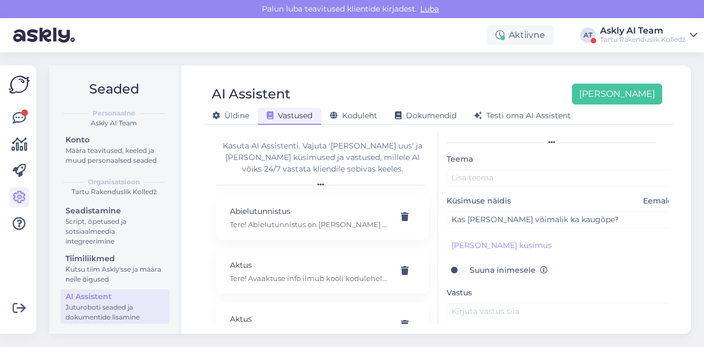
scroll to position [64, 0]
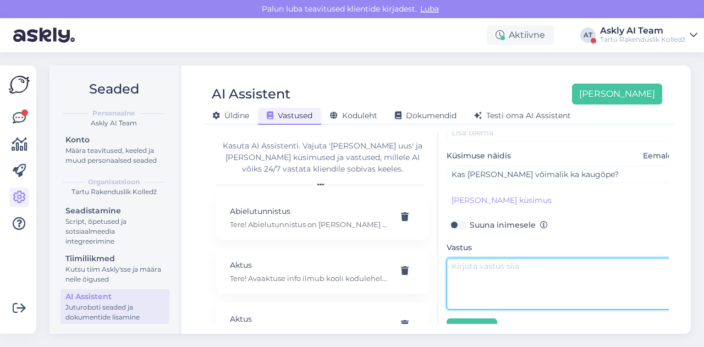
click at [489, 291] on textarea at bounding box center [562, 284] width 231 height 52
paste textarea "Tere! Meie koolis on mitmeid sessioonõppevormis erialasid, millega saate tutvud…"
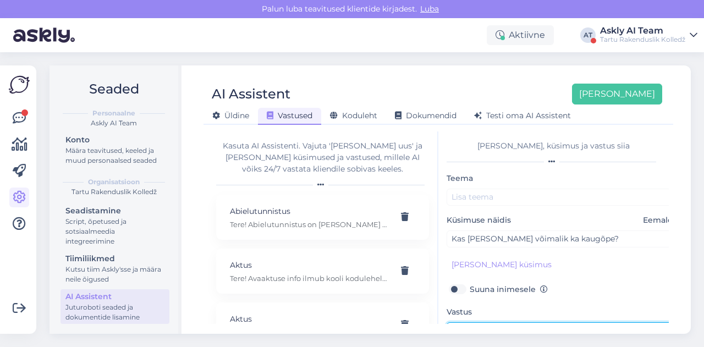
scroll to position [95, 0]
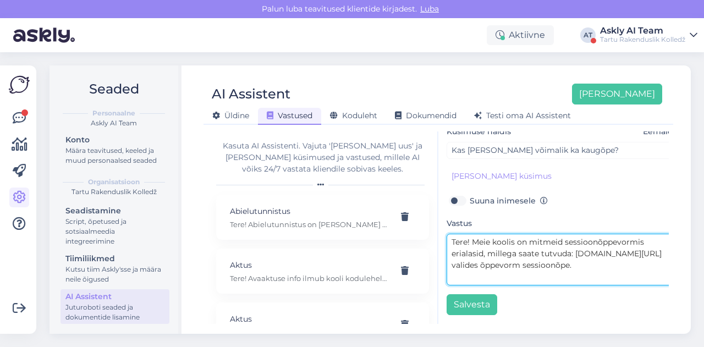
click at [473, 234] on textarea "Tere! Meie koolis on mitmeid sessioonõppevormis erialasid, millega saate tutvud…" at bounding box center [562, 260] width 231 height 52
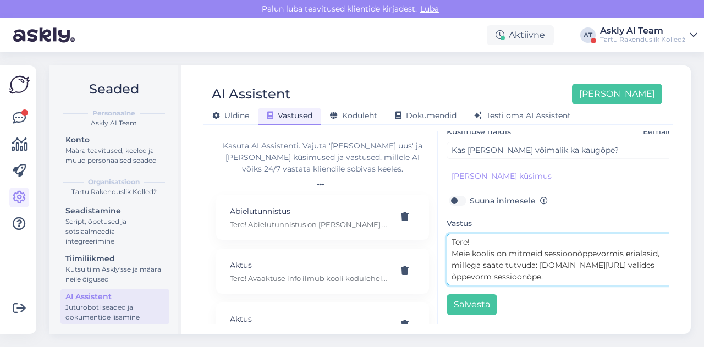
scroll to position [0, 0]
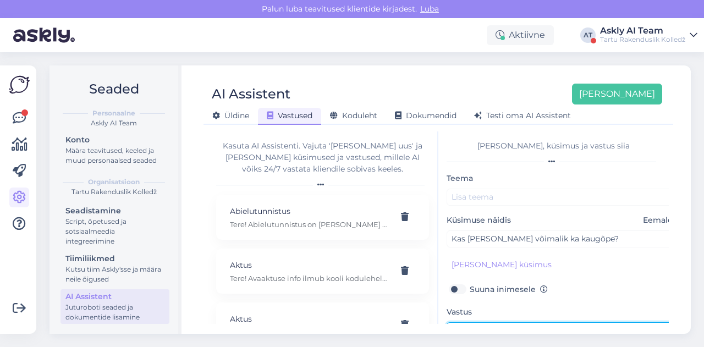
type textarea "Tere! Meie koolis on mitmeid sessioonõppevormis erialasid, millega saate tutvud…"
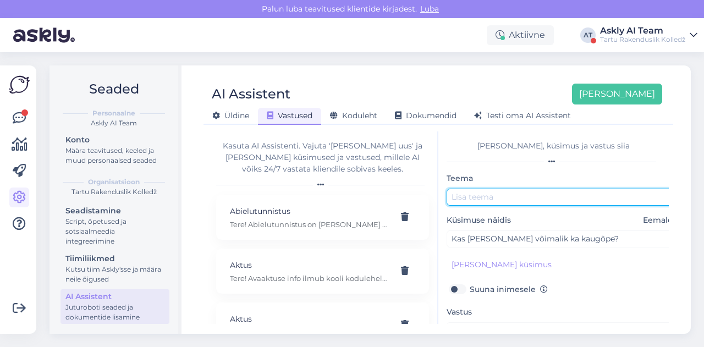
click at [483, 204] on input "text" at bounding box center [562, 197] width 231 height 17
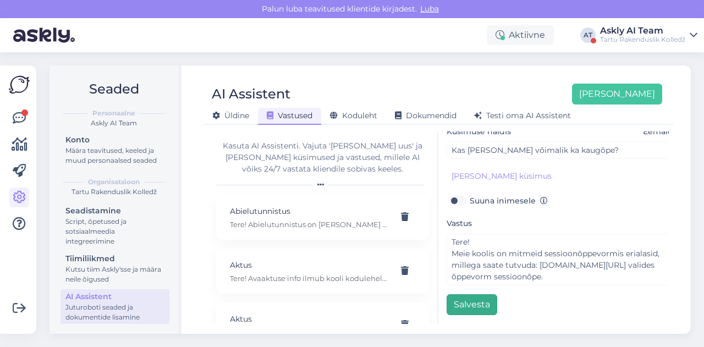
type input "Sessioonõpe"
click at [478, 302] on button "Salvesta" at bounding box center [472, 304] width 51 height 21
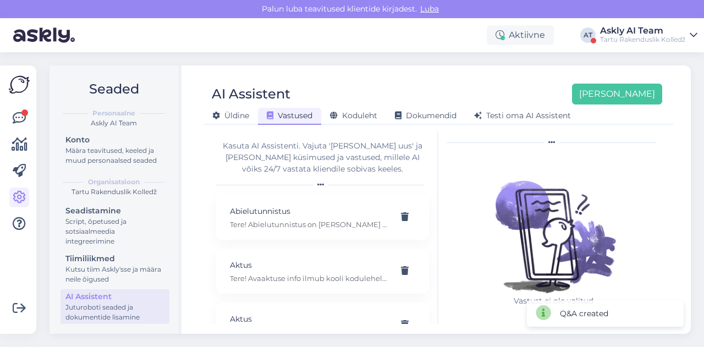
click at [426, 73] on div "AI Assistent [PERSON_NAME] [PERSON_NAME] Vastused Koduleht Dokumendid [PERSON_N…" at bounding box center [438, 199] width 505 height 269
click at [624, 90] on button "[PERSON_NAME]" at bounding box center [617, 94] width 90 height 21
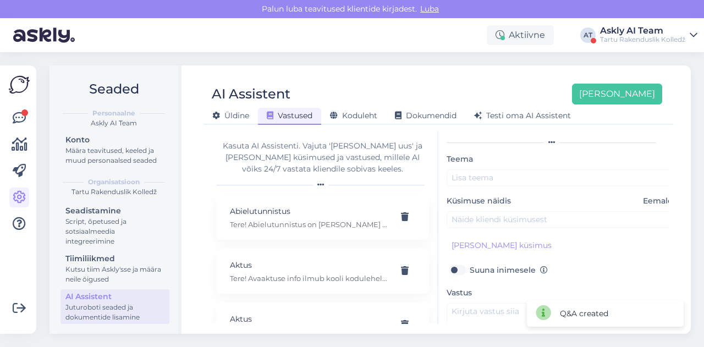
click at [476, 231] on div "Teema Küsimuse näidis Eemalda [PERSON_NAME] kliendi küsimus Suuna inimesele Vas…" at bounding box center [562, 268] width 231 height 232
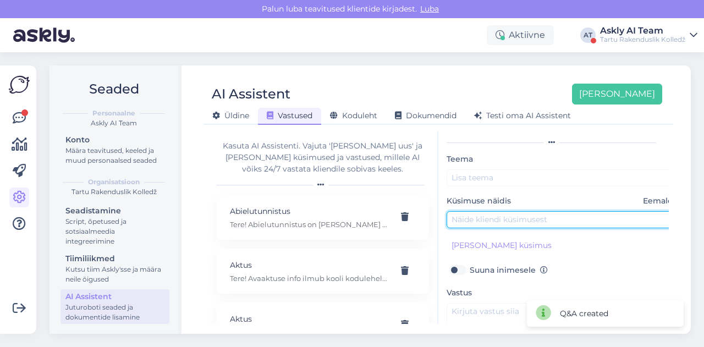
click at [472, 222] on input "text" at bounding box center [562, 219] width 231 height 17
paste input "Kes see minu mentor on?"
type input "Kes see minu mentor on?"
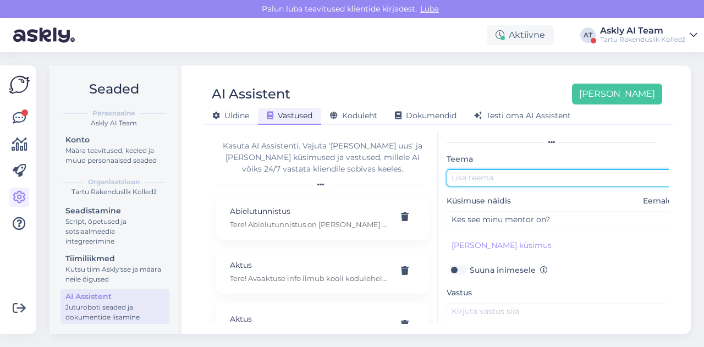
click at [452, 179] on input "text" at bounding box center [562, 177] width 231 height 17
type input "Mentor"
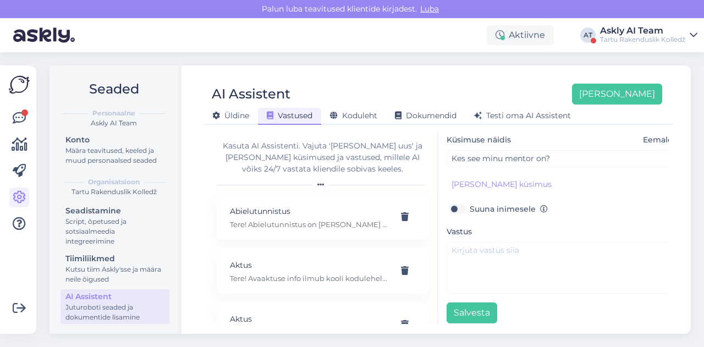
scroll to position [95, 0]
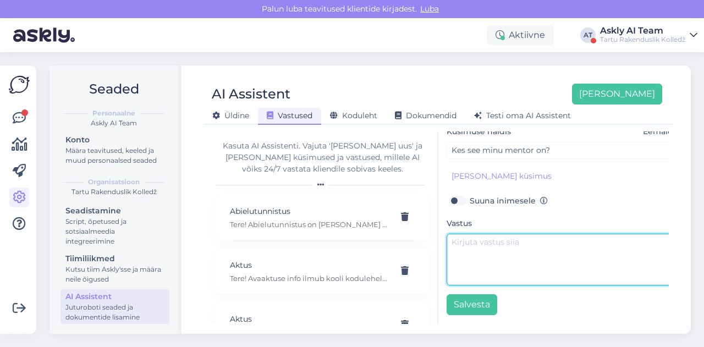
click at [494, 234] on textarea at bounding box center [562, 260] width 231 height 52
paste textarea "Tere. Õppegrupi mentori leiate siit: [URL][DOMAIN_NAME]"
type textarea "Tere. Õppegrupi mentori leiate siit: [URL][DOMAIN_NAME]"
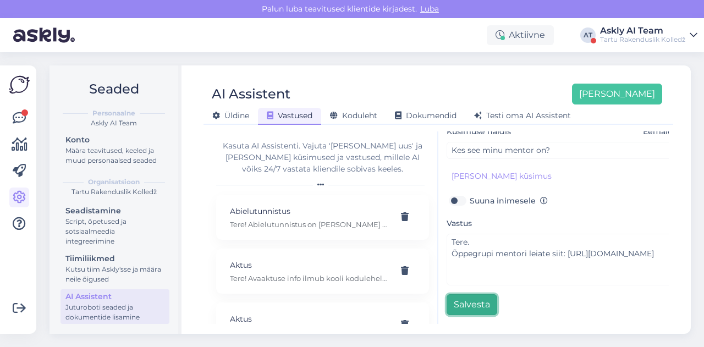
click at [463, 294] on button "Salvesta" at bounding box center [472, 304] width 51 height 21
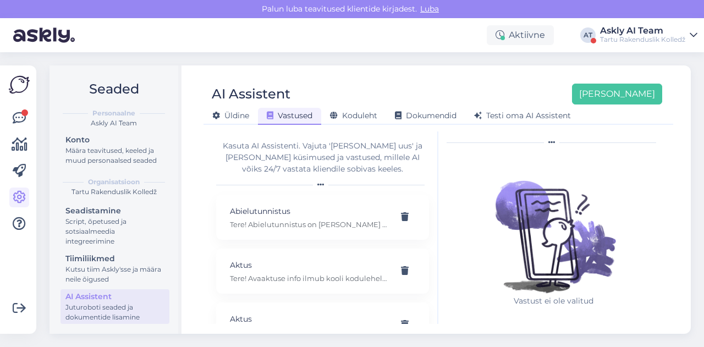
click at [548, 290] on img at bounding box center [554, 223] width 143 height 143
click at [637, 90] on button "[PERSON_NAME]" at bounding box center [617, 94] width 90 height 21
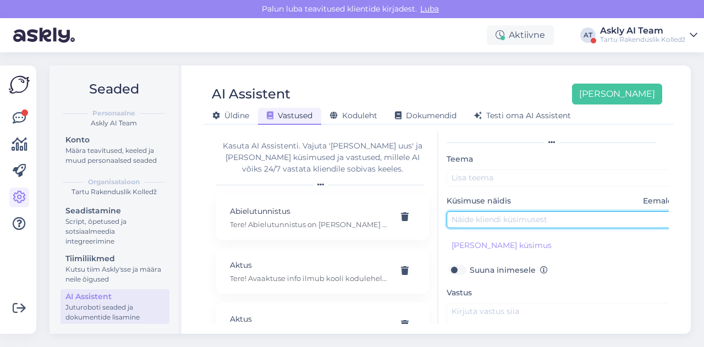
click at [491, 217] on input "text" at bounding box center [562, 219] width 231 height 17
paste input "[PERSON_NAME] ma saaksin eriala tunniplaani teada?"
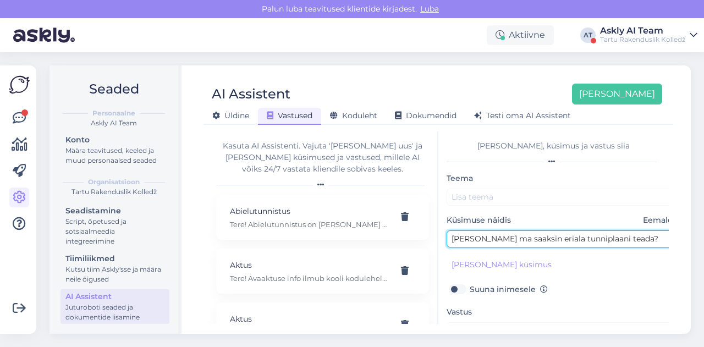
type input "[PERSON_NAME] ma saaksin eriala tunniplaani teada?"
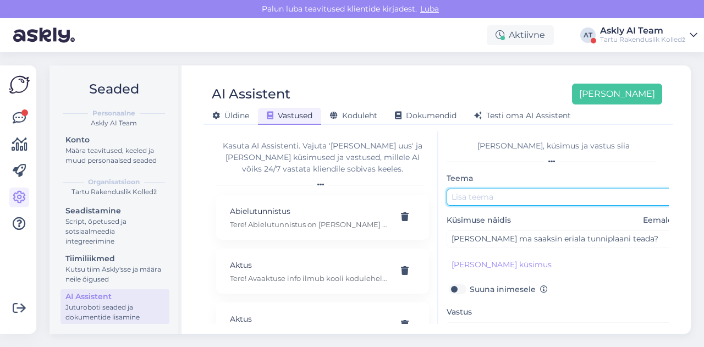
click at [475, 200] on input "text" at bounding box center [562, 197] width 231 height 17
type input "Tunniplaan"
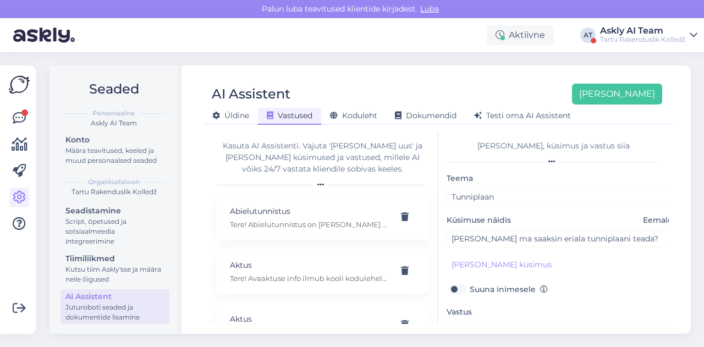
scroll to position [86, 0]
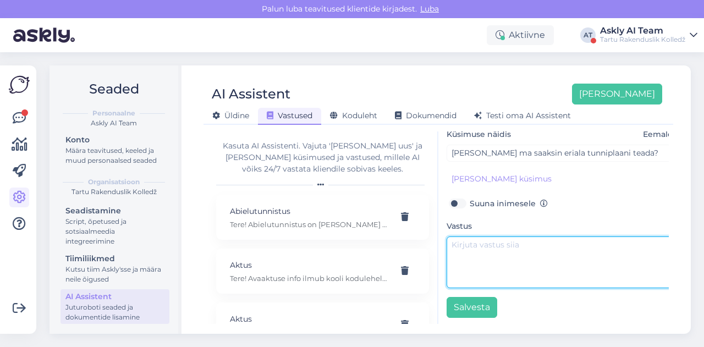
click at [481, 247] on textarea at bounding box center [562, 263] width 231 height 52
paste textarea "Tere! Oma tunniplaani näete logides sisse sisveebi."
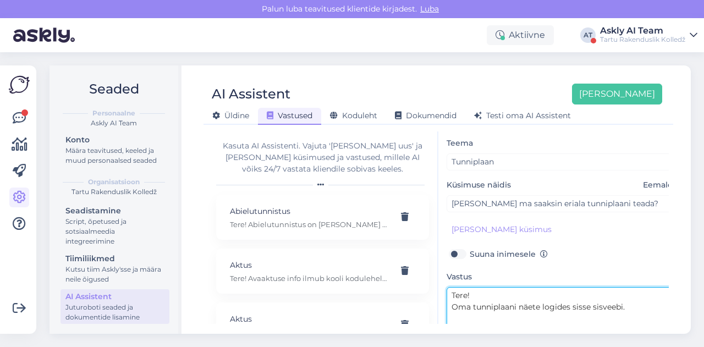
scroll to position [95, 0]
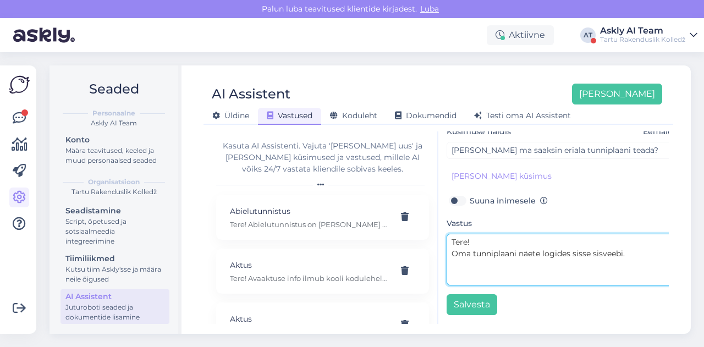
type textarea "Tere! Oma tunniplaani näete logides sisse sisveebi."
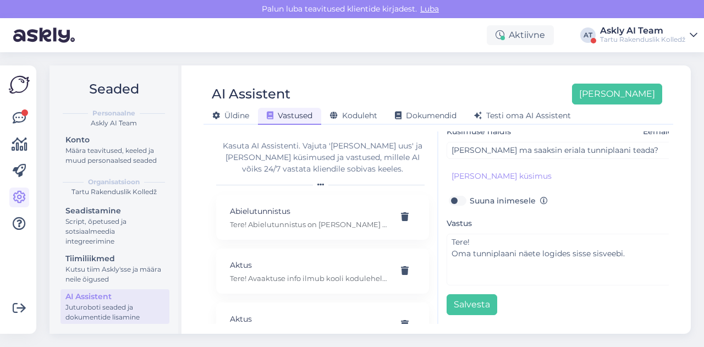
click at [453, 313] on div "[PERSON_NAME], küsimus ja vastus siia Teema Tunniplaan Küsimuse näidis Eemalda …" at bounding box center [554, 228] width 231 height 193
click at [456, 303] on button "Salvesta" at bounding box center [472, 304] width 51 height 21
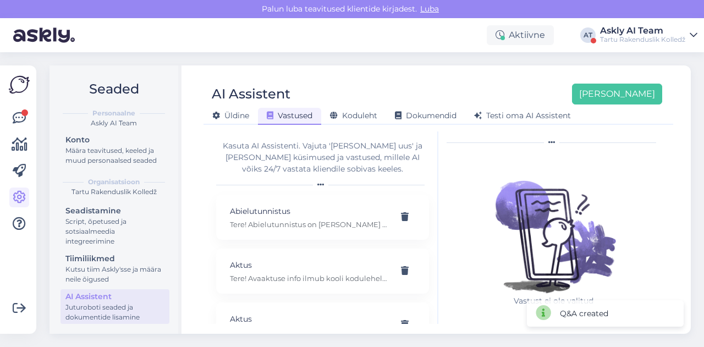
click at [391, 94] on div "AI Assistent [PERSON_NAME]" at bounding box center [433, 94] width 459 height 21
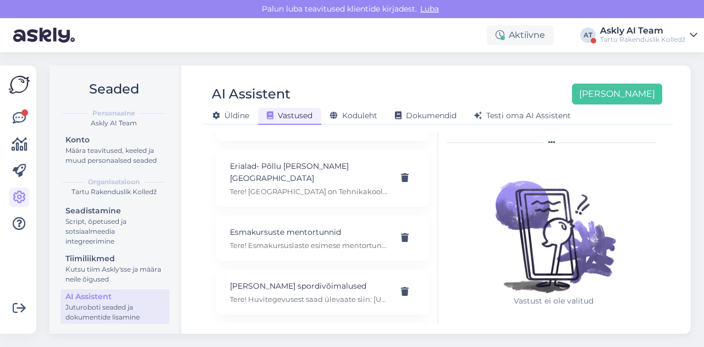
scroll to position [3393, 0]
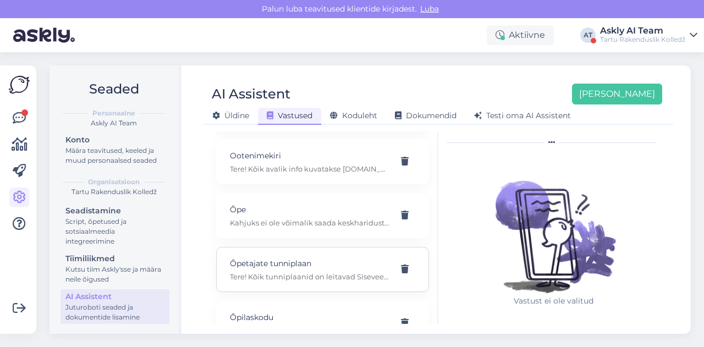
click at [273, 249] on div "Õpetajate tunniplaan Tere! Kõik tunniplaanid on leitavad Siseveebist. Ilusat pä…" at bounding box center [322, 269] width 213 height 45
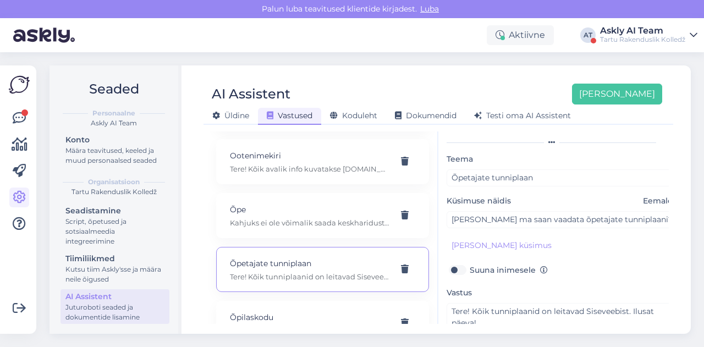
scroll to position [95, 0]
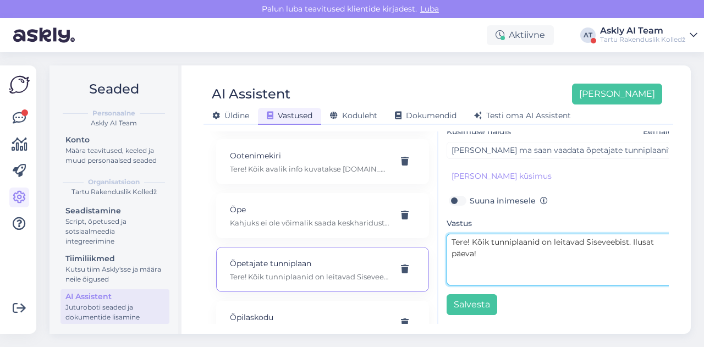
click at [514, 264] on textarea "Tere! Kõik tunniplaanid on leitavad Siseveebist. Ilusat päeva!" at bounding box center [562, 260] width 231 height 52
drag, startPoint x: 633, startPoint y: 231, endPoint x: 639, endPoint y: 248, distance: 18.3
click at [639, 248] on textarea "Tere! Kõik tunniplaanid on leitavad Siseveebist. Ilusat päeva!" at bounding box center [562, 260] width 231 height 52
paste textarea "Sessioonõppe [PERSON_NAME] on leitavad siit: [URL][DOMAIN_NAME][PERSON_NAME]"
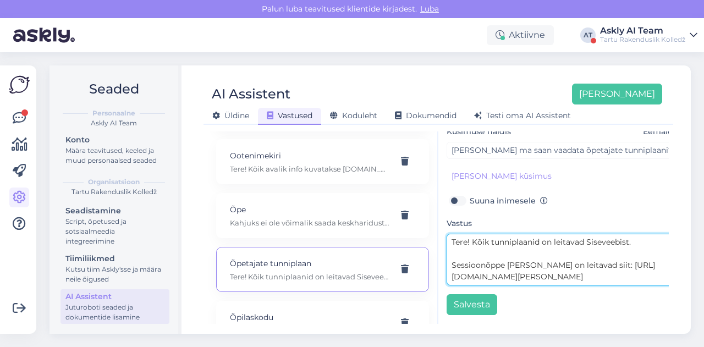
drag, startPoint x: 600, startPoint y: 266, endPoint x: 436, endPoint y: 254, distance: 164.4
click at [436, 254] on div "Kasuta AI Assistenti. Vajuta '[PERSON_NAME] uus' ja [PERSON_NAME] küsimused ja …" at bounding box center [438, 228] width 461 height 193
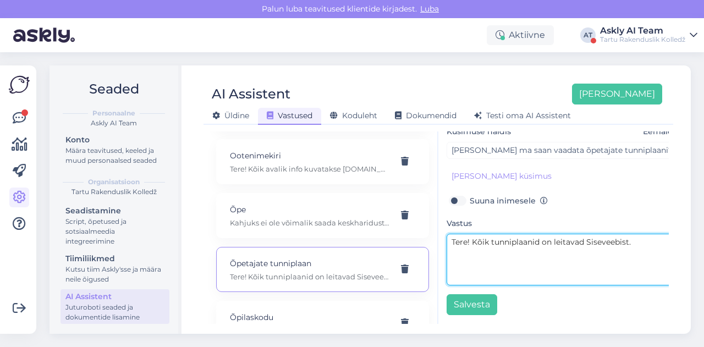
click at [473, 234] on textarea "Tere! Kõik tunniplaanid on leitavad Siseveebist." at bounding box center [562, 260] width 231 height 52
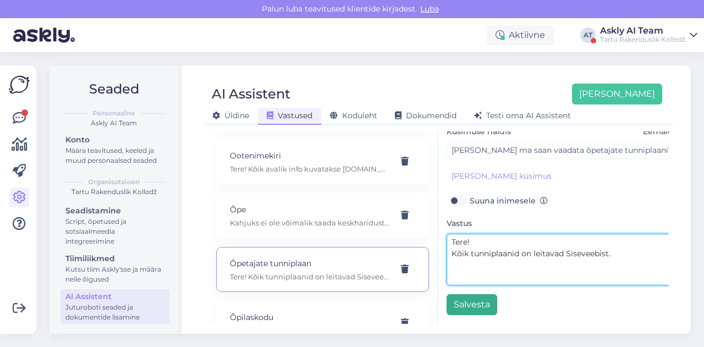
type textarea "Tere! Kõik tunniplaanid on leitavad Siseveebist."
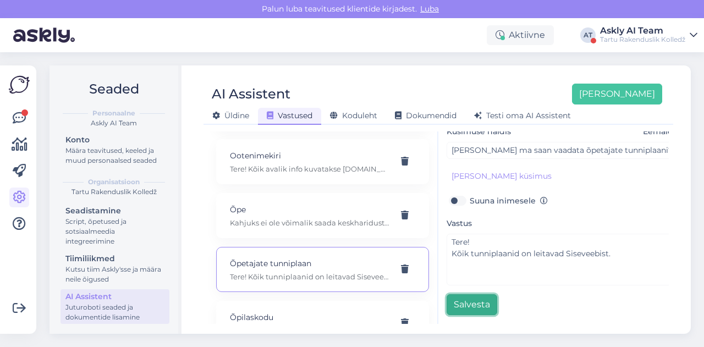
click at [462, 294] on button "Salvesta" at bounding box center [472, 304] width 51 height 21
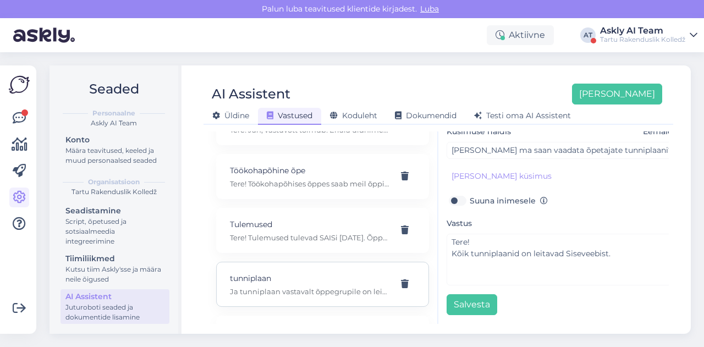
click at [319, 272] on p "tunniplaan" at bounding box center [309, 278] width 159 height 12
type input "tunniplaan"
type input "milline on tunniplaan"
type textarea "Ja tunniplaan vastavalt õppegrupile on leitav siin: [URL][DOMAIN_NAME]"
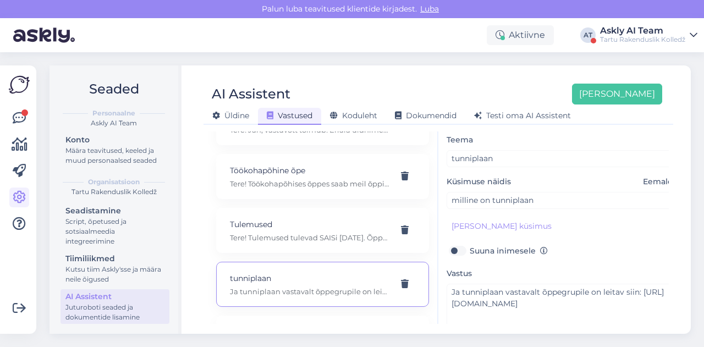
scroll to position [39, 0]
click at [325, 341] on p "Tunniplaan selgub jooksvalt, aga et näha kuidas on olnud sel õppeaastal siis sa…" at bounding box center [309, 346] width 159 height 10
type input "kui tihti on tunnid"
type textarea "Tunniplaan selgub jooksvalt, aga et näha kuidas on olnud sel õppeaastal siis sa…"
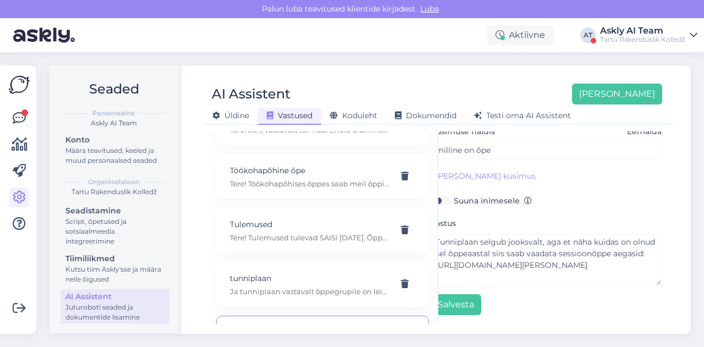
scroll to position [136, 0]
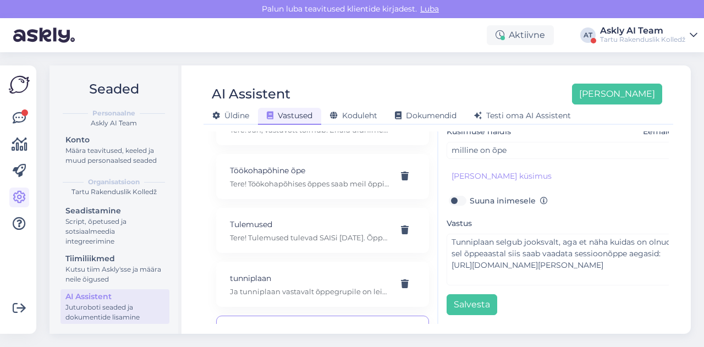
click at [401, 334] on icon at bounding box center [405, 338] width 8 height 9
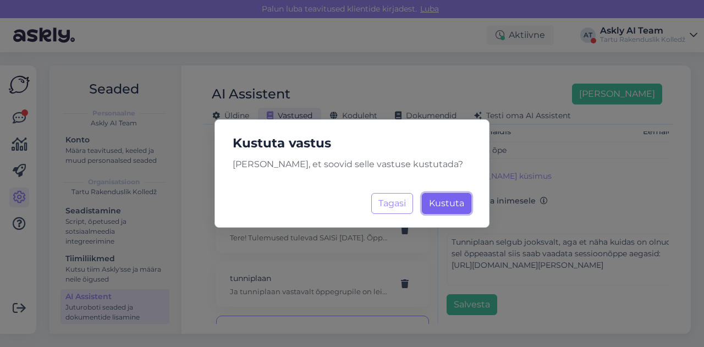
click at [443, 204] on span "Kustuta" at bounding box center [446, 203] width 35 height 10
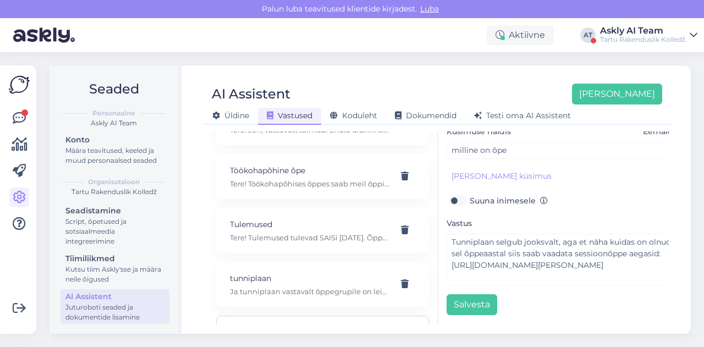
click at [304, 326] on p "Tunniplaan" at bounding box center [309, 332] width 159 height 12
type input "Tunniplaan"
type input "[PERSON_NAME] ma saaksin eriala tunniplaani teada?"
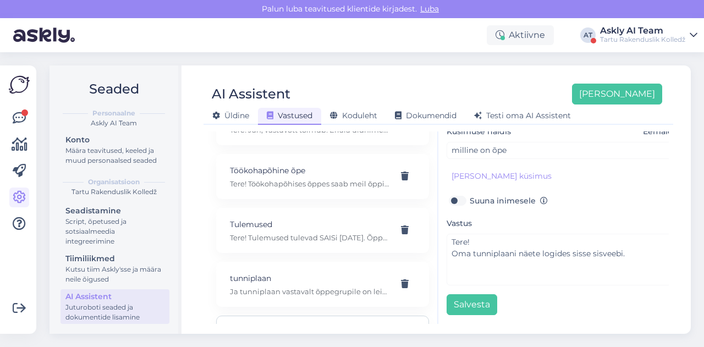
scroll to position [95, 0]
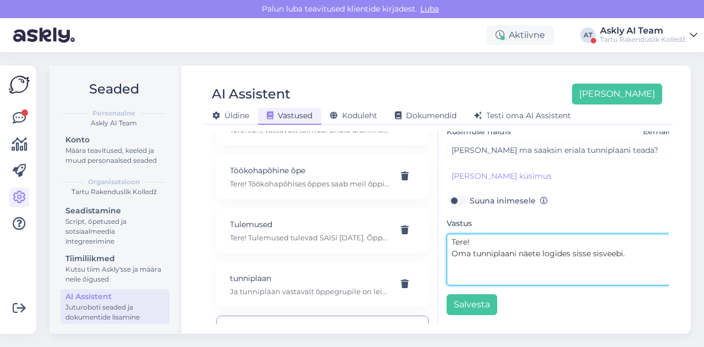
click at [639, 247] on textarea "Tere! Oma tunniplaani näete logides sisse sisveebi." at bounding box center [562, 260] width 231 height 52
paste textarea "Sessioonõppe [PERSON_NAME] on leitavad siit: [URL][DOMAIN_NAME][PERSON_NAME]"
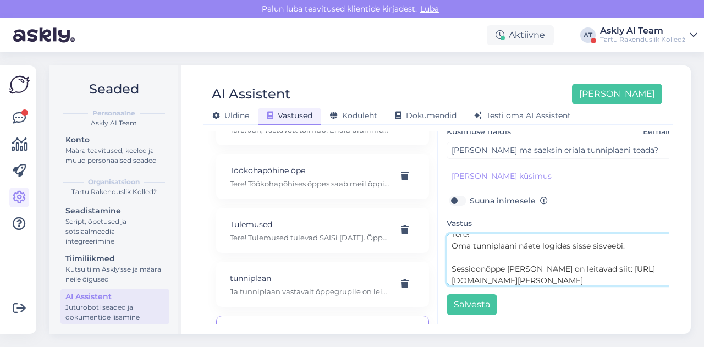
scroll to position [0, 0]
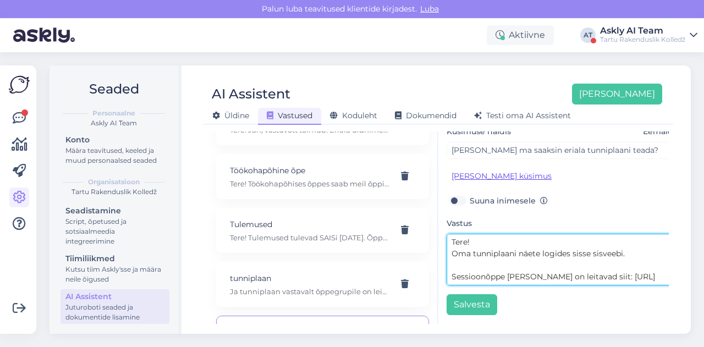
type textarea "Tere! Oma tunniplaani näete logides sisse sisveebi. Sessioonõppe [PERSON_NAME] …"
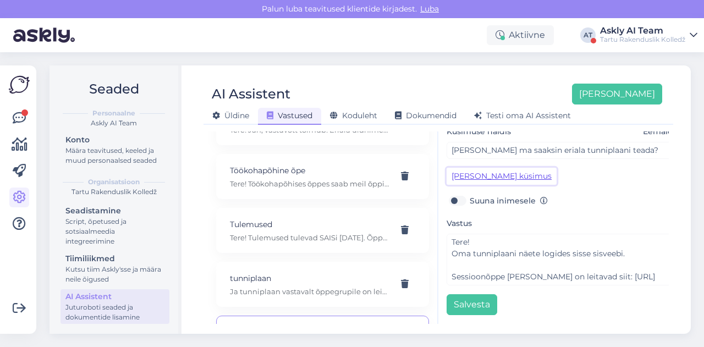
click at [503, 170] on button "[PERSON_NAME] küsimus" at bounding box center [502, 176] width 110 height 17
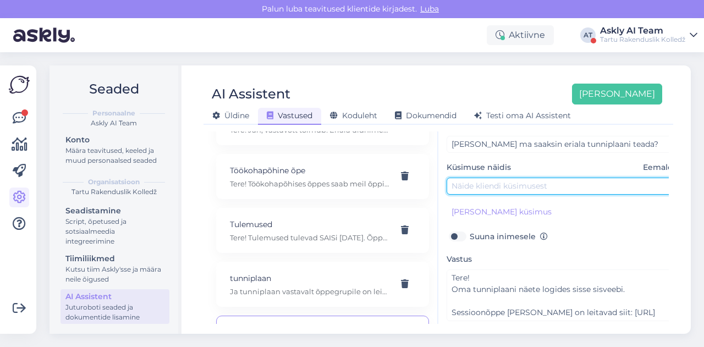
click at [491, 178] on input "text" at bounding box center [562, 186] width 231 height 17
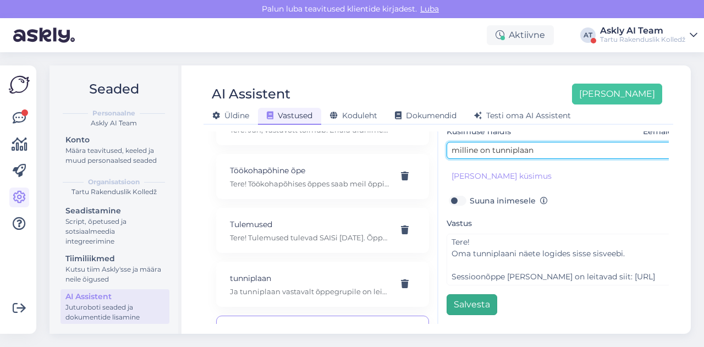
type input "milline on tunniplaan"
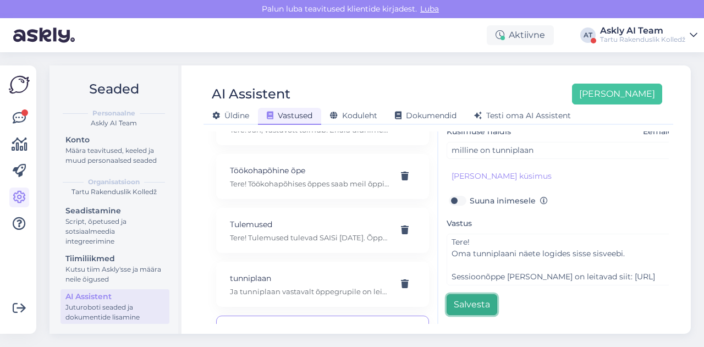
click at [484, 299] on button "Salvesta" at bounding box center [472, 304] width 51 height 21
click at [325, 287] on p "Ja tunniplaan vastavalt õppegrupile on leitav siin: [URL][DOMAIN_NAME]" at bounding box center [309, 292] width 159 height 10
type input "tunniplaan"
type input "milline on tunniplaan"
type textarea "Ja tunniplaan vastavalt õppegrupile on leitav siin: [URL][DOMAIN_NAME]"
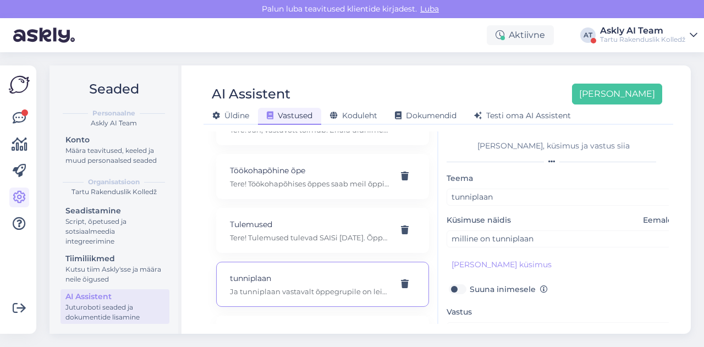
scroll to position [95, 0]
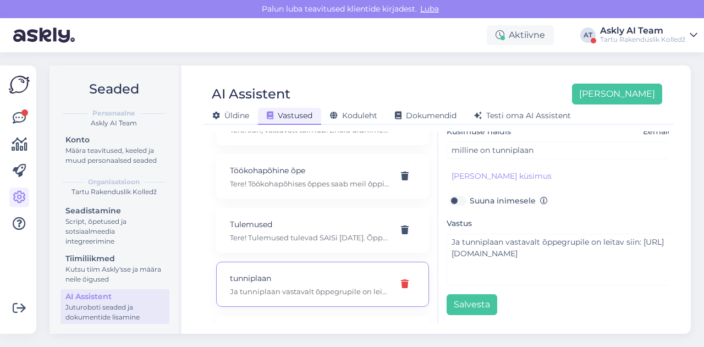
click at [401, 280] on icon at bounding box center [405, 284] width 8 height 9
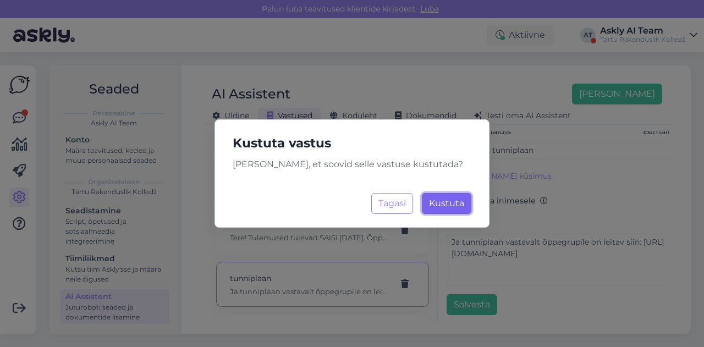
click at [463, 199] on span "Kustuta" at bounding box center [446, 203] width 35 height 10
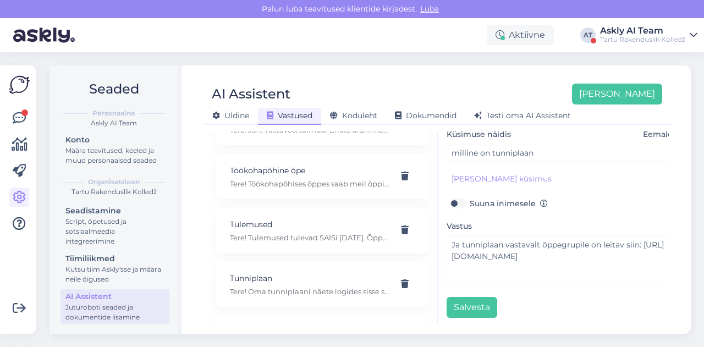
scroll to position [91, 0]
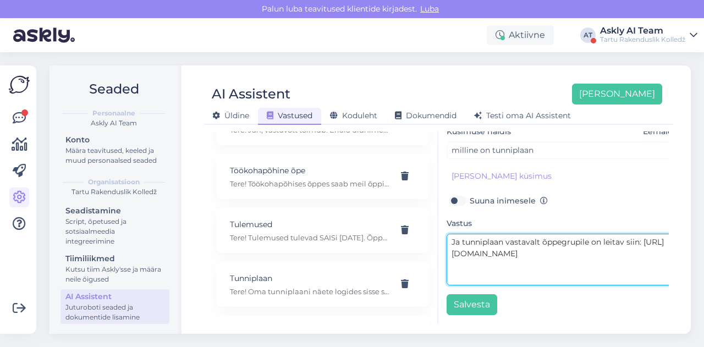
drag, startPoint x: 560, startPoint y: 247, endPoint x: 450, endPoint y: 247, distance: 109.5
click at [450, 247] on textarea "Ja tunniplaan vastavalt õppegrupile on leitav siin: [URL][DOMAIN_NAME]" at bounding box center [562, 260] width 231 height 52
click at [543, 271] on textarea "Ja tunniplaan vastavalt õppegrupile on leitav siin: [URL][DOMAIN_NAME]" at bounding box center [562, 260] width 231 height 52
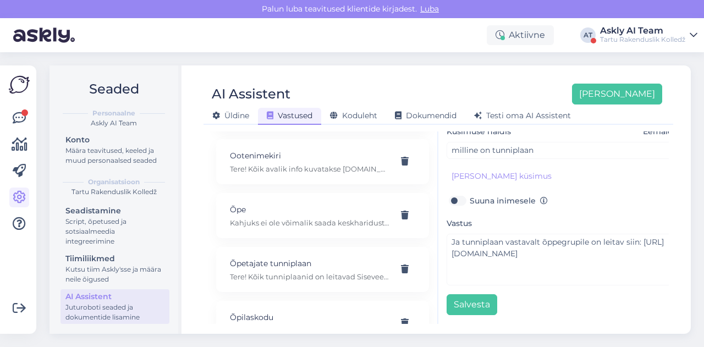
scroll to position [5626, 0]
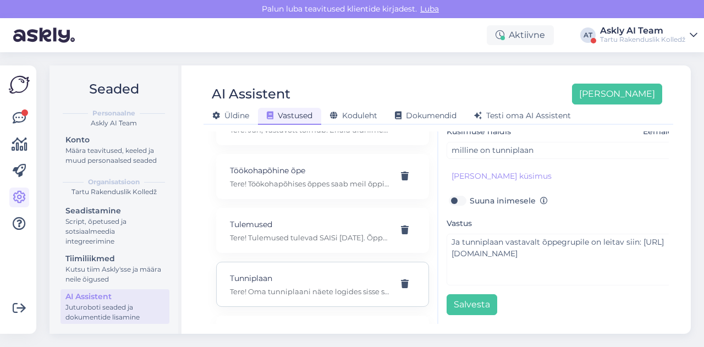
click at [304, 272] on p "Tunniplaan" at bounding box center [309, 278] width 159 height 12
type input "Tunniplaan"
type input "[PERSON_NAME] ma saaksin eriala tunniplaani teada?"
type textarea "Tere! Oma tunniplaani näete logides sisse sisveebi. Sessioonõppe [PERSON_NAME] …"
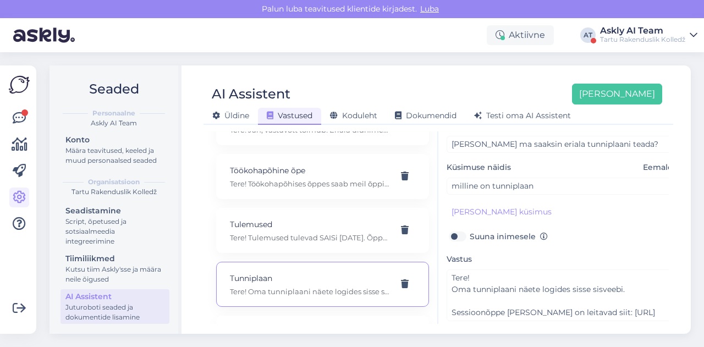
scroll to position [23, 0]
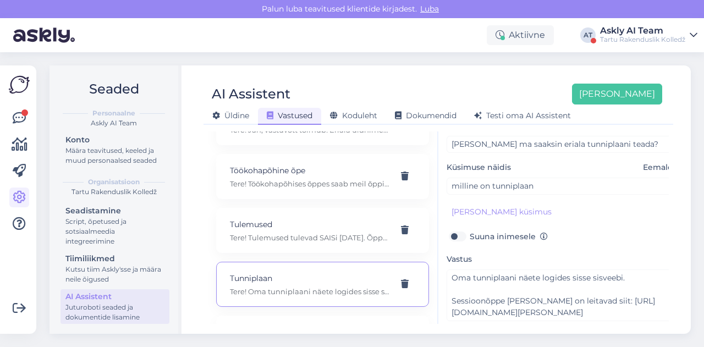
click at [431, 59] on div "Seaded Personaalne Askly AI Team Konto Määra teavitused, keeled ja muud persona…" at bounding box center [373, 199] width 661 height 295
click at [622, 93] on button "[PERSON_NAME]" at bounding box center [617, 94] width 90 height 21
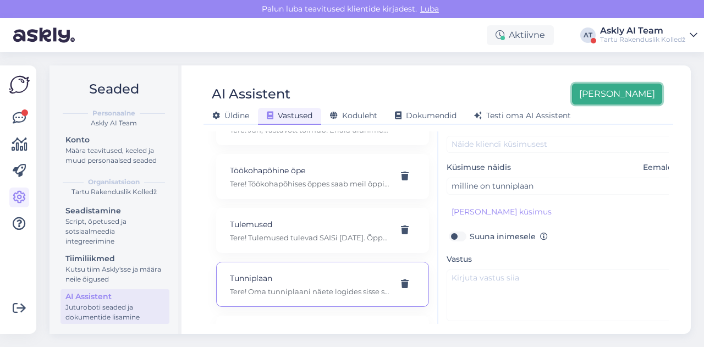
scroll to position [0, 0]
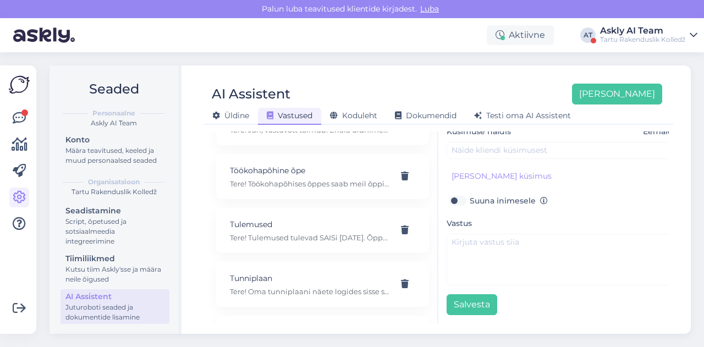
click at [459, 127] on div "AI Assistent [PERSON_NAME] [PERSON_NAME] Vastused Koduleht Dokumendid [PERSON_N…" at bounding box center [438, 199] width 505 height 269
click at [464, 147] on input "text" at bounding box center [562, 150] width 231 height 17
paste input "Palun kas te saaksite öelda [PERSON_NAME] leiab autoplekksepa praktikajuhendi?"
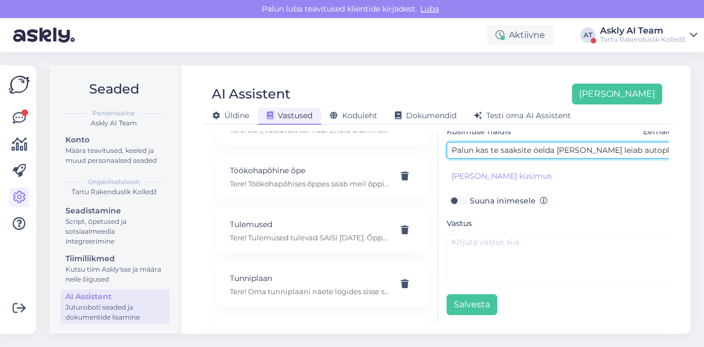
scroll to position [95, 12]
drag, startPoint x: 534, startPoint y: 144, endPoint x: 594, endPoint y: 145, distance: 59.4
click at [594, 145] on input "Palun kas te saaksite öelda [PERSON_NAME] leiab autoplekksepa praktikajuhendi?" at bounding box center [550, 150] width 231 height 17
type input "Palun kas te saaksite öelda [PERSON_NAME] leiab praktikajuhendi?"
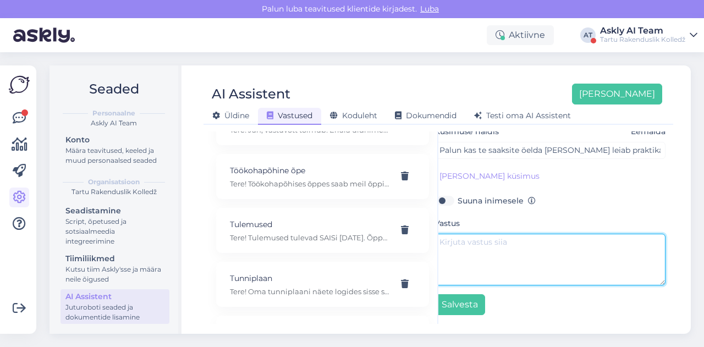
click at [530, 245] on textarea at bounding box center [550, 260] width 231 height 52
paste textarea "Tere! Sellele küsimusele oskab vastata teie mentor."
click at [460, 235] on textarea "Tere! Sellele küsimusele oskab vastata teie mentor." at bounding box center [550, 260] width 231 height 52
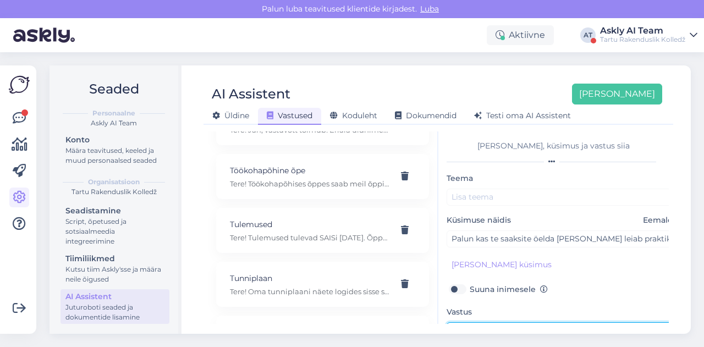
type textarea "Tere! Sellele küsimusele oskab vastata teie mentor."
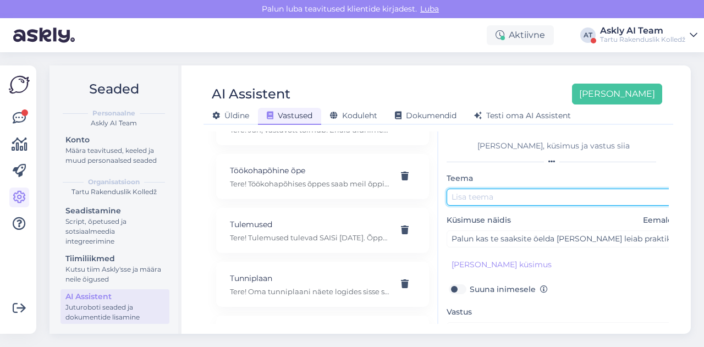
click at [500, 199] on input "text" at bounding box center [562, 197] width 231 height 17
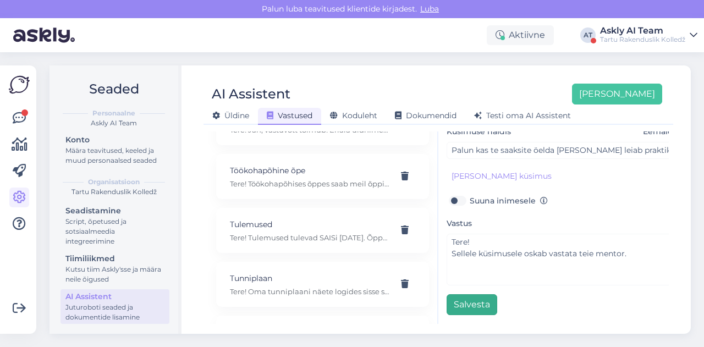
type input "Praktikajuhend"
click at [472, 294] on button "Salvesta" at bounding box center [472, 304] width 51 height 21
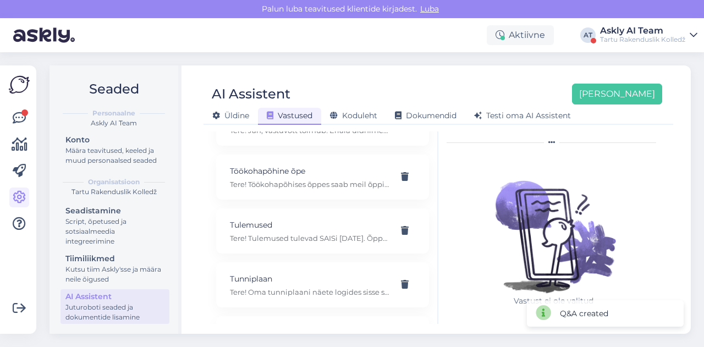
click at [637, 206] on div "Vastust ei ole valitud" at bounding box center [554, 238] width 214 height 172
click at [642, 87] on button "[PERSON_NAME]" at bounding box center [617, 94] width 90 height 21
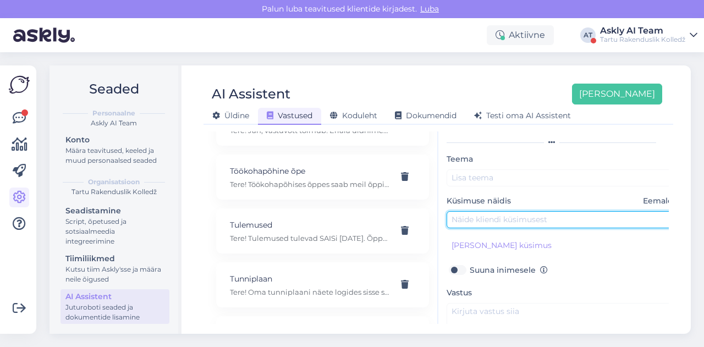
click at [478, 221] on input "text" at bounding box center [562, 219] width 231 height 17
paste input "Kas Põllu tn sööklas saavad söömas käia ka linnarahvas?"
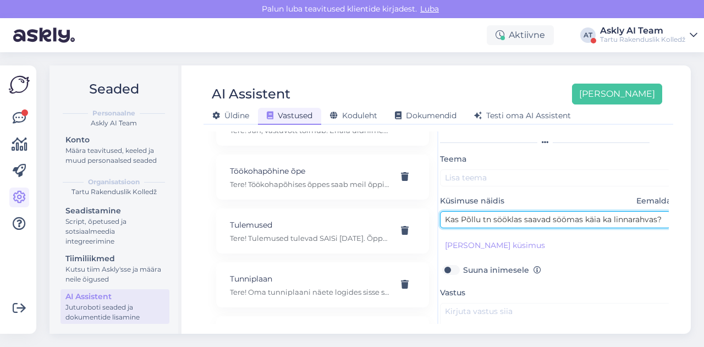
type input "Kas Põllu tn sööklas saavad söömas käia ka linnarahvas?"
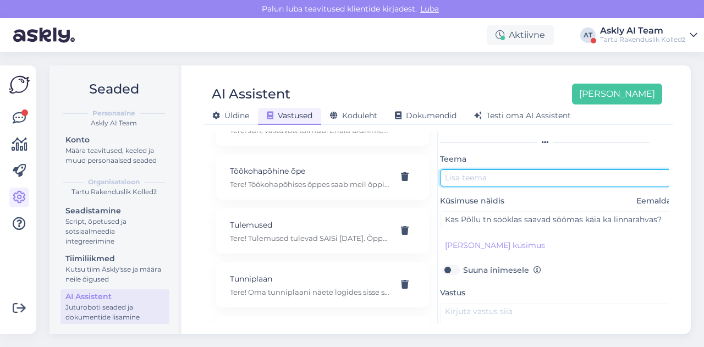
click at [458, 179] on input "text" at bounding box center [555, 177] width 231 height 17
type input "Söökla"
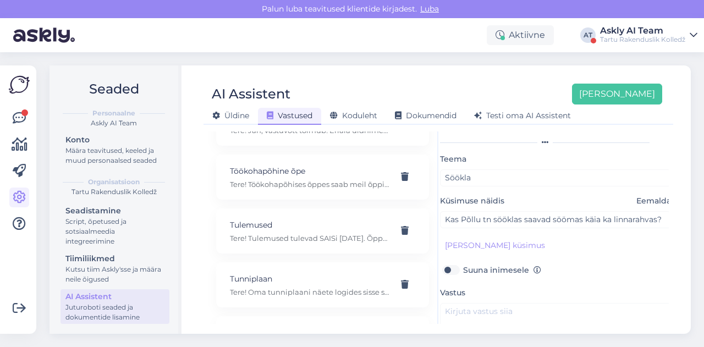
scroll to position [95, 0]
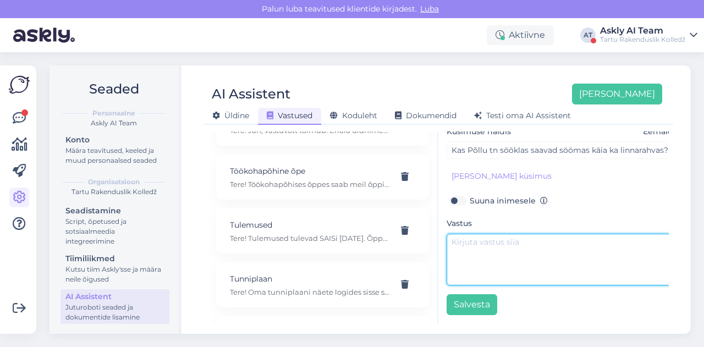
click at [470, 242] on textarea at bounding box center [562, 260] width 231 height 52
paste textarea "Tere! Jah, saab."
type textarea "Tere! Jah, saab. Olete oodatud!"
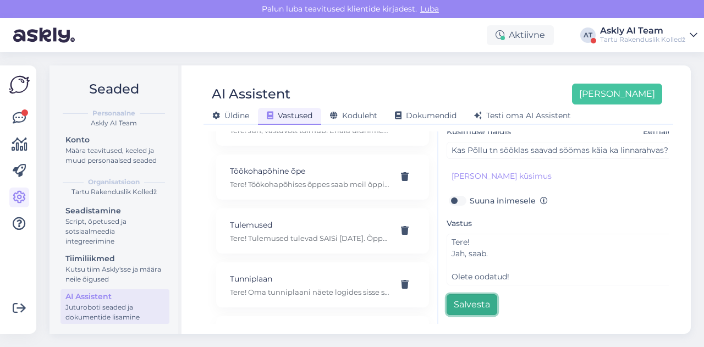
click at [488, 300] on button "Salvesta" at bounding box center [472, 304] width 51 height 21
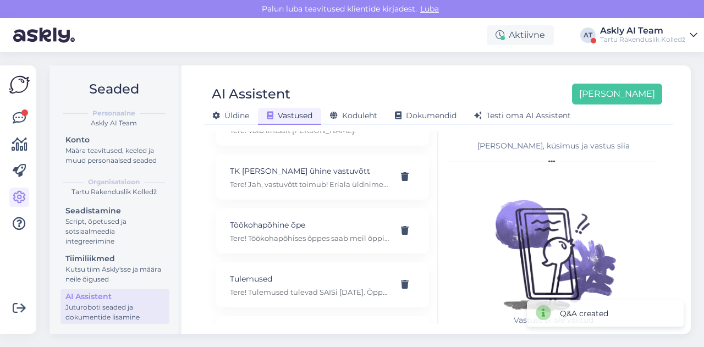
scroll to position [5732, 0]
click at [452, 54] on div "Seaded Personaalne Askly AI Team Konto Määra teavitused, keeled ja muud persona…" at bounding box center [373, 199] width 661 height 295
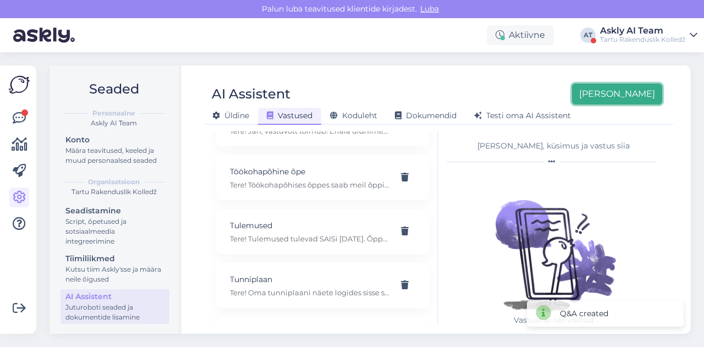
click at [615, 89] on button "[PERSON_NAME]" at bounding box center [617, 94] width 90 height 21
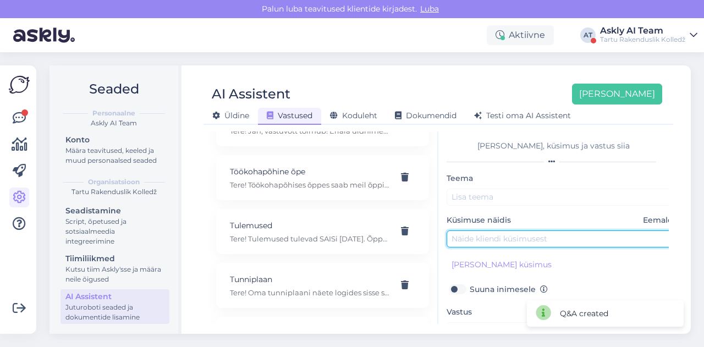
click at [502, 234] on input "text" at bounding box center [562, 239] width 231 height 17
paste input "Kui kaua on [PERSON_NAME] sekrätar vocos,kuna sooviksin oma tunnistust [PERSON_…"
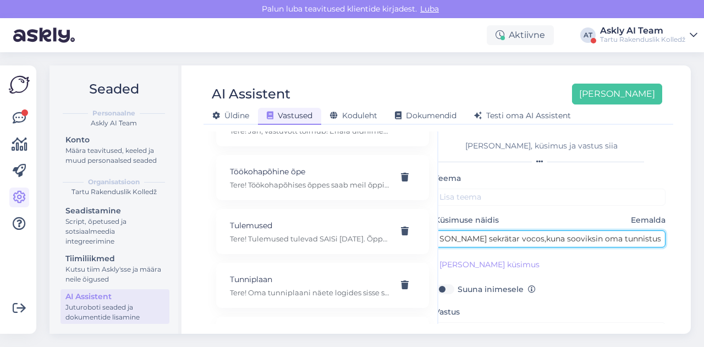
scroll to position [0, 0]
click at [506, 239] on input "Kui kaua on [PERSON_NAME] sekrätar vocos,kuna sooviksin oma tunnistust [PERSON_…" at bounding box center [550, 239] width 231 height 17
click at [498, 237] on input "Kui kaua on sekrätar vocos,kuna sooviksin oma tunnistust [PERSON_NAME]" at bounding box center [550, 239] width 231 height 17
click at [518, 240] on input "Kui kaua on sekrätar vocos,kuna sooviksin oma tunnistust [PERSON_NAME]" at bounding box center [550, 239] width 231 height 17
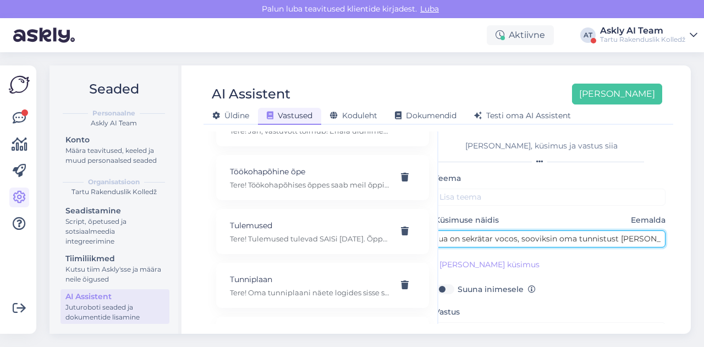
scroll to position [0, 27]
type input "Kui kaua on sekrätar vocos, sooviksin oma tunnistust [PERSON_NAME]"
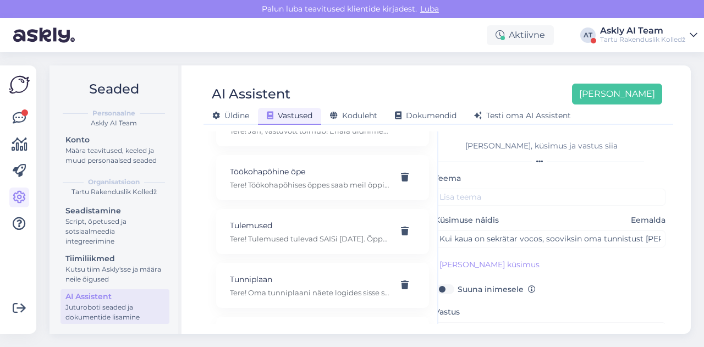
scroll to position [95, 0]
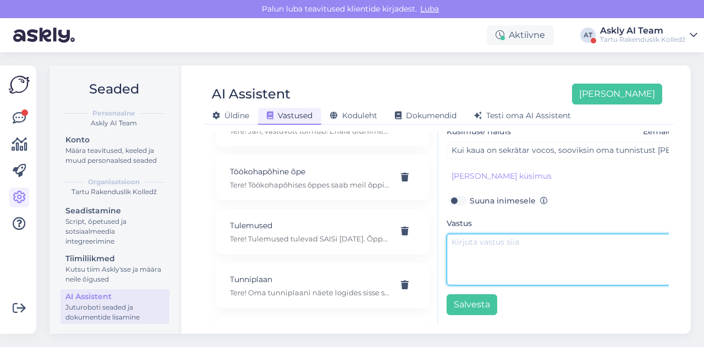
click at [495, 250] on textarea at bounding box center [562, 260] width 231 height 52
paste textarea "Tere! Palun leppige kokku [EMAIL_ADDRESS][DOMAIN_NAME]. Tavaliselt on kantselei…"
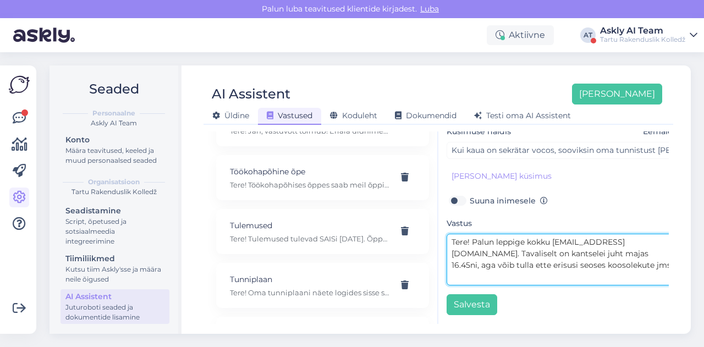
click at [474, 234] on textarea "Tere! Palun leppige kokku [EMAIL_ADDRESS][DOMAIN_NAME]. Tavaliselt on kantselei…" at bounding box center [562, 260] width 231 height 52
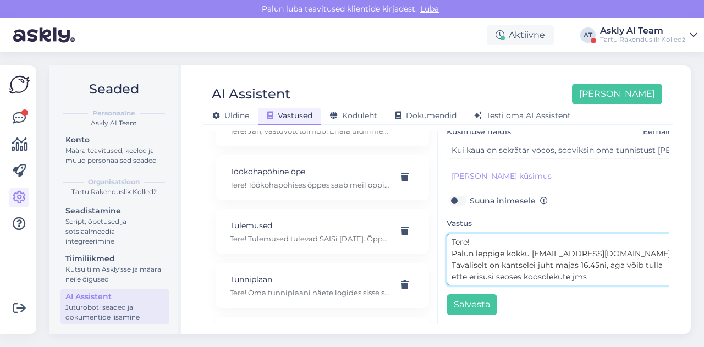
click at [588, 245] on textarea "Tere! Palun leppige kokku [EMAIL_ADDRESS][DOMAIN_NAME]. Tavaliselt on kantselei…" at bounding box center [562, 260] width 231 height 52
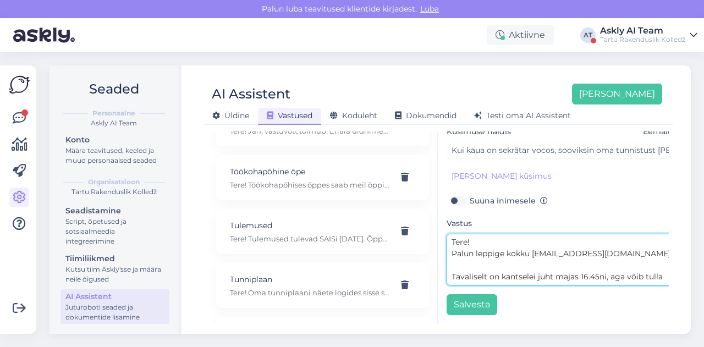
scroll to position [0, 0]
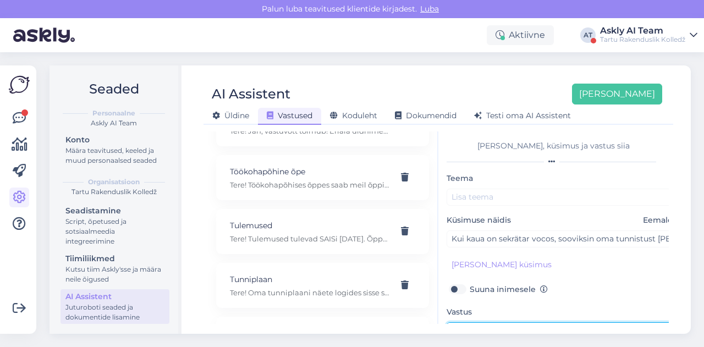
type textarea "Tere! Palun leppige kokku [EMAIL_ADDRESS][DOMAIN_NAME]. Tavaliselt on kantselei…"
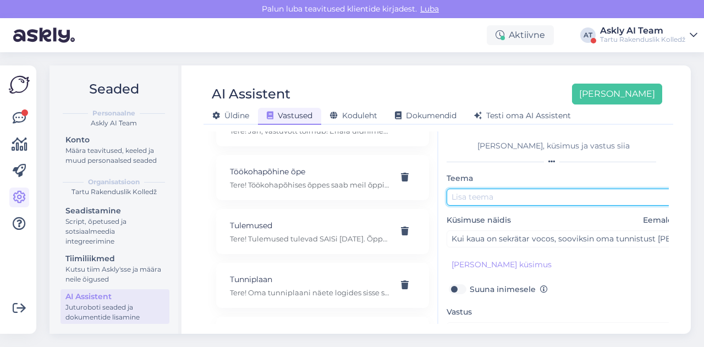
click at [521, 200] on input "text" at bounding box center [562, 197] width 231 height 17
type input "Sekretär/kantselei"
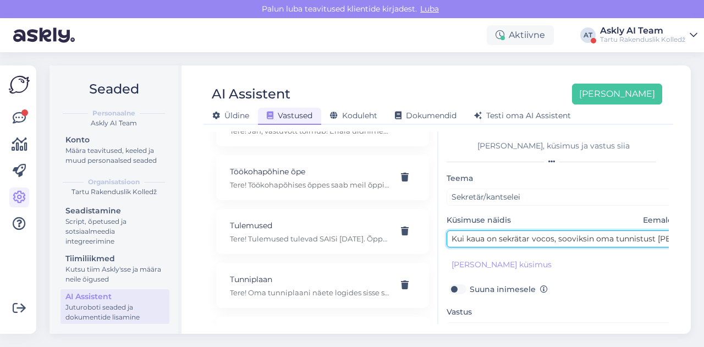
drag, startPoint x: 453, startPoint y: 239, endPoint x: 552, endPoint y: 236, distance: 99.6
click at [552, 236] on input "Kui kaua on sekrätar vocos, sooviksin oma tunnistust [PERSON_NAME]" at bounding box center [562, 239] width 231 height 17
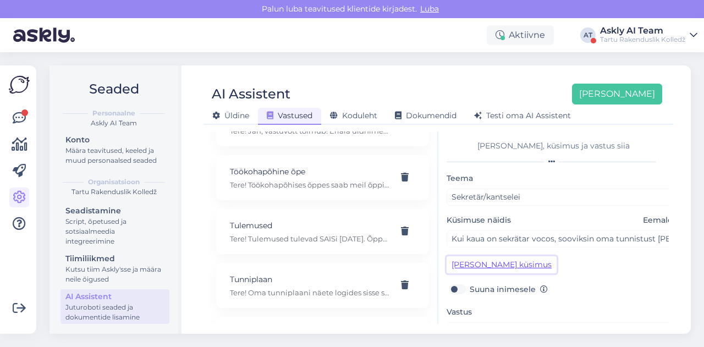
click at [494, 261] on button "[PERSON_NAME] küsimus" at bounding box center [502, 264] width 110 height 17
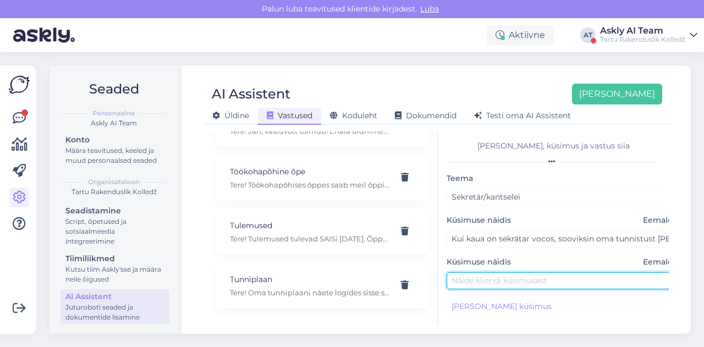
click at [490, 273] on input "text" at bounding box center [562, 280] width 231 height 17
paste input "Kui kaua on sekrätar vocos"
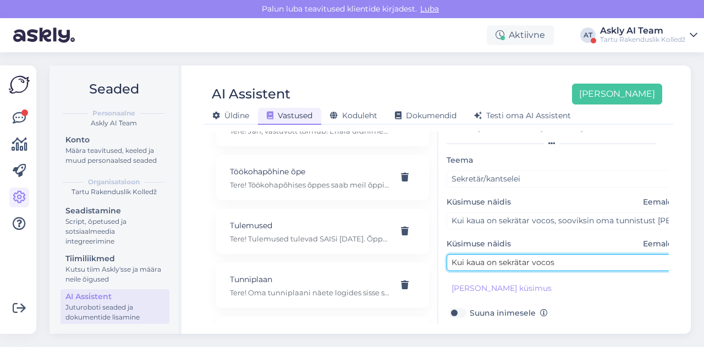
scroll to position [19, 0]
click at [516, 265] on input "Kui kaua on sekrätar vocos" at bounding box center [562, 262] width 231 height 17
click at [527, 260] on input "Kui kaua on sekrätar vocos" at bounding box center [562, 262] width 231 height 17
click at [530, 262] on input "Kui kaua on sekrätar vocos" at bounding box center [562, 262] width 231 height 17
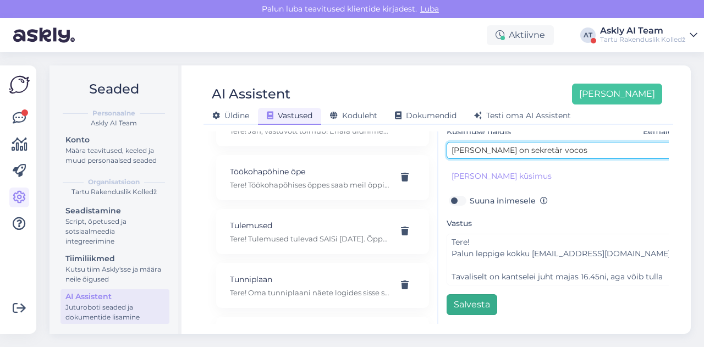
type input "[PERSON_NAME] on sekretär vocos"
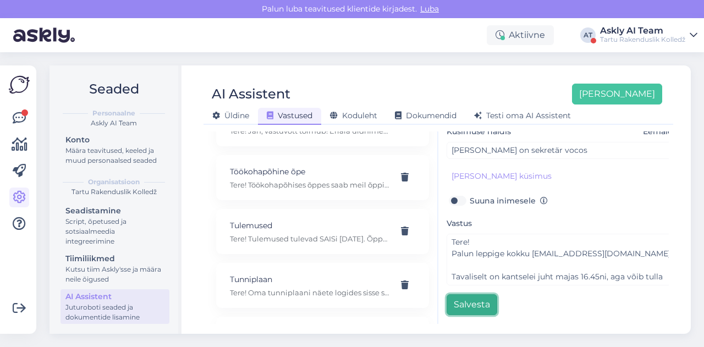
click at [474, 297] on button "Salvesta" at bounding box center [472, 304] width 51 height 21
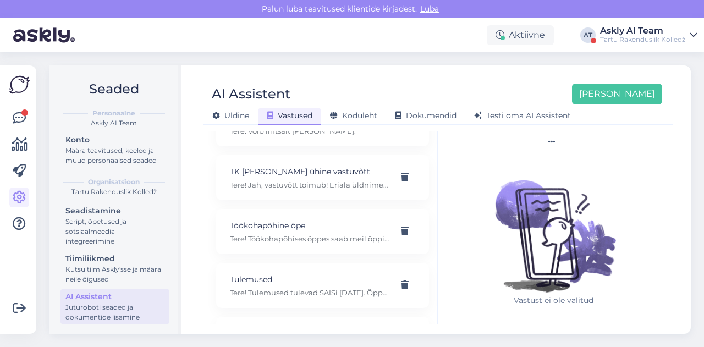
scroll to position [5786, 0]
click at [615, 32] on div "Askly AI Team" at bounding box center [642, 30] width 85 height 9
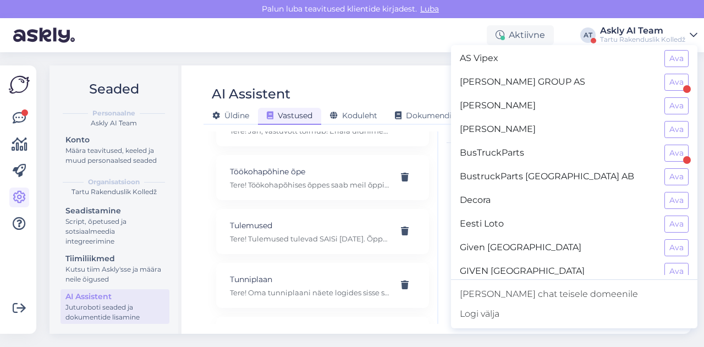
scroll to position [145, 0]
click at [673, 201] on button "Ava" at bounding box center [677, 199] width 24 height 17
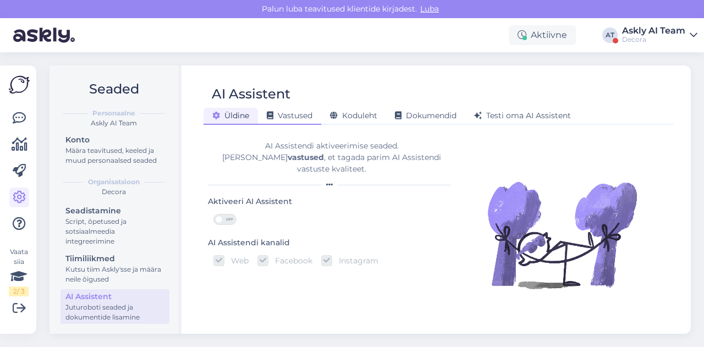
click at [304, 120] on span "Vastused" at bounding box center [290, 116] width 46 height 10
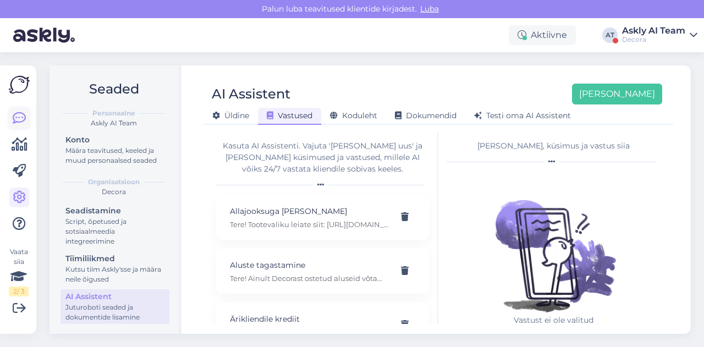
click at [14, 127] on link at bounding box center [19, 118] width 20 height 20
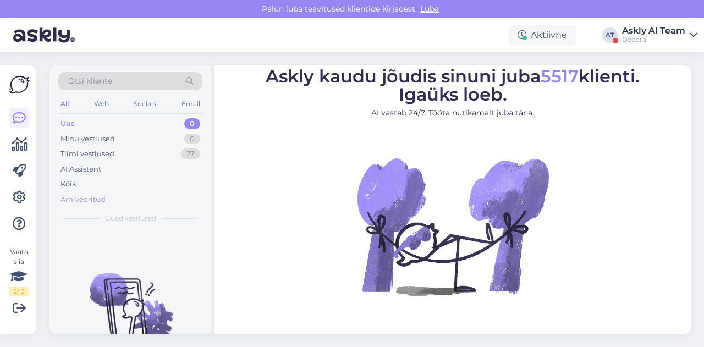
click at [79, 201] on div "Arhiveeritud" at bounding box center [83, 199] width 45 height 11
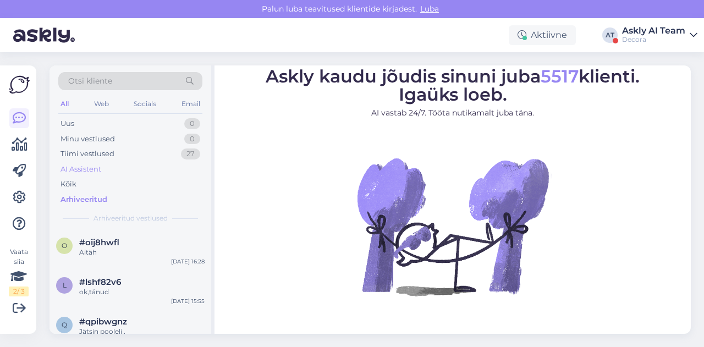
click at [84, 171] on div "AI Assistent" at bounding box center [81, 169] width 41 height 11
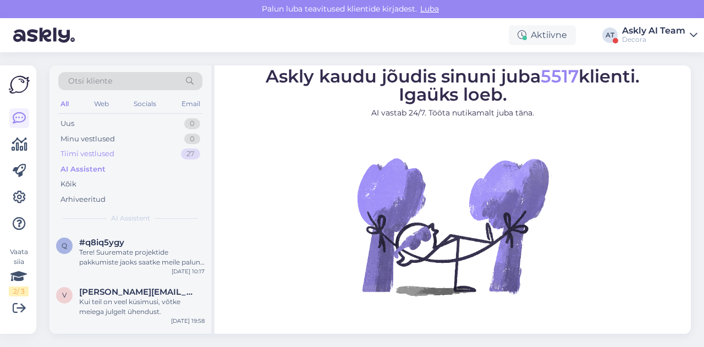
click at [87, 154] on div "Tiimi vestlused" at bounding box center [88, 154] width 54 height 11
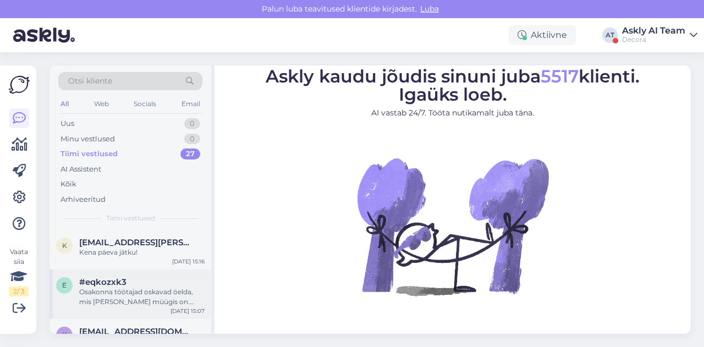
click at [149, 291] on div "Osakonna töötajad oskavad öelda, mis [PERSON_NAME] müügis on. Telefon: [PHONE_N…" at bounding box center [141, 297] width 125 height 20
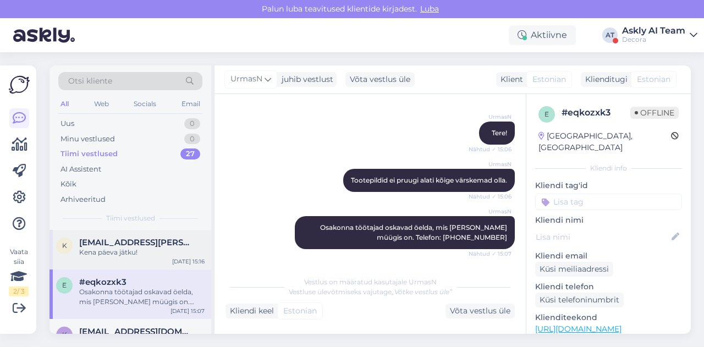
click at [156, 261] on div "k [EMAIL_ADDRESS][PERSON_NAME][DOMAIN_NAME] Kena päeva jätku! [DATE] 15:16" at bounding box center [131, 250] width 162 height 40
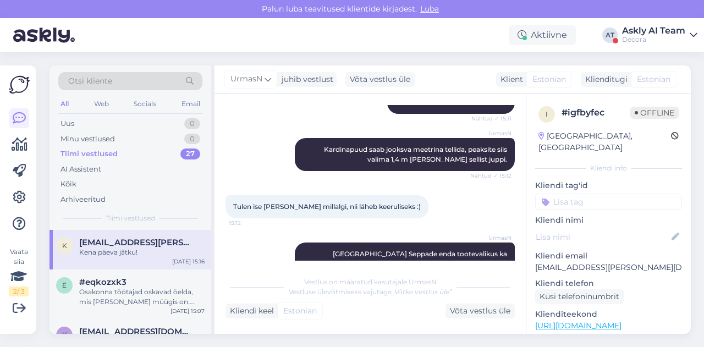
click at [397, 195] on div "Tulen ise [PERSON_NAME] millalgi, nii läheb keeruliseks :) 15:12" at bounding box center [327, 206] width 203 height 23
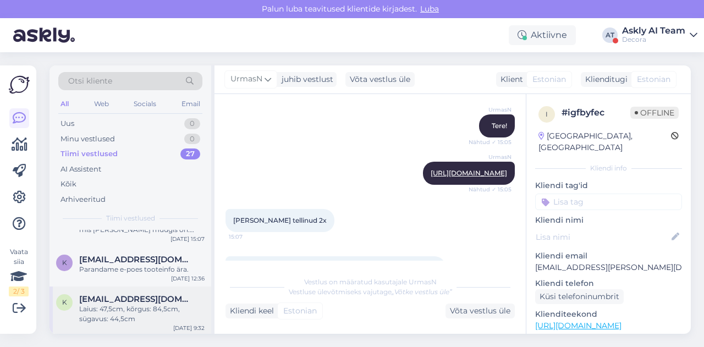
scroll to position [73, 0]
click at [114, 297] on span "[EMAIL_ADDRESS][DOMAIN_NAME]" at bounding box center [136, 299] width 114 height 10
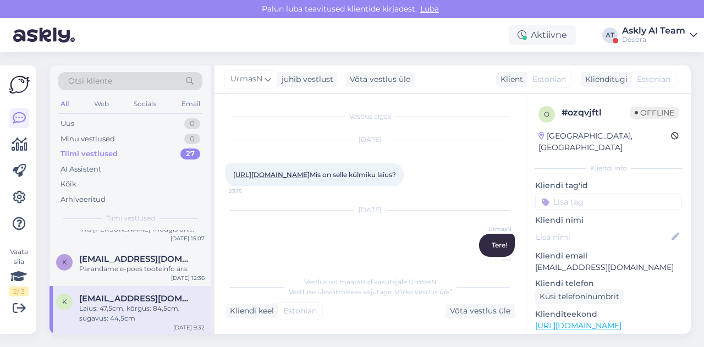
scroll to position [1, 0]
click at [91, 167] on div "AI Assistent" at bounding box center [81, 169] width 41 height 11
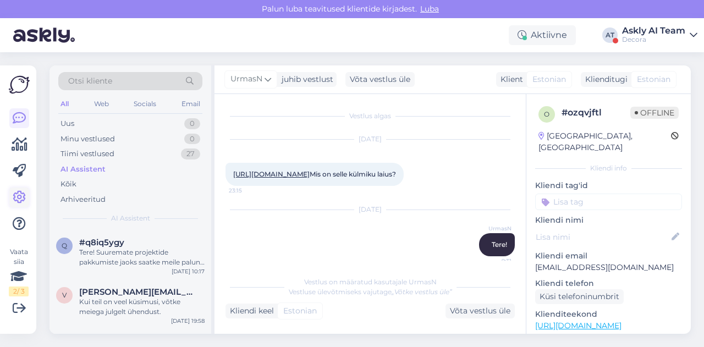
click at [22, 195] on icon at bounding box center [19, 197] width 13 height 13
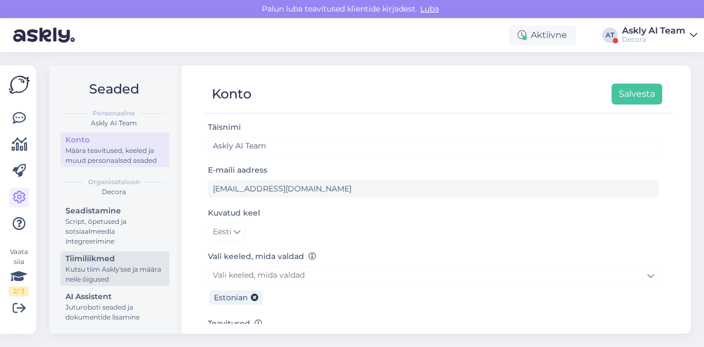
click at [114, 282] on div "Kutsu tiim Askly'sse ja määra neile õigused" at bounding box center [114, 275] width 99 height 20
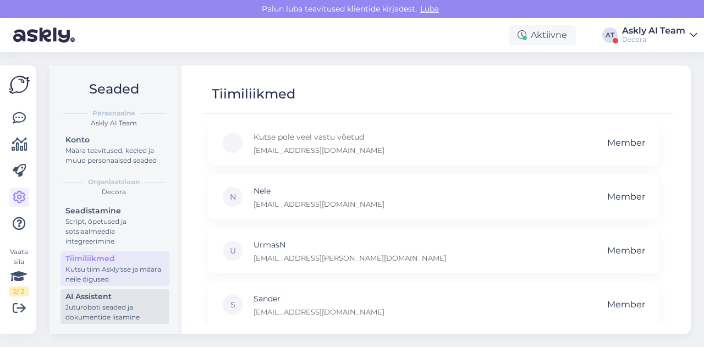
click at [108, 294] on div "AI Assistent" at bounding box center [114, 297] width 99 height 12
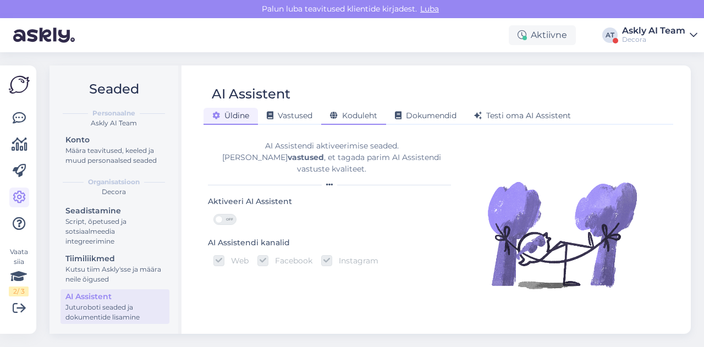
click at [348, 119] on span "Koduleht" at bounding box center [353, 116] width 47 height 10
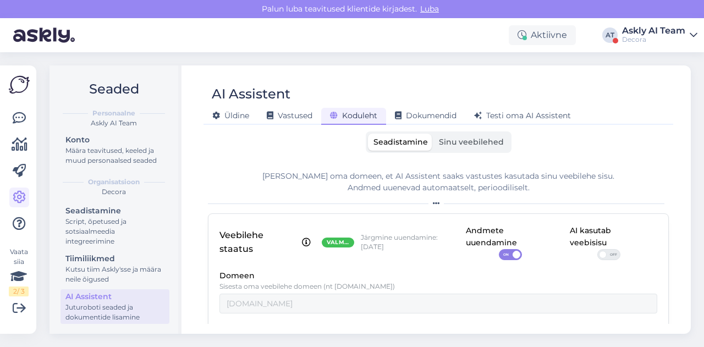
click at [458, 147] on label "Sinu veebilehed" at bounding box center [472, 142] width 76 height 17
click at [434, 134] on input "Sinu veebilehed" at bounding box center [434, 134] width 0 height 0
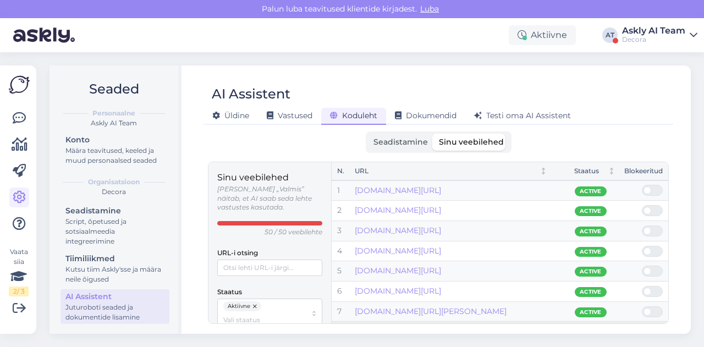
click at [401, 144] on span "Seadistamine" at bounding box center [401, 142] width 54 height 10
click at [368, 134] on input "Seadistamine" at bounding box center [368, 134] width 0 height 0
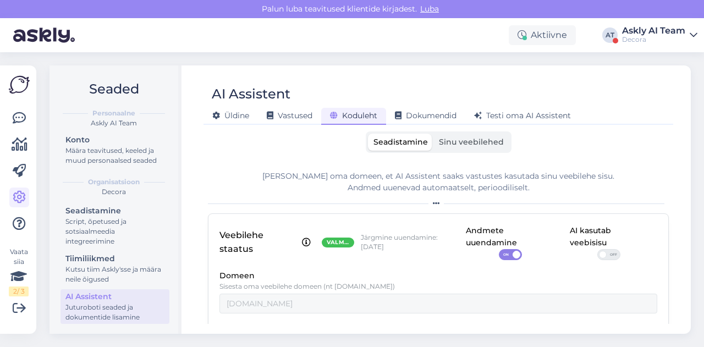
click at [637, 35] on div "Decora" at bounding box center [653, 39] width 63 height 9
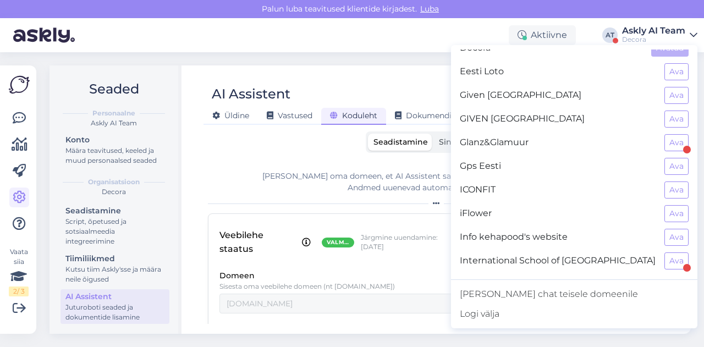
scroll to position [298, 0]
click at [667, 207] on button "Ava" at bounding box center [677, 213] width 24 height 17
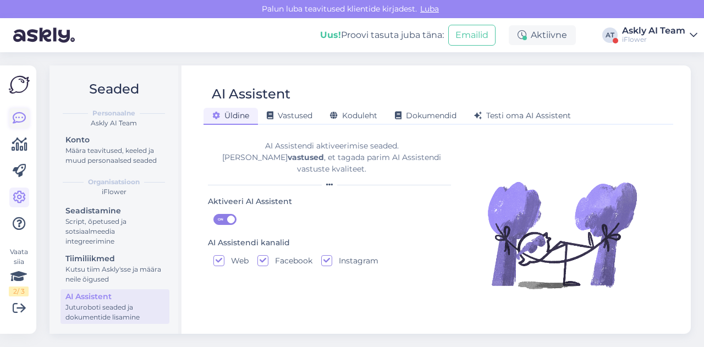
click at [24, 121] on icon at bounding box center [19, 118] width 13 height 13
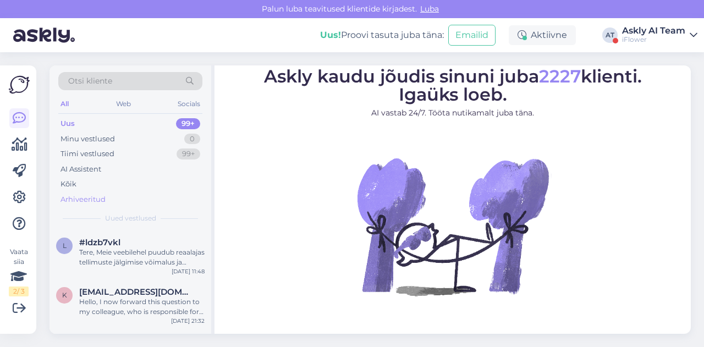
click at [103, 196] on div "Arhiveeritud" at bounding box center [83, 199] width 45 height 11
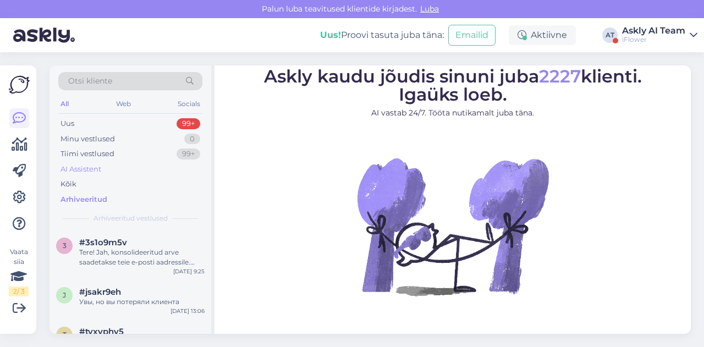
click at [88, 168] on div "AI Assistent" at bounding box center [81, 169] width 41 height 11
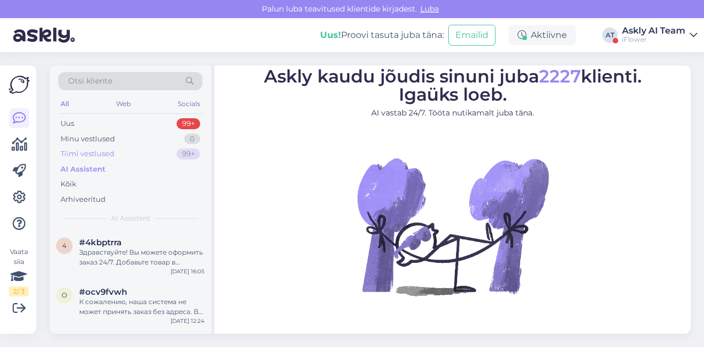
click at [83, 153] on div "Tiimi vestlused" at bounding box center [88, 154] width 54 height 11
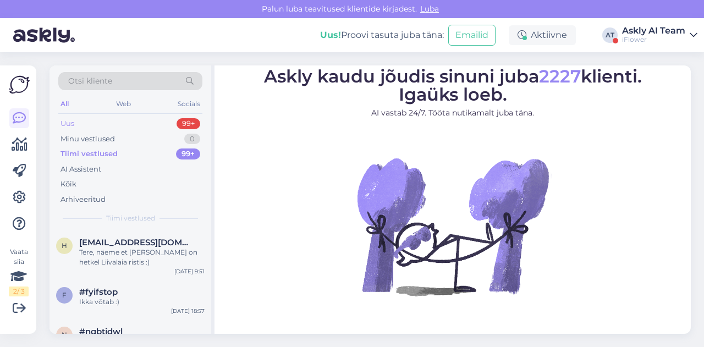
click at [96, 123] on div "Uus 99+" at bounding box center [130, 123] width 144 height 15
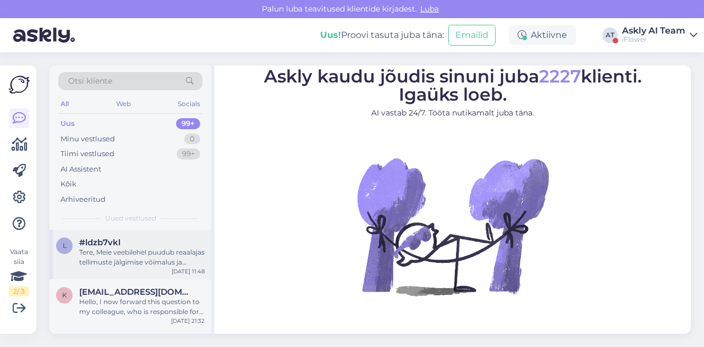
click at [136, 265] on div "Tere, Meie veebilehel puudub reaalajas tellimuste jälgimise võimalus ja kahjuks…" at bounding box center [141, 258] width 125 height 20
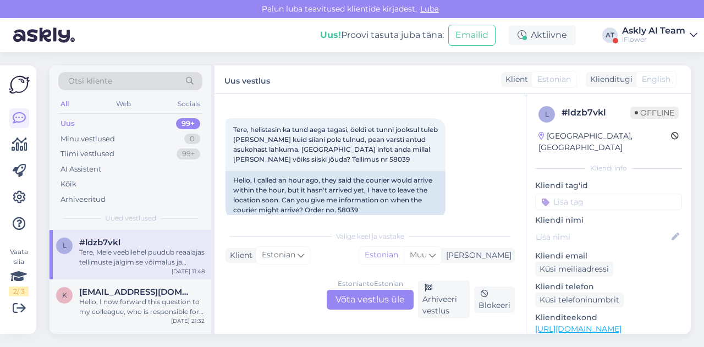
scroll to position [29, 0]
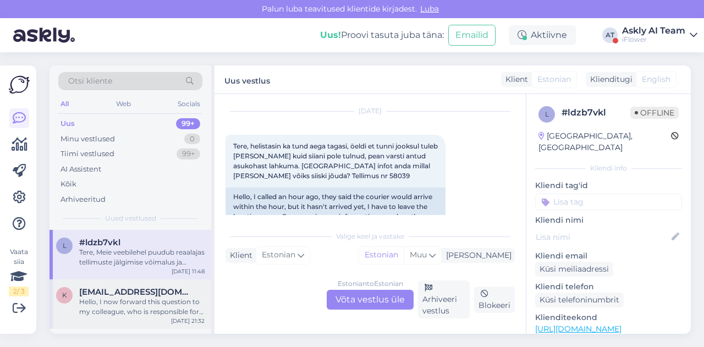
click at [135, 306] on div "Hello, I now forward this question to my colleague, who is responsible for this…" at bounding box center [141, 307] width 125 height 20
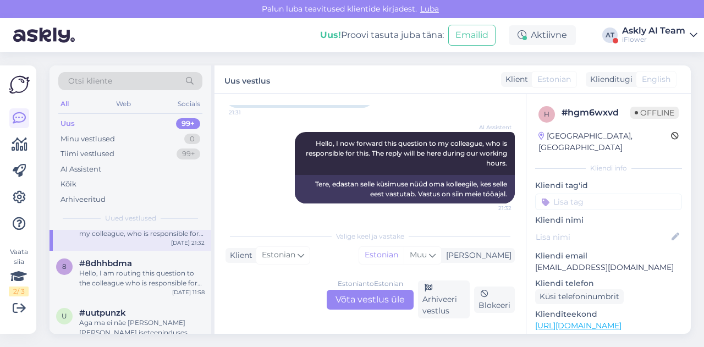
scroll to position [80, 0]
click at [138, 286] on div "8 #8dhhbdma Hello, I am routing this question to the colleague who is responsib…" at bounding box center [131, 274] width 162 height 50
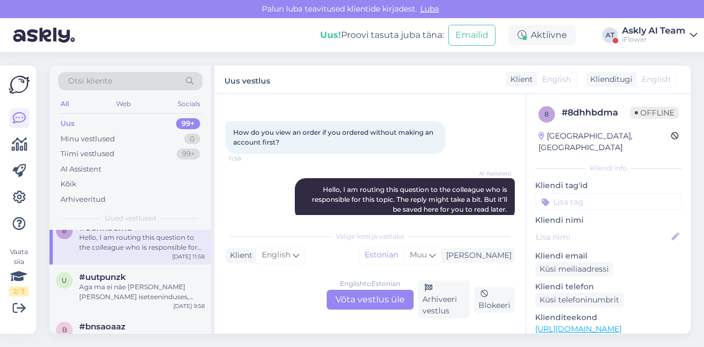
scroll to position [119, 0]
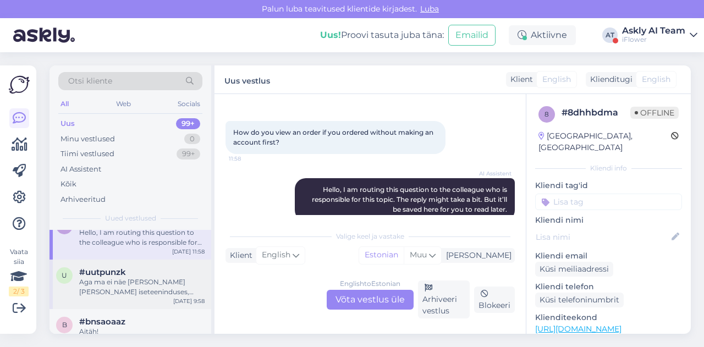
click at [126, 280] on div "Aga ma ei näe [PERSON_NAME] [PERSON_NAME] iseteeninduses, [PERSON_NAME] muuta s…" at bounding box center [141, 287] width 125 height 20
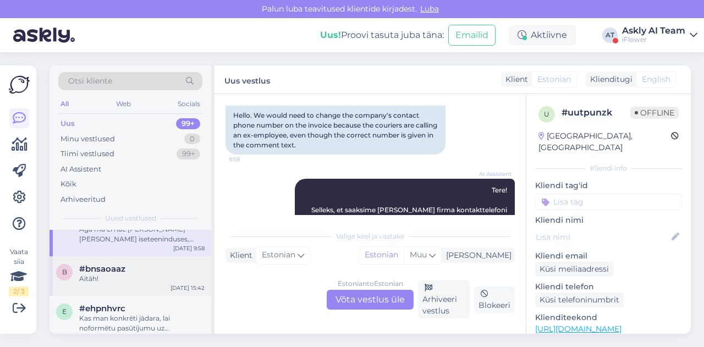
scroll to position [172, 0]
click at [126, 290] on div "b #bnsaoaaz Aitäh! [DATE] 15:42" at bounding box center [131, 276] width 162 height 40
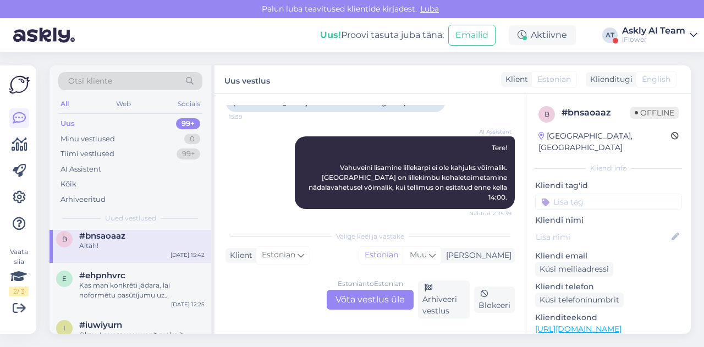
scroll to position [205, 0]
click at [142, 292] on div "Kas man konkrēti jādara, lai noformētu pasūtījumu uz [GEOGRAPHIC_DATA]?" at bounding box center [141, 290] width 125 height 20
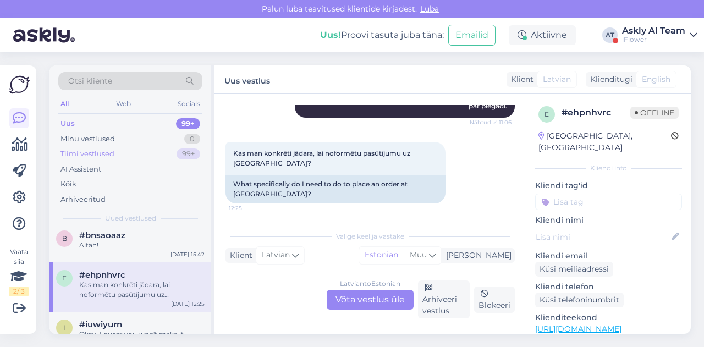
click at [121, 159] on div "Tiimi vestlused 99+" at bounding box center [130, 153] width 144 height 15
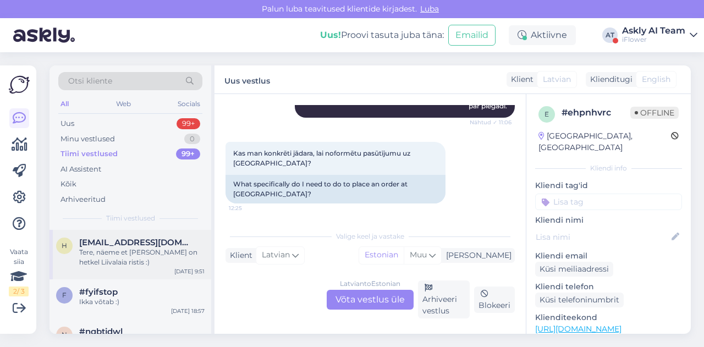
click at [155, 257] on div "Tere, näeme et [PERSON_NAME] on hetkel Liivalaia ristis :)" at bounding box center [141, 258] width 125 height 20
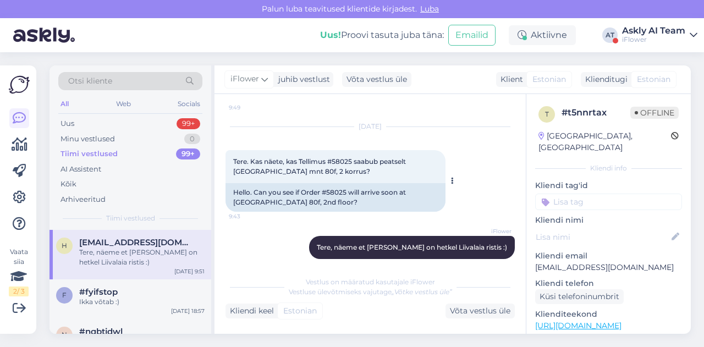
scroll to position [615, 0]
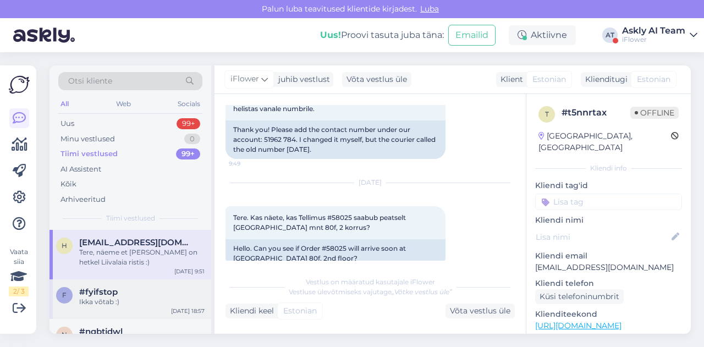
click at [141, 296] on div "#fyifstop" at bounding box center [141, 292] width 125 height 10
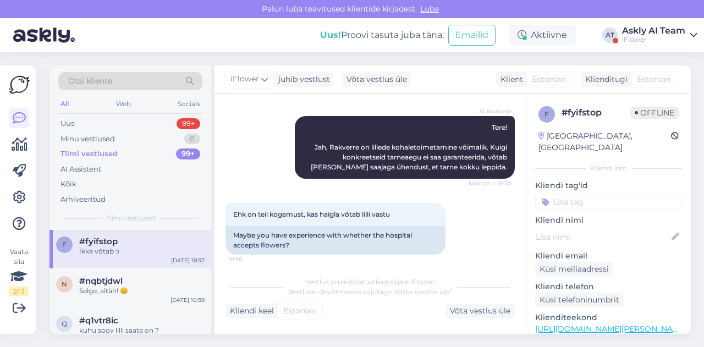
scroll to position [53, 0]
click at [145, 292] on div "Selge, aitäh! 😊" at bounding box center [141, 289] width 125 height 10
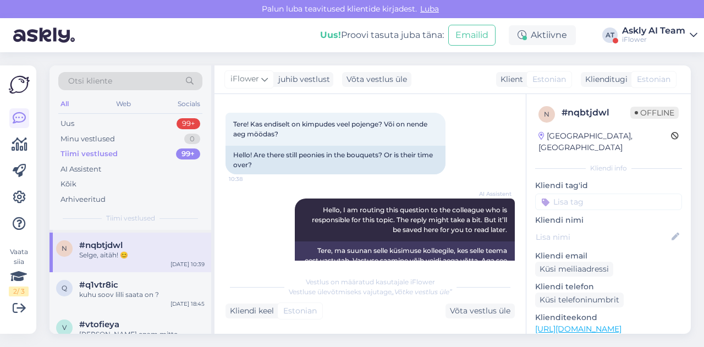
scroll to position [87, 0]
click at [135, 282] on div "#q1vtr8ic" at bounding box center [141, 285] width 125 height 10
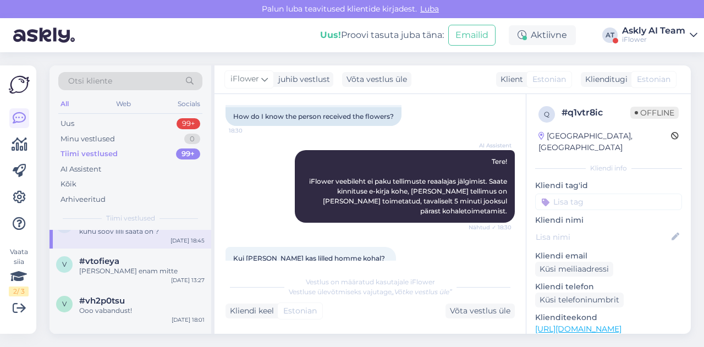
scroll to position [150, 0]
click at [136, 262] on div "#vtofieya" at bounding box center [141, 261] width 125 height 10
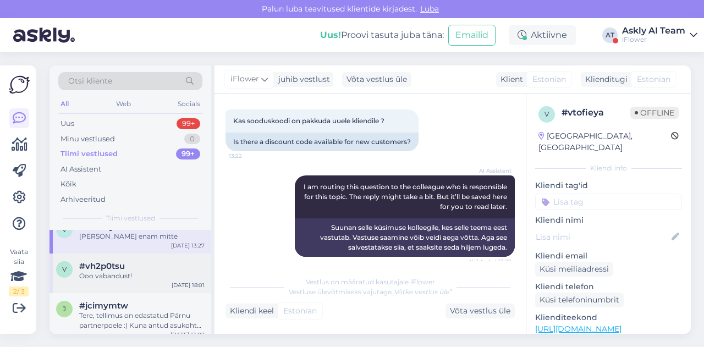
scroll to position [187, 0]
click at [108, 277] on div "Ooo vabandust!" at bounding box center [141, 274] width 125 height 10
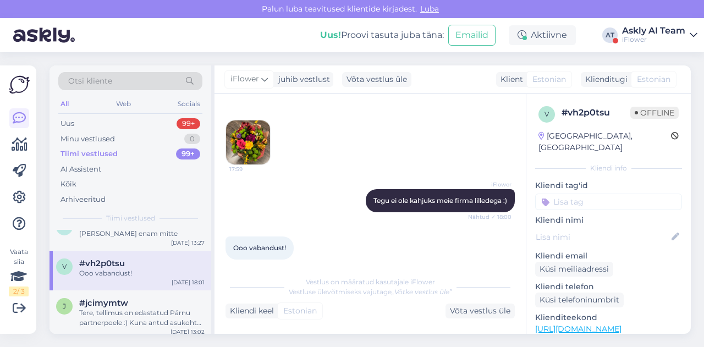
click at [258, 146] on img at bounding box center [248, 142] width 44 height 44
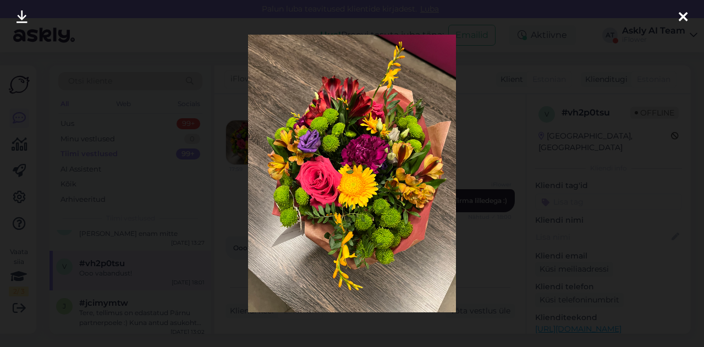
click at [464, 229] on div at bounding box center [352, 173] width 704 height 347
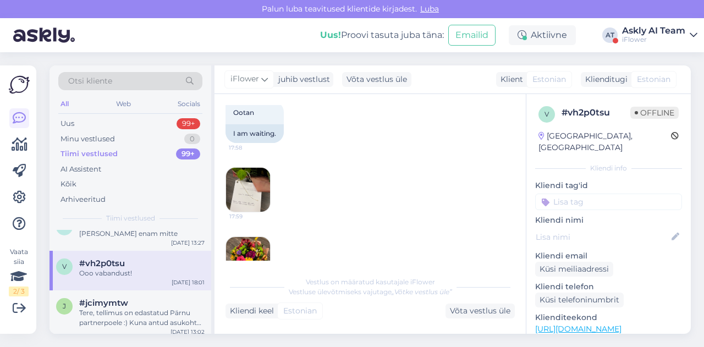
scroll to position [377, 0]
click at [233, 173] on img at bounding box center [248, 190] width 44 height 44
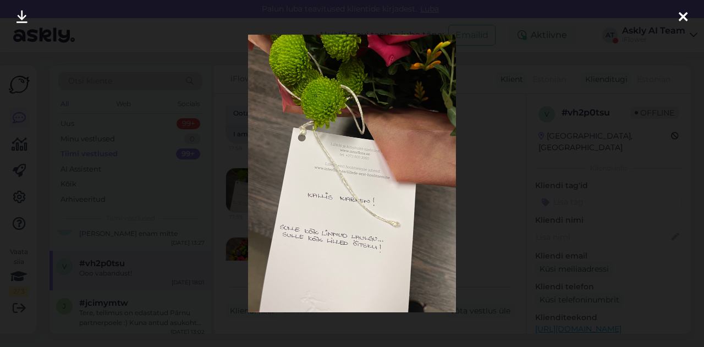
click at [467, 201] on div at bounding box center [352, 173] width 704 height 347
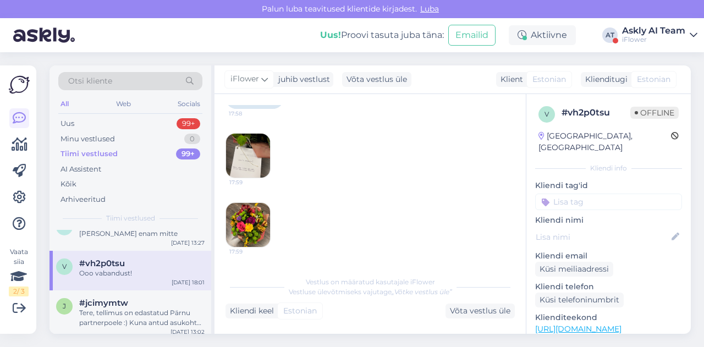
scroll to position [495, 0]
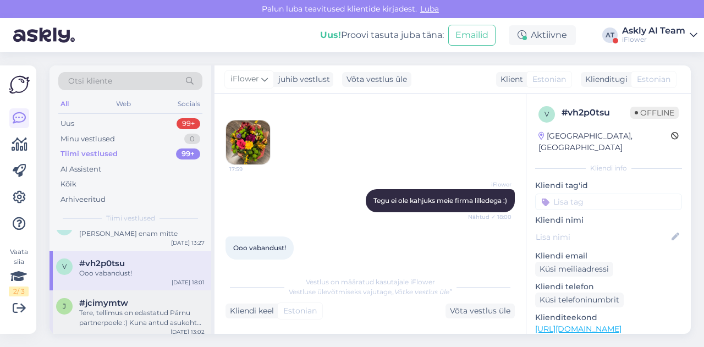
click at [124, 310] on div "Tere, tellimus on edastatud Pärnu partnerpoele :) Kuna antud asukoht on [PERSON…" at bounding box center [141, 318] width 125 height 20
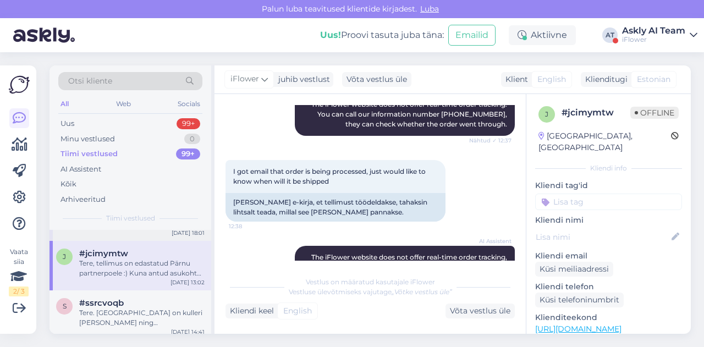
scroll to position [241, 0]
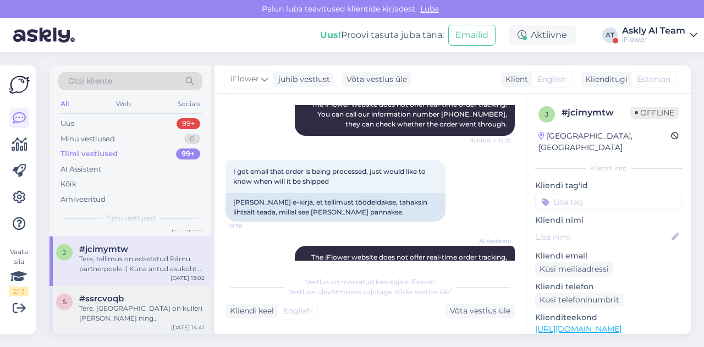
click at [119, 299] on span "#ssrcvoqb" at bounding box center [101, 299] width 45 height 10
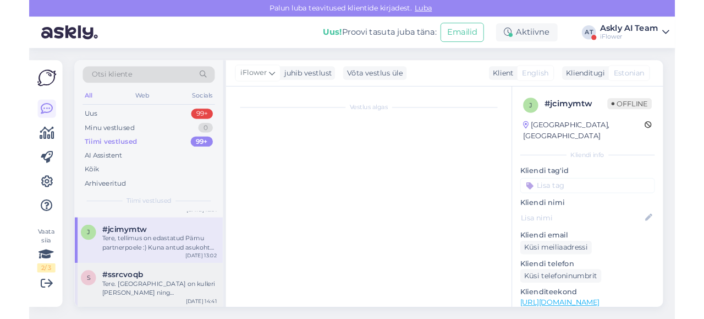
scroll to position [139, 0]
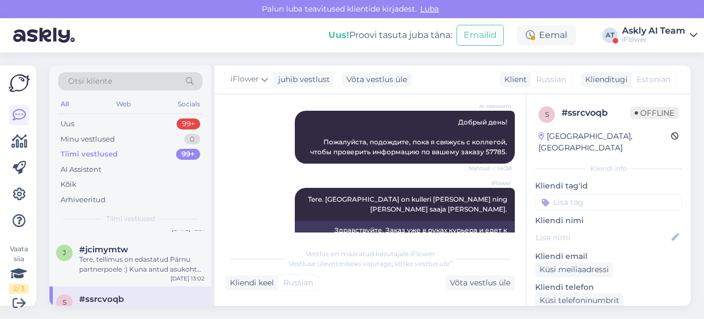
click at [629, 30] on div "Askly AI Team" at bounding box center [653, 30] width 63 height 9
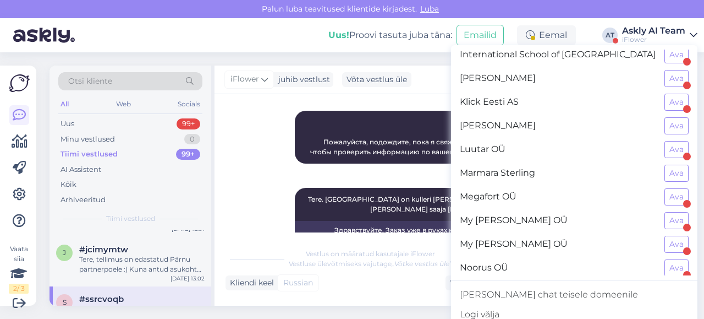
scroll to position [506, 0]
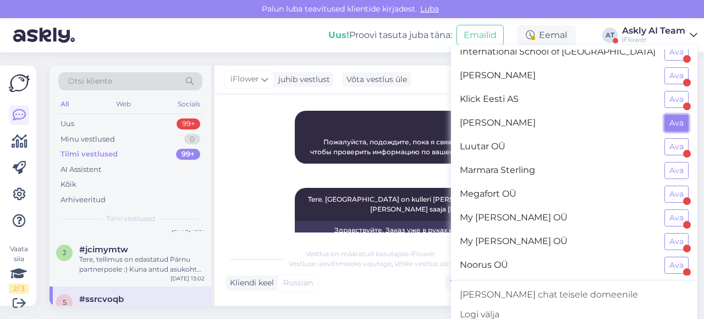
click at [667, 114] on button "Ava" at bounding box center [677, 122] width 24 height 17
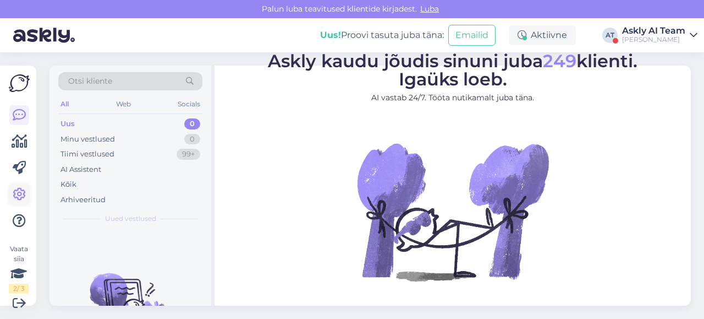
click at [21, 189] on icon at bounding box center [19, 194] width 13 height 13
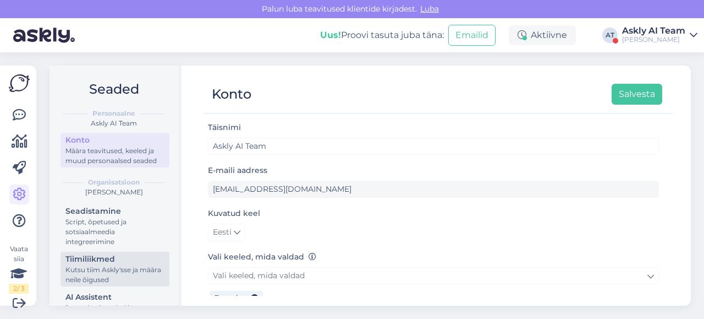
scroll to position [38, 0]
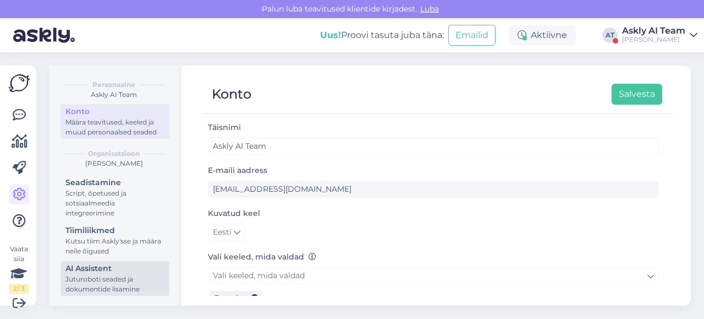
click at [88, 273] on div "AI Assistent" at bounding box center [114, 268] width 99 height 12
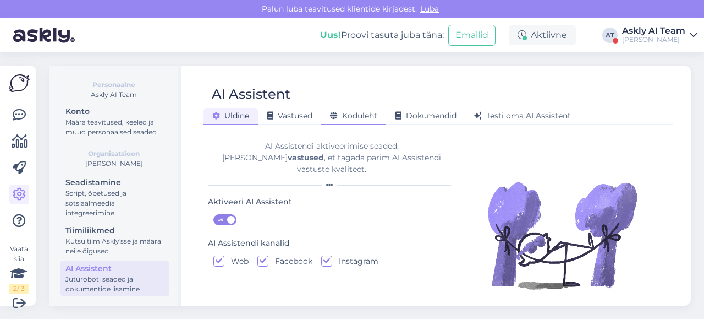
click at [359, 121] on div "Koduleht" at bounding box center [353, 116] width 65 height 17
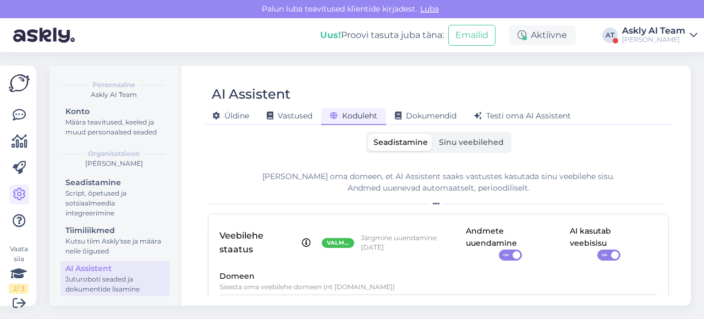
click at [456, 144] on span "Sinu veebilehed" at bounding box center [471, 142] width 65 height 10
click at [434, 134] on input "Sinu veebilehed" at bounding box center [434, 134] width 0 height 0
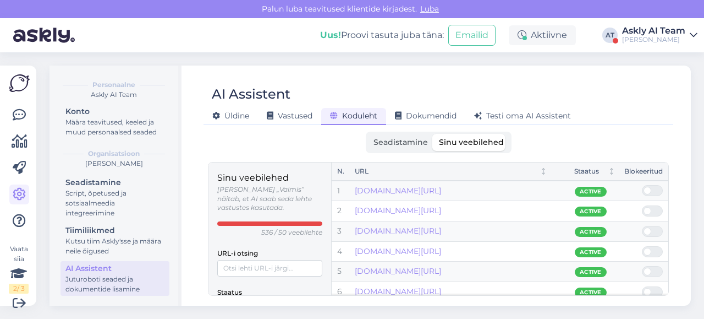
click at [371, 149] on label "Seadistamine" at bounding box center [400, 142] width 65 height 17
click at [368, 134] on input "Seadistamine" at bounding box center [368, 134] width 0 height 0
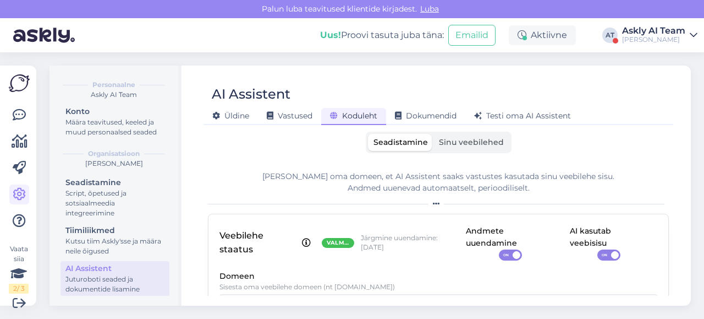
click at [650, 30] on div "Askly AI Team" at bounding box center [653, 30] width 63 height 9
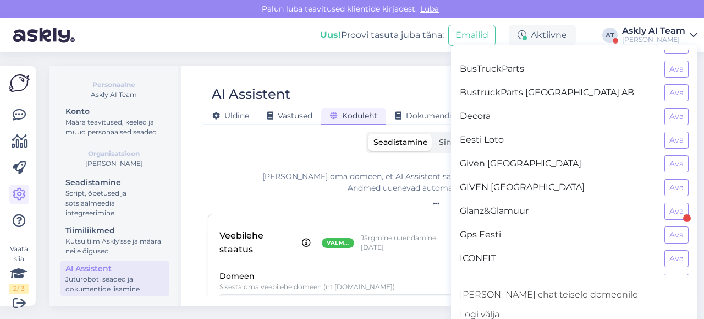
scroll to position [228, 0]
click at [665, 112] on button "Ava" at bounding box center [677, 116] width 24 height 17
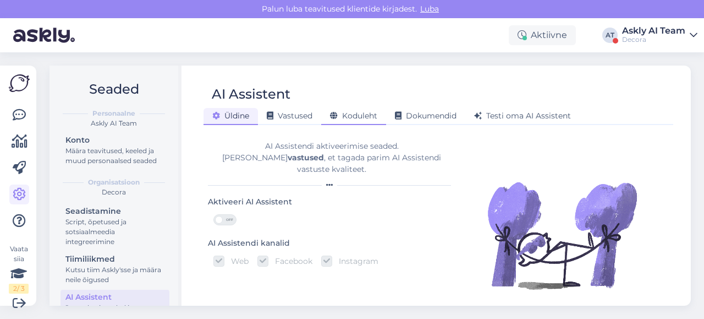
click at [354, 120] on div "Koduleht" at bounding box center [353, 116] width 65 height 17
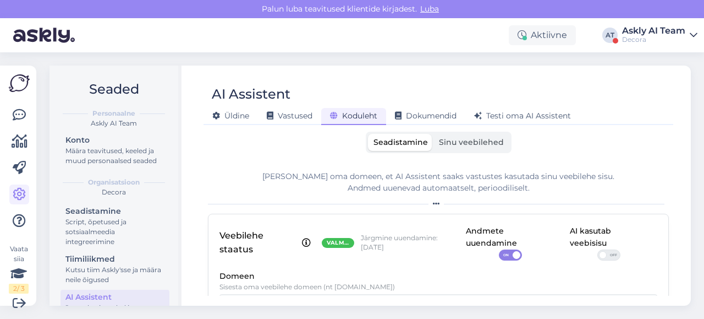
click at [462, 145] on span "Sinu veebilehed" at bounding box center [471, 142] width 65 height 10
click at [434, 134] on input "Sinu veebilehed" at bounding box center [434, 134] width 0 height 0
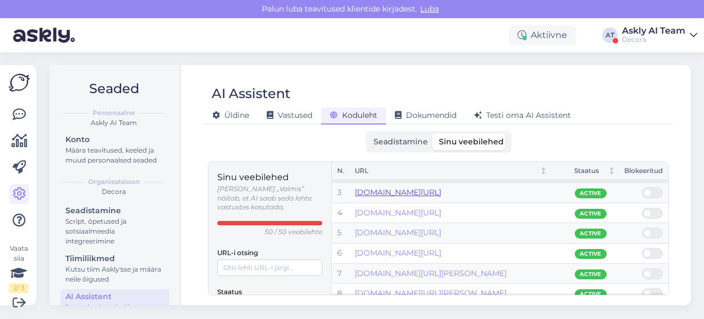
scroll to position [0, 0]
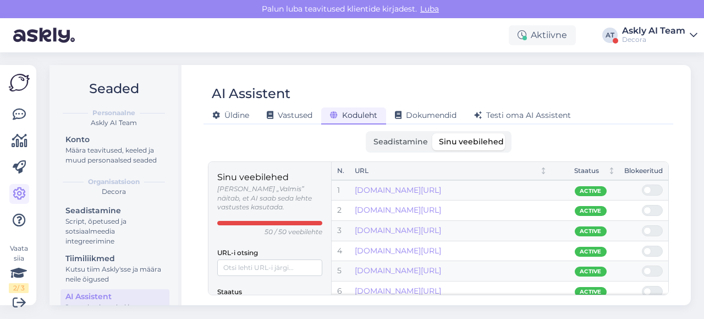
click at [642, 28] on div "Askly AI Team" at bounding box center [653, 30] width 63 height 9
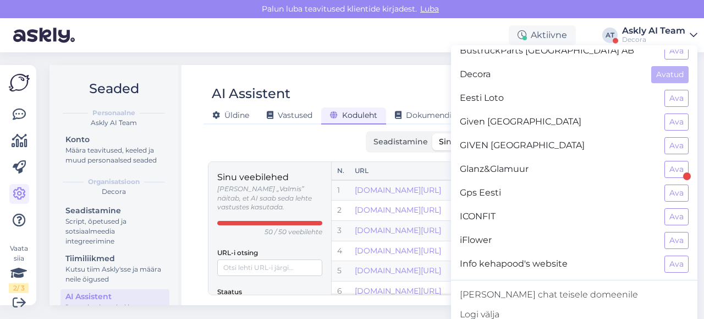
scroll to position [271, 0]
click at [672, 95] on button "Ava" at bounding box center [677, 97] width 24 height 17
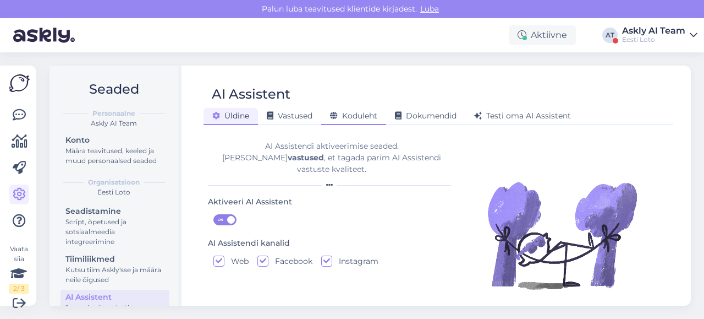
click at [368, 114] on span "Koduleht" at bounding box center [353, 116] width 47 height 10
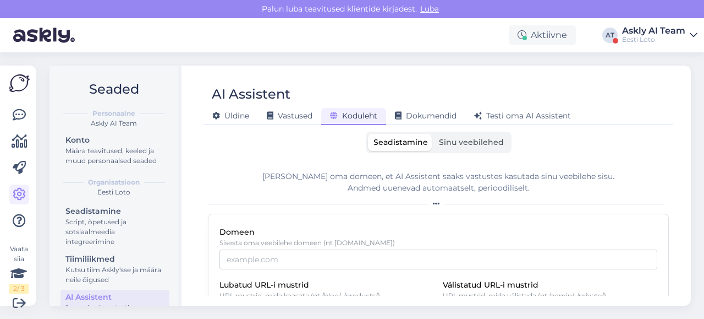
click at [462, 141] on span "Sinu veebilehed" at bounding box center [471, 142] width 65 height 10
click at [434, 134] on input "Sinu veebilehed" at bounding box center [434, 134] width 0 height 0
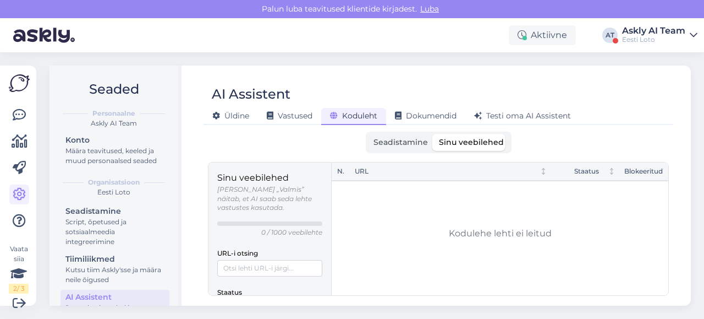
click at [633, 34] on div "Askly AI Team" at bounding box center [653, 30] width 63 height 9
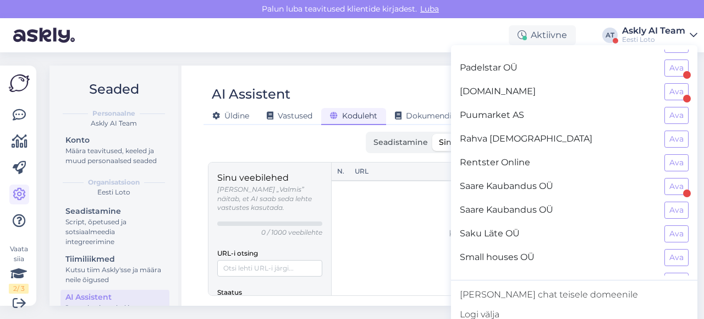
scroll to position [752, 0]
click at [665, 224] on button "Ava" at bounding box center [677, 232] width 24 height 17
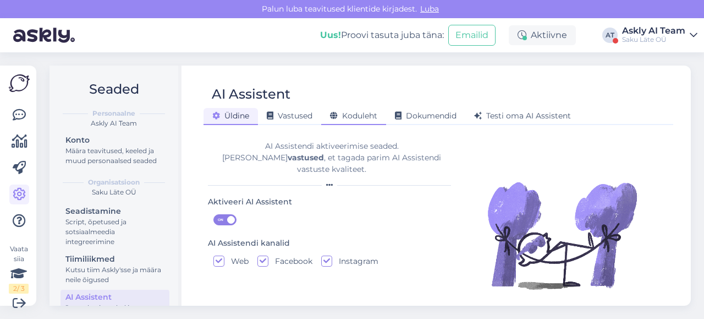
click at [350, 115] on span "Koduleht" at bounding box center [353, 116] width 47 height 10
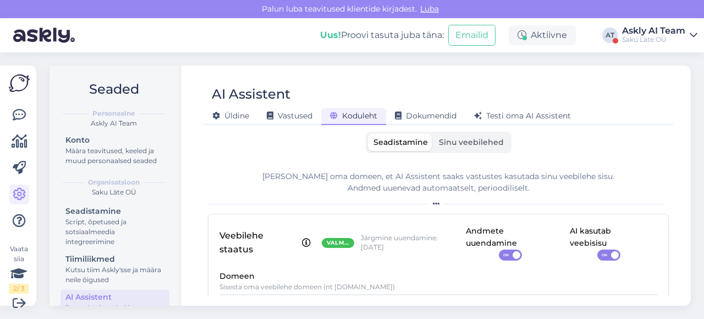
click at [465, 143] on span "Sinu veebilehed" at bounding box center [471, 142] width 65 height 10
click at [434, 134] on input "Sinu veebilehed" at bounding box center [434, 134] width 0 height 0
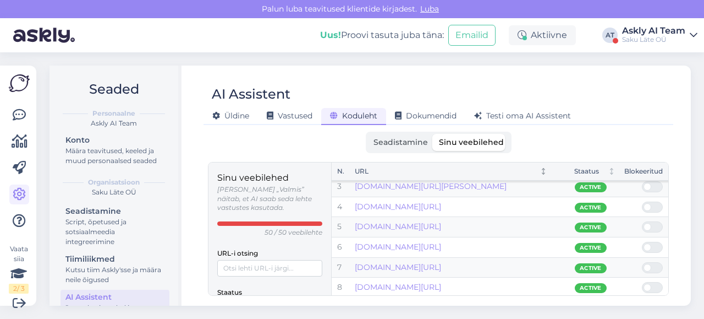
scroll to position [0, 0]
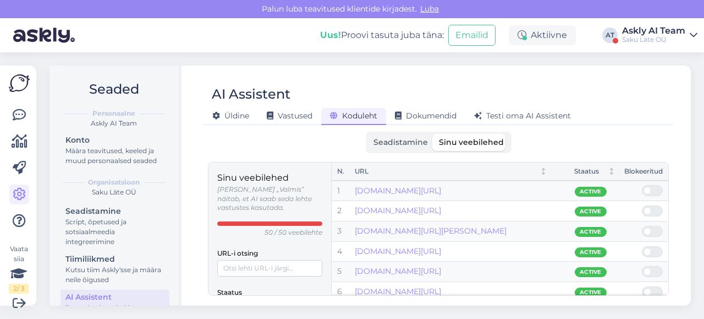
click at [390, 85] on div "AI Assistent" at bounding box center [433, 94] width 459 height 21
click at [18, 117] on icon at bounding box center [19, 114] width 13 height 13
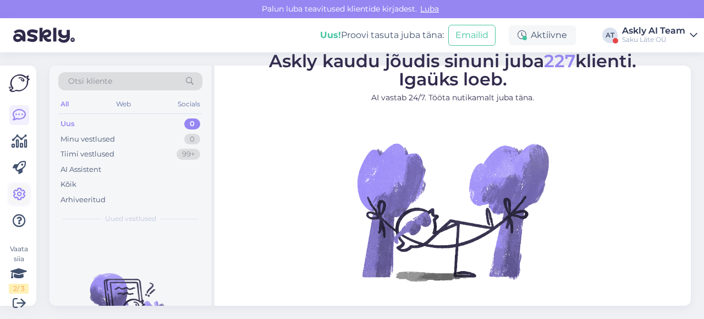
click at [20, 198] on icon at bounding box center [19, 194] width 13 height 13
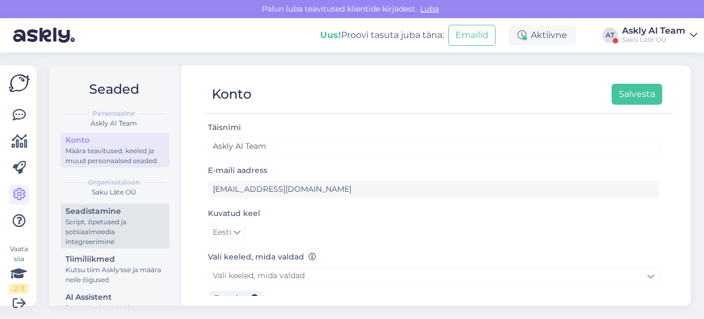
scroll to position [38, 0]
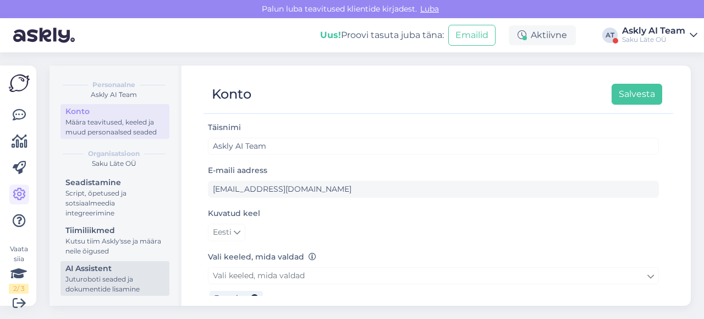
click at [95, 270] on div "AI Assistent" at bounding box center [114, 268] width 99 height 12
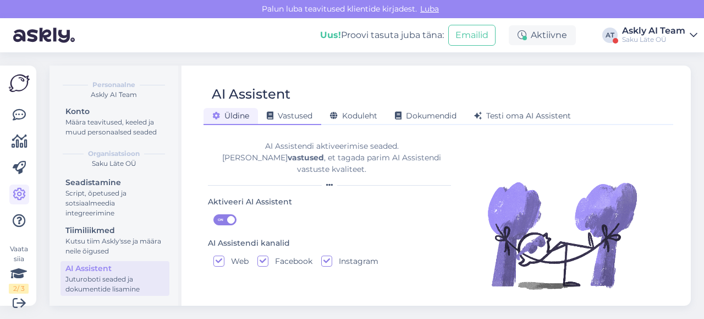
click at [303, 117] on span "Vastused" at bounding box center [290, 116] width 46 height 10
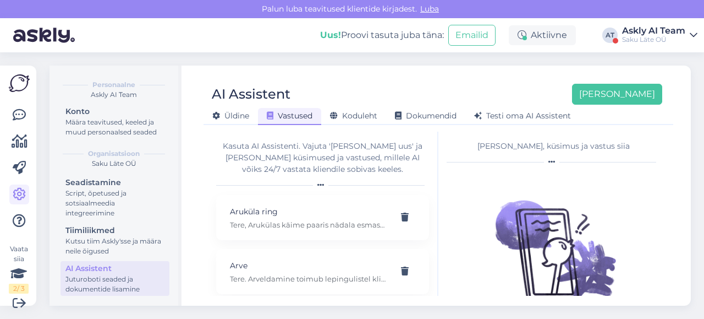
click at [646, 31] on div "Askly AI Team" at bounding box center [653, 30] width 63 height 9
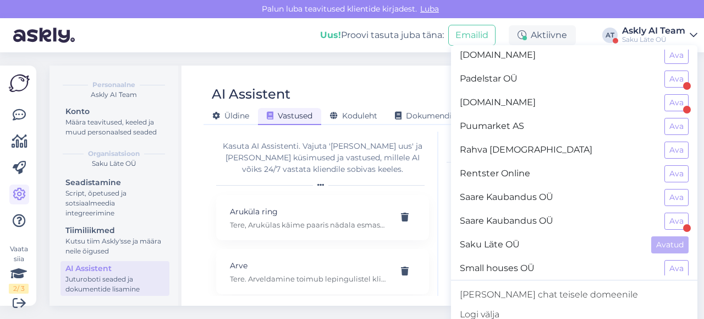
scroll to position [743, 0]
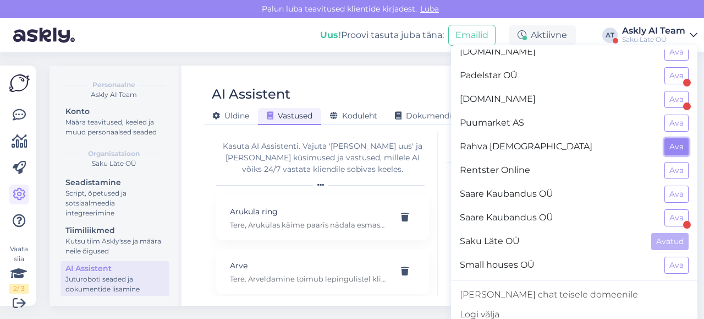
click at [668, 138] on button "Ava" at bounding box center [677, 146] width 24 height 17
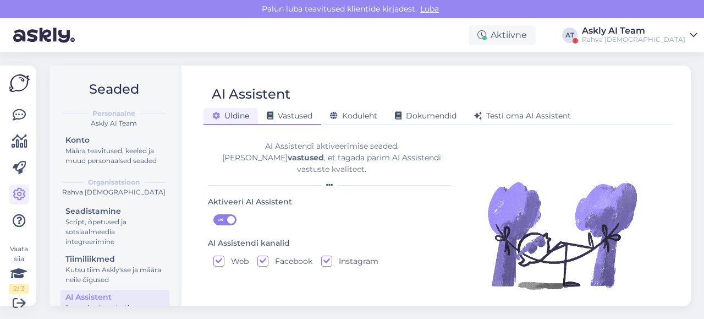
click at [306, 111] on span "Vastused" at bounding box center [290, 116] width 46 height 10
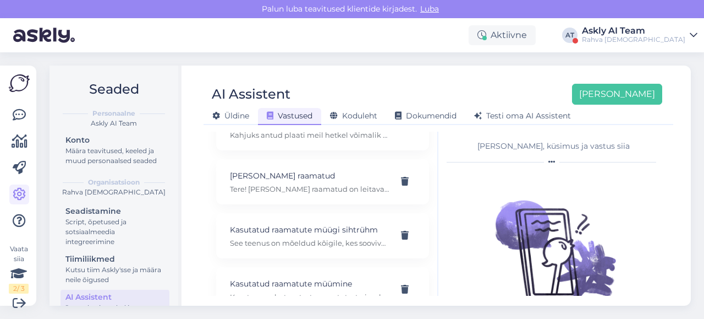
scroll to position [5362, 0]
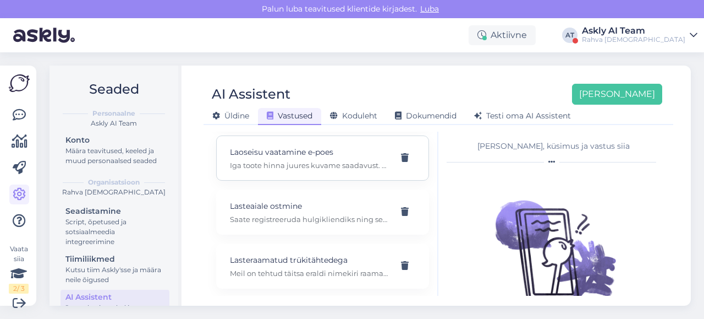
click at [269, 180] on div "Laoseisu vaatamine e-poes Iga toote hinna juures kuvame saadavust. Täpse info s…" at bounding box center [322, 157] width 213 height 45
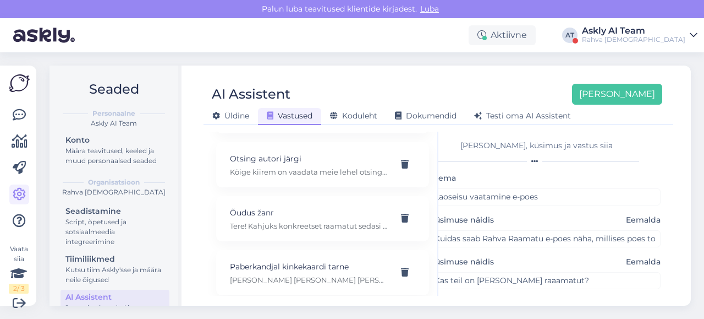
scroll to position [7659, 0]
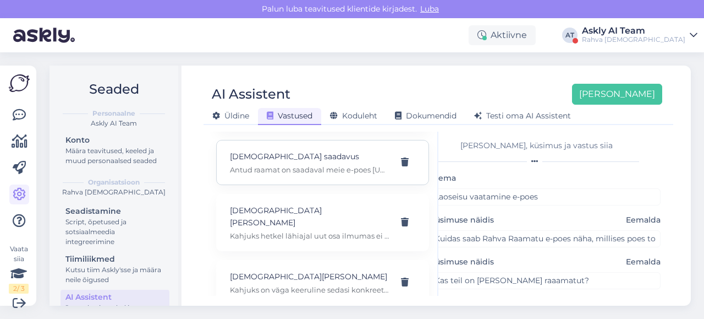
click at [281, 162] on p "[DEMOGRAPHIC_DATA] saadavus" at bounding box center [309, 156] width 159 height 12
type input "[DEMOGRAPHIC_DATA] saadavus"
type input "Kas teil on saadaval raamatukogus the summer i turned pretty"
type textarea "Antud raamat on saadaval meie e-poes [URL][DOMAIN_NAME] ning toote juures vajut…"
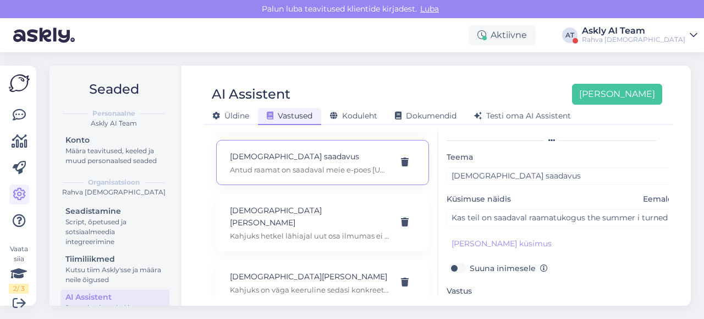
scroll to position [6339, 0]
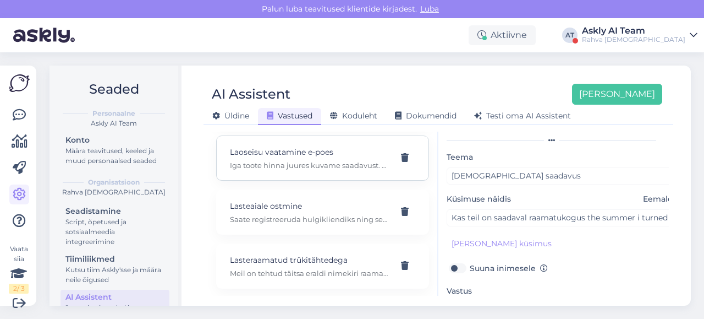
click at [284, 158] on p "Laoseisu vaatamine e-poes" at bounding box center [309, 152] width 159 height 12
type input "Laoseisu vaatamine e-poes"
type input "Kuidas saab Rahva Raamatu e-poes näha, millises poes toode saadaval on?"
type textarea "Iga toote hinna juures kuvame saadavust. Täpse info saamiseks vajutage nupule „…"
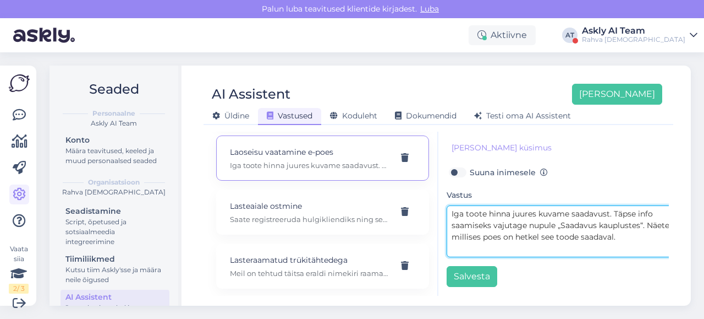
drag, startPoint x: 446, startPoint y: 204, endPoint x: 642, endPoint y: 238, distance: 198.3
click at [642, 238] on textarea "Iga toote hinna juures kuvame saadavust. Täpse info saamiseks vajutage nupule „…" at bounding box center [562, 231] width 231 height 52
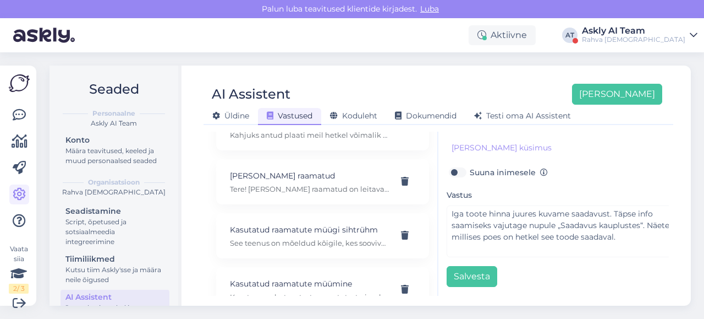
scroll to position [5362, 0]
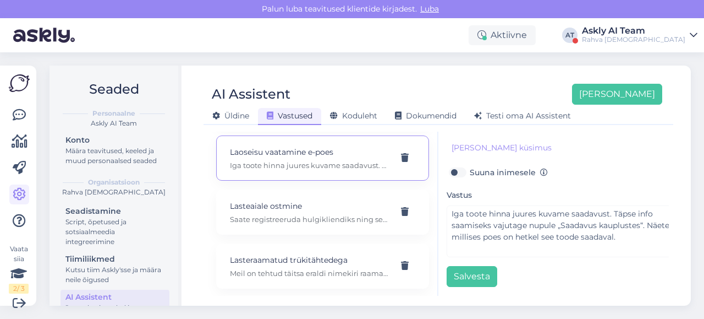
click at [259, 158] on p "Laoseisu vaatamine e-poes" at bounding box center [309, 152] width 159 height 12
click at [314, 180] on div "Laoseisu vaatamine e-poes Iga toote hinna juures kuvame saadavust. Täpse info s…" at bounding box center [322, 157] width 213 height 45
click at [339, 180] on div "Laoseisu vaatamine e-poes Iga toote hinna juures kuvame saadavust. Täpse info s…" at bounding box center [322, 157] width 213 height 45
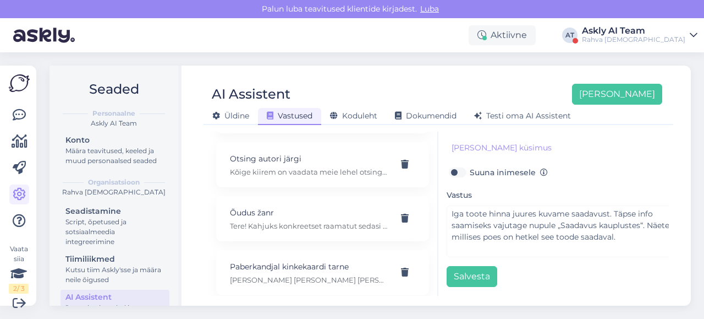
scroll to position [7659, 0]
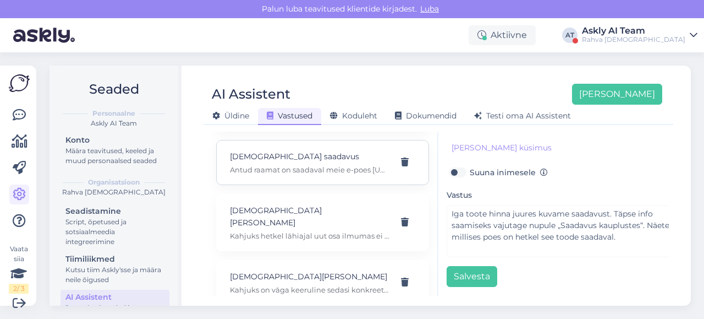
click at [279, 162] on p "[DEMOGRAPHIC_DATA] saadavus" at bounding box center [309, 156] width 159 height 12
type input "[DEMOGRAPHIC_DATA] saadavus"
type input "Kas teil on saadaval raamatukogus the summer i turned pretty"
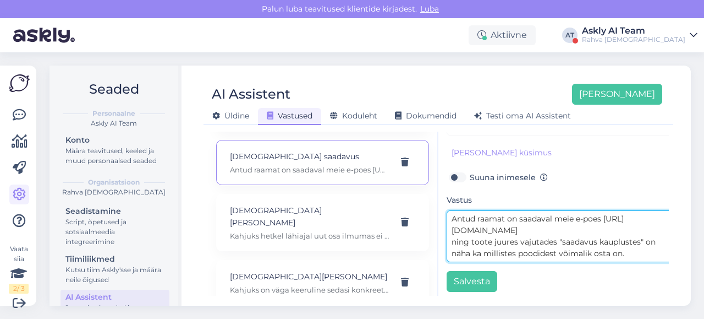
scroll to position [123, 0]
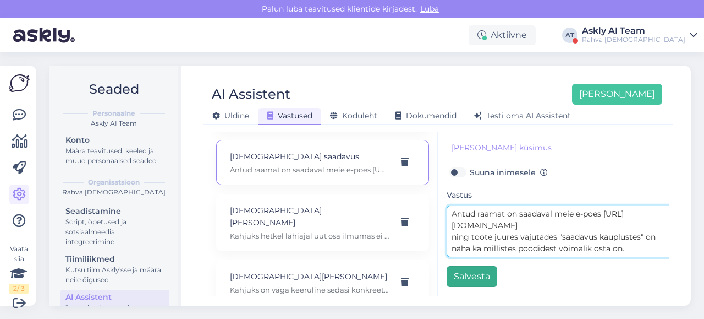
drag, startPoint x: 448, startPoint y: 233, endPoint x: 479, endPoint y: 277, distance: 53.9
click at [479, 277] on div "Teema [DEMOGRAPHIC_DATA] saadavus Küsimuse näidis Eemalda Kas teil on saadaval …" at bounding box center [562, 170] width 231 height 232
paste textarea "Iga toote hinna juures kuvame saadavust. Täpse info saamiseks vajutage nupule „…"
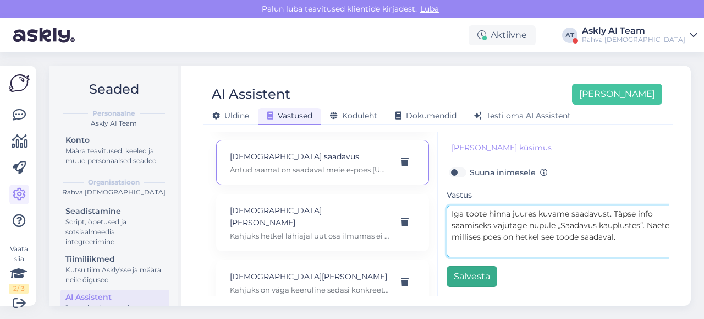
scroll to position [0, 0]
click at [449, 207] on textarea "Iga toote hinna juures kuvame saadavust. Täpse info saamiseks vajutage nupule „…" at bounding box center [562, 231] width 231 height 52
click at [447, 205] on textarea "Iga toote hinna juures kuvame saadavust. Täpse info saamiseks vajutage nupule „…" at bounding box center [562, 231] width 231 height 52
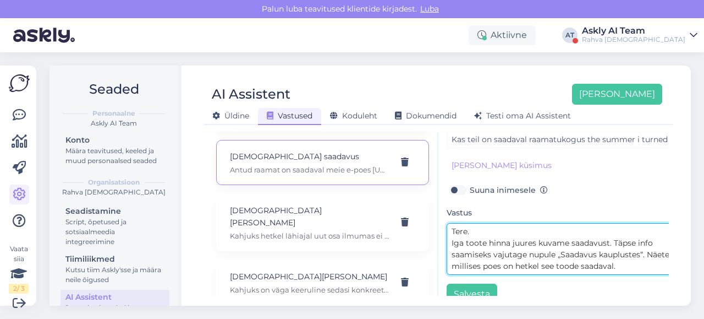
scroll to position [123, 0]
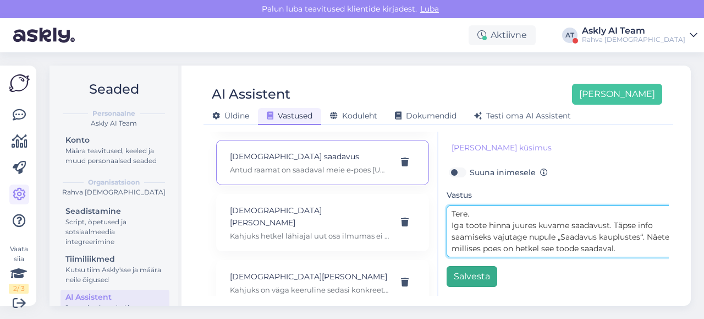
type textarea "Tere. Iga toote hinna juures kuvame saadavust. Täpse info saamiseks vajutage nu…"
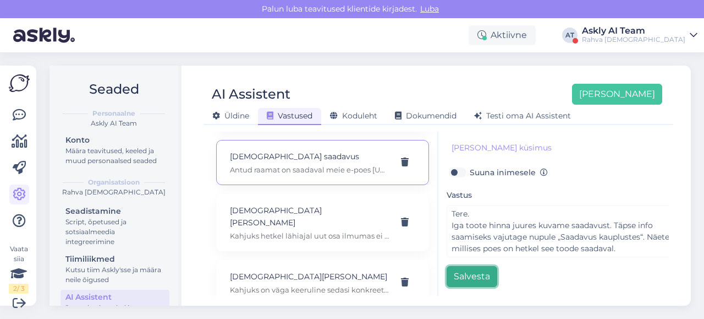
click at [457, 268] on button "Salvesta" at bounding box center [472, 276] width 51 height 21
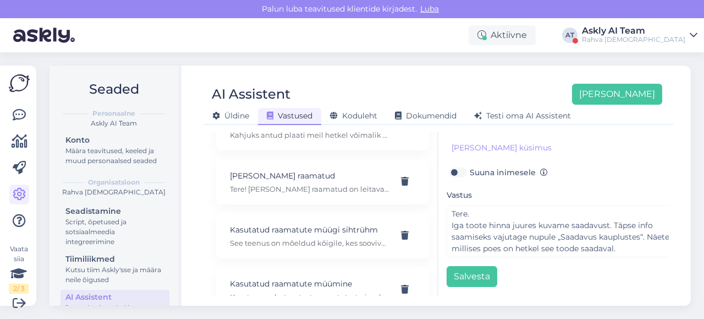
scroll to position [5362, 0]
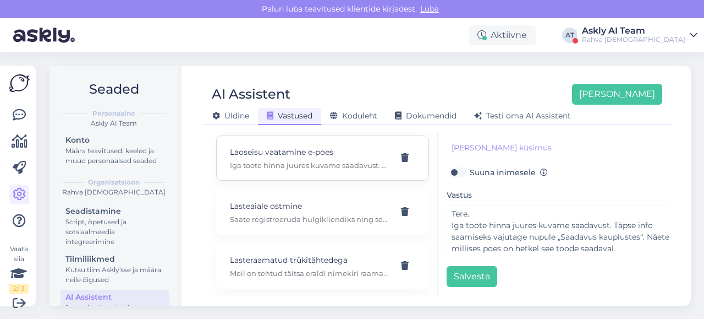
click at [299, 158] on p "Laoseisu vaatamine e-poes" at bounding box center [309, 152] width 159 height 12
type input "Laoseisu vaatamine e-poes"
type input "Kuidas saab Rahva Raamatu e-poes näha, millises poes toode saadaval on?"
type textarea "Iga toote hinna juures kuvame saadavust. Täpse info saamiseks vajutage nupule „…"
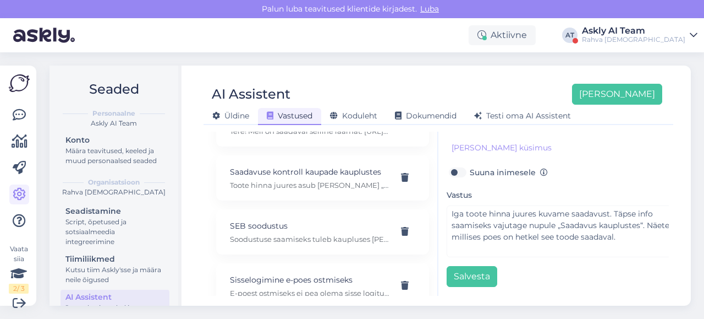
scroll to position [9623, 0]
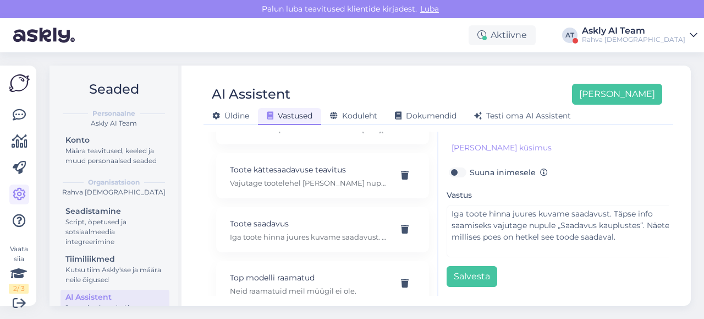
click at [399, 64] on div "Seaded Personaalne Askly AI Team Konto Määra teavitused, keeled ja muud persona…" at bounding box center [373, 185] width 661 height 266
click at [663, 37] on div "Rahva [DEMOGRAPHIC_DATA]" at bounding box center [633, 39] width 103 height 9
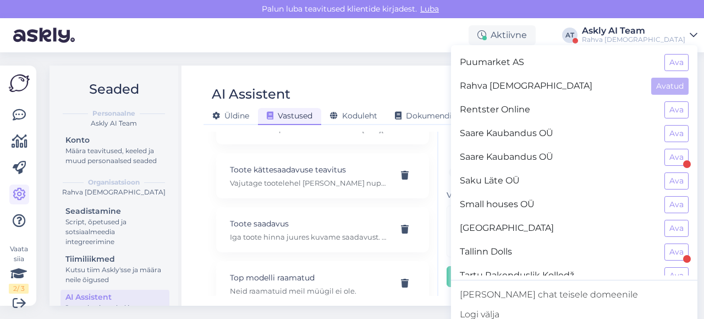
scroll to position [916, 0]
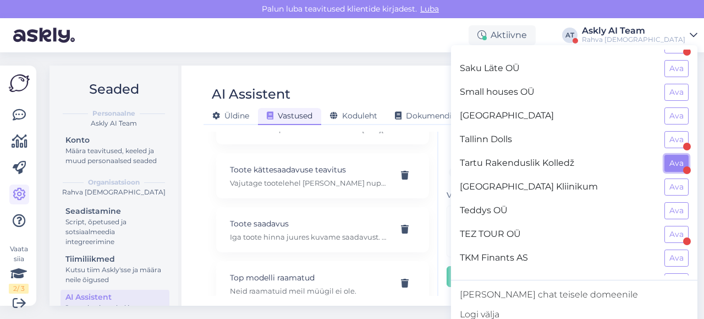
click at [670, 155] on button "Ava" at bounding box center [677, 163] width 24 height 17
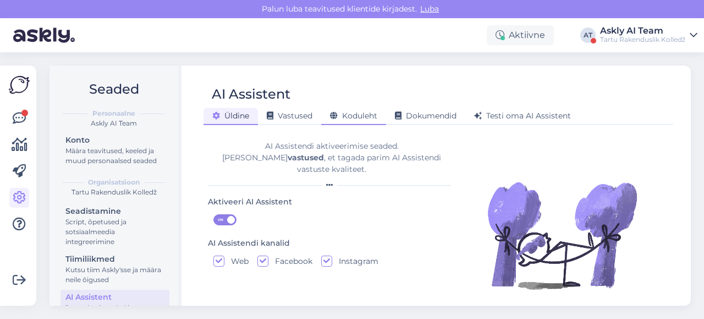
click at [353, 116] on span "Koduleht" at bounding box center [353, 116] width 47 height 10
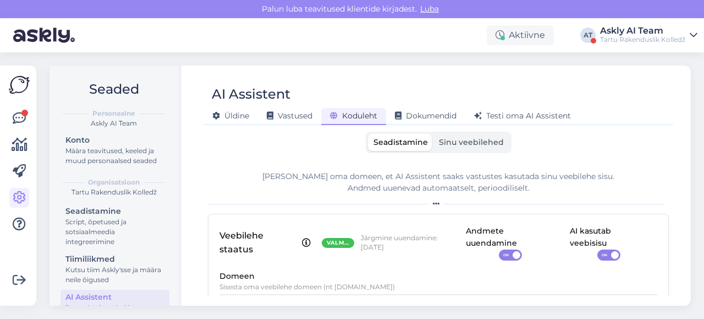
click at [443, 140] on span "Sinu veebilehed" at bounding box center [471, 142] width 65 height 10
click at [434, 134] on input "Sinu veebilehed" at bounding box center [434, 134] width 0 height 0
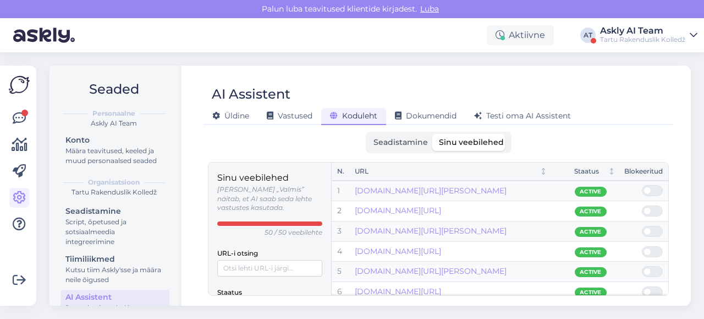
click at [644, 39] on div "Tartu Rakenduslik Kolledž" at bounding box center [642, 39] width 85 height 9
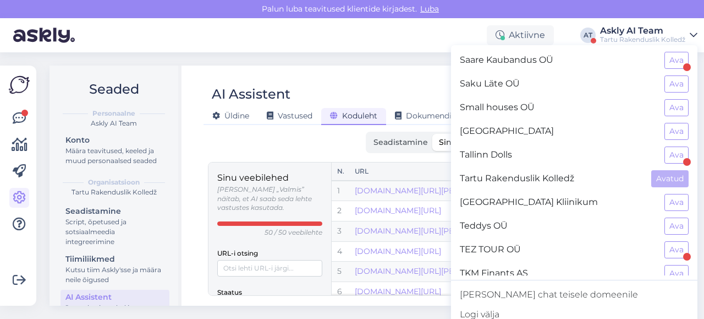
scroll to position [900, 0]
click at [665, 123] on button "Ava" at bounding box center [677, 131] width 24 height 17
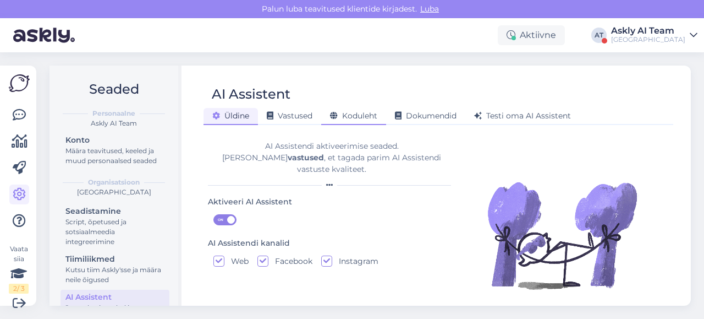
click at [376, 112] on span "Koduleht" at bounding box center [353, 116] width 47 height 10
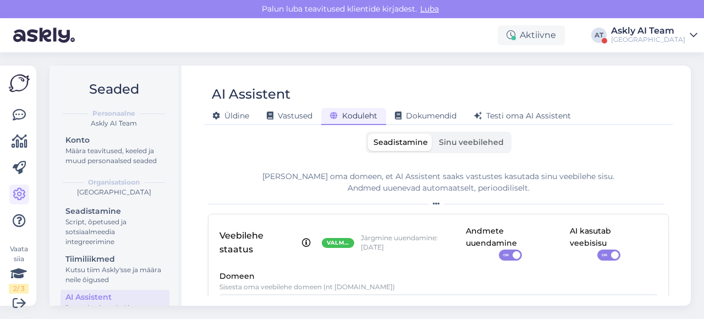
click at [449, 136] on label "Sinu veebilehed" at bounding box center [472, 142] width 76 height 17
click at [434, 134] on input "Sinu veebilehed" at bounding box center [434, 134] width 0 height 0
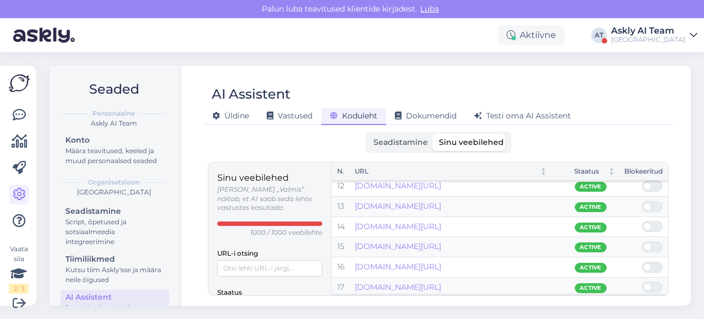
scroll to position [885, 0]
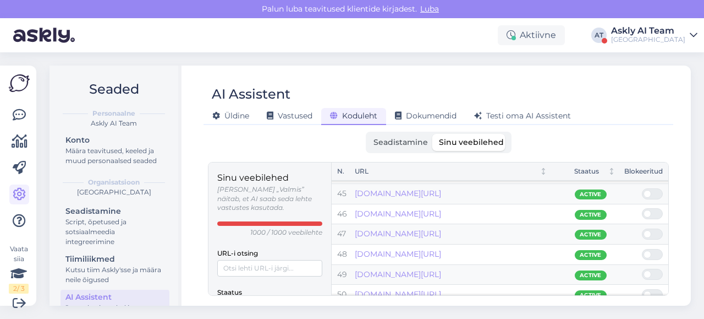
click at [673, 24] on div "Aktiivne AT Askly AI Team [GEOGRAPHIC_DATA]" at bounding box center [352, 35] width 704 height 34
click at [669, 28] on div "Askly AI Team" at bounding box center [648, 30] width 74 height 9
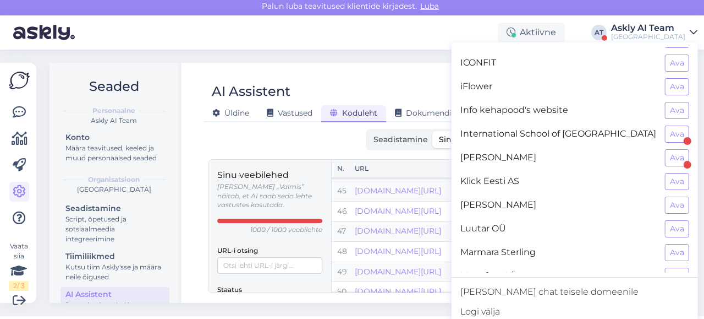
scroll to position [424, 0]
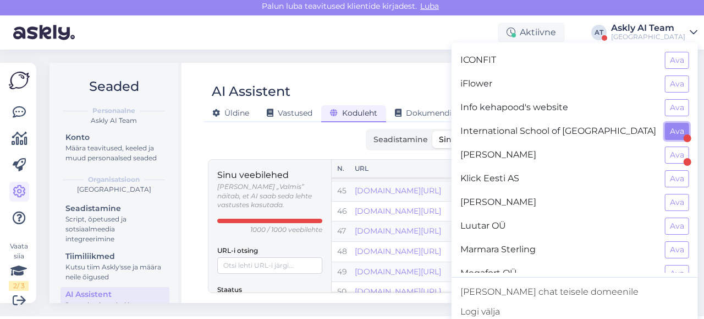
click at [669, 126] on button "Ava" at bounding box center [677, 131] width 24 height 17
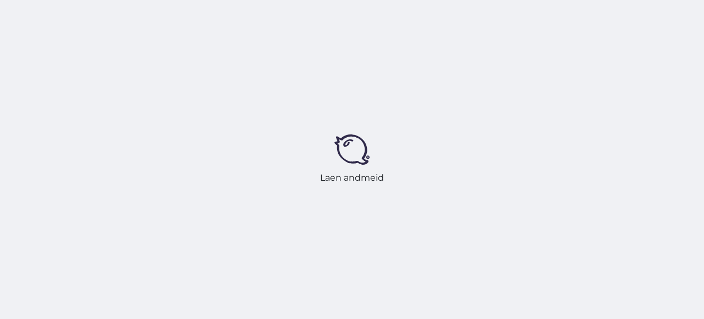
scroll to position [0, 0]
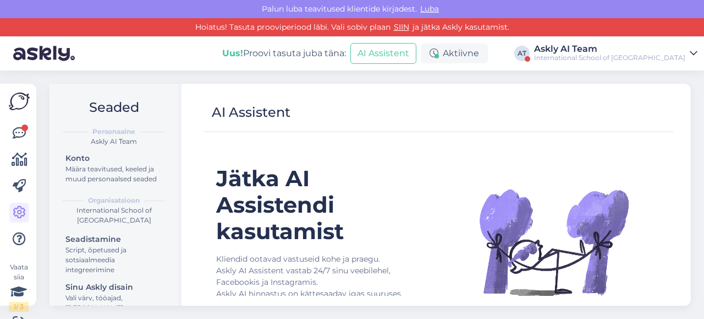
click at [687, 54] on link "Askly AI Team International School of [GEOGRAPHIC_DATA]" at bounding box center [615, 54] width 163 height 18
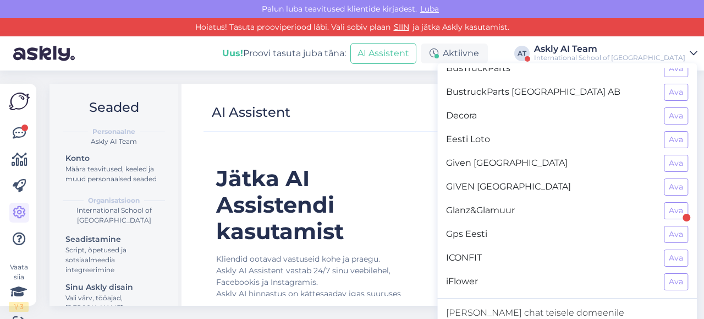
scroll to position [266, 0]
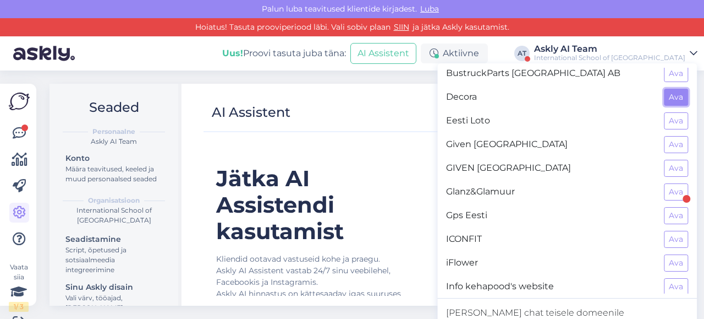
click at [670, 97] on button "Ava" at bounding box center [676, 97] width 24 height 17
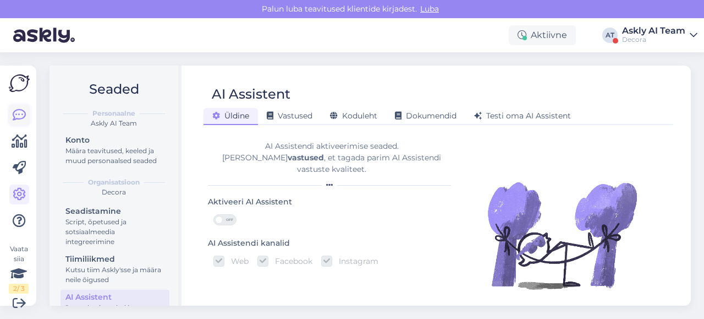
click at [23, 112] on icon at bounding box center [19, 114] width 13 height 13
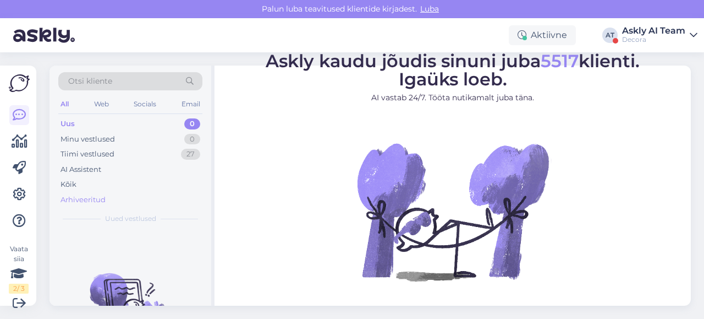
click at [105, 198] on div "Arhiveeritud" at bounding box center [83, 199] width 45 height 11
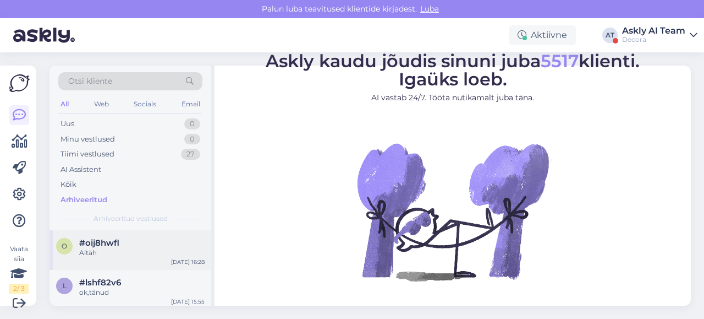
click at [154, 264] on div "o #oij8hwfl Aitäh [DATE] 16:28" at bounding box center [131, 250] width 162 height 40
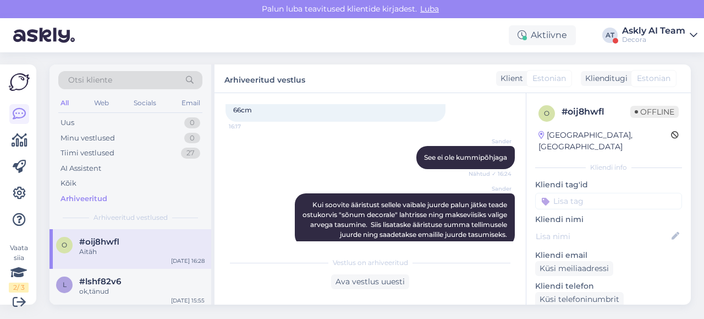
scroll to position [309, 0]
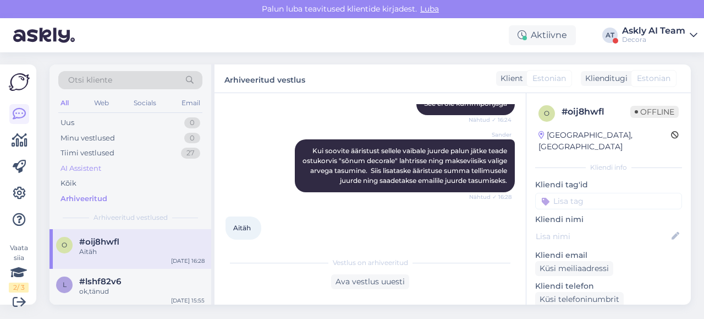
click at [74, 172] on div "AI Assistent" at bounding box center [81, 168] width 41 height 11
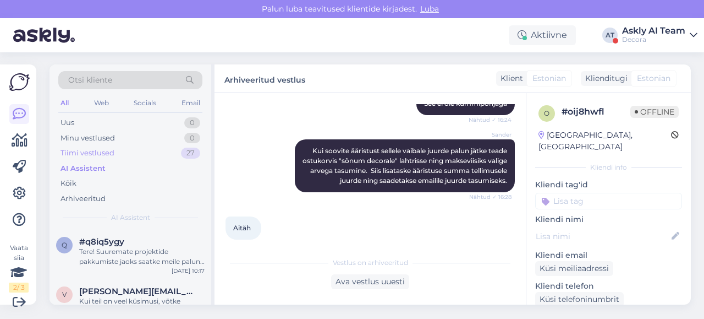
click at [100, 152] on div "Tiimi vestlused" at bounding box center [88, 152] width 54 height 11
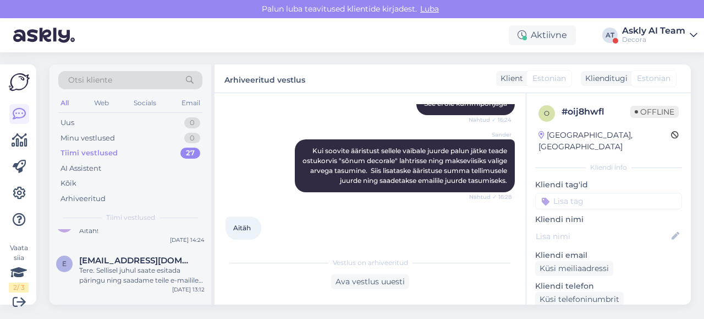
scroll to position [754, 0]
click at [139, 281] on div "Tere. Sellisel juhul saate esitada päringu ning saadame teile e-mailile tasumis…" at bounding box center [141, 275] width 125 height 20
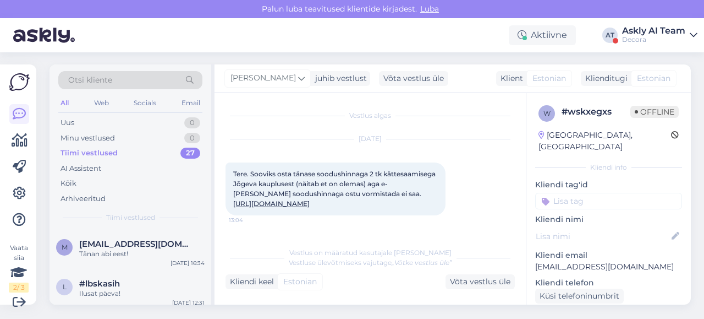
scroll to position [601, 0]
click at [113, 262] on div "m [EMAIL_ADDRESS][DOMAIN_NAME] Tãnan abi eest! [DATE] 16:34" at bounding box center [131, 252] width 162 height 40
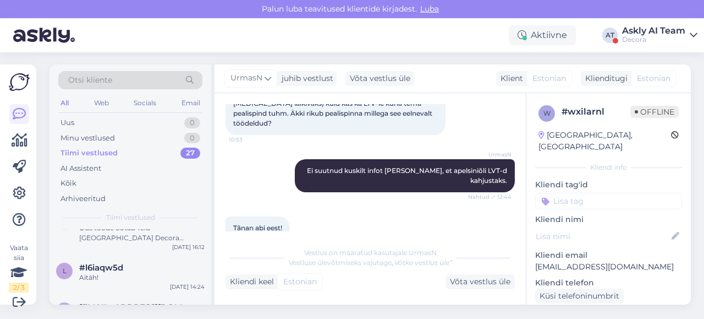
scroll to position [726, 0]
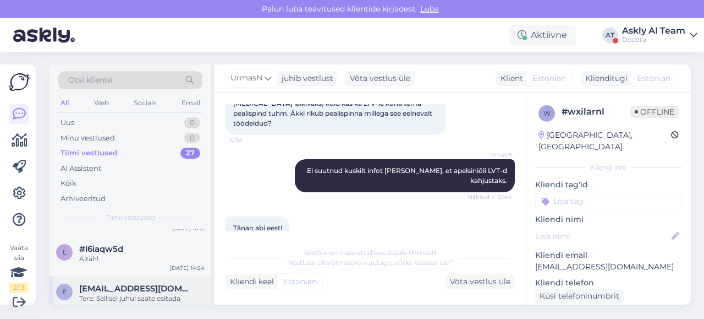
click at [129, 278] on div "e [EMAIL_ADDRESS][DOMAIN_NAME] Tere. Sellisel juhul saate esitada päringu ning …" at bounding box center [131, 301] width 162 height 50
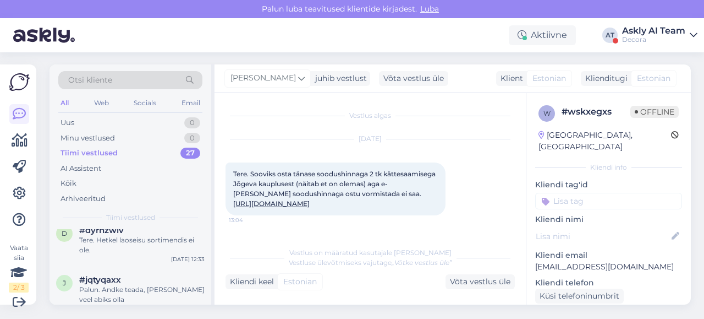
scroll to position [1181, 0]
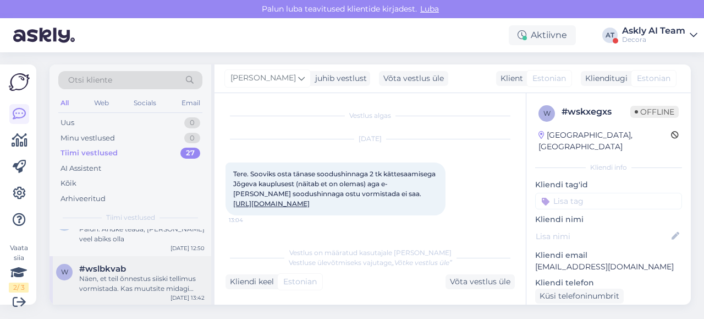
click at [122, 276] on div "Näen, et teil õnnestus siiski tellimus vormistada. Kas muutsite midagi ostukorv…" at bounding box center [141, 283] width 125 height 20
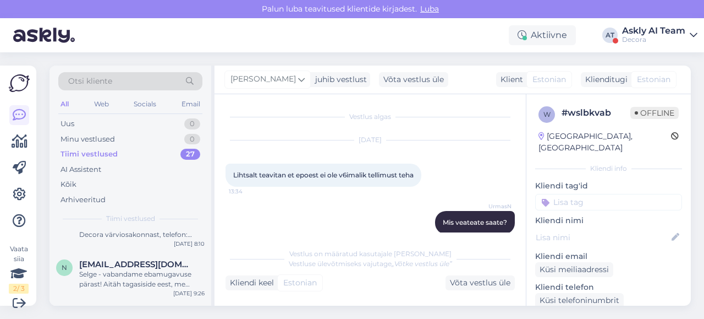
scroll to position [0, 0]
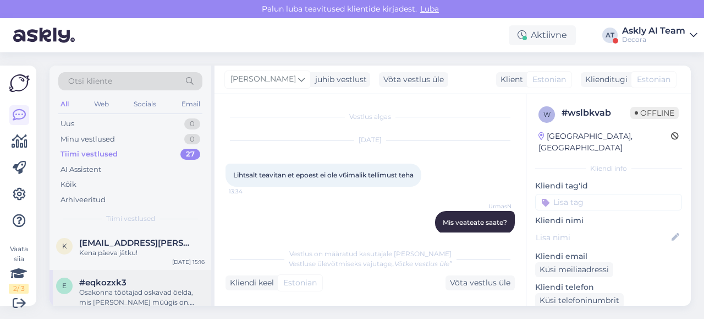
click at [137, 283] on div "#eqkozxk3" at bounding box center [141, 282] width 125 height 10
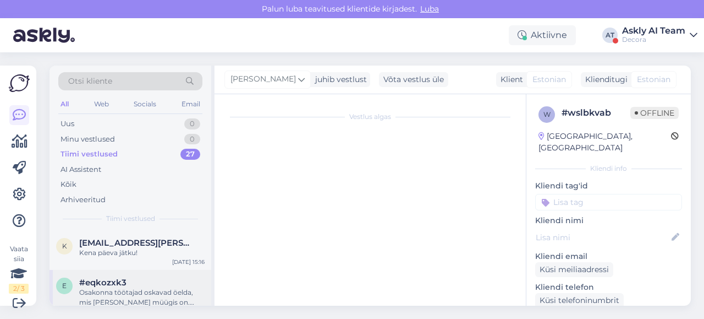
scroll to position [1, 0]
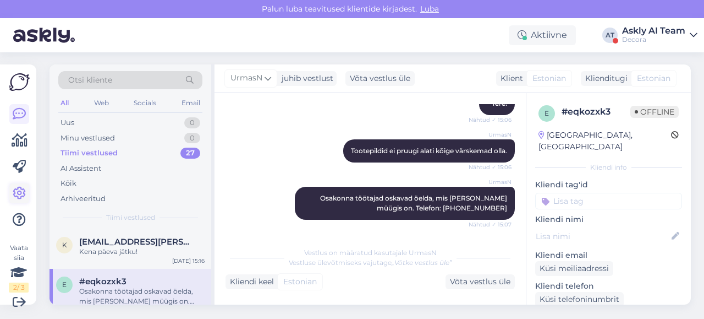
click at [23, 189] on icon at bounding box center [19, 193] width 13 height 13
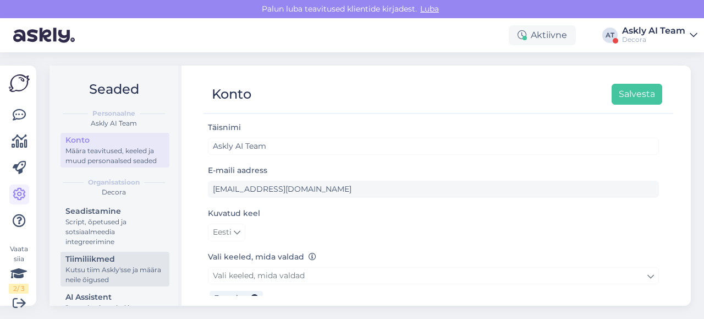
scroll to position [38, 0]
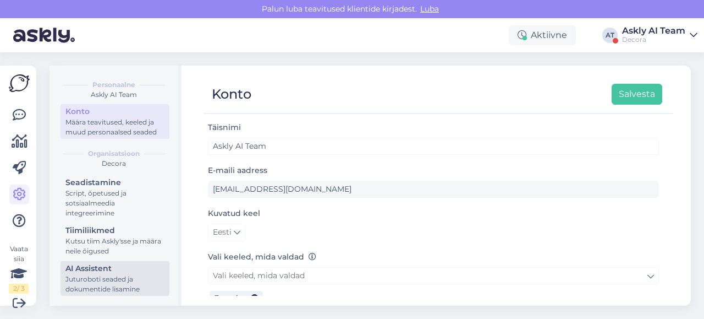
click at [95, 284] on div "Juturoboti seaded ja dokumentide lisamine" at bounding box center [114, 284] width 99 height 20
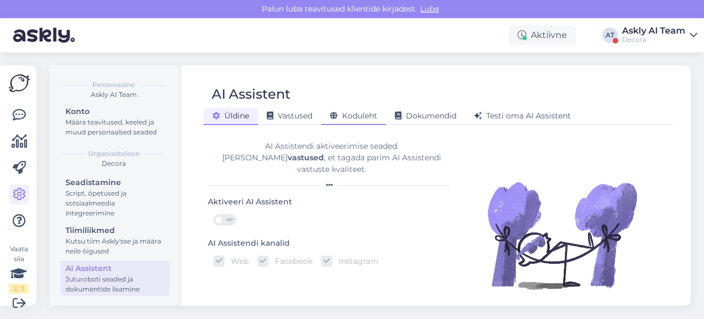
click at [353, 112] on span "Koduleht" at bounding box center [353, 116] width 47 height 10
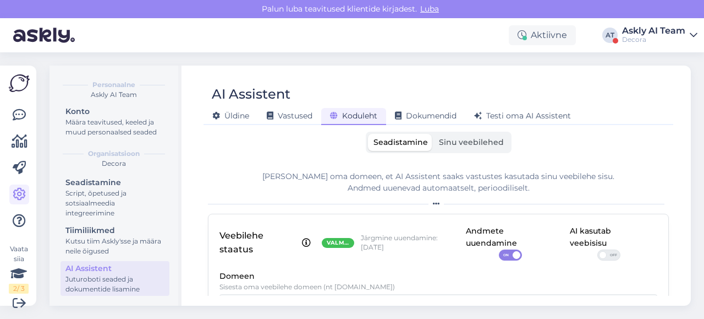
click at [451, 146] on span "Sinu veebilehed" at bounding box center [471, 142] width 65 height 10
click at [434, 134] on input "Sinu veebilehed" at bounding box center [434, 134] width 0 height 0
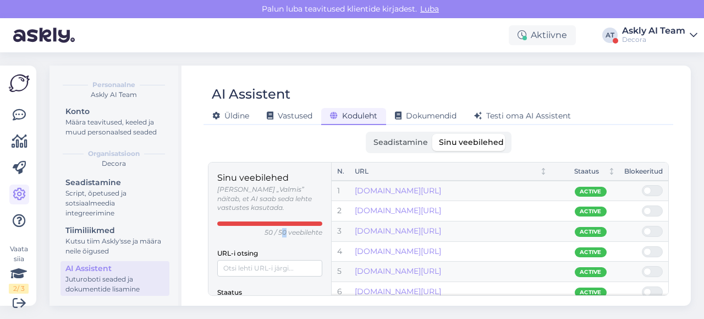
drag, startPoint x: 280, startPoint y: 223, endPoint x: 287, endPoint y: 223, distance: 7.2
click at [287, 228] on p "50 / 50 veebilehte" at bounding box center [294, 232] width 58 height 9
click at [383, 139] on span "Seadistamine" at bounding box center [401, 142] width 54 height 10
click at [368, 134] on input "Seadistamine" at bounding box center [368, 134] width 0 height 0
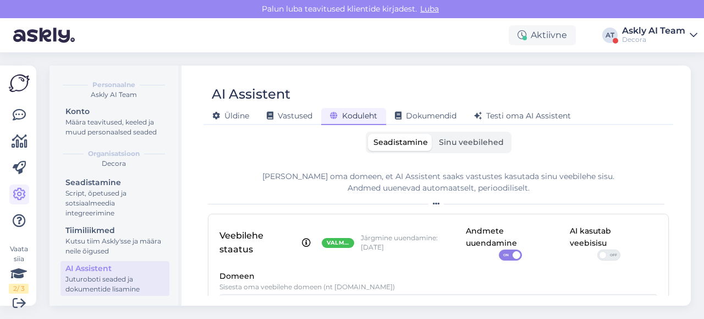
click at [669, 35] on div "Askly AI Team" at bounding box center [653, 30] width 63 height 9
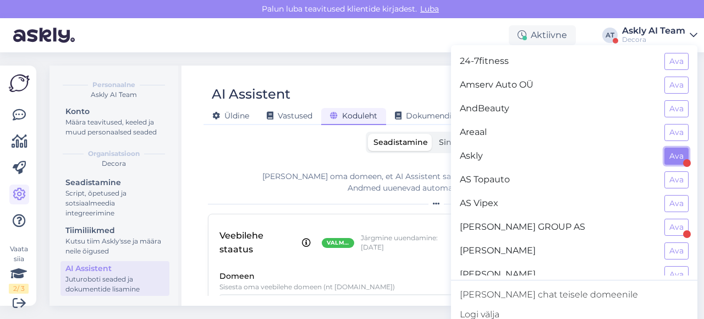
click at [671, 157] on button "Ava" at bounding box center [677, 155] width 24 height 17
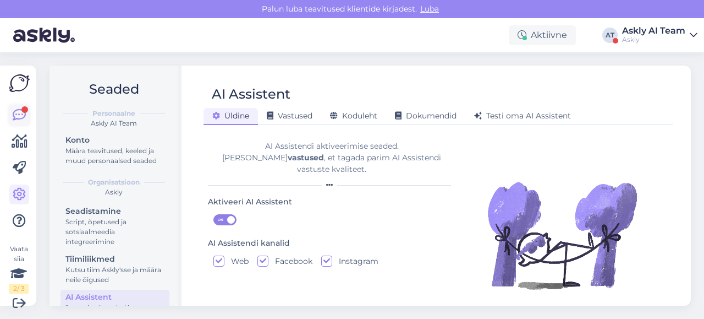
click at [14, 121] on icon at bounding box center [19, 114] width 13 height 13
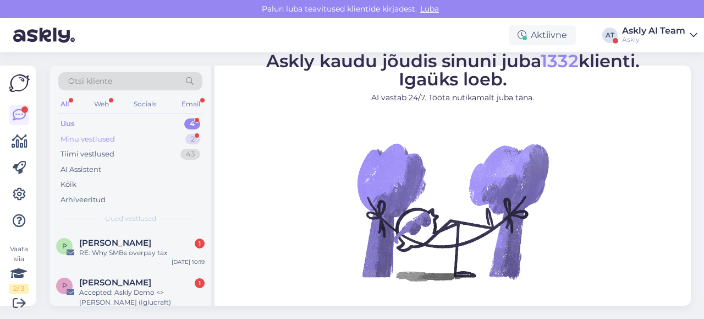
click at [99, 138] on div "Minu vestlused" at bounding box center [88, 139] width 54 height 11
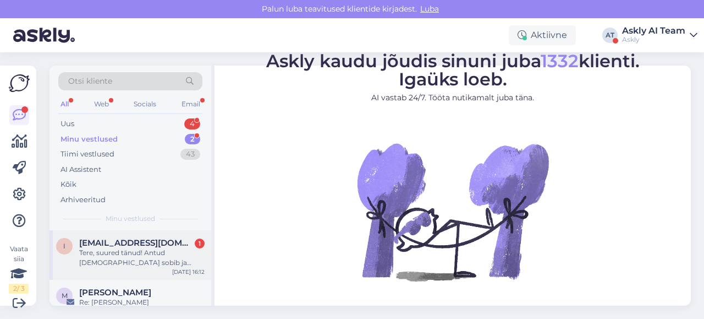
scroll to position [13, 0]
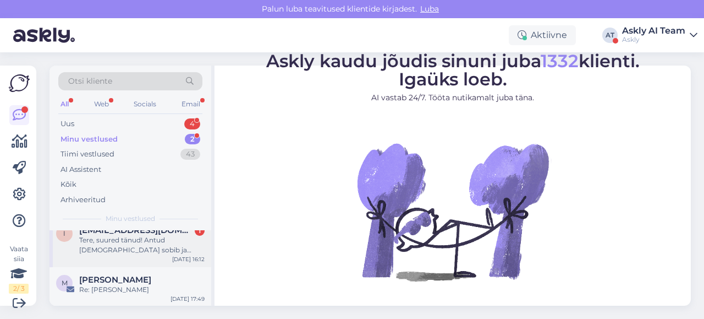
click at [113, 266] on div "i [EMAIL_ADDRESS][DOMAIN_NAME] 1 Tere, suured tänud! Antud [DEMOGRAPHIC_DATA] s…" at bounding box center [131, 242] width 162 height 50
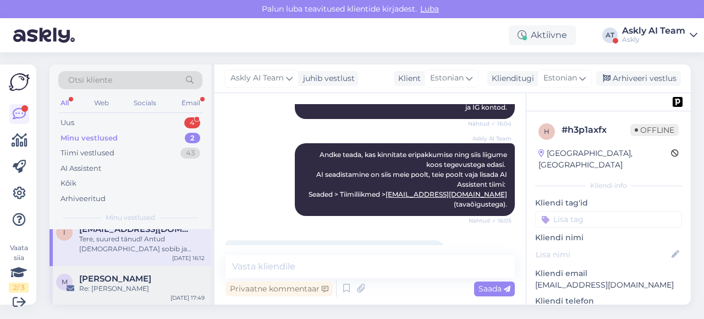
click at [109, 276] on span "[PERSON_NAME]" at bounding box center [115, 278] width 72 height 10
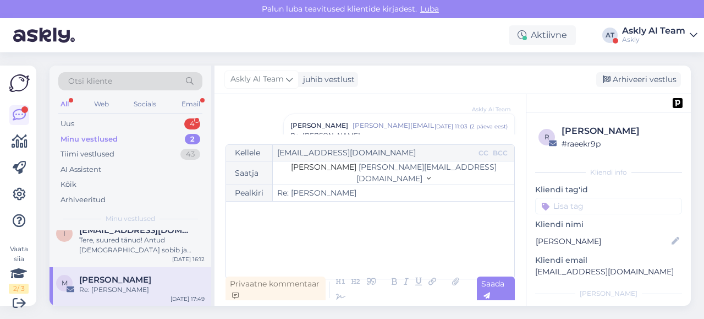
scroll to position [163, 0]
click at [376, 127] on span "[PERSON_NAME][EMAIL_ADDRESS][DOMAIN_NAME]" at bounding box center [394, 126] width 82 height 10
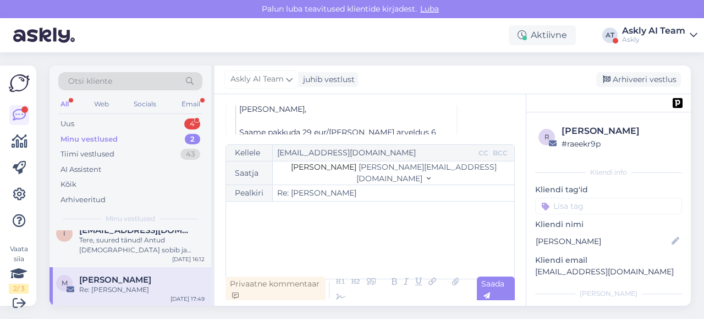
scroll to position [818, 0]
click at [271, 218] on div "﻿" at bounding box center [370, 240] width 277 height 66
click at [251, 235] on p "﻿" at bounding box center [370, 236] width 277 height 12
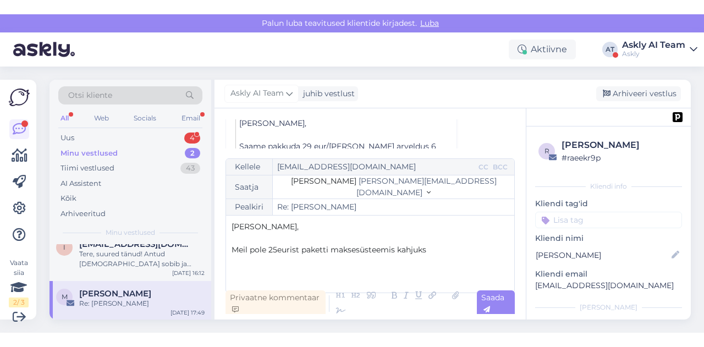
scroll to position [0, 0]
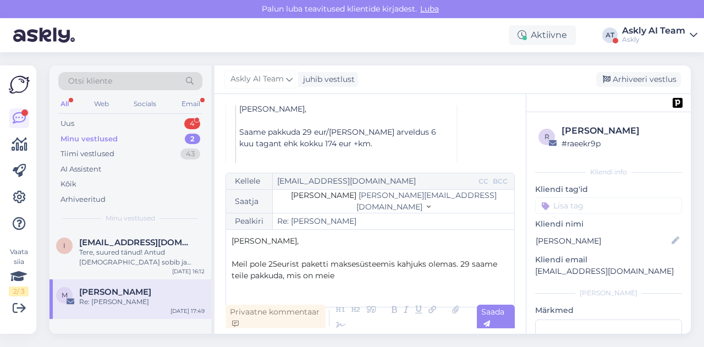
drag, startPoint x: 347, startPoint y: 282, endPoint x: 230, endPoint y: 238, distance: 124.9
click at [230, 238] on div "Kellele [EMAIL_ADDRESS][DOMAIN_NAME] CC BCC Saatja [PERSON_NAME] [PERSON_NAME][…" at bounding box center [370, 240] width 289 height 135
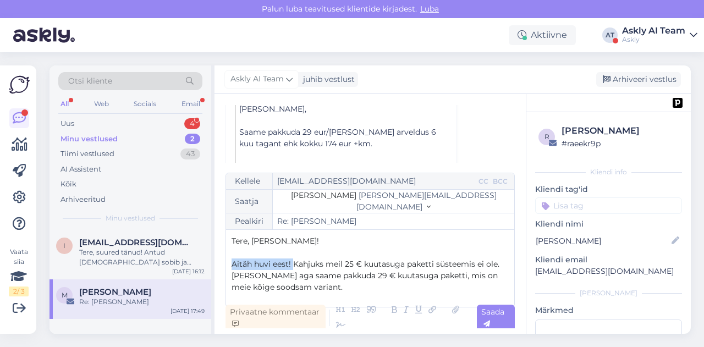
drag, startPoint x: 293, startPoint y: 264, endPoint x: 221, endPoint y: 262, distance: 71.6
click at [221, 262] on div "Vestlus [PERSON_NAME] [EMAIL_ADDRESS][DOMAIN_NAME] [DATE] 16:08 ( 28 päeva eest…" at bounding box center [370, 214] width 311 height 240
click at [376, 264] on span "Kahjuks meil 25 € kuutasuga paketti süsteemis ei ole. [PERSON_NAME] aga saame p…" at bounding box center [370, 275] width 276 height 33
click at [375, 266] on span "Kahjuks meil 25 € kuutasuga paketti süsteemis ei ole. [PERSON_NAME] aga saame p…" at bounding box center [370, 275] width 276 height 33
click at [298, 289] on p "Kahjuks meil 25 € kuutasuga paketti maksesüsteemis ei ole. [PERSON_NAME] aga sa…" at bounding box center [370, 276] width 277 height 35
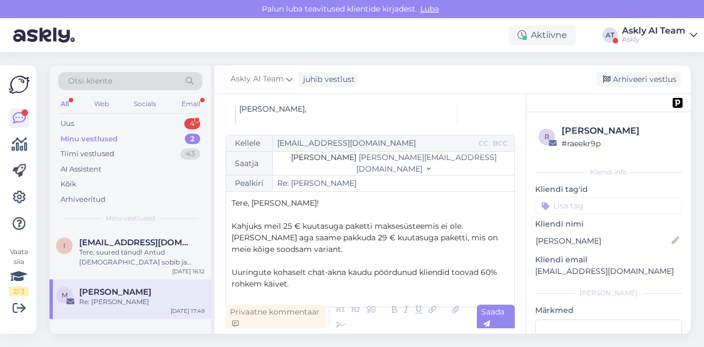
click at [311, 288] on p "Uuringute kohaselt chat-akna kaudu pöördunud kliendid toovad 60% rohkem käivet." at bounding box center [370, 278] width 277 height 23
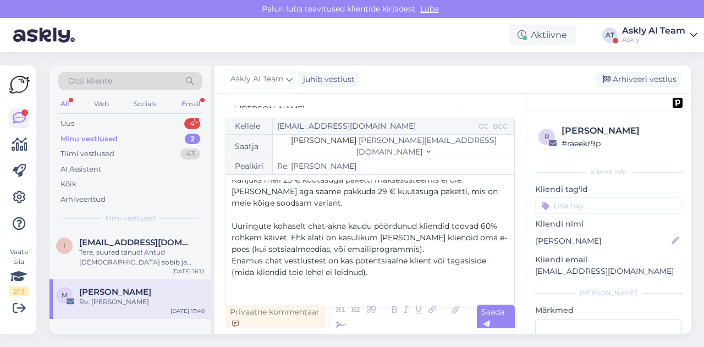
click at [340, 325] on icon at bounding box center [341, 325] width 17 height 15
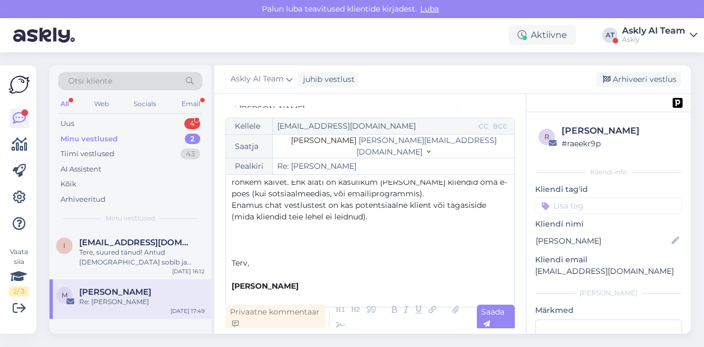
scroll to position [85, 0]
click at [235, 251] on p "﻿" at bounding box center [370, 251] width 277 height 12
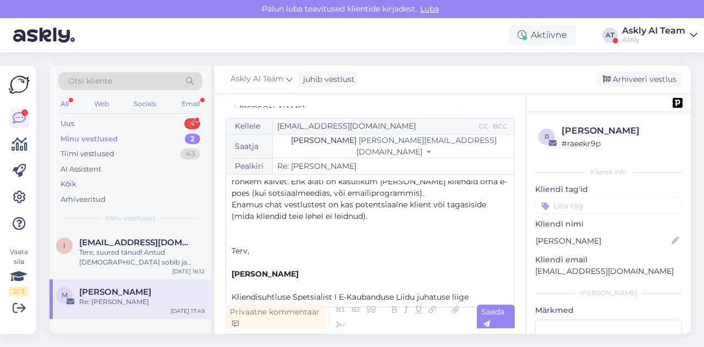
click at [233, 268] on p "﻿" at bounding box center [370, 263] width 277 height 12
click at [234, 276] on span "[PERSON_NAME]" at bounding box center [265, 274] width 67 height 10
click at [232, 275] on span "[PERSON_NAME]" at bounding box center [265, 274] width 67 height 10
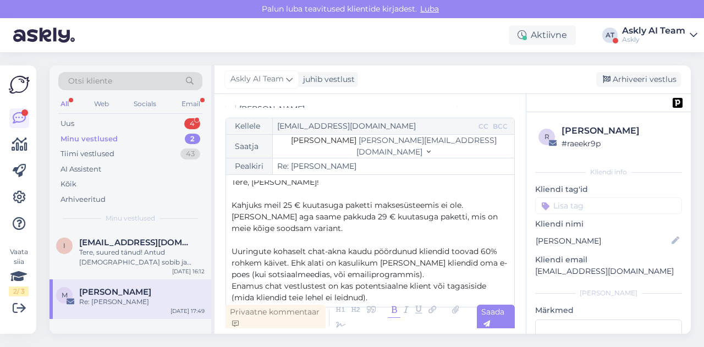
scroll to position [0, 0]
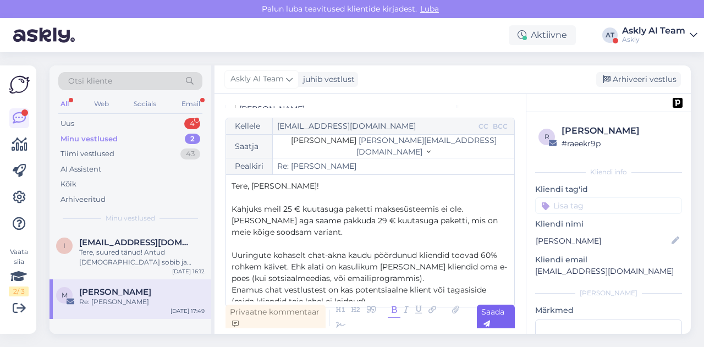
click at [492, 321] on div "Saada" at bounding box center [496, 318] width 38 height 26
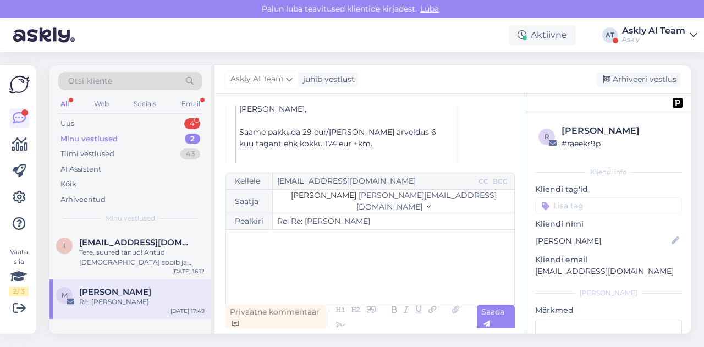
type input "Re: [PERSON_NAME]"
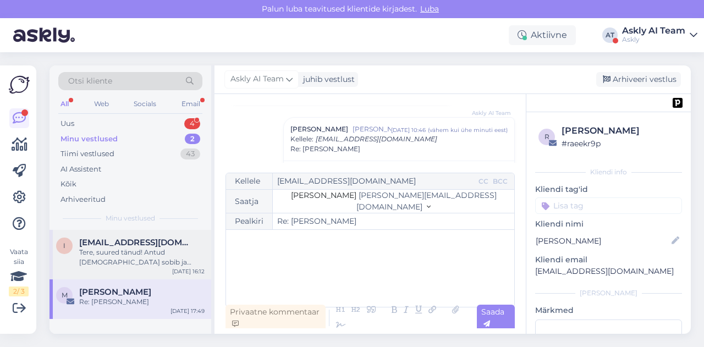
click at [146, 261] on div "Tere, suured tänud! Antud [DEMOGRAPHIC_DATA] sobib ja kinnitame eripakkumise. V…" at bounding box center [141, 258] width 125 height 20
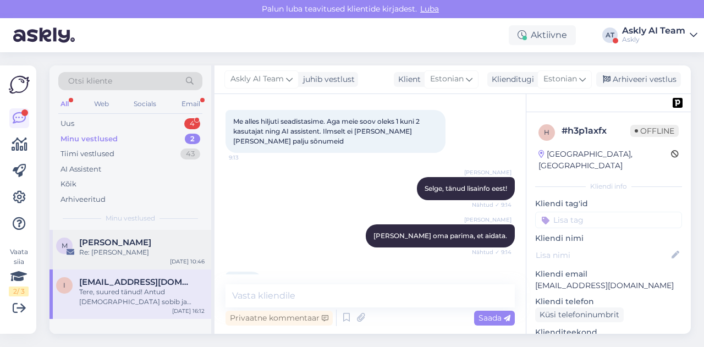
click at [162, 251] on div "Re: [PERSON_NAME]" at bounding box center [141, 253] width 125 height 10
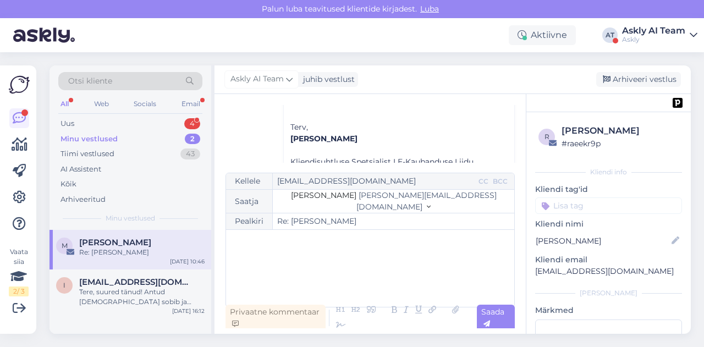
scroll to position [465, 0]
click at [604, 85] on div "Arhiveeri vestlus" at bounding box center [638, 79] width 85 height 15
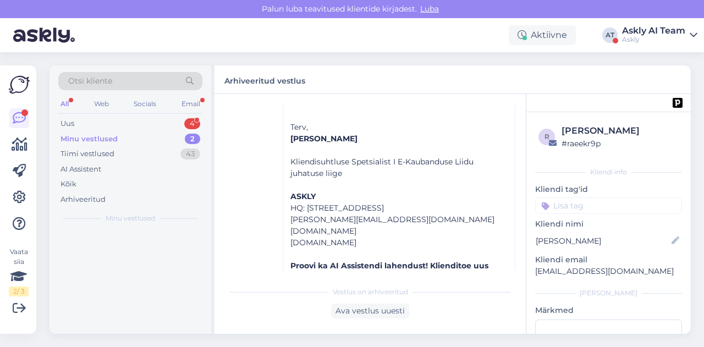
scroll to position [264, 0]
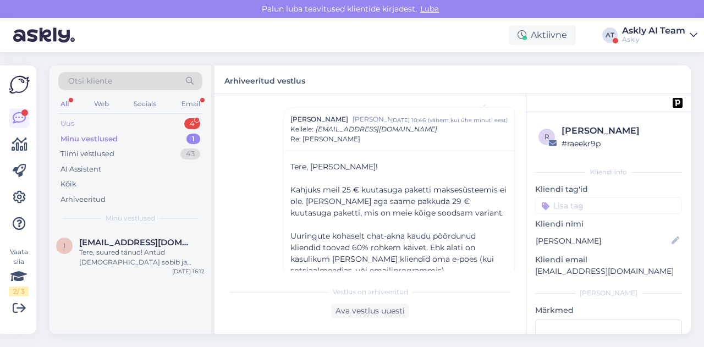
click at [134, 120] on div "Uus 4" at bounding box center [130, 123] width 144 height 15
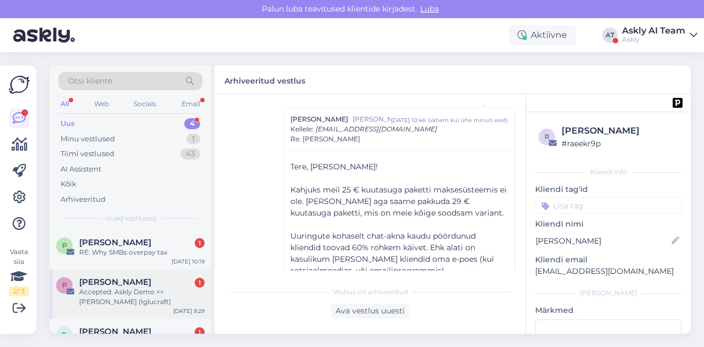
click at [130, 288] on div "Accepted: Askly Demo <> [PERSON_NAME] (Iglucraft)" at bounding box center [141, 297] width 125 height 20
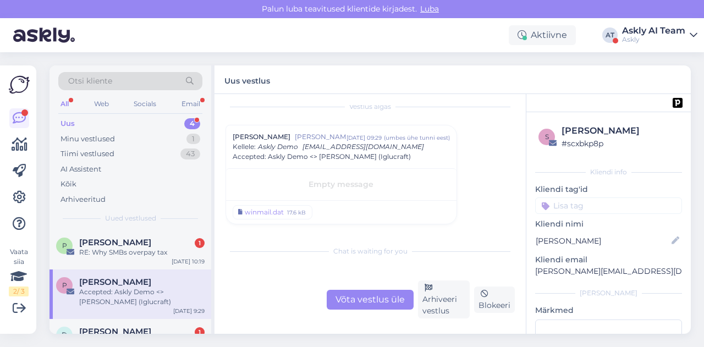
scroll to position [9, 0]
click at [434, 305] on div "Arhiveeri vestlus" at bounding box center [444, 300] width 52 height 38
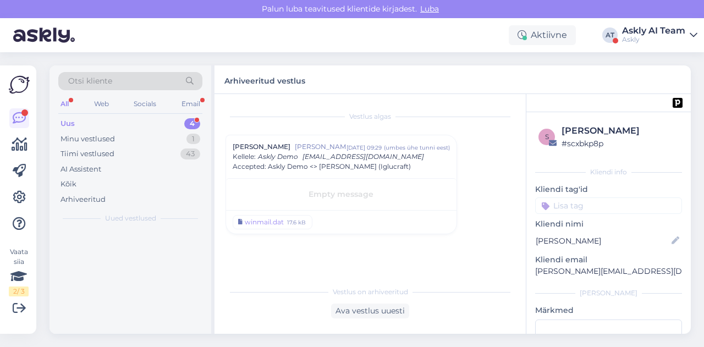
scroll to position [0, 0]
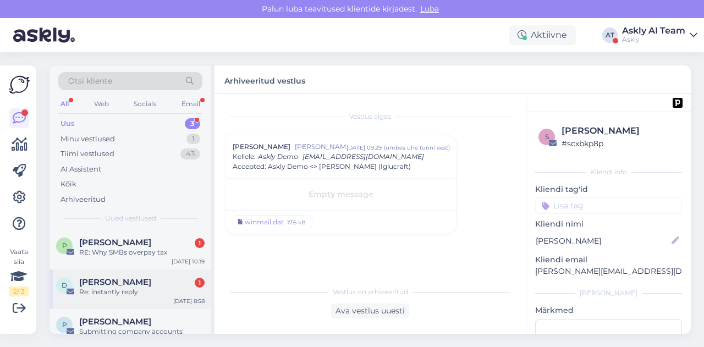
click at [146, 287] on div "Re: instantly reply" at bounding box center [141, 292] width 125 height 10
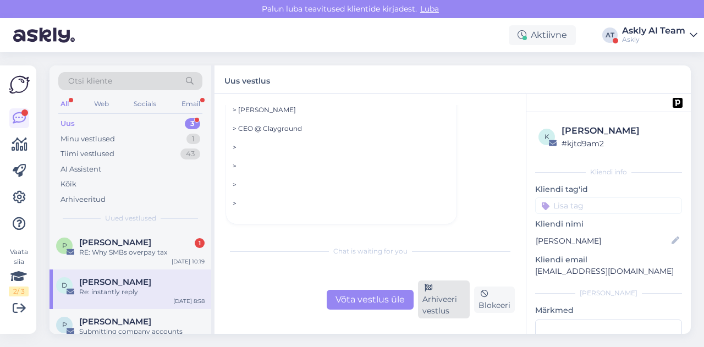
click at [455, 297] on div "Arhiveeri vestlus" at bounding box center [444, 300] width 52 height 38
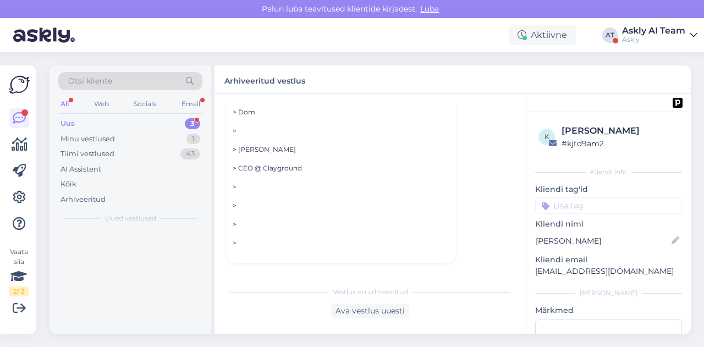
scroll to position [76, 0]
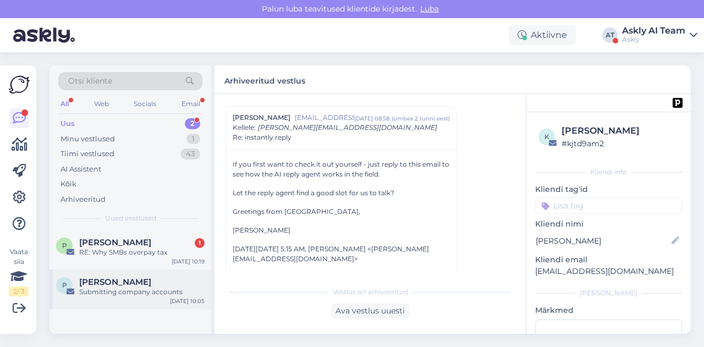
click at [133, 289] on div "Submitting company accounts" at bounding box center [141, 292] width 125 height 10
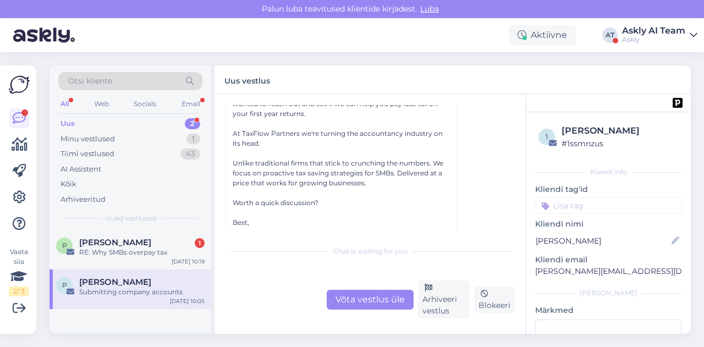
scroll to position [130, 0]
click at [443, 287] on div "Arhiveeri vestlus" at bounding box center [444, 300] width 52 height 38
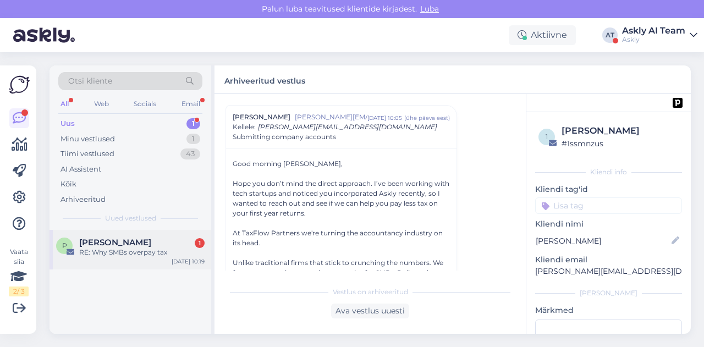
click at [126, 237] on div "P [PERSON_NAME] 1 RE: Why SMBs overpay tax [DATE] 10:19" at bounding box center [131, 250] width 162 height 40
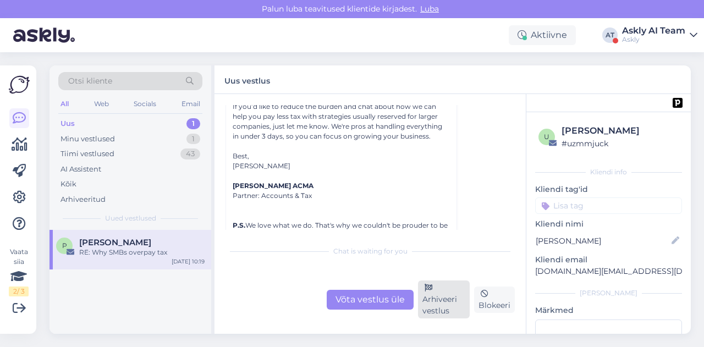
click at [436, 298] on div "Arhiveeri vestlus" at bounding box center [444, 300] width 52 height 38
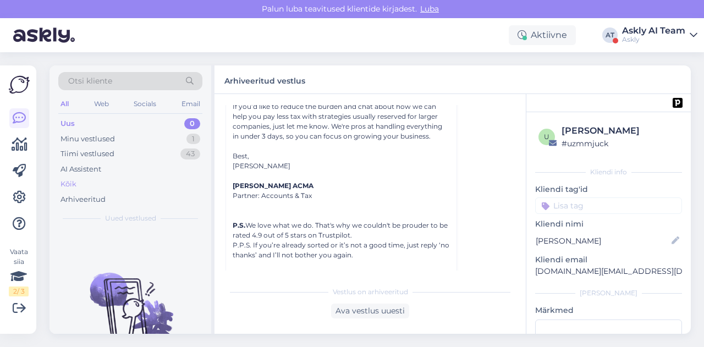
scroll to position [76, 0]
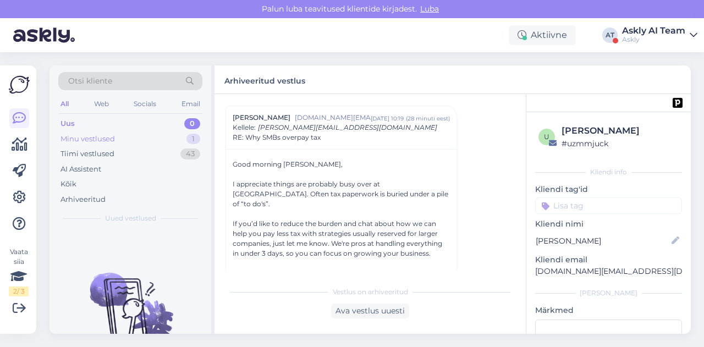
click at [132, 139] on div "Minu vestlused 1" at bounding box center [130, 139] width 144 height 15
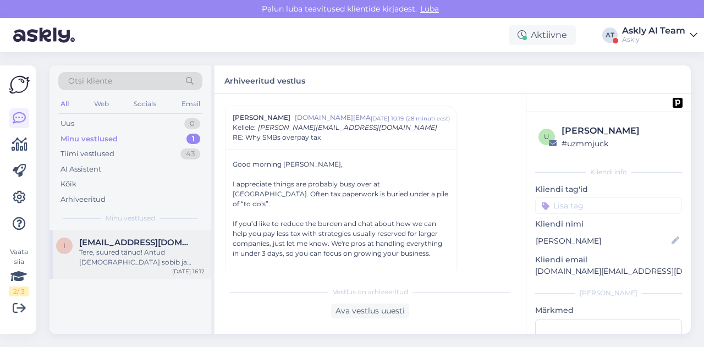
click at [124, 238] on span "[EMAIL_ADDRESS][DOMAIN_NAME]" at bounding box center [136, 243] width 114 height 10
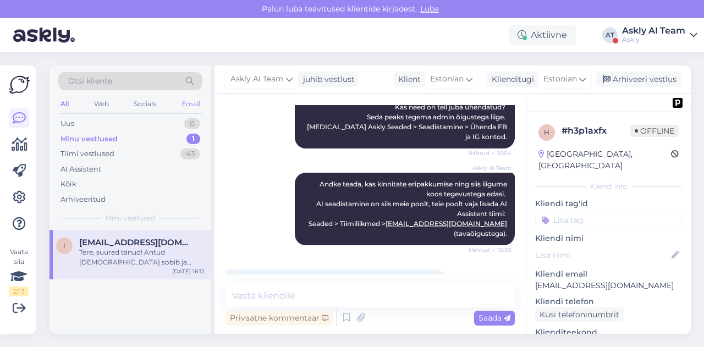
click at [191, 98] on div "Email" at bounding box center [190, 104] width 23 height 14
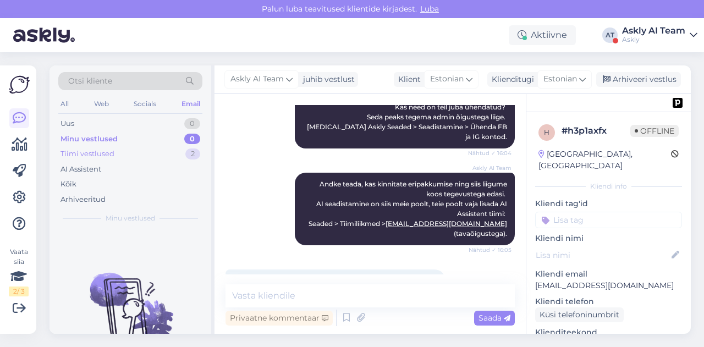
click at [141, 153] on div "Tiimi vestlused 2" at bounding box center [130, 153] width 144 height 15
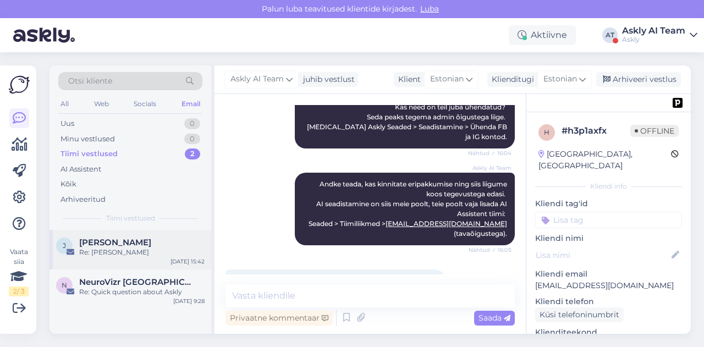
click at [138, 246] on span "[PERSON_NAME]" at bounding box center [115, 243] width 72 height 10
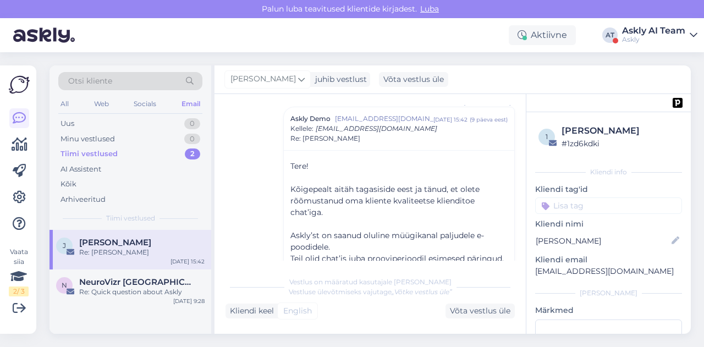
scroll to position [75, 0]
